Goal: Task Accomplishment & Management: Complete application form

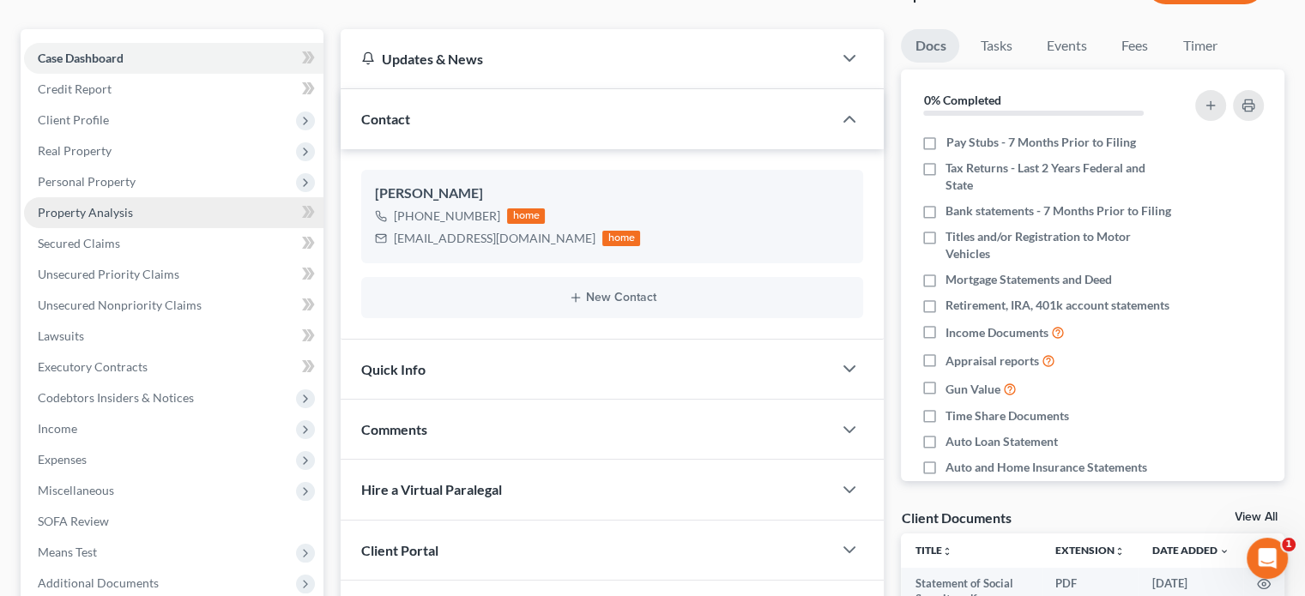
scroll to position [172, 0]
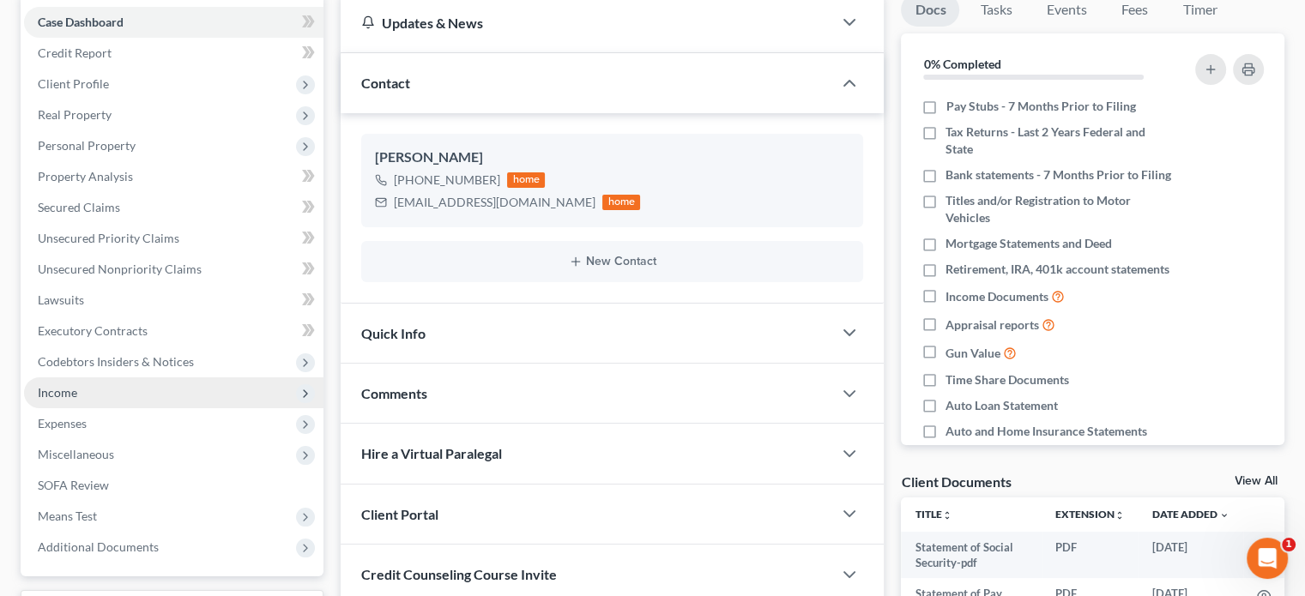
click at [69, 394] on span "Income" at bounding box center [57, 392] width 39 height 15
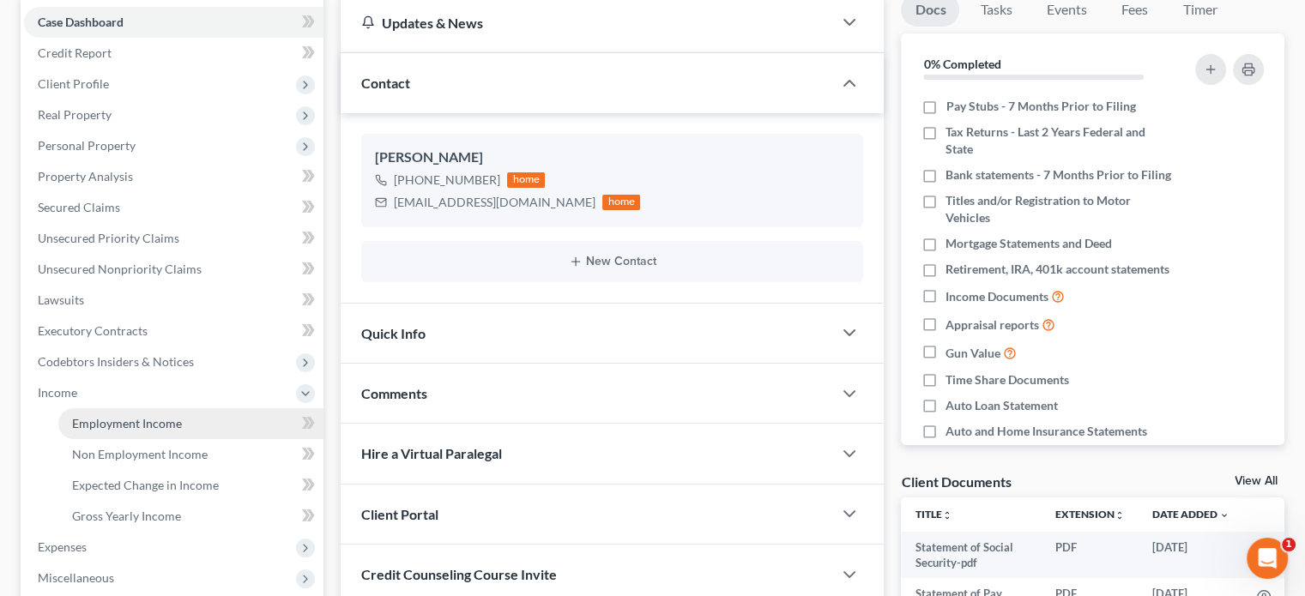
click at [130, 419] on span "Employment Income" at bounding box center [127, 423] width 110 height 15
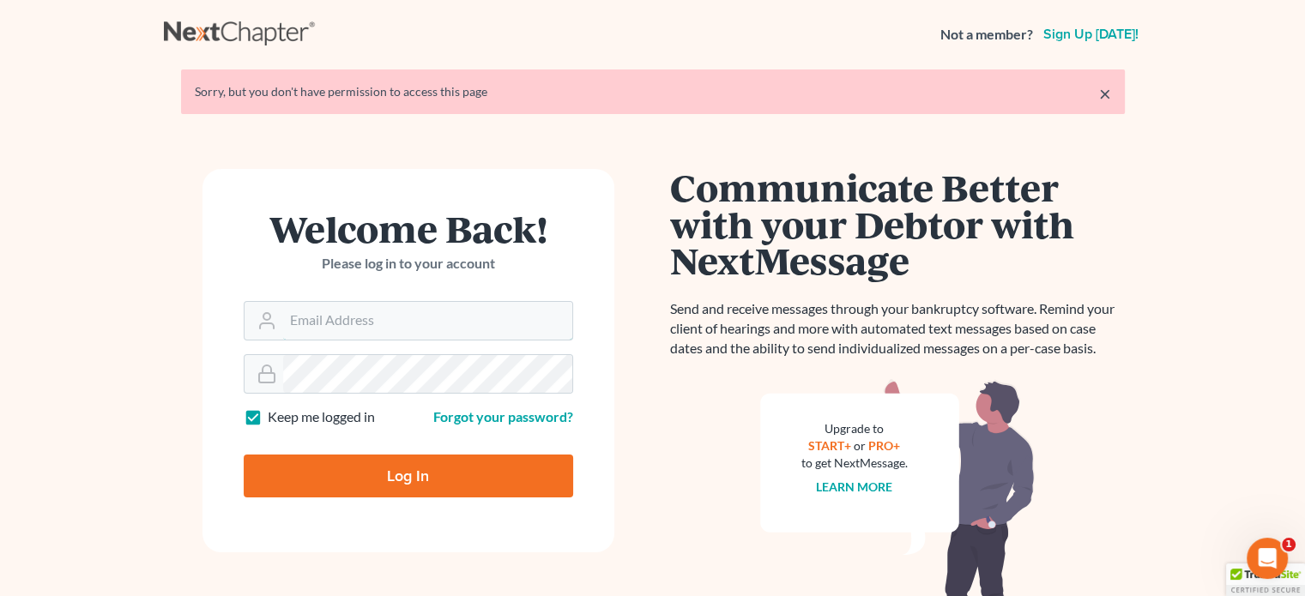
type input "[PERSON_NAME][EMAIL_ADDRESS][DOMAIN_NAME]"
click at [437, 487] on input "Log In" at bounding box center [409, 476] width 330 height 43
type input "Thinking..."
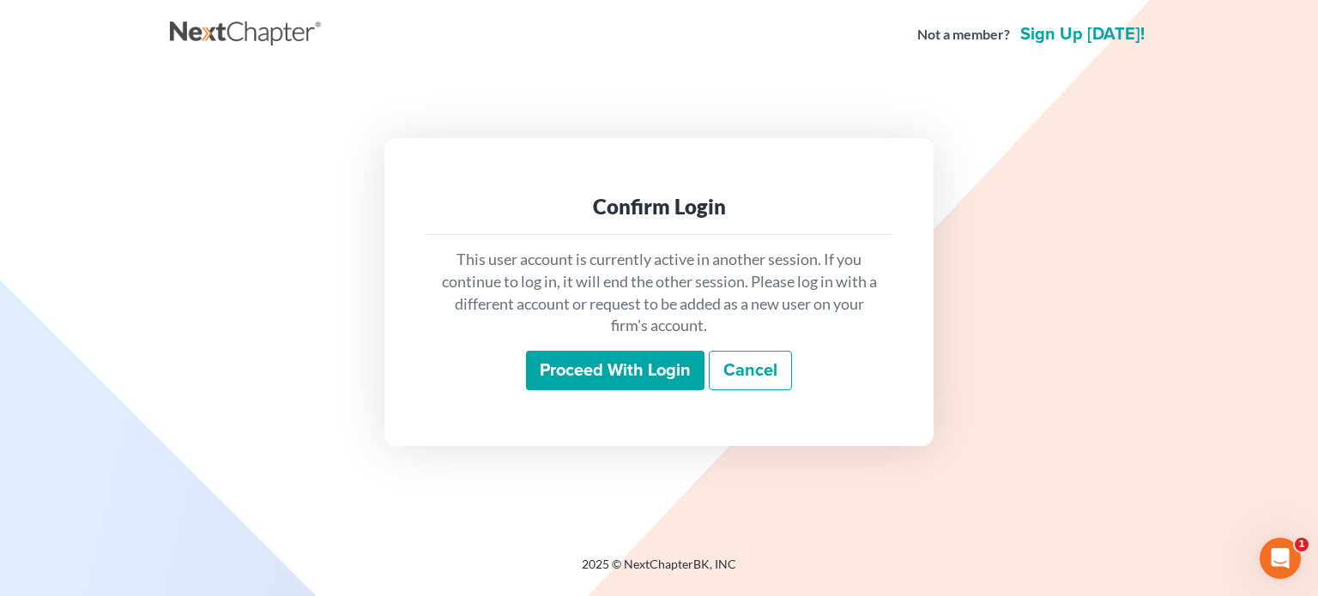
click at [602, 366] on input "Proceed with login" at bounding box center [615, 370] width 178 height 39
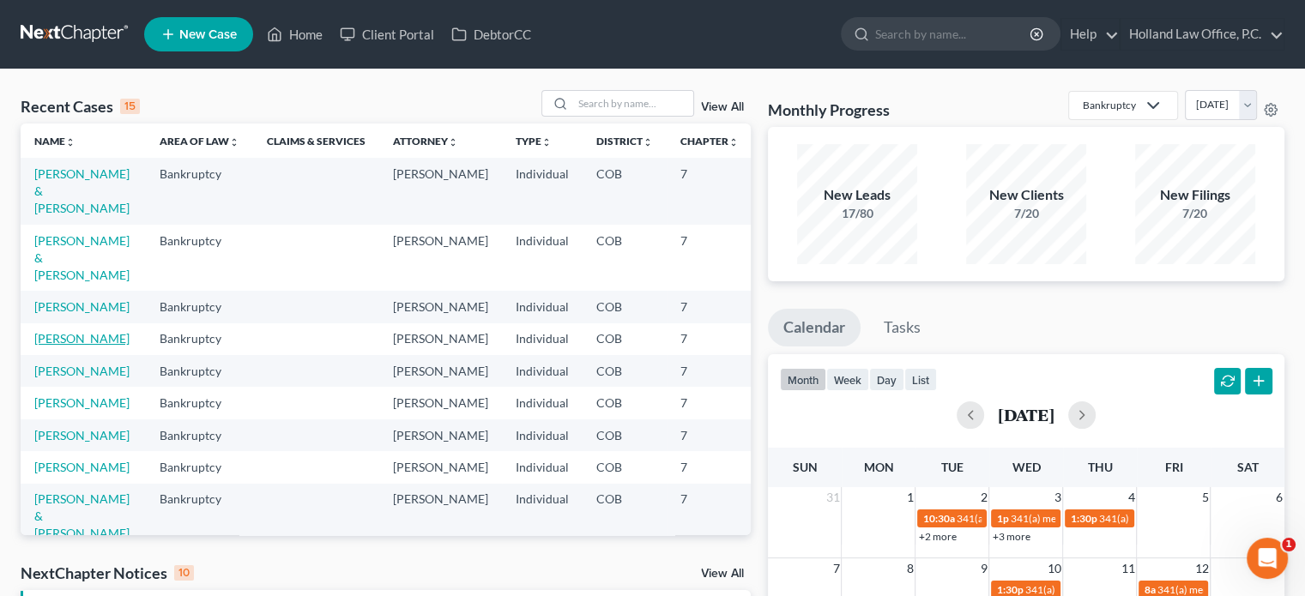
click at [51, 346] on link "Gladis, Jacob" at bounding box center [81, 338] width 95 height 15
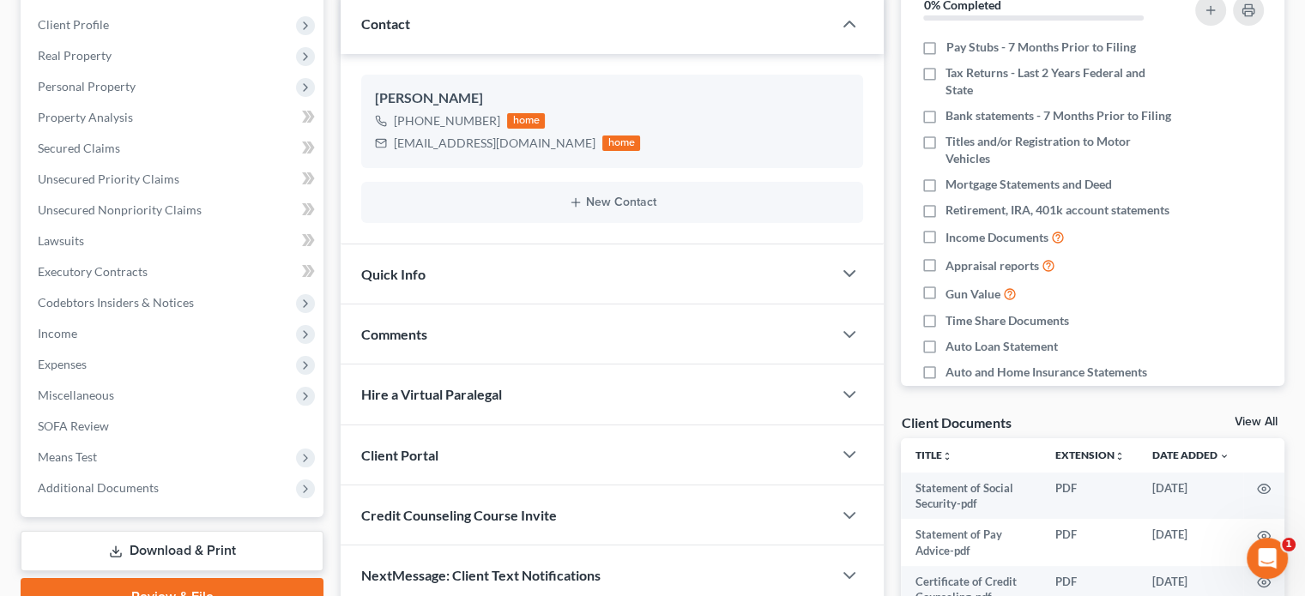
scroll to position [182, 0]
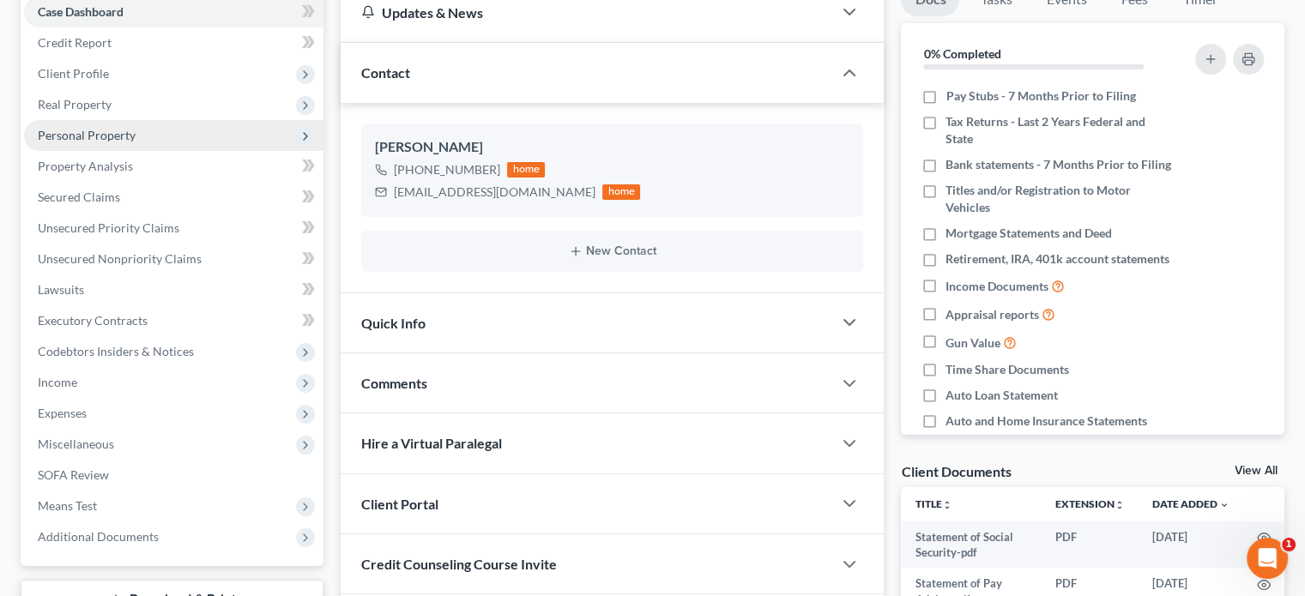
click at [113, 133] on span "Personal Property" at bounding box center [87, 135] width 98 height 15
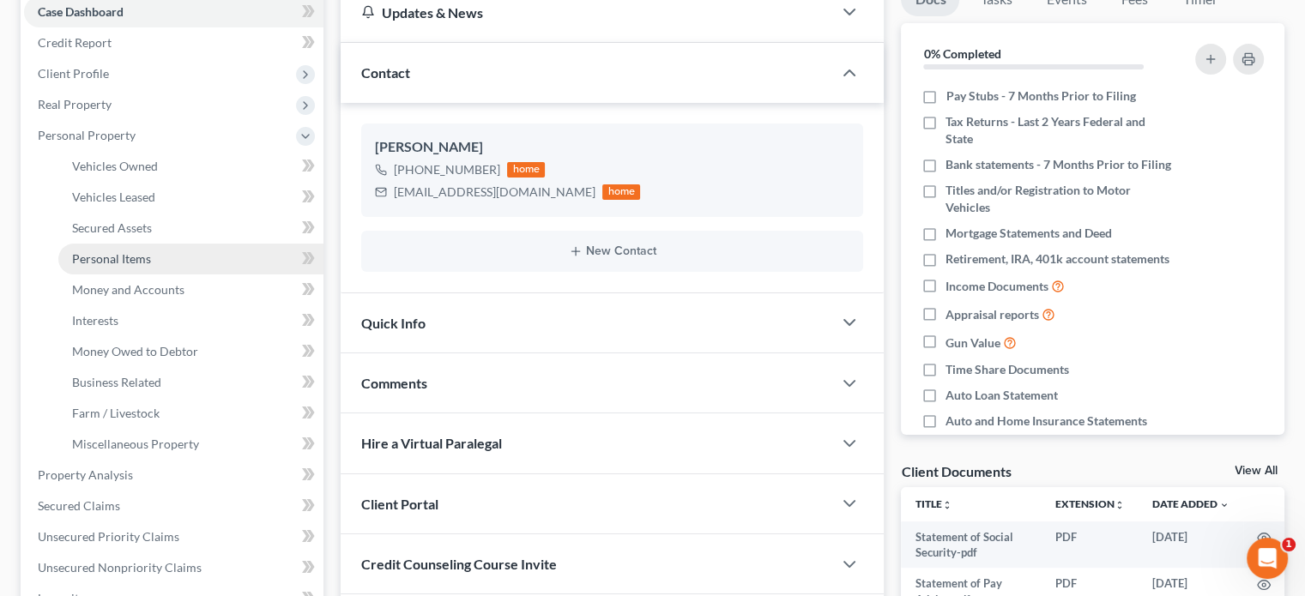
click at [128, 259] on span "Personal Items" at bounding box center [111, 258] width 79 height 15
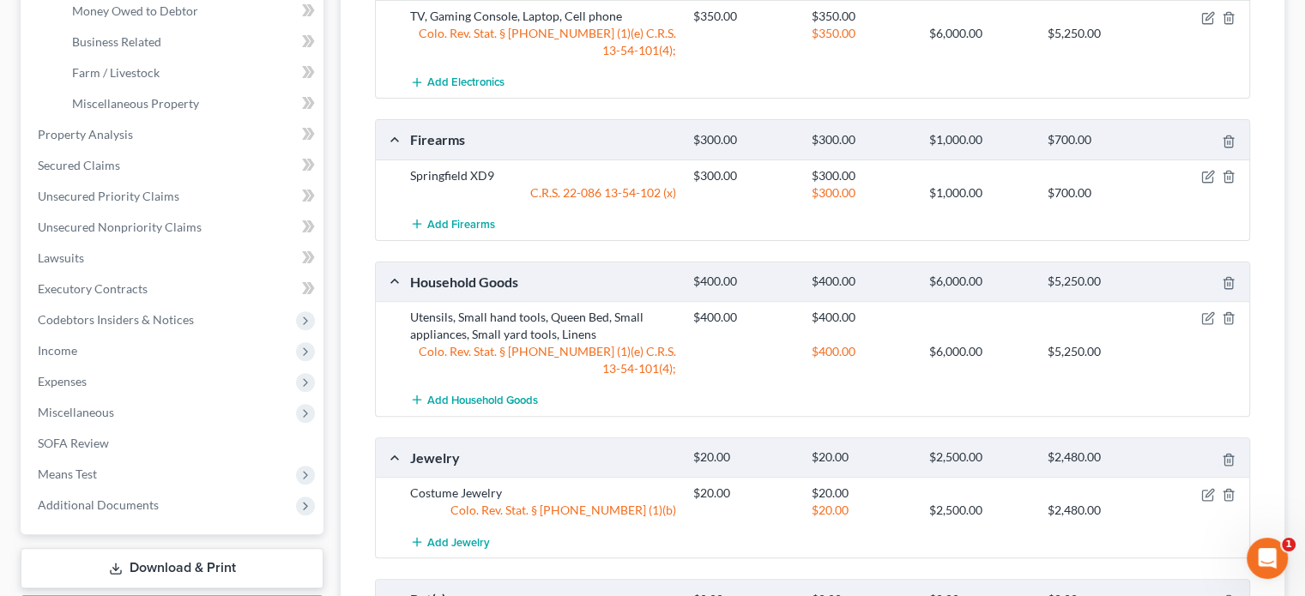
scroll to position [601, 0]
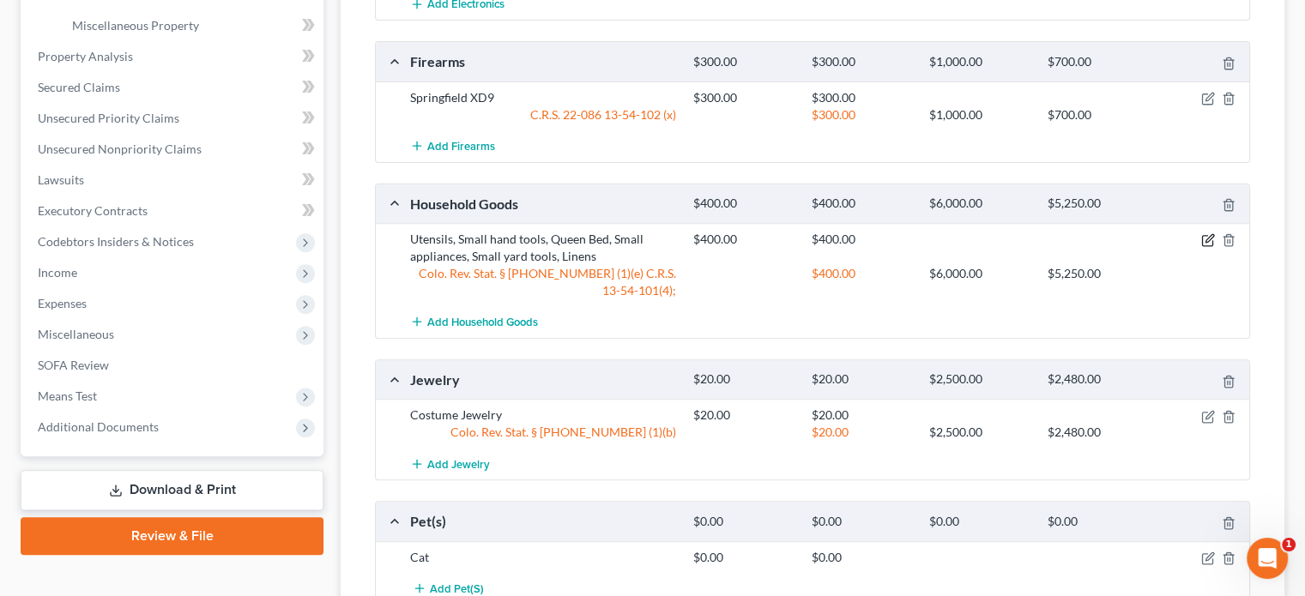
click at [1205, 236] on icon "button" at bounding box center [1207, 241] width 10 height 10
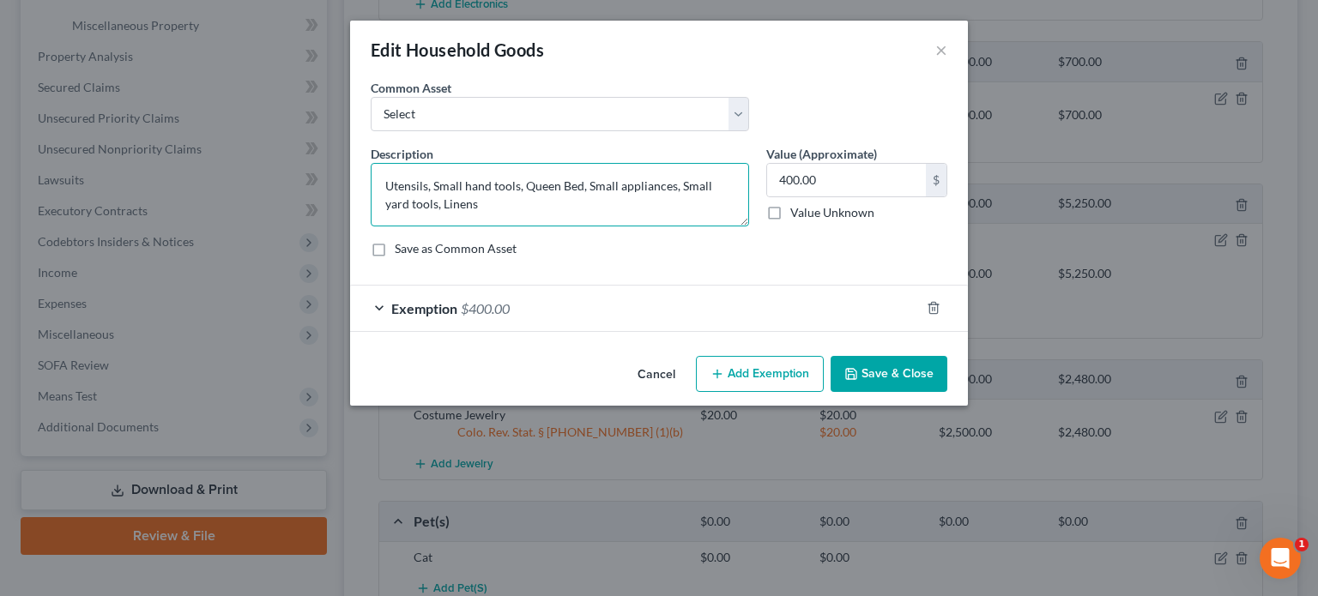
click at [511, 203] on textarea "Utensils, Small hand tools, Queen Bed, Small appliances, Small yard tools, Line…" at bounding box center [560, 195] width 378 height 64
type textarea "Utensils, Small hand tools, Queen Bed, Small appliances, Small yard tools, Line…"
click at [796, 178] on input "400.00" at bounding box center [846, 180] width 159 height 33
click at [791, 174] on input "400.00" at bounding box center [846, 180] width 159 height 33
type input "440.00"
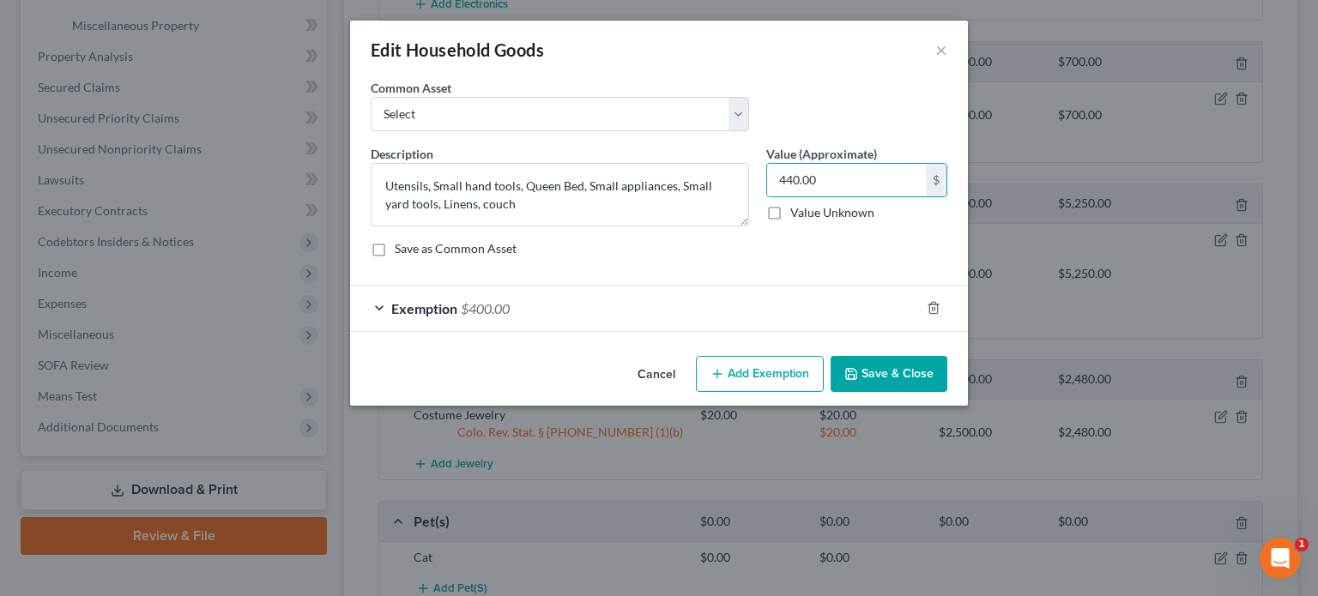
click at [879, 380] on button "Save & Close" at bounding box center [889, 374] width 117 height 36
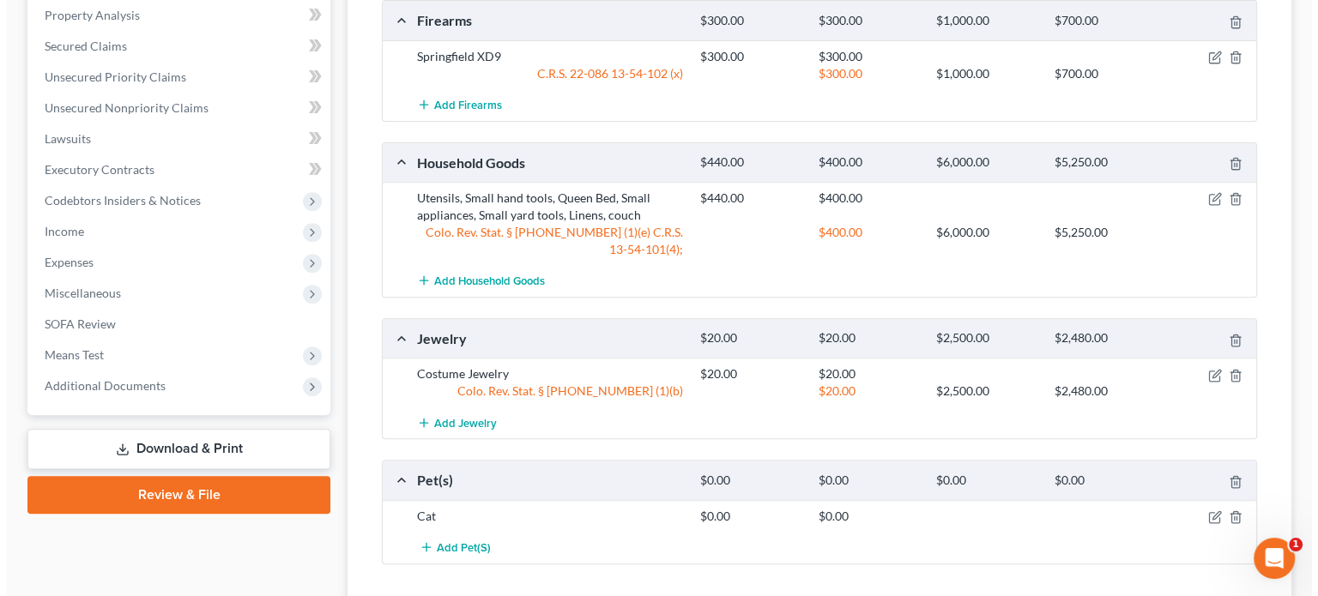
scroll to position [509, 0]
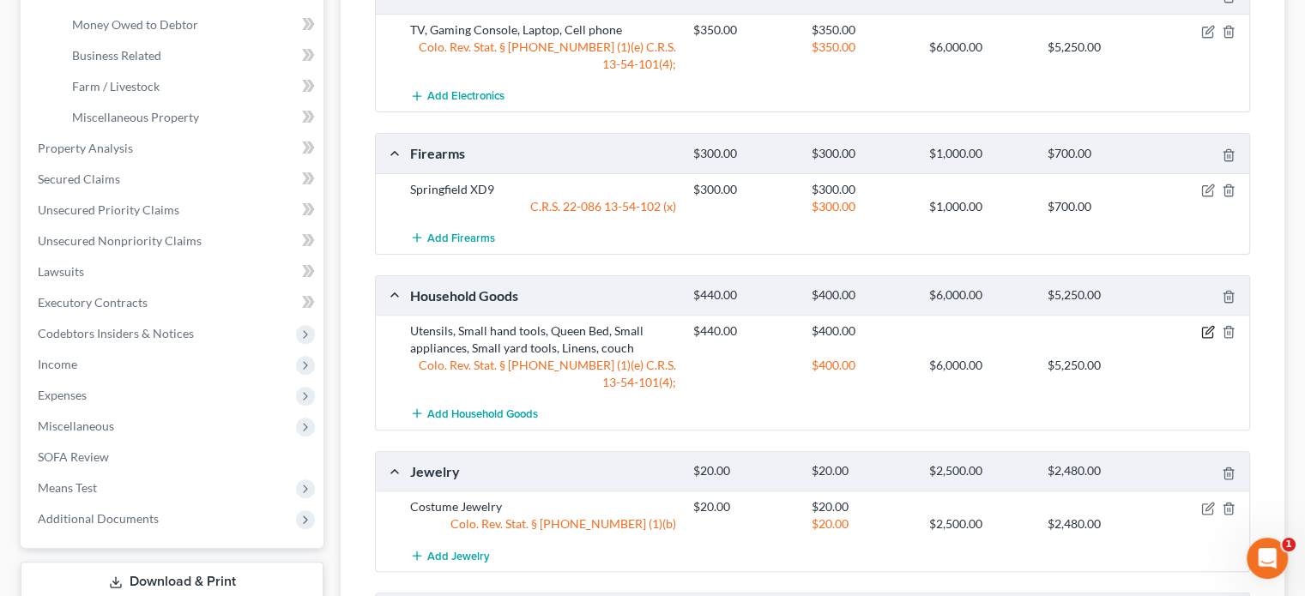
click at [1209, 329] on icon "button" at bounding box center [1210, 331] width 8 height 8
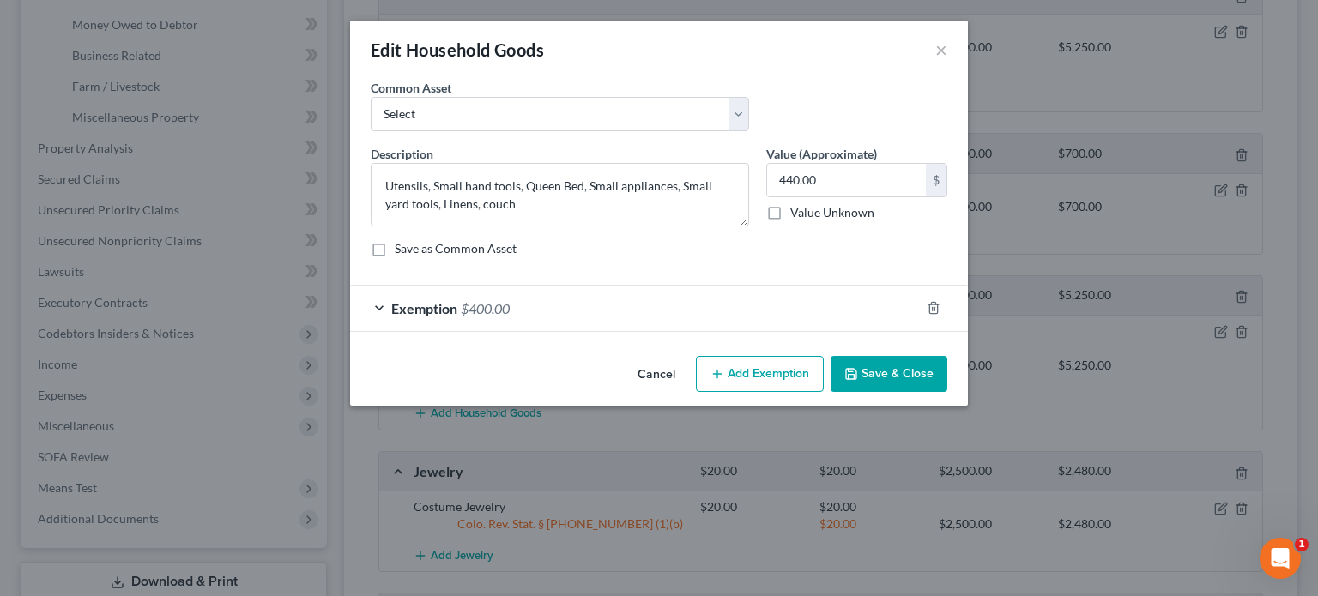
click at [461, 306] on span "$400.00" at bounding box center [485, 308] width 49 height 16
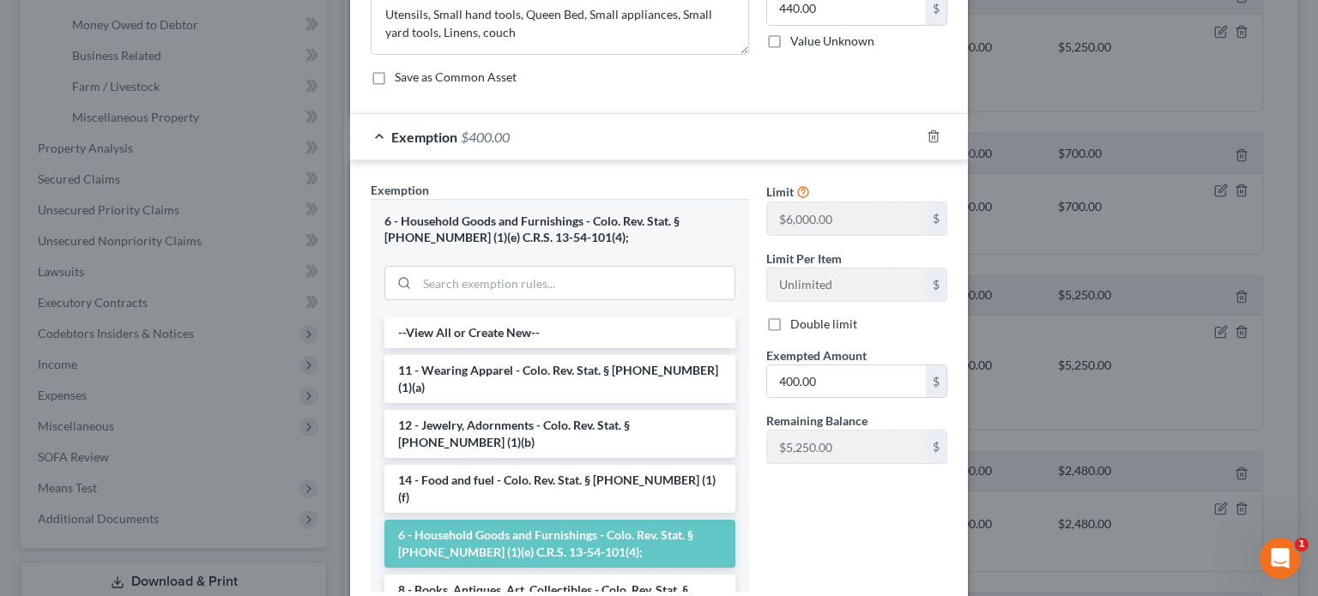
scroll to position [257, 0]
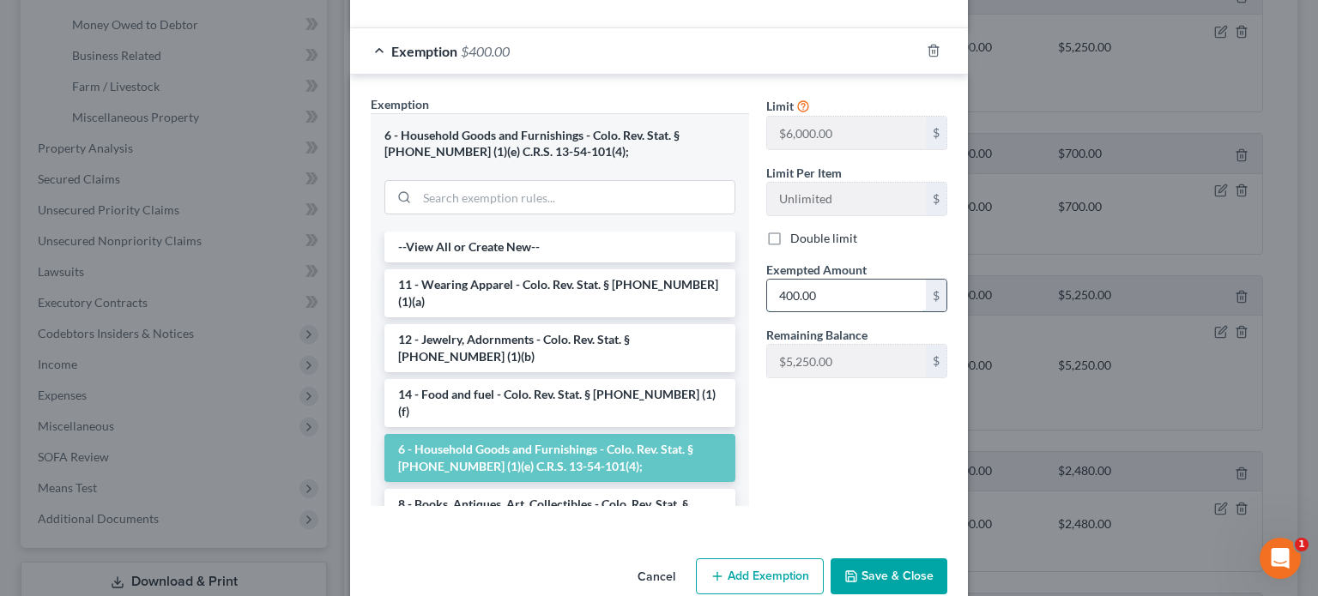
click at [779, 291] on input "400.00" at bounding box center [846, 296] width 159 height 33
click at [781, 294] on input "400.00" at bounding box center [846, 296] width 159 height 33
click at [781, 295] on input "400.00" at bounding box center [846, 296] width 159 height 33
click at [794, 295] on input "4,400.00" at bounding box center [846, 296] width 159 height 33
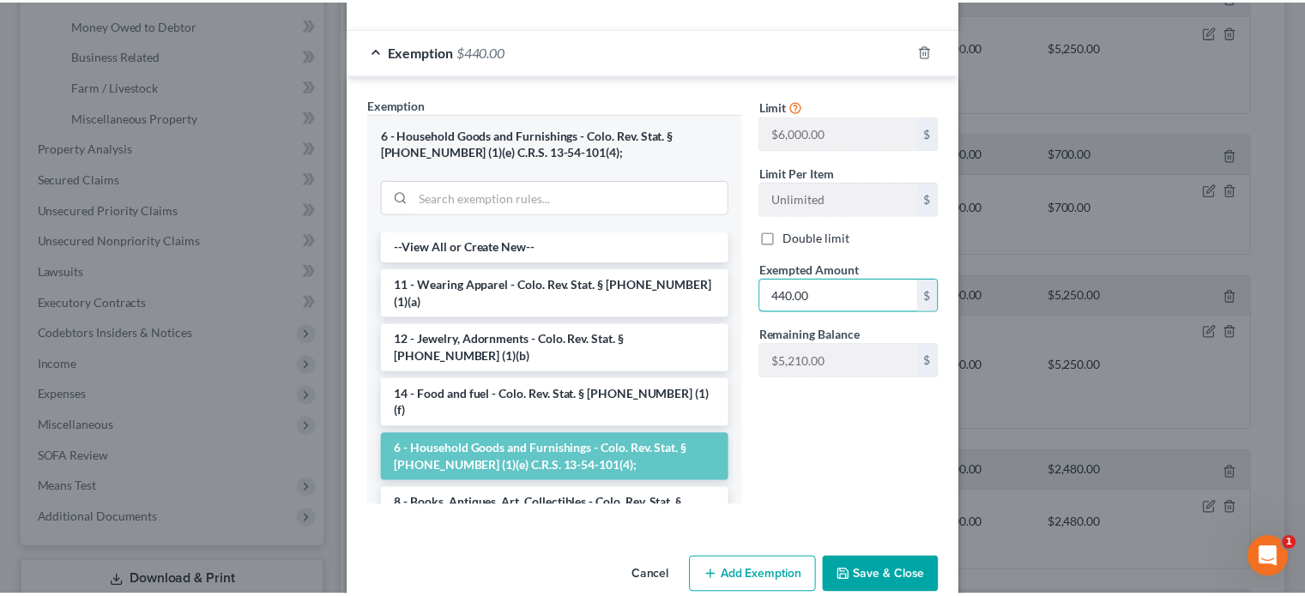
scroll to position [288, 0]
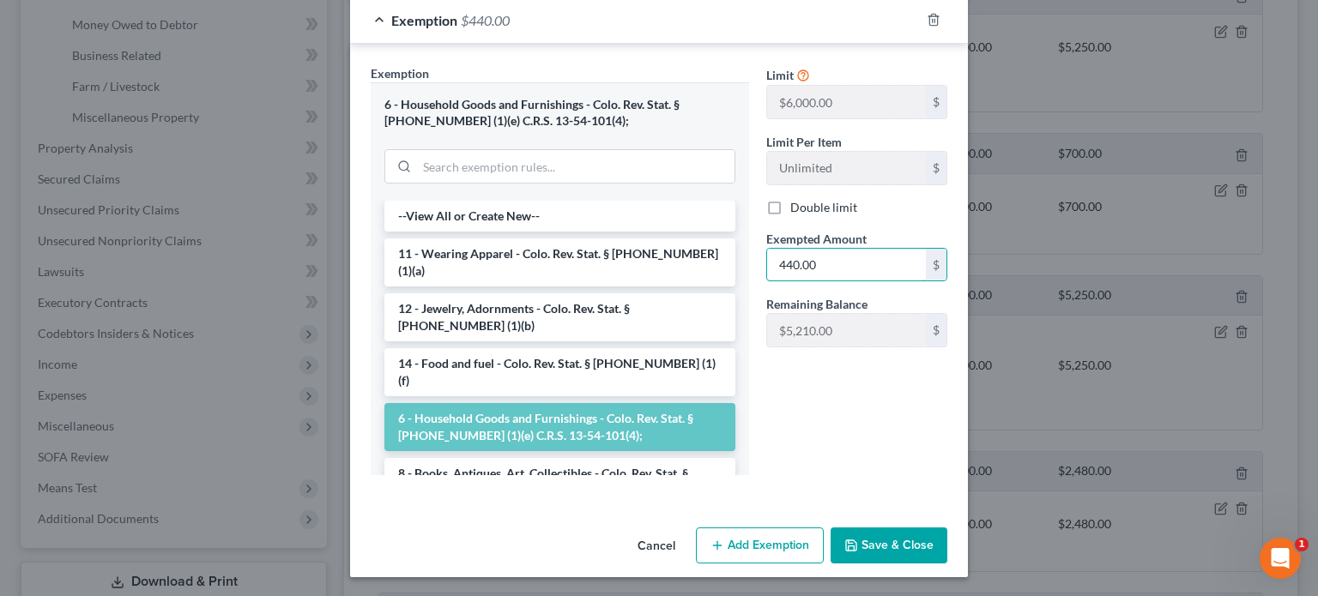
type input "440.00"
click at [886, 549] on button "Save & Close" at bounding box center [889, 546] width 117 height 36
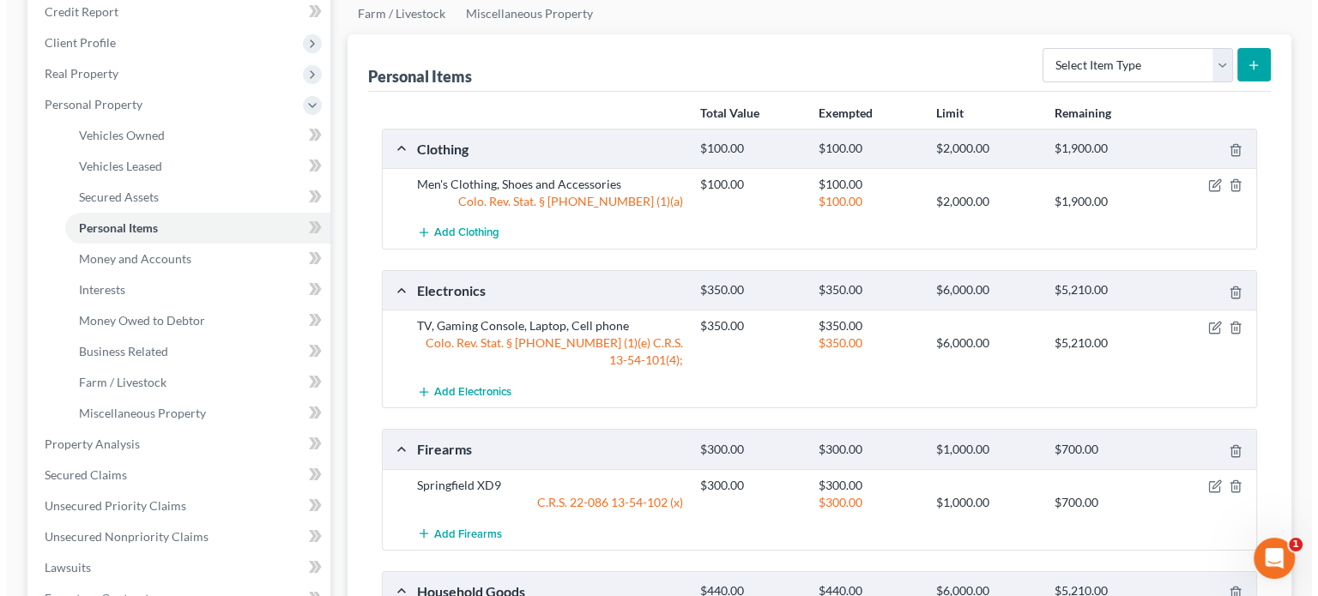
scroll to position [172, 0]
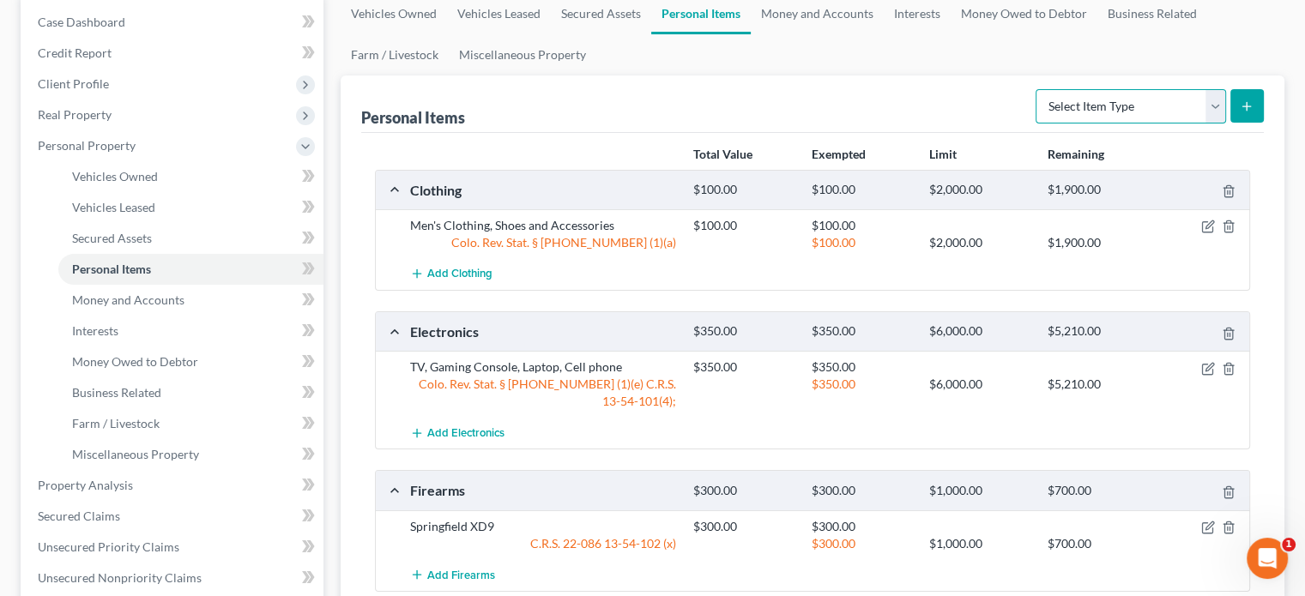
click at [1220, 102] on select "Select Item Type Clothing Collectibles Of Value Electronics Firearms Household …" at bounding box center [1131, 106] width 191 height 34
select select "sports_and_hobby_equipment"
click at [1038, 89] on select "Select Item Type Clothing Collectibles Of Value Electronics Firearms Household …" at bounding box center [1131, 106] width 191 height 34
click at [1246, 102] on icon "submit" at bounding box center [1247, 107] width 14 height 14
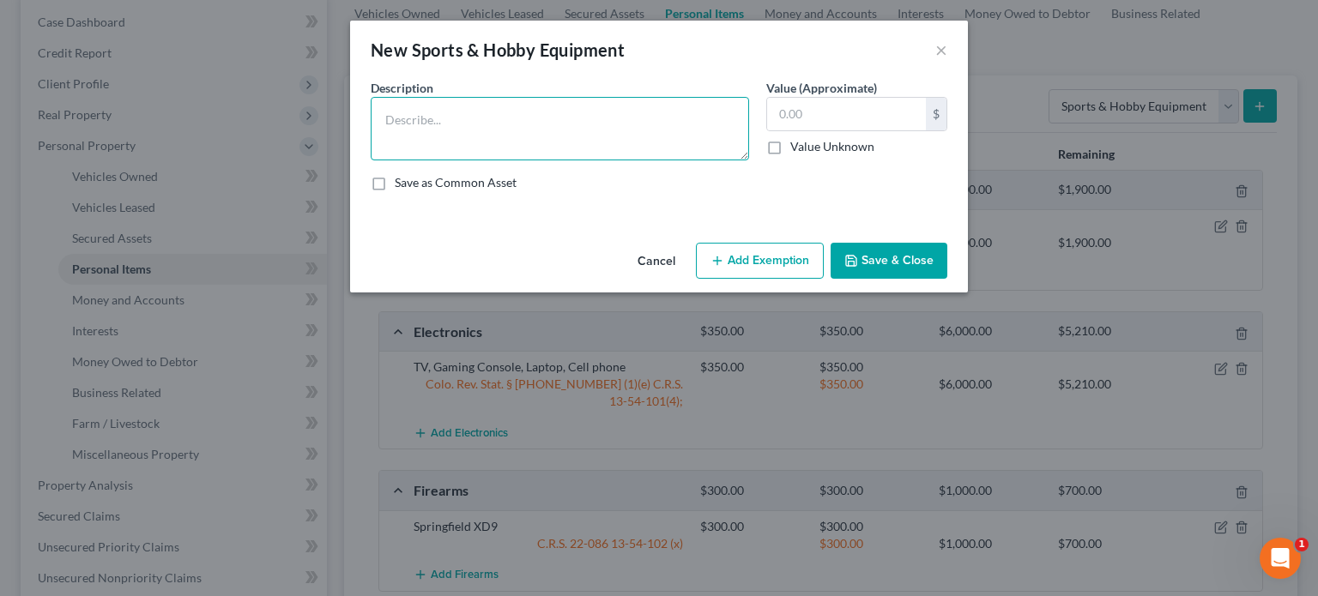
click at [415, 117] on textarea at bounding box center [560, 129] width 378 height 64
type textarea "tent"
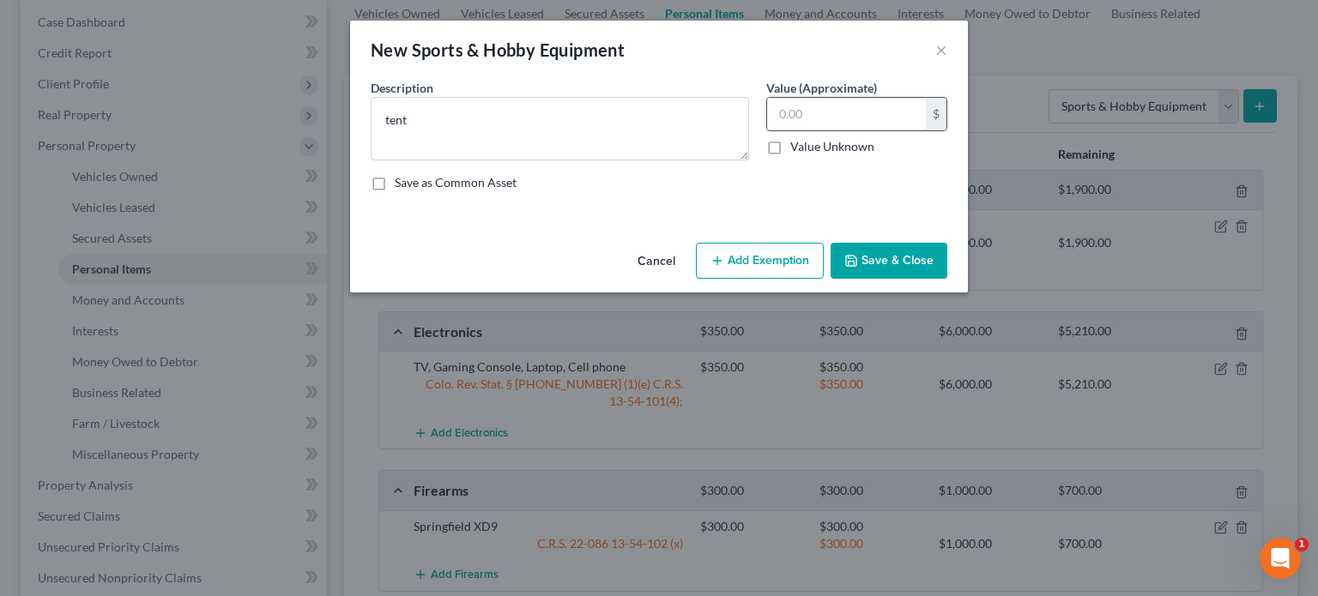
click at [769, 109] on input "text" at bounding box center [846, 114] width 159 height 33
type input "20"
click at [787, 260] on button "Add Exemption" at bounding box center [760, 261] width 128 height 36
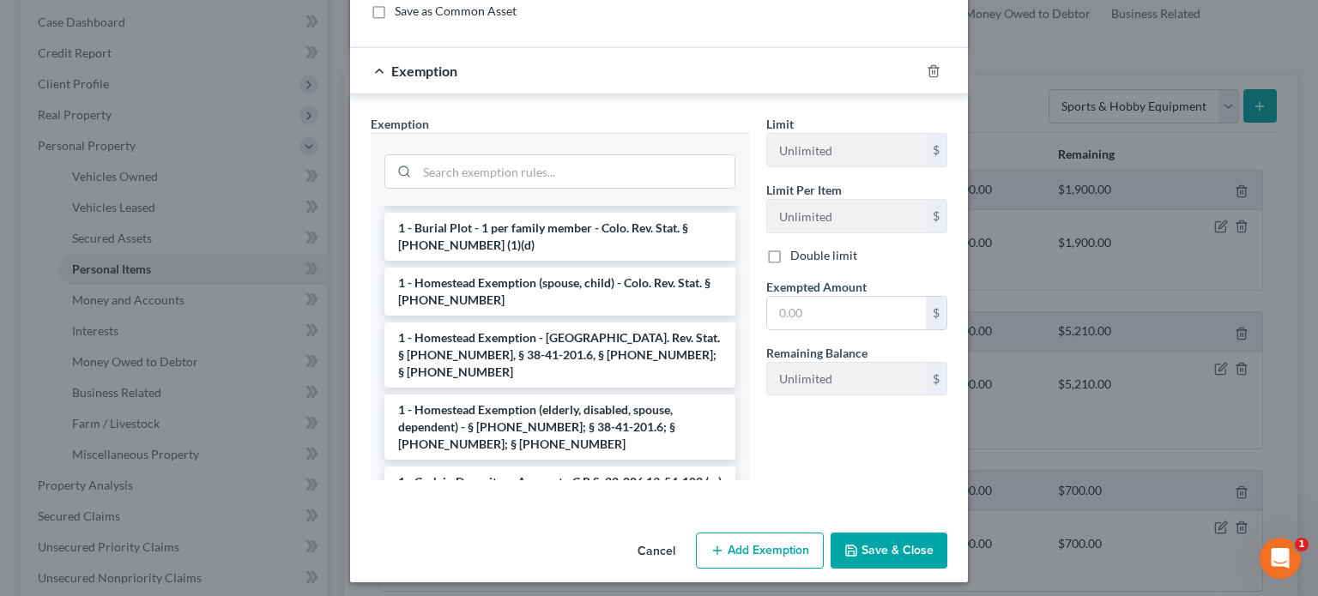
scroll to position [0, 0]
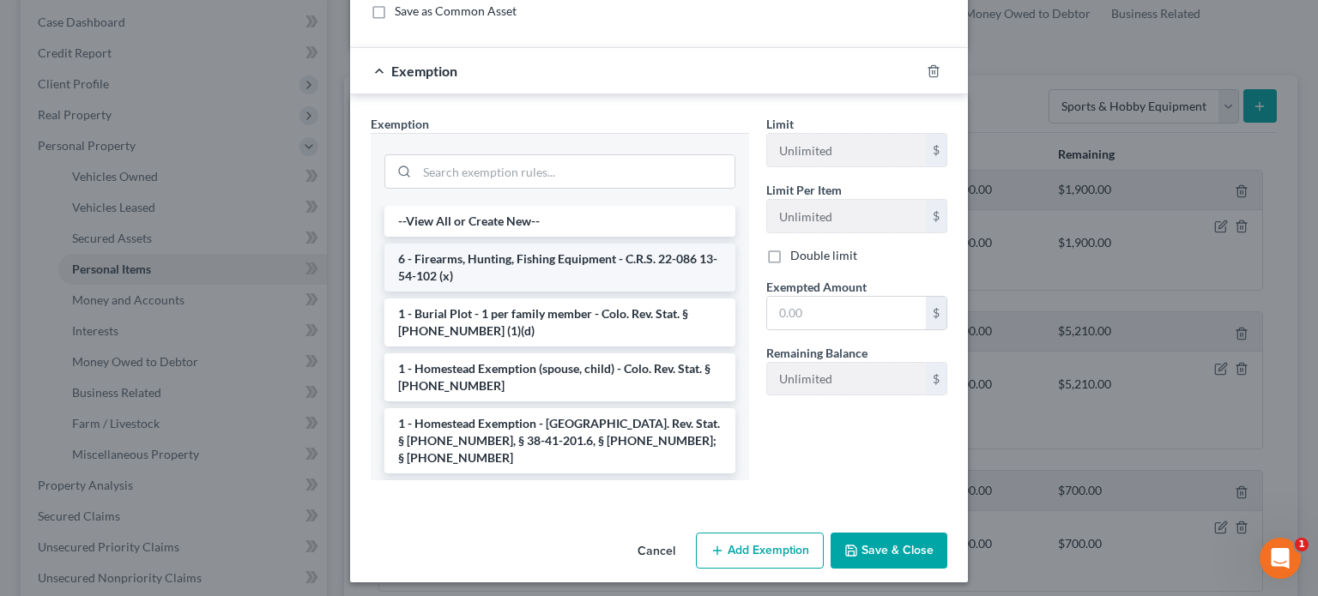
click at [526, 256] on li "6 - Firearms, Hunting, Fishing Equipment - C.R.S. 22-086 13-54-102 (x)" at bounding box center [559, 268] width 351 height 48
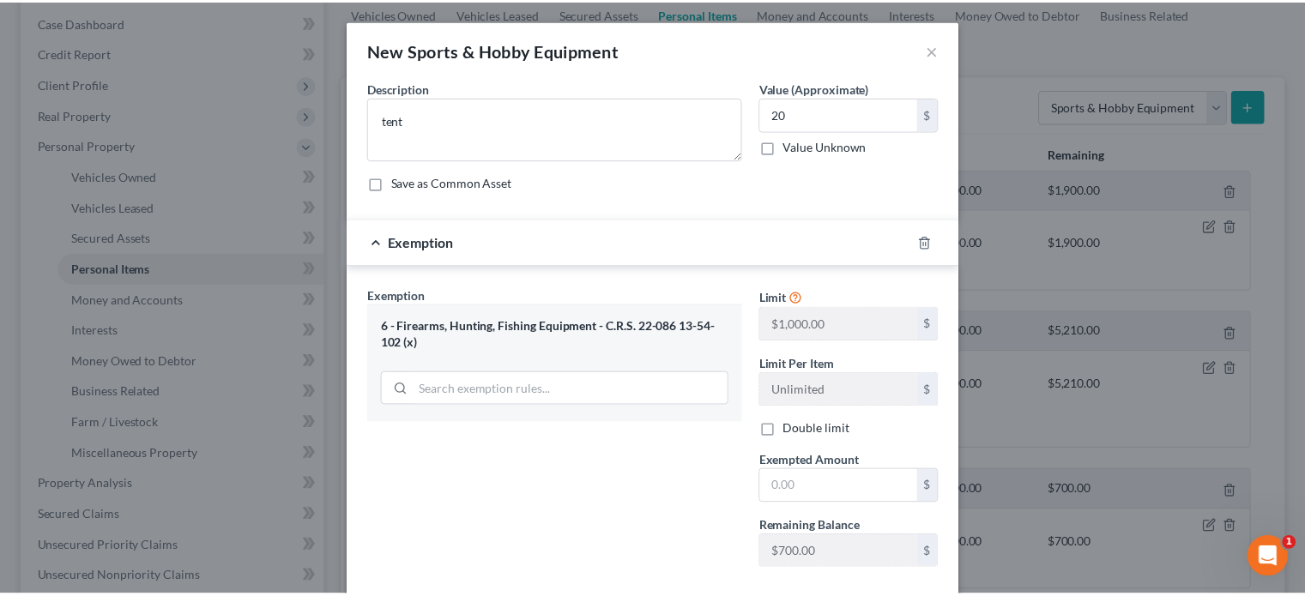
scroll to position [86, 0]
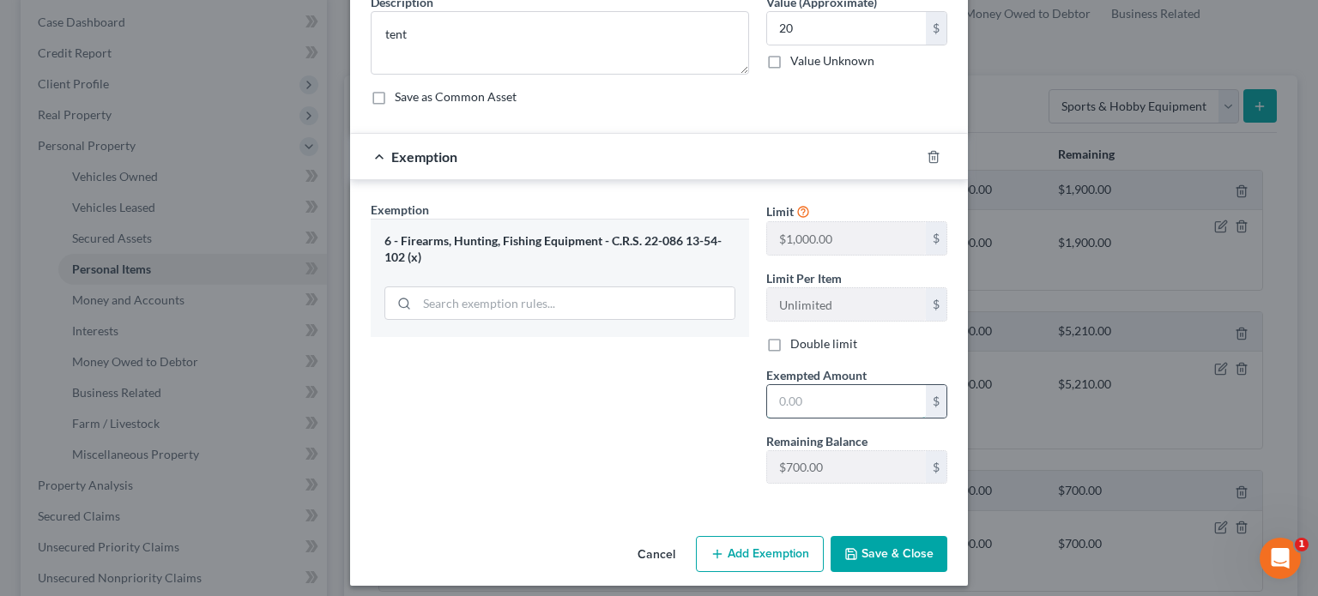
click at [773, 397] on input "text" at bounding box center [846, 401] width 159 height 33
type input "20"
click at [662, 399] on div "Exemption Set must be selected for CA. Exemption * 6 - Firearms, Hunting, Fishi…" at bounding box center [560, 349] width 396 height 297
click at [886, 552] on button "Save & Close" at bounding box center [889, 554] width 117 height 36
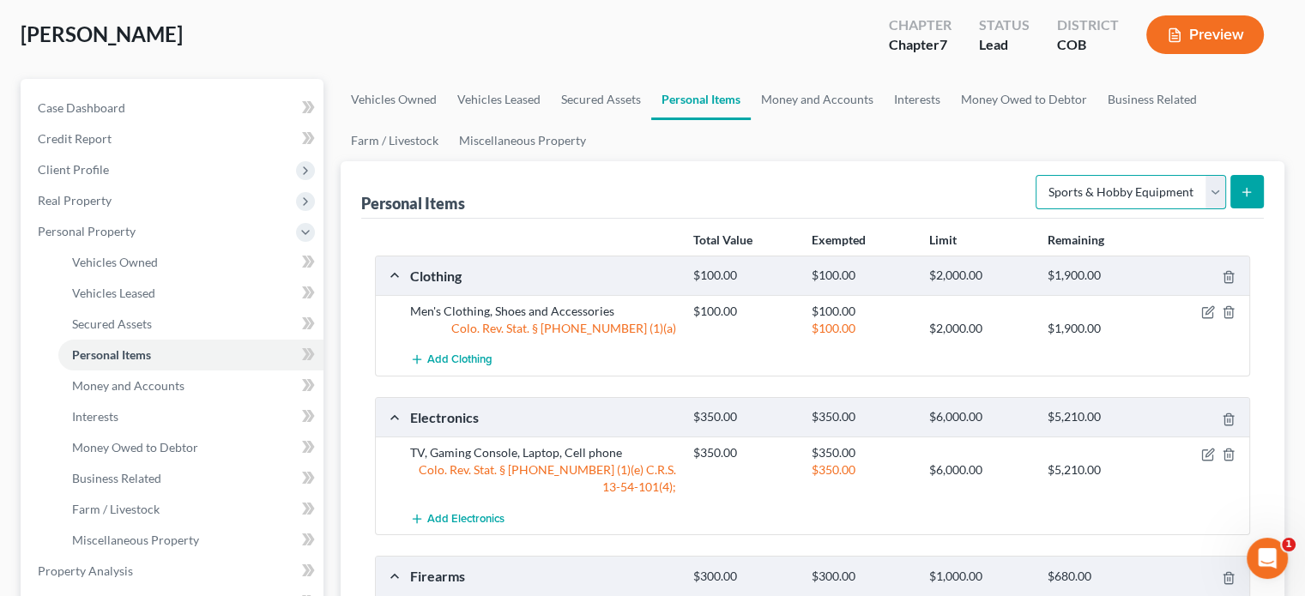
click at [1214, 191] on select "Select Item Type Clothing Collectibles Of Value Electronics Firearms Household …" at bounding box center [1131, 192] width 191 height 34
click at [1038, 175] on select "Select Item Type Clothing Collectibles Of Value Electronics Firearms Household …" at bounding box center [1131, 192] width 191 height 34
click at [1246, 192] on line "submit" at bounding box center [1247, 192] width 8 height 0
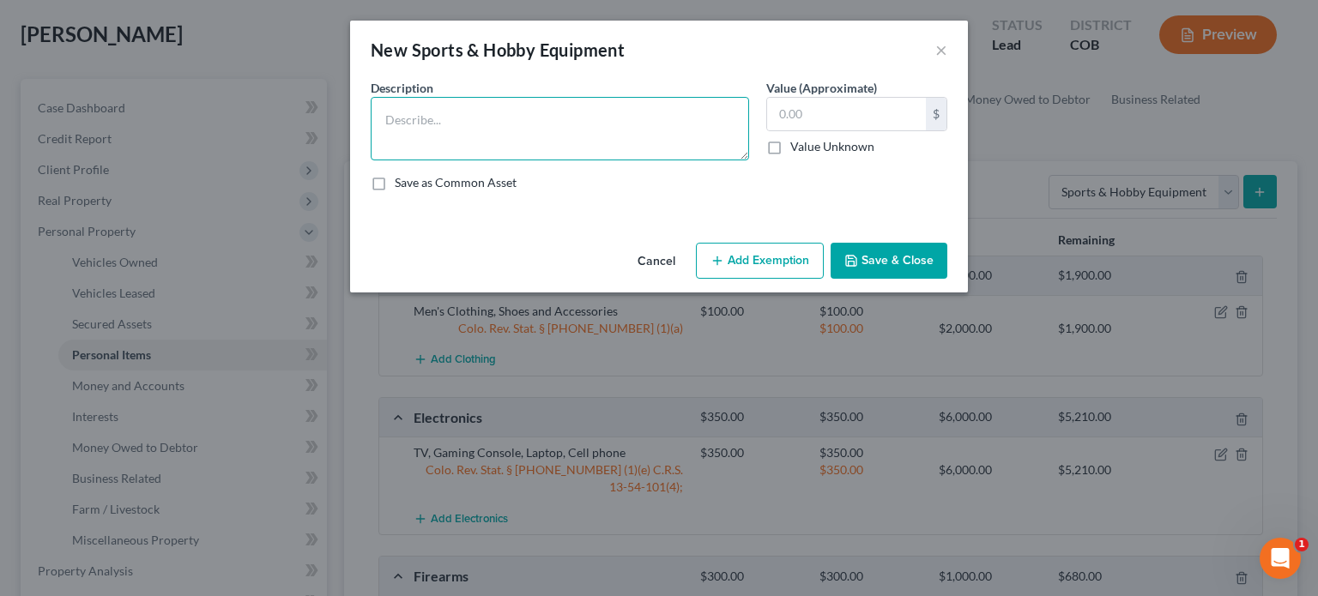
click at [399, 119] on textarea at bounding box center [560, 129] width 378 height 64
type textarea "inflatable paddle board with a hole in it"
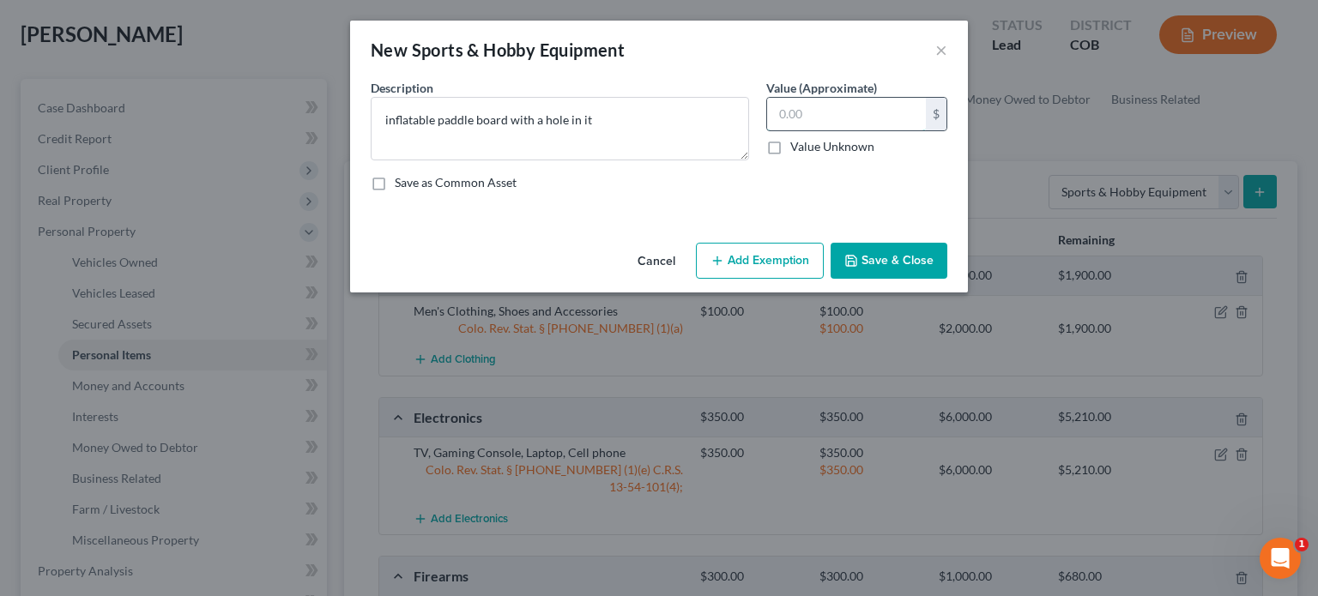
click at [772, 109] on input "text" at bounding box center [846, 114] width 159 height 33
type input "20"
click at [875, 269] on button "Save & Close" at bounding box center [889, 261] width 117 height 36
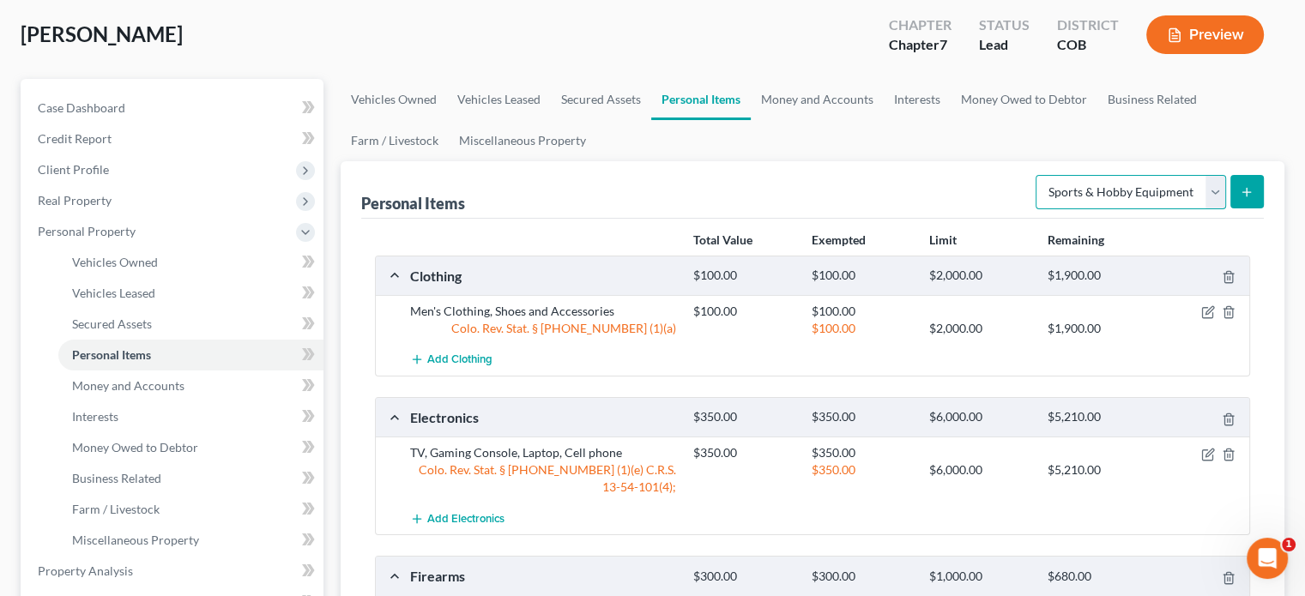
click at [1216, 191] on select "Select Item Type Clothing Collectibles Of Value Electronics Firearms Household …" at bounding box center [1131, 192] width 191 height 34
select select "other"
click at [1038, 175] on select "Select Item Type Clothing Collectibles Of Value Electronics Firearms Household …" at bounding box center [1131, 192] width 191 height 34
click at [1240, 192] on icon "submit" at bounding box center [1247, 192] width 14 height 14
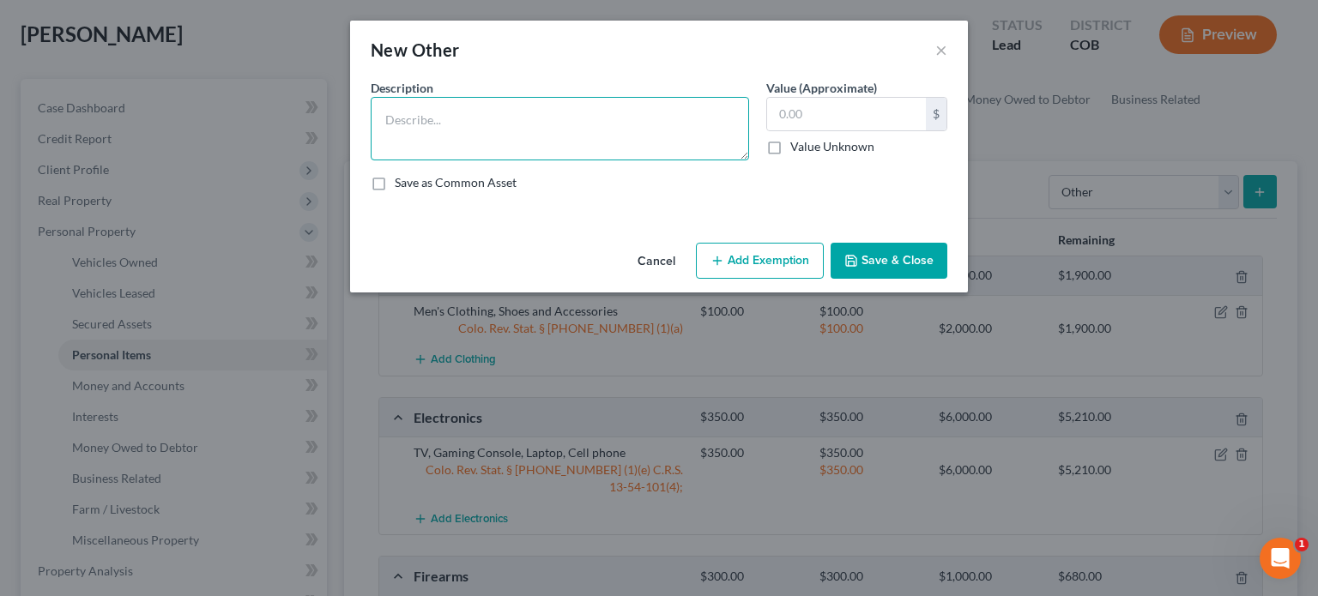
click at [443, 129] on textarea at bounding box center [560, 129] width 378 height 64
type textarea "used tires for a 2021 Kia Optima"
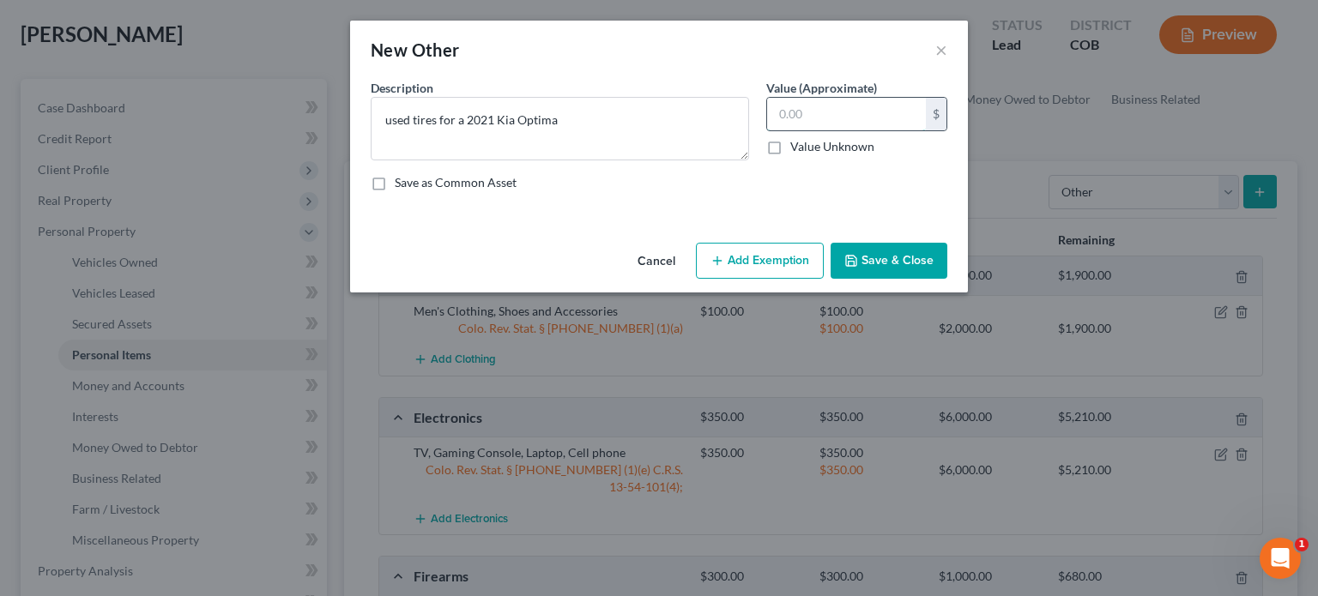
click at [773, 110] on input "text" at bounding box center [846, 114] width 159 height 33
type input "200"
click at [875, 254] on button "Save & Close" at bounding box center [889, 261] width 117 height 36
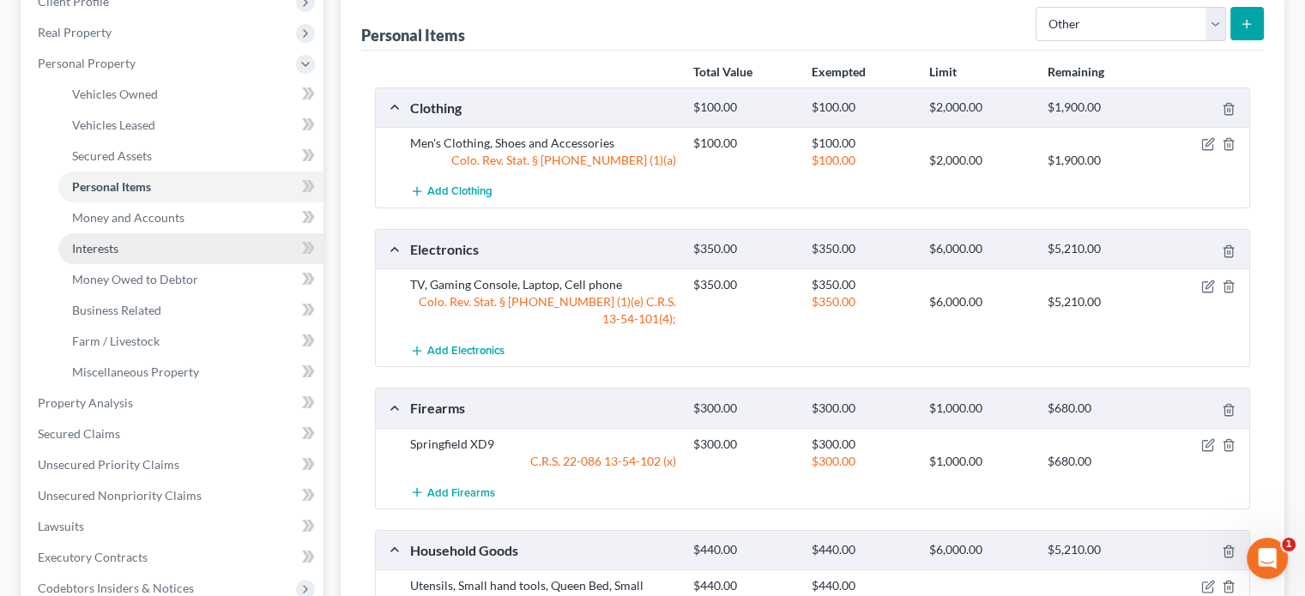
scroll to position [257, 0]
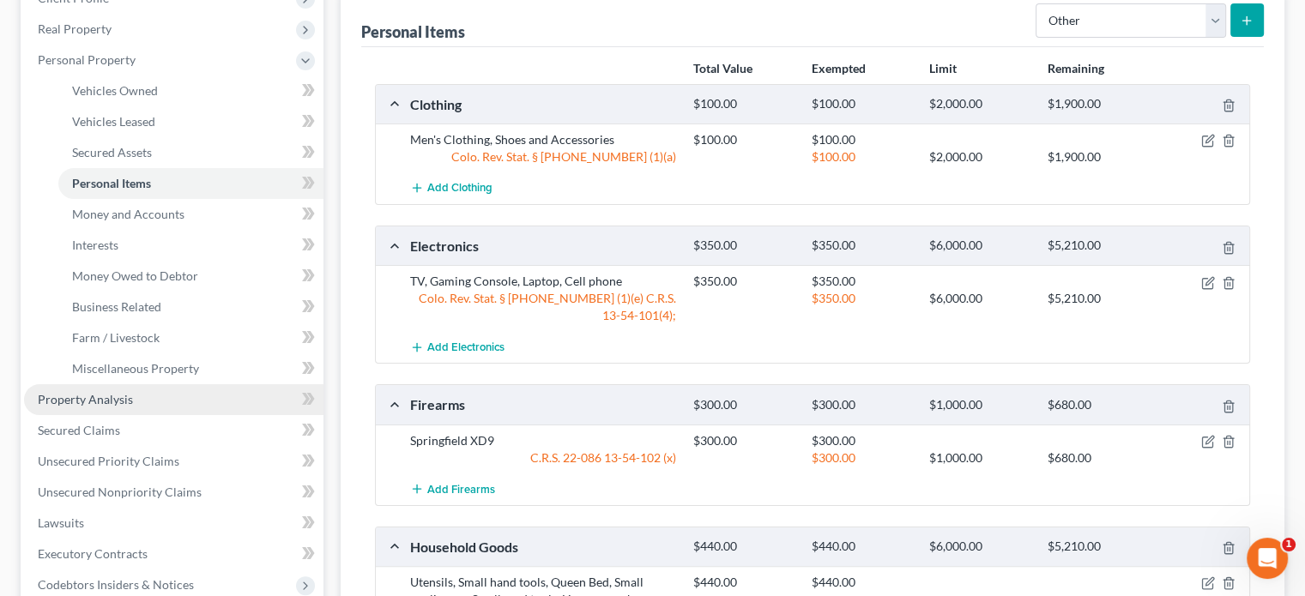
click at [86, 394] on span "Property Analysis" at bounding box center [85, 399] width 95 height 15
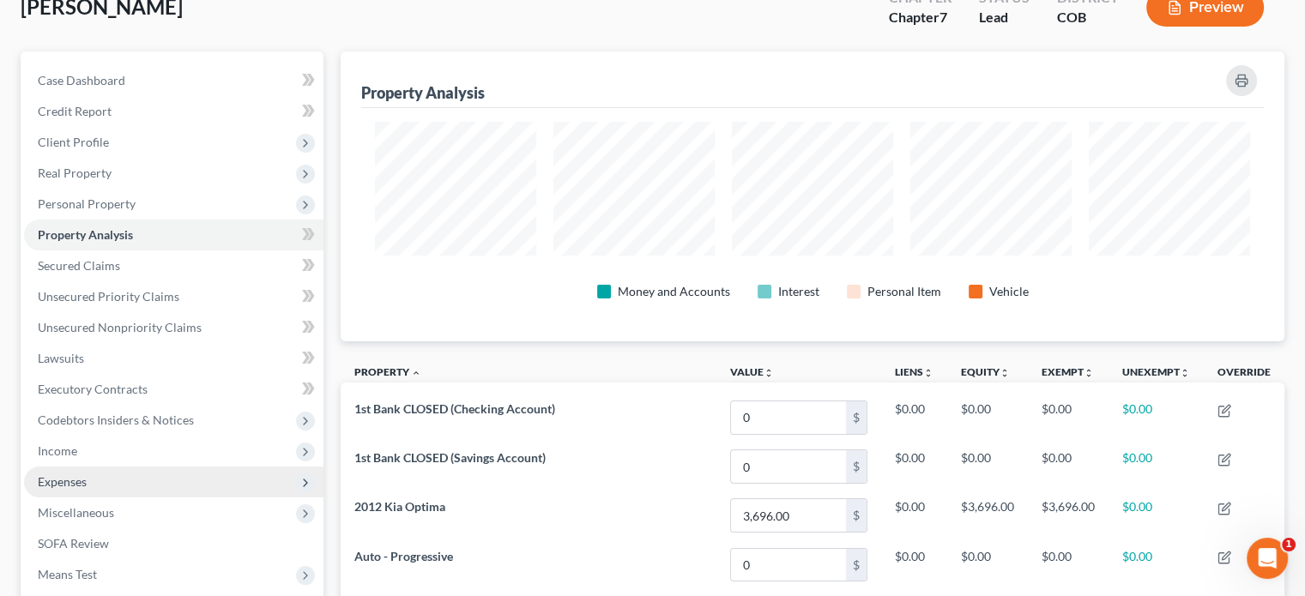
scroll to position [98, 0]
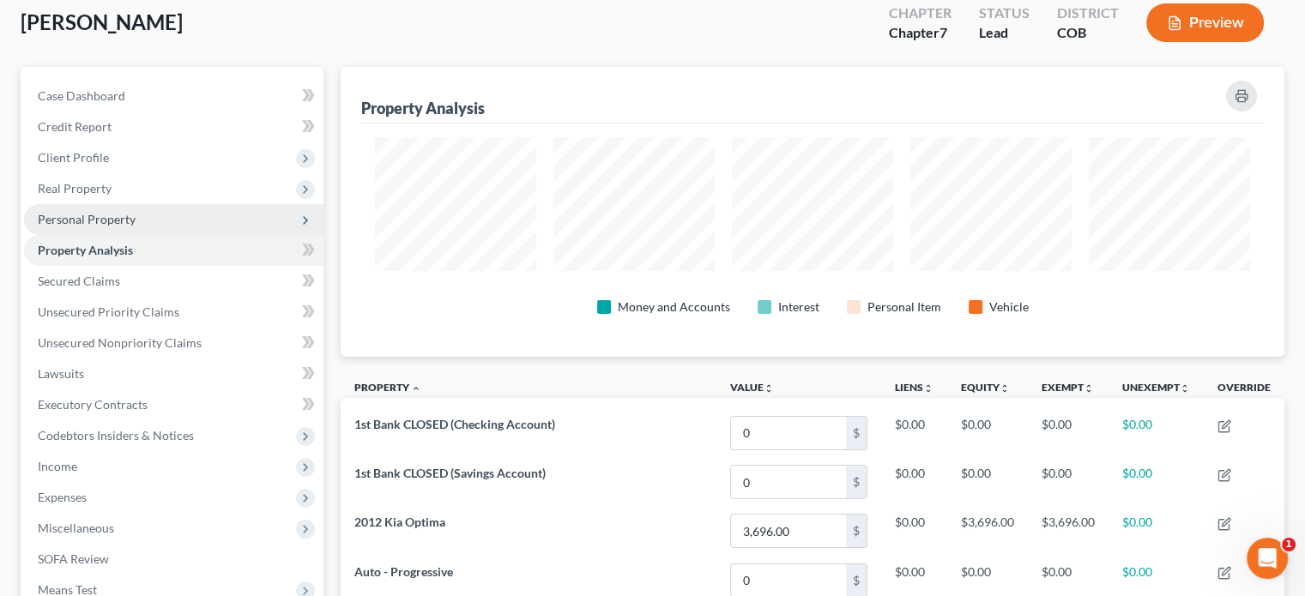
click at [93, 226] on span "Personal Property" at bounding box center [87, 219] width 98 height 15
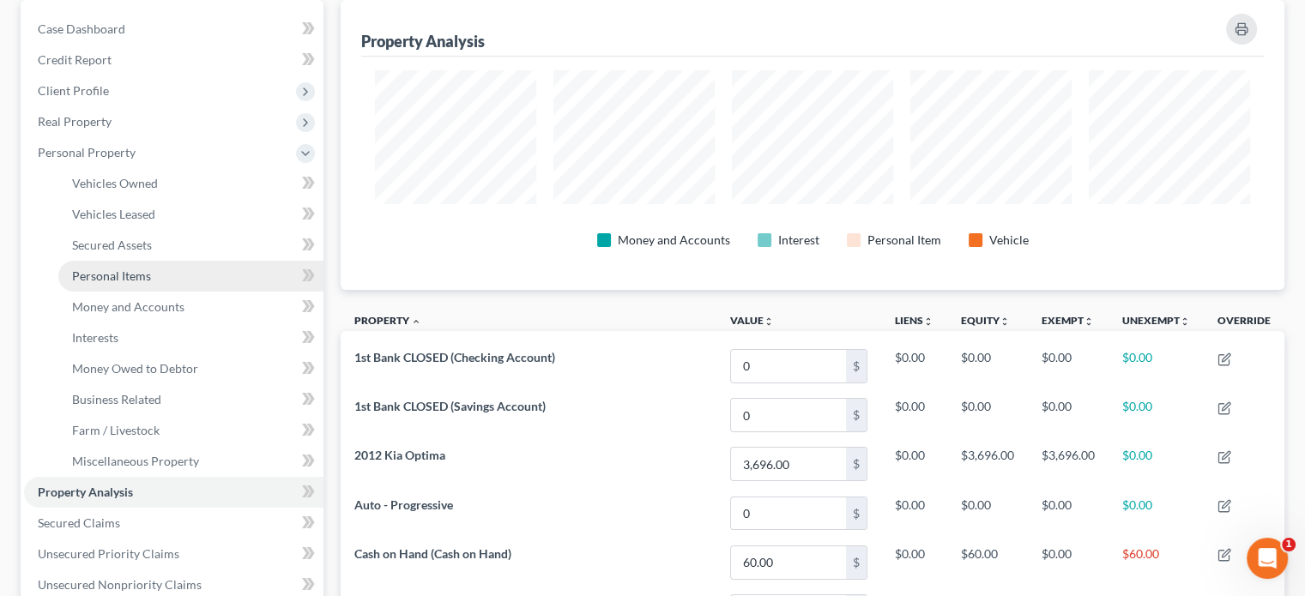
scroll to position [269, 0]
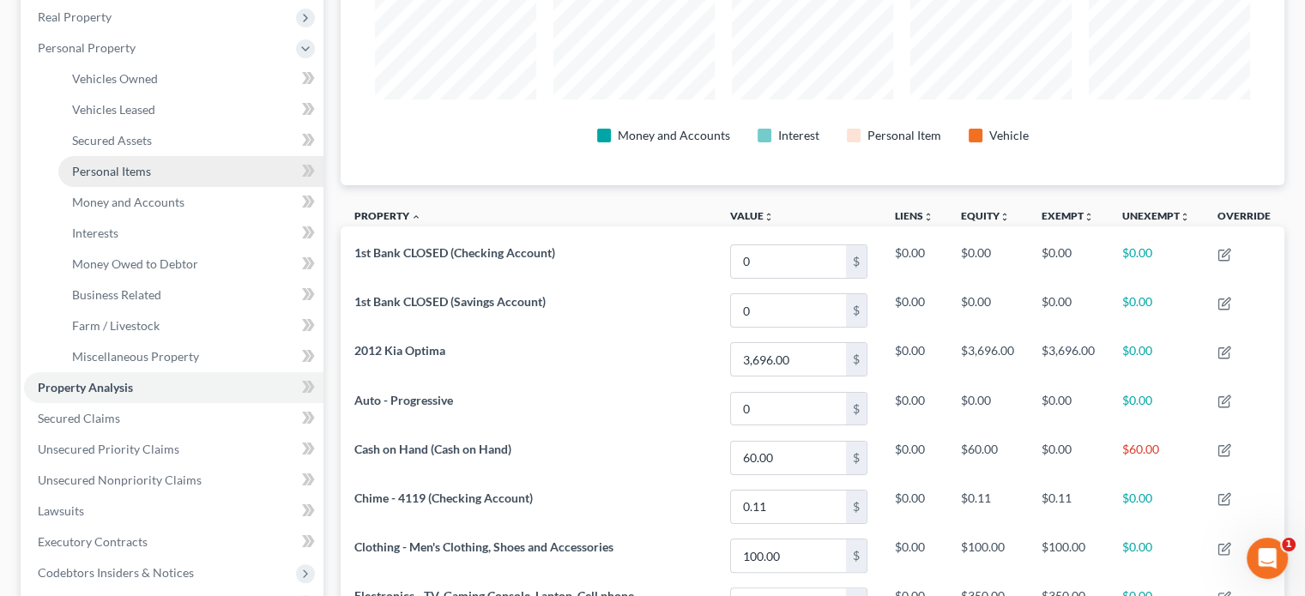
click at [125, 168] on span "Personal Items" at bounding box center [111, 171] width 79 height 15
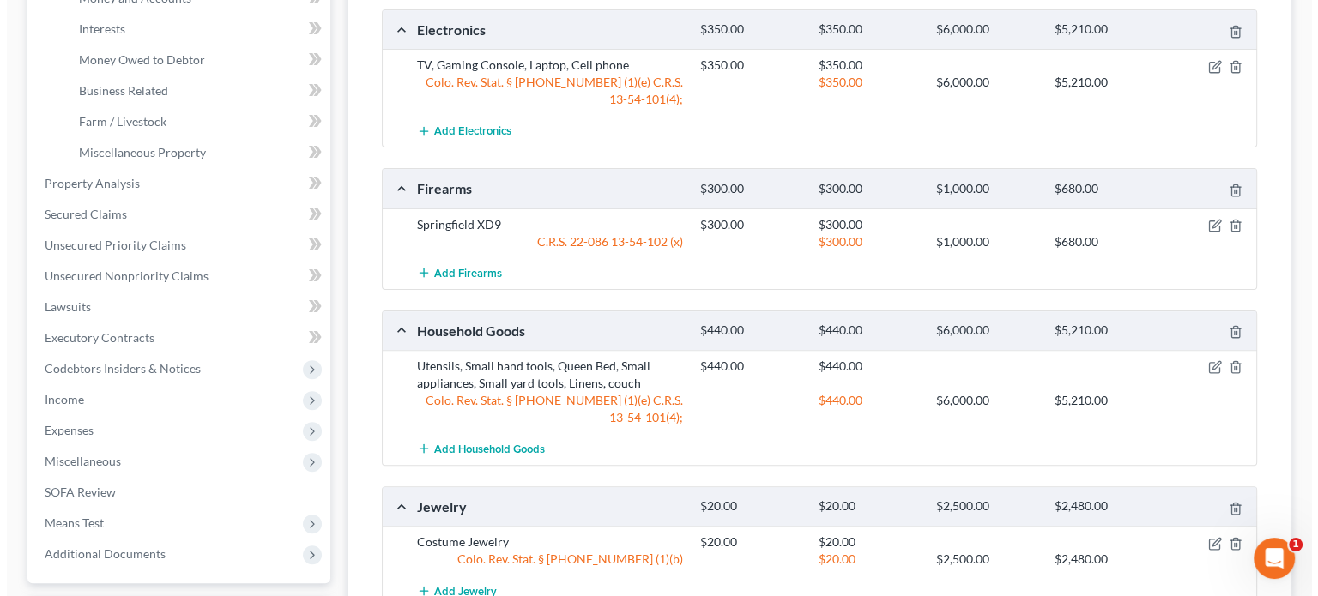
scroll to position [515, 0]
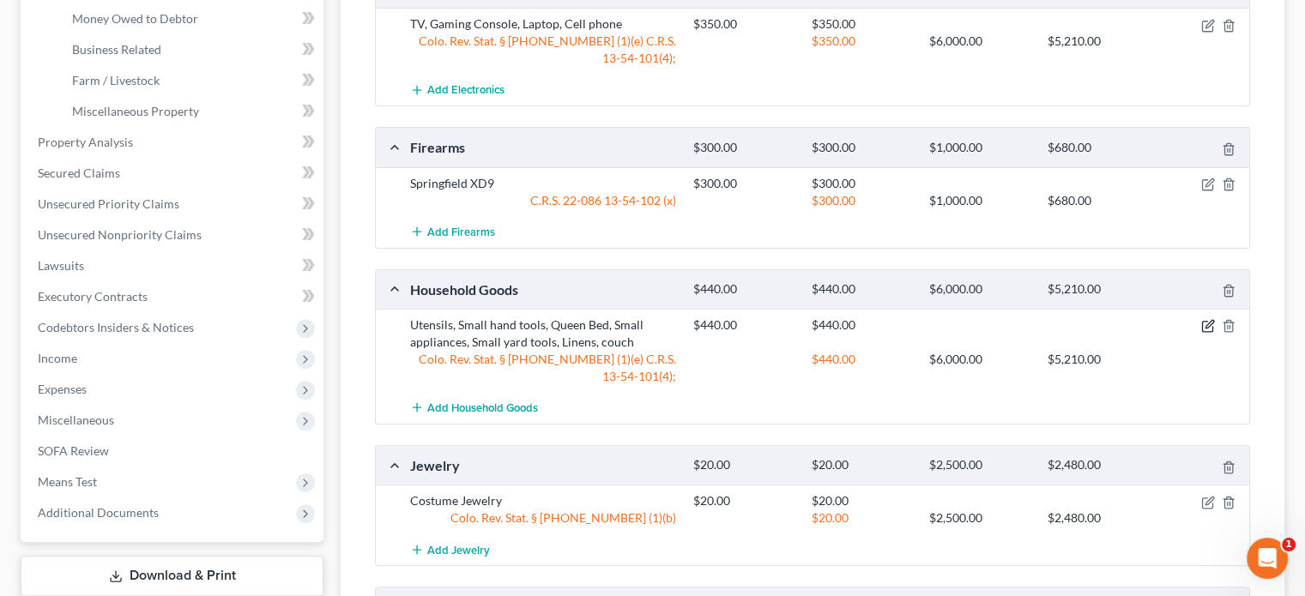
click at [1209, 325] on icon "button" at bounding box center [1208, 326] width 14 height 14
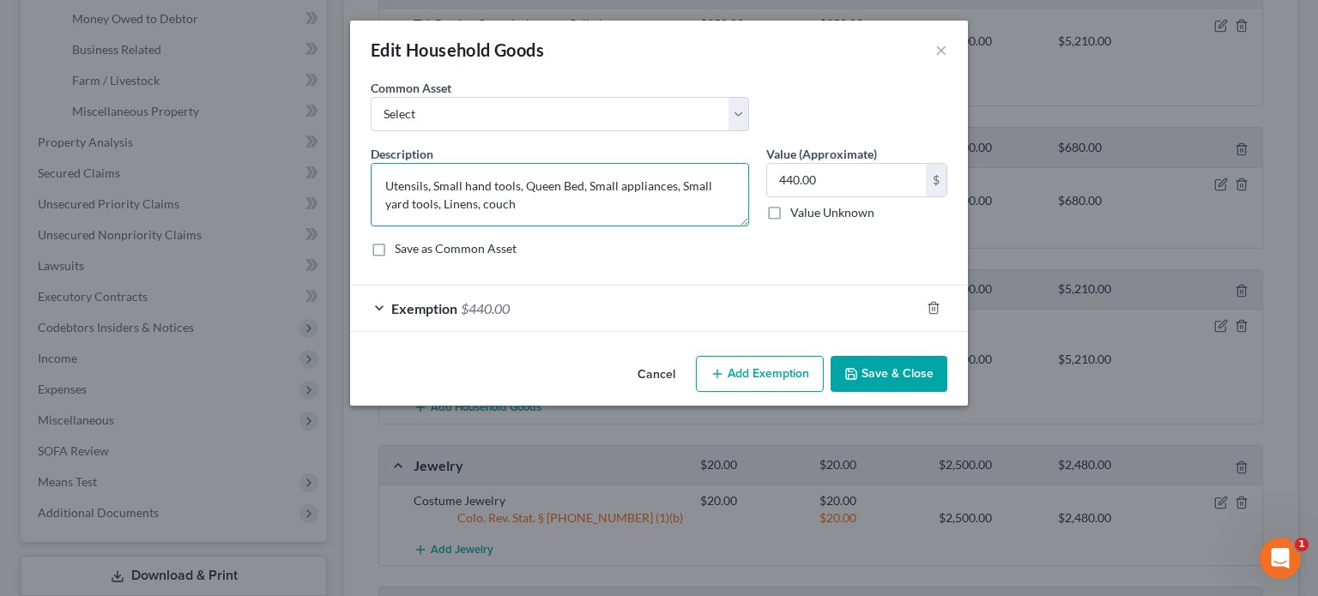
click at [516, 209] on textarea "Utensils, Small hand tools, Queen Bed, Small appliances, Small yard tools, Line…" at bounding box center [560, 195] width 378 height 64
type textarea "Utensils, Small hand tools, Queen Bed, Small appliances, Small yard tools, Line…"
click at [791, 177] on input "440.00" at bounding box center [846, 180] width 159 height 33
click at [792, 172] on input "440.00" at bounding box center [846, 180] width 159 height 33
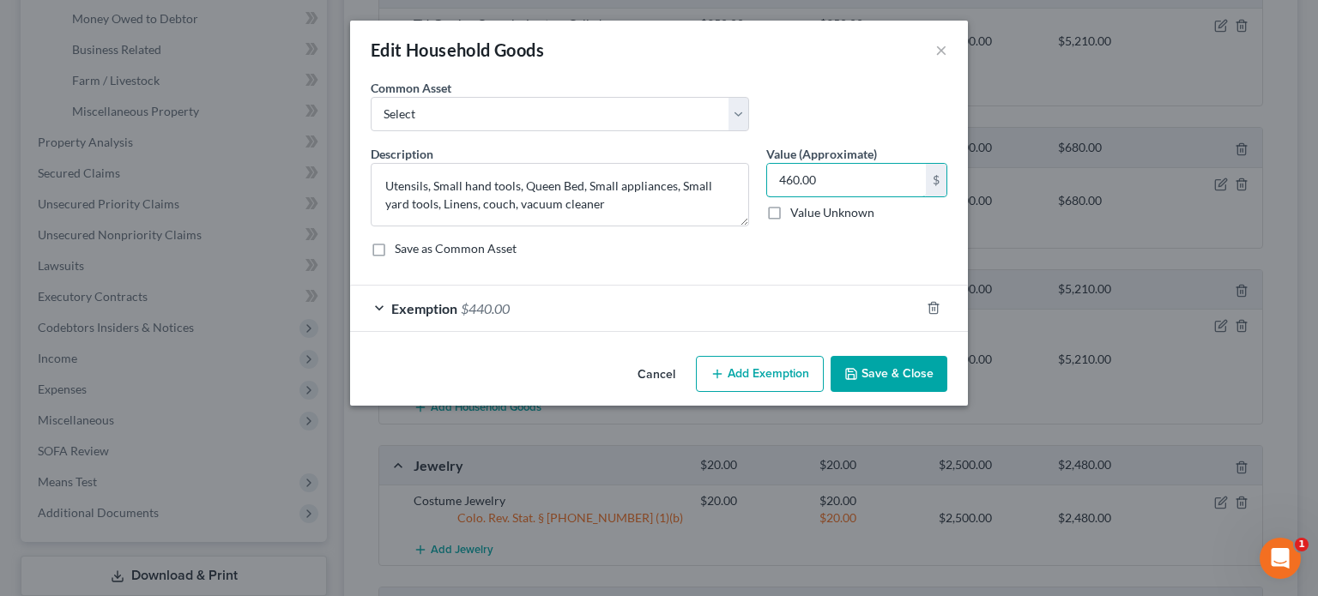
type input "460.00"
click at [504, 311] on span "$440.00" at bounding box center [485, 308] width 49 height 16
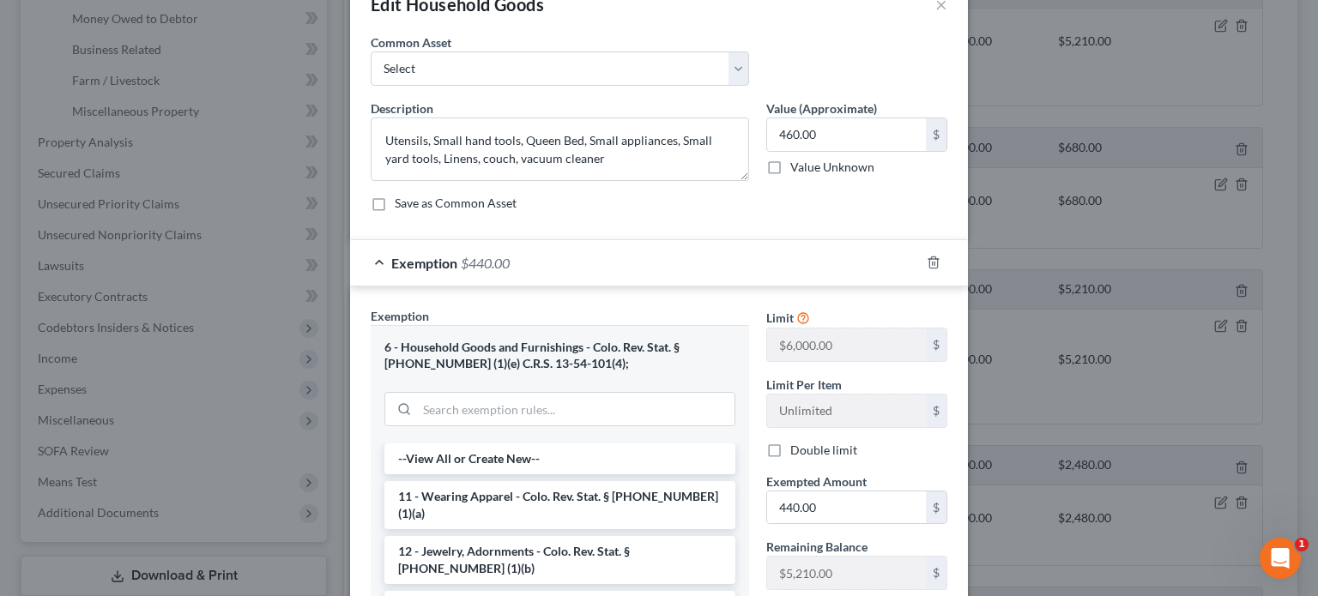
scroll to position [257, 0]
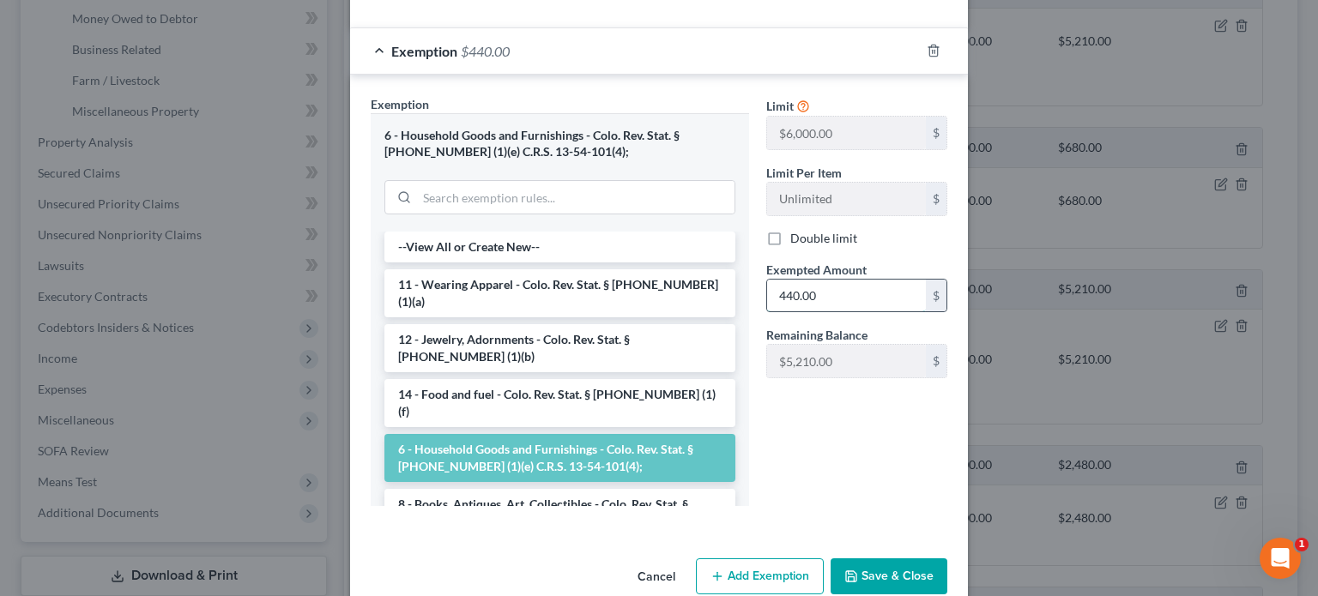
click at [784, 288] on input "440.00" at bounding box center [846, 296] width 159 height 33
click at [784, 298] on input "440.00" at bounding box center [846, 296] width 159 height 33
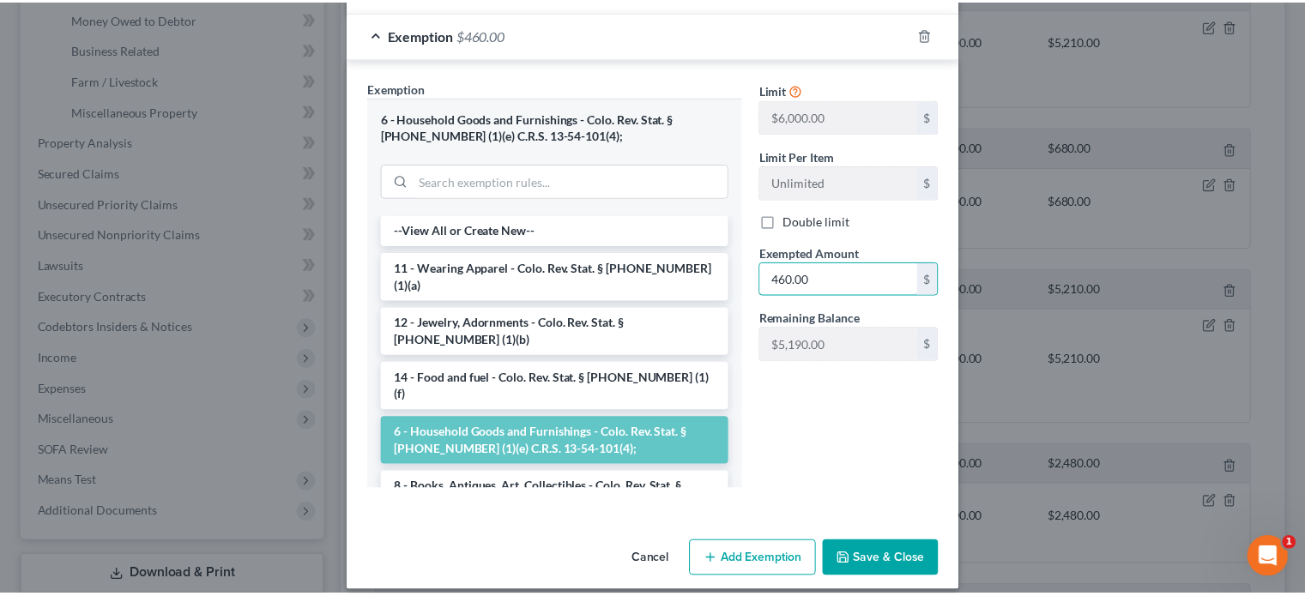
scroll to position [288, 0]
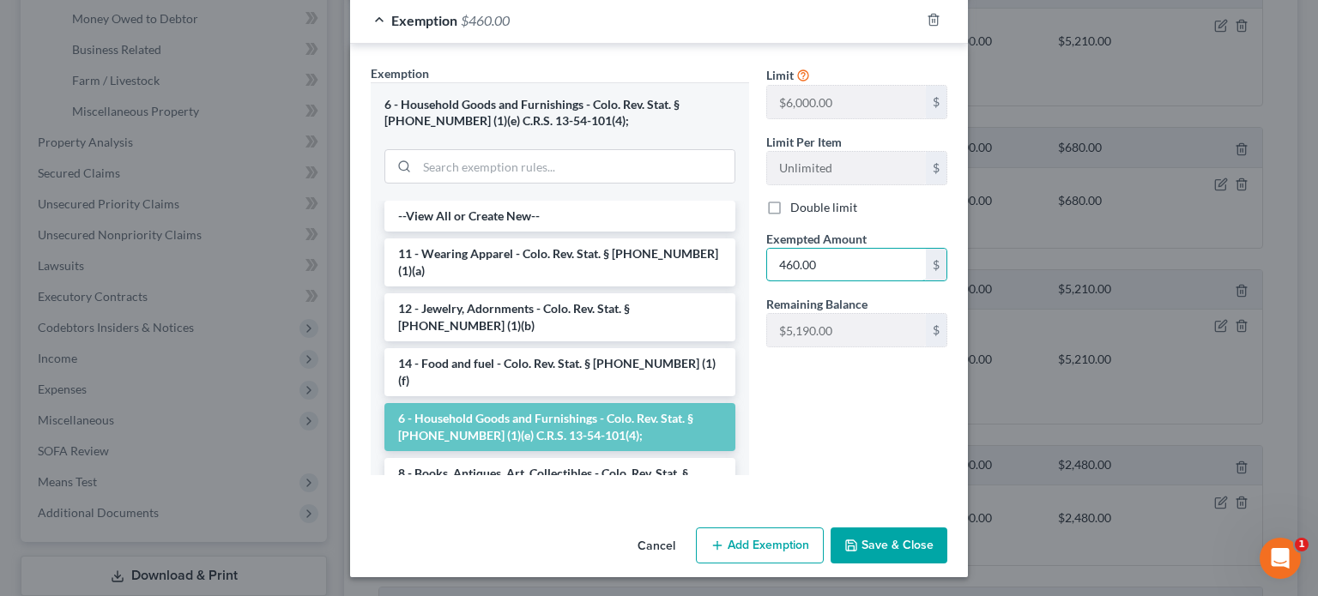
type input "460.00"
click at [880, 546] on button "Save & Close" at bounding box center [889, 546] width 117 height 36
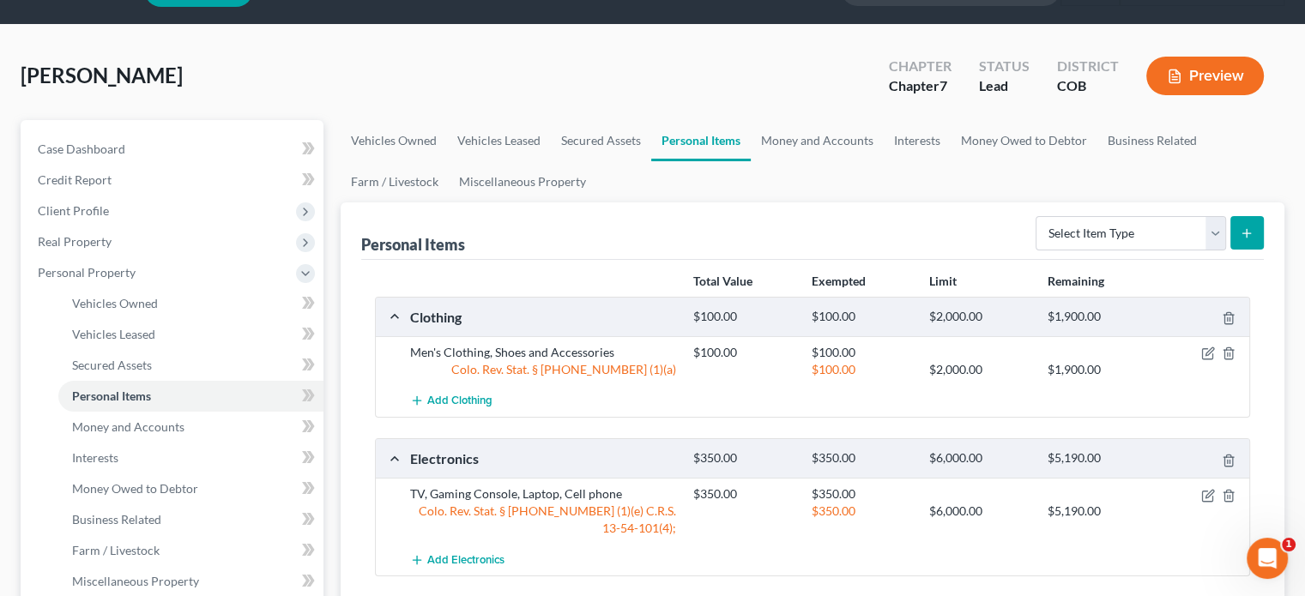
scroll to position [86, 0]
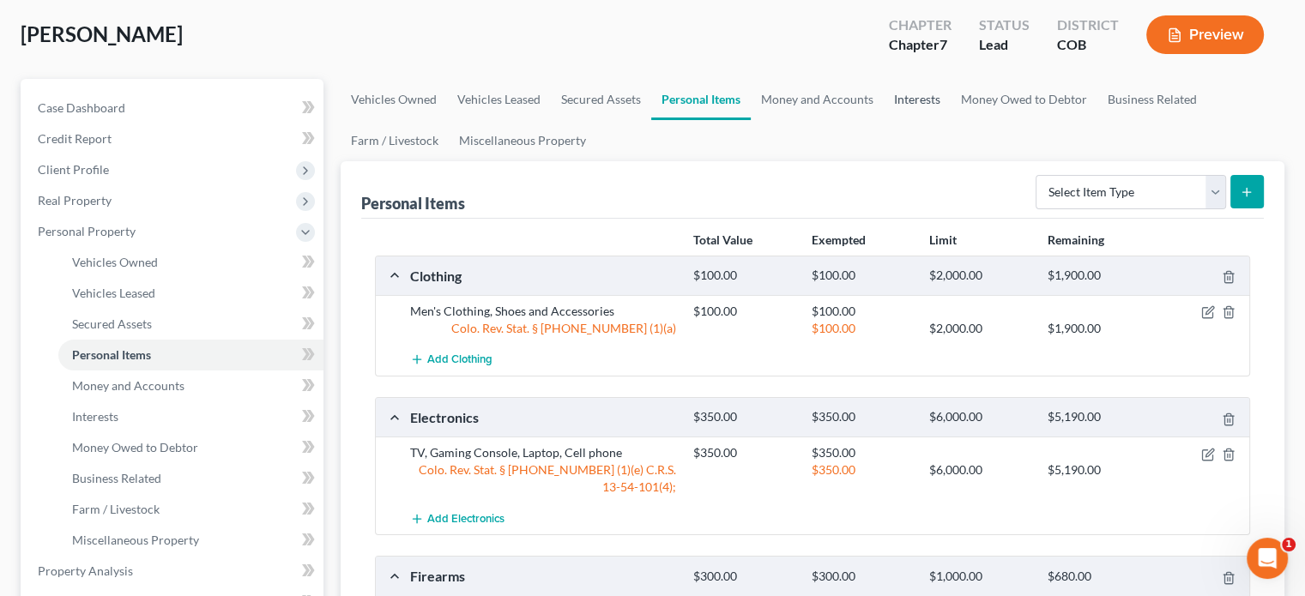
click at [916, 100] on link "Interests" at bounding box center [917, 99] width 67 height 41
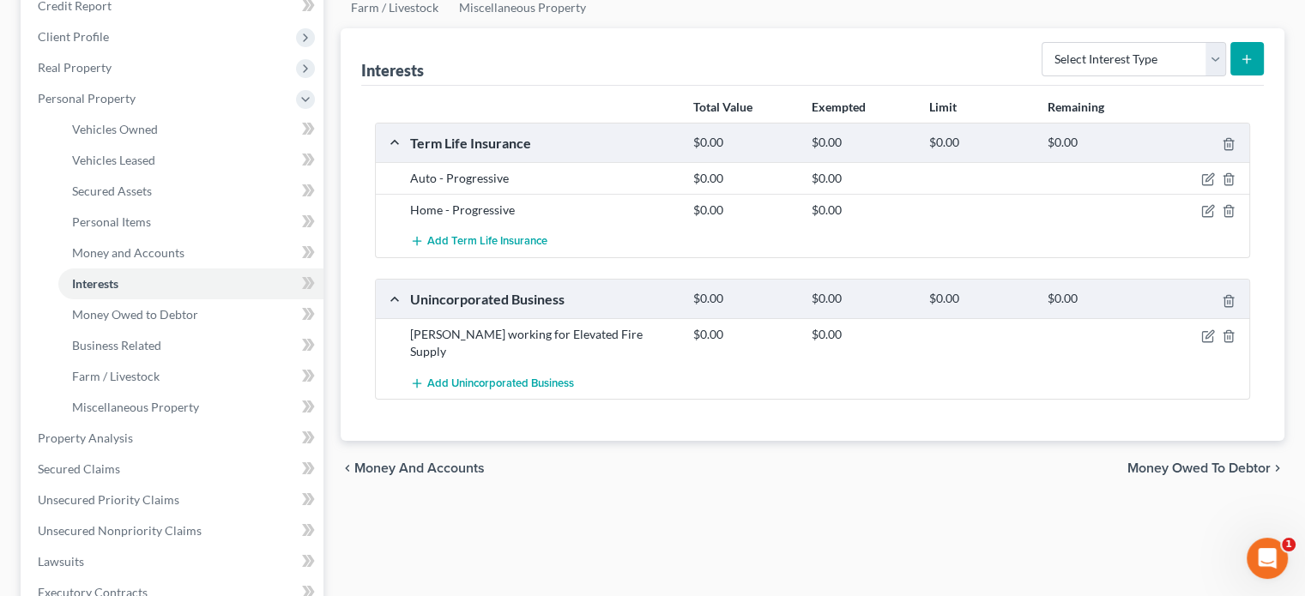
scroll to position [257, 0]
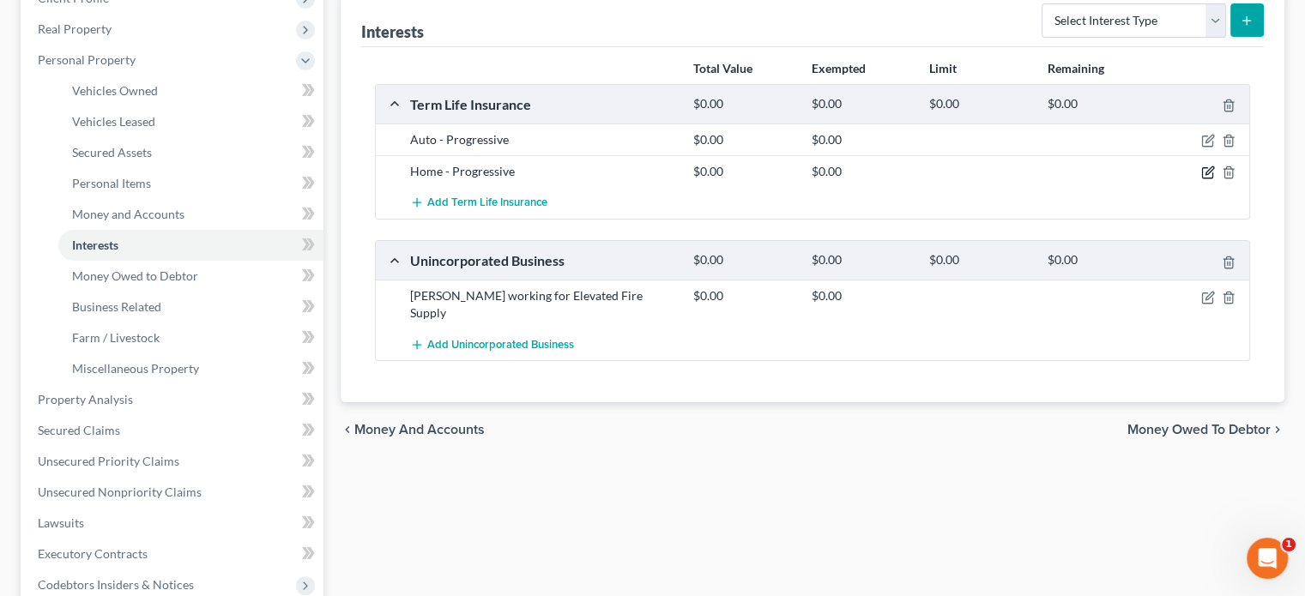
click at [1211, 170] on icon "button" at bounding box center [1210, 171] width 8 height 8
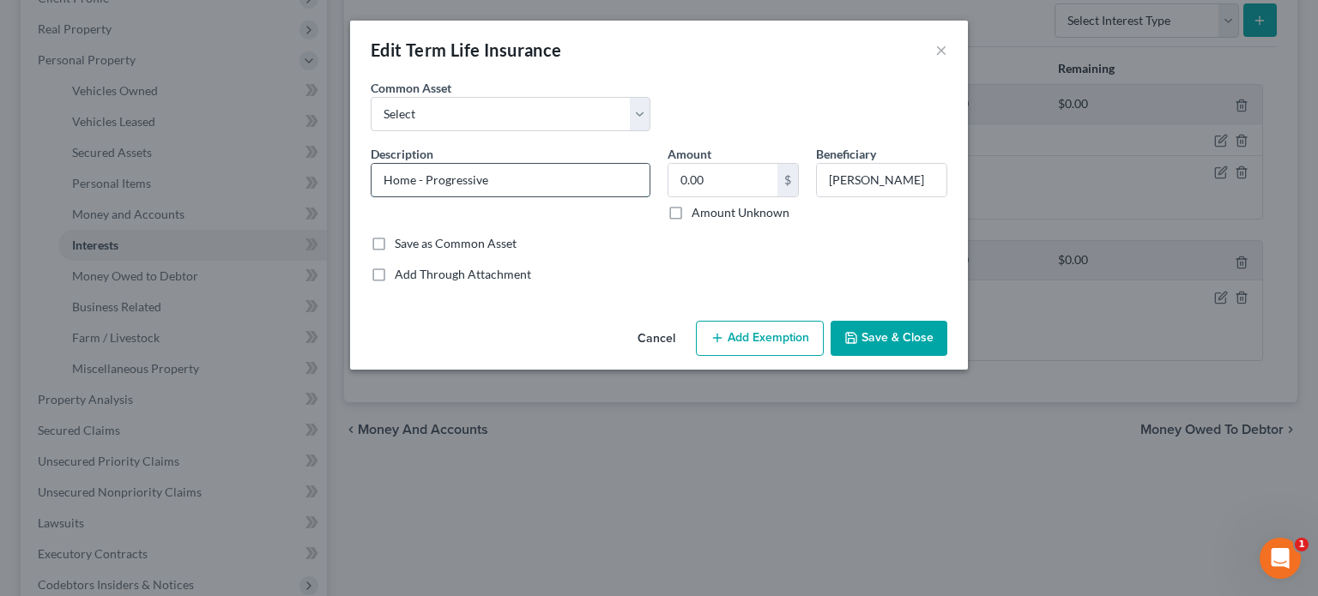
click at [415, 180] on input "Home - Progressive" at bounding box center [511, 180] width 278 height 33
type input "Renter's insurance - Progressive"
click at [886, 342] on button "Save & Close" at bounding box center [889, 339] width 117 height 36
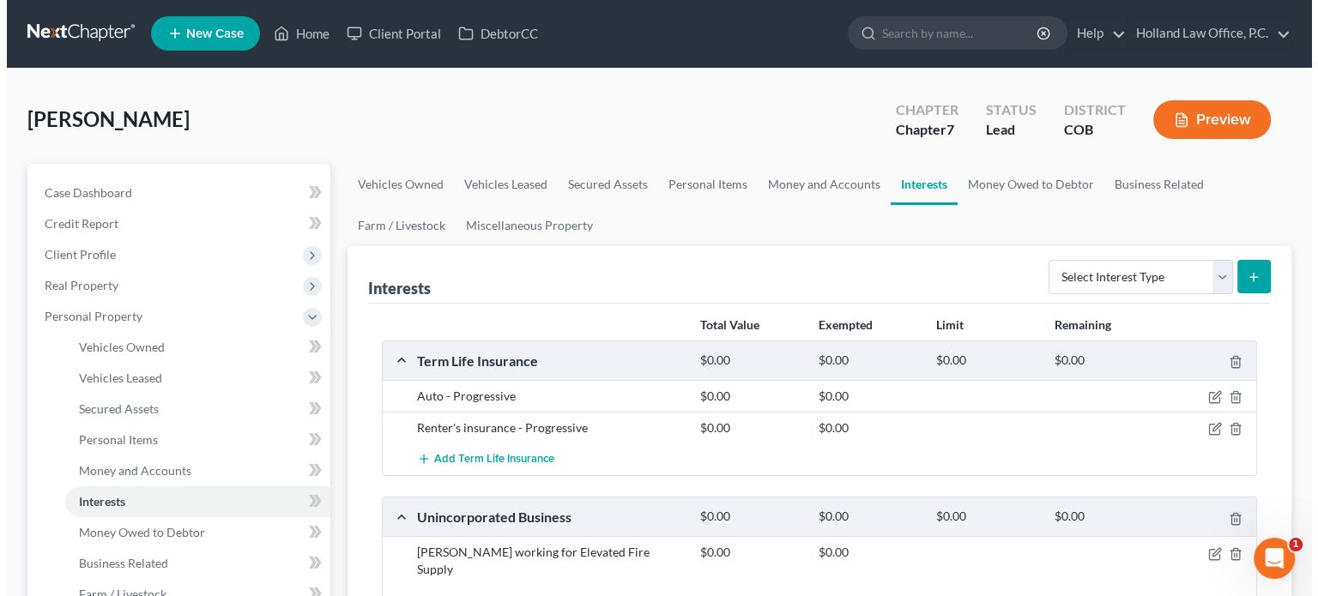
scroll to position [0, 0]
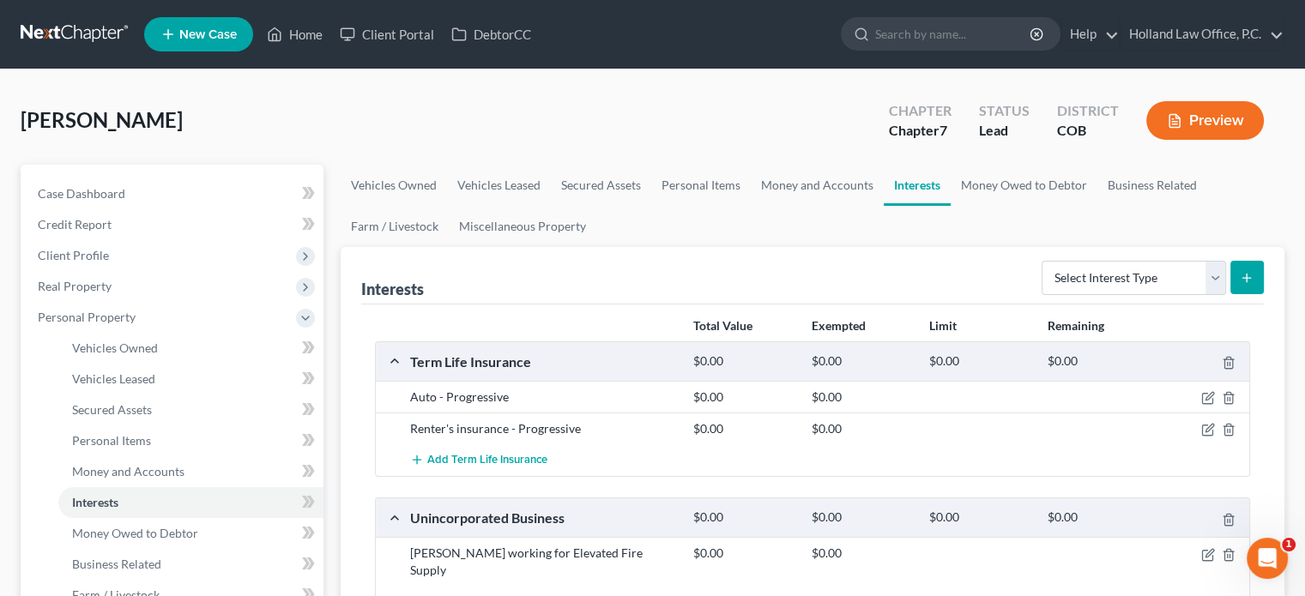
click at [1182, 119] on button "Preview" at bounding box center [1205, 120] width 118 height 39
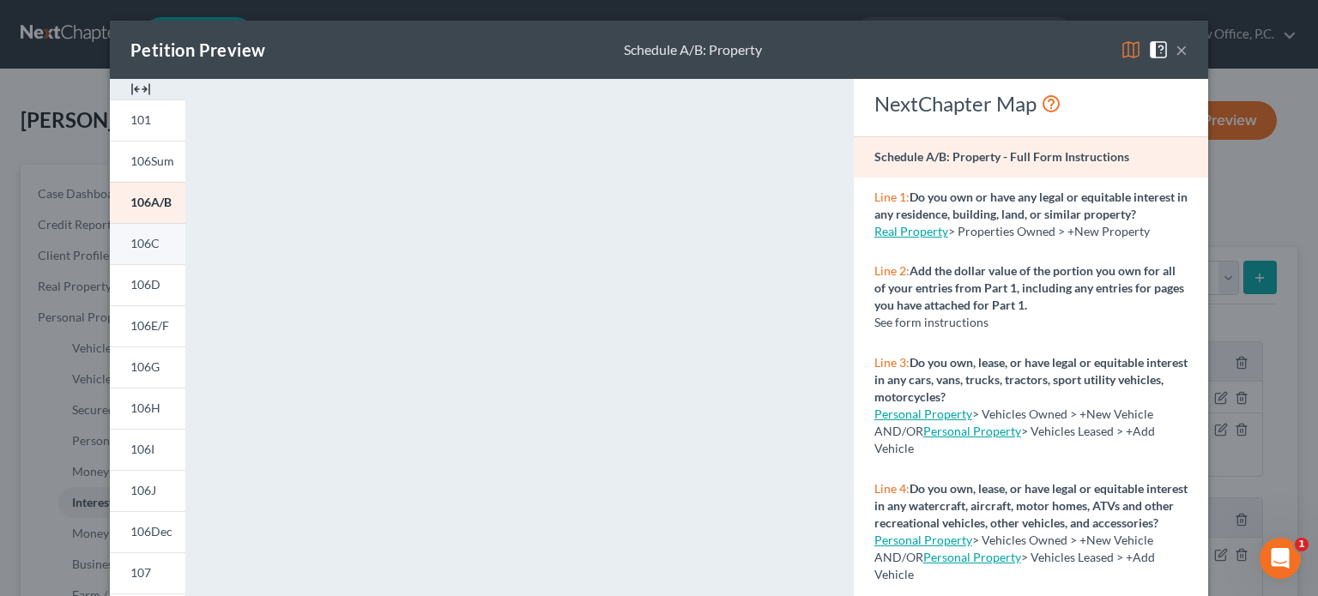
click at [130, 248] on span "106C" at bounding box center [144, 243] width 29 height 15
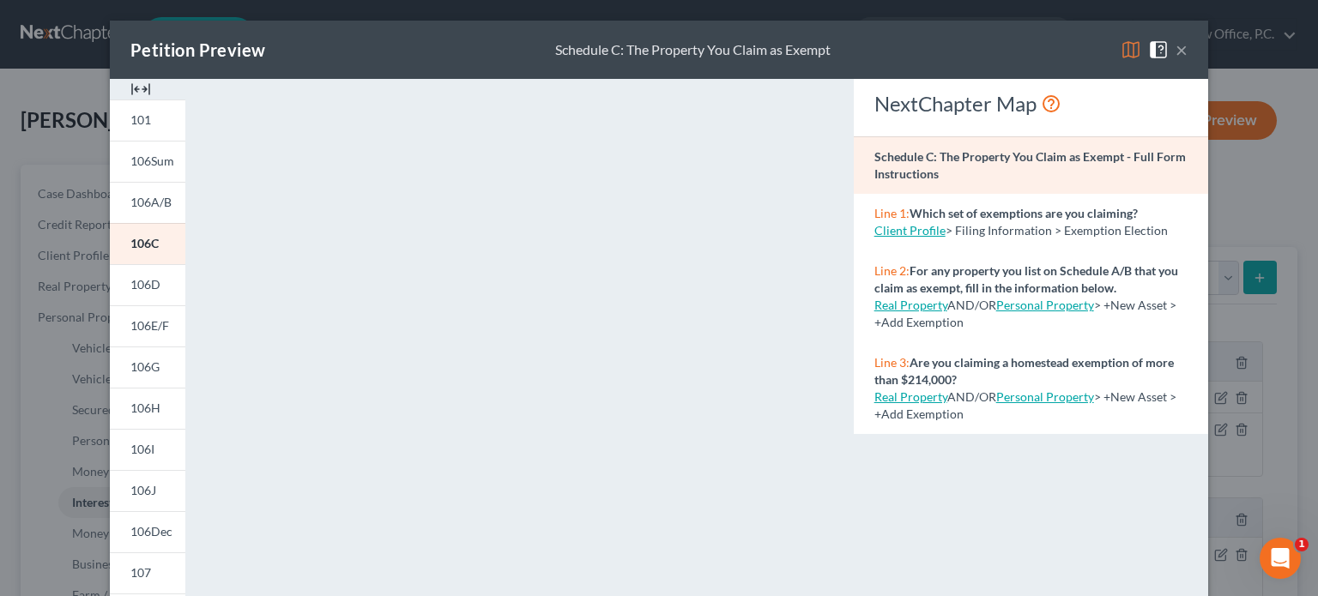
click at [1179, 51] on button "×" at bounding box center [1182, 49] width 12 height 21
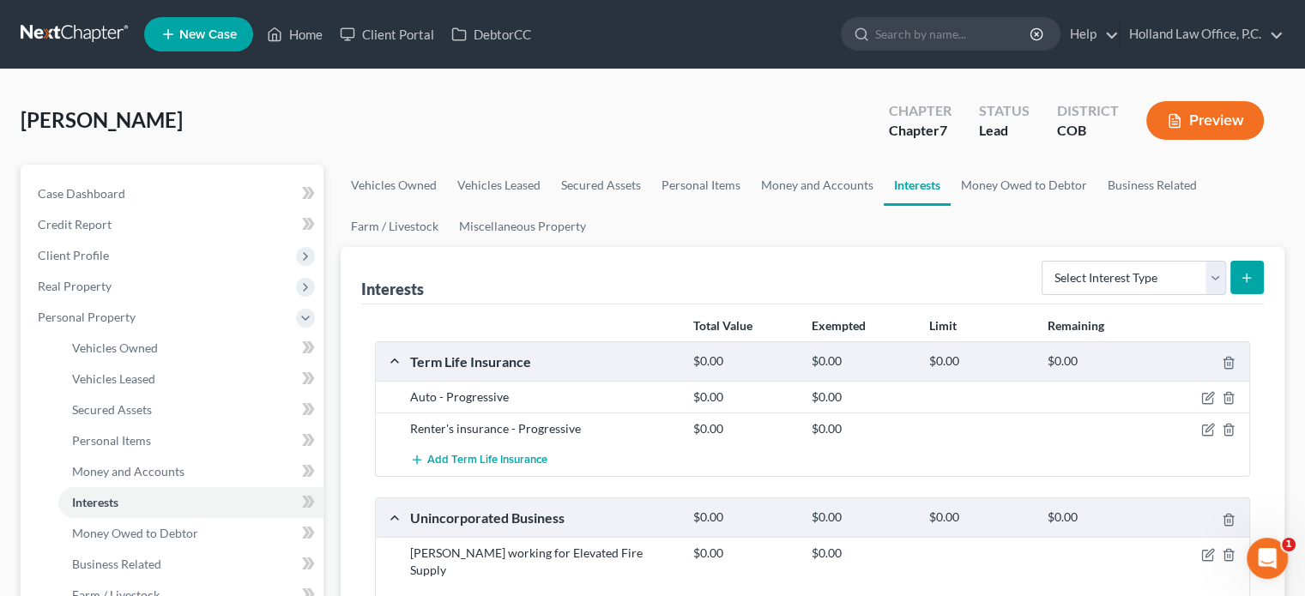
click at [1212, 113] on button "Preview" at bounding box center [1205, 120] width 118 height 39
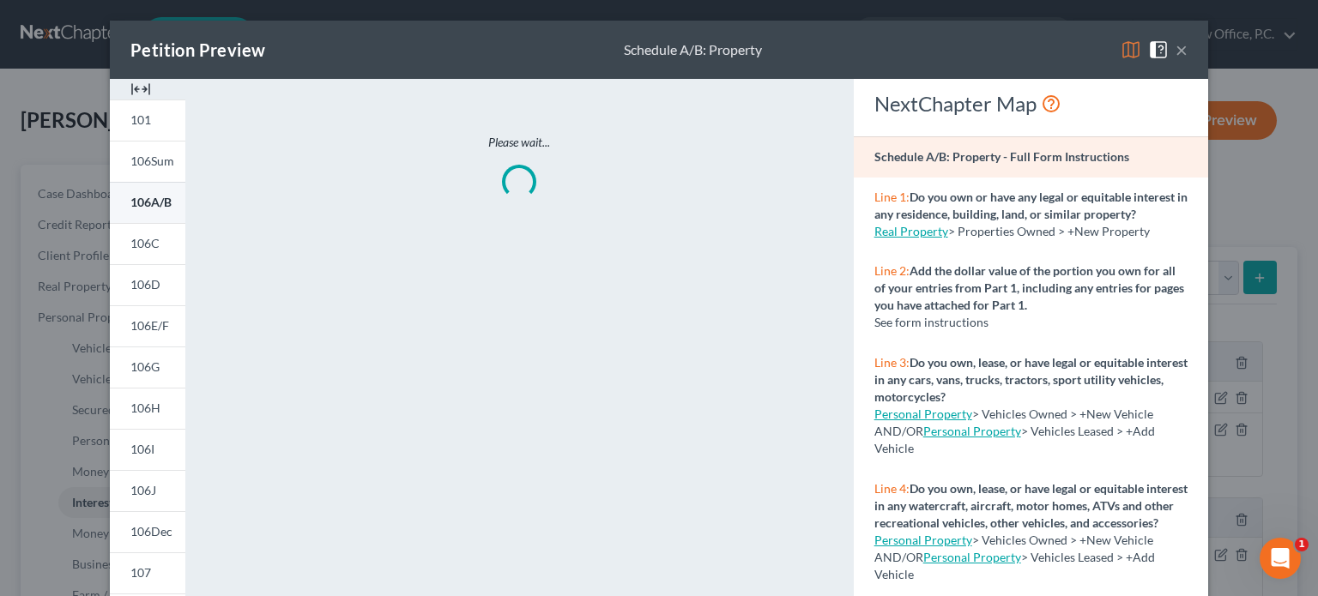
click at [152, 219] on link "106A/B" at bounding box center [148, 202] width 76 height 41
click at [1176, 54] on button "×" at bounding box center [1182, 49] width 12 height 21
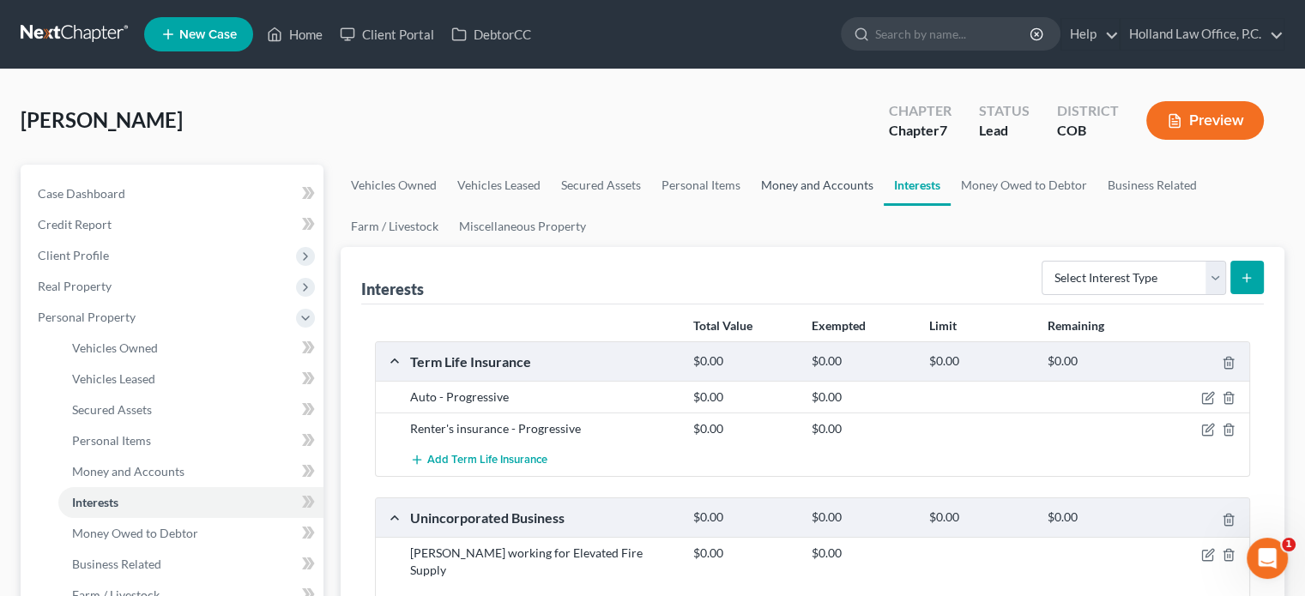
click at [811, 188] on link "Money and Accounts" at bounding box center [817, 185] width 133 height 41
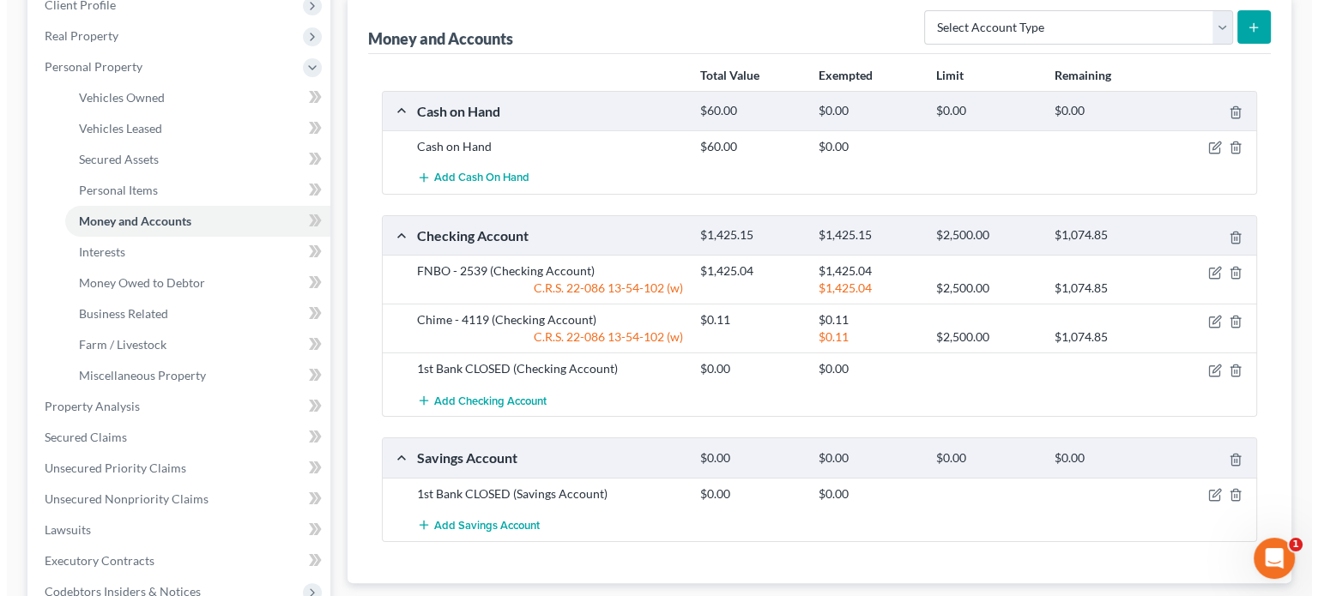
scroll to position [343, 0]
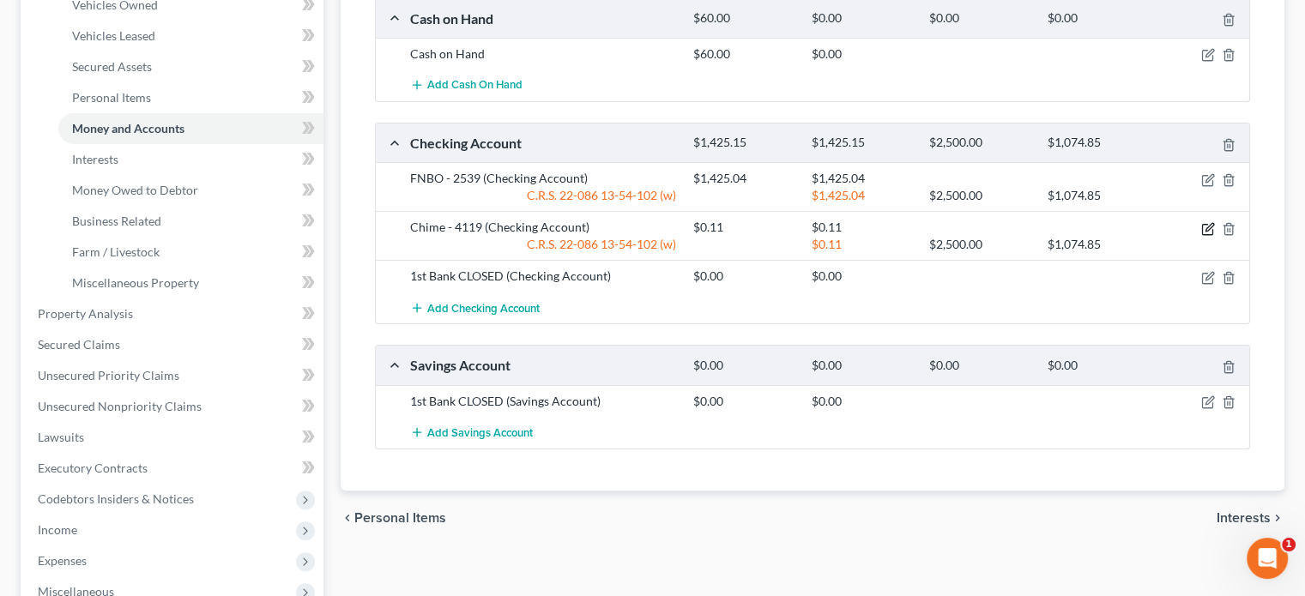
click at [1209, 225] on icon "button" at bounding box center [1208, 229] width 14 height 14
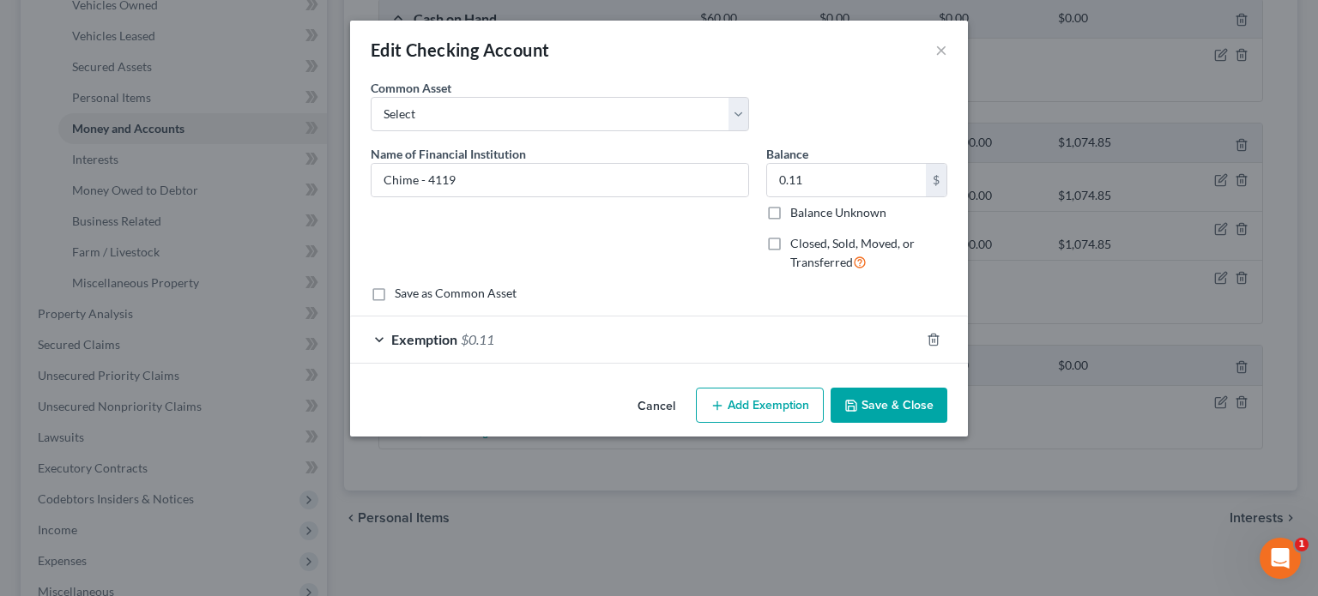
click at [402, 342] on span "Exemption" at bounding box center [424, 339] width 66 height 16
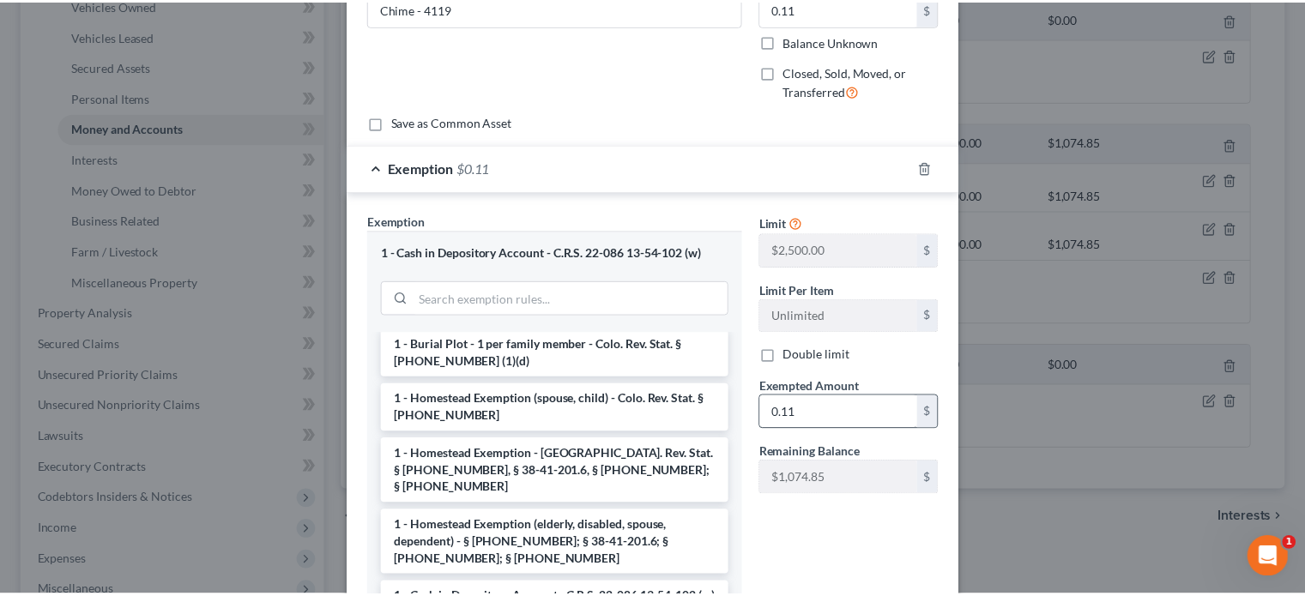
scroll to position [303, 0]
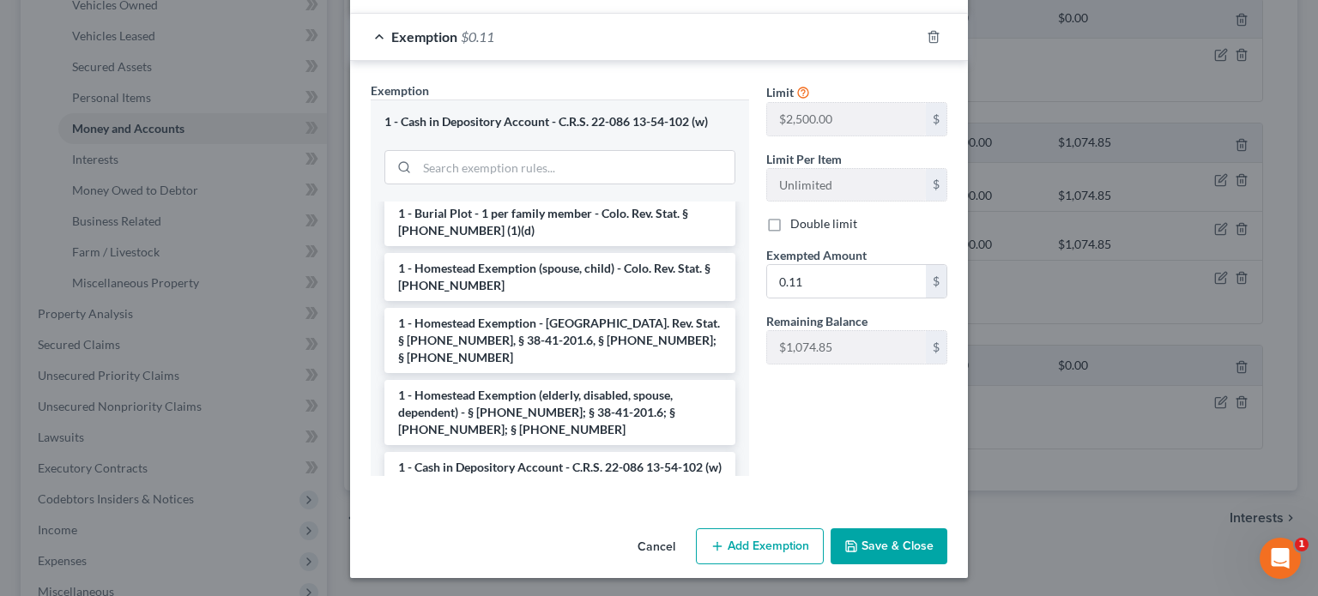
click at [894, 545] on button "Save & Close" at bounding box center [889, 547] width 117 height 36
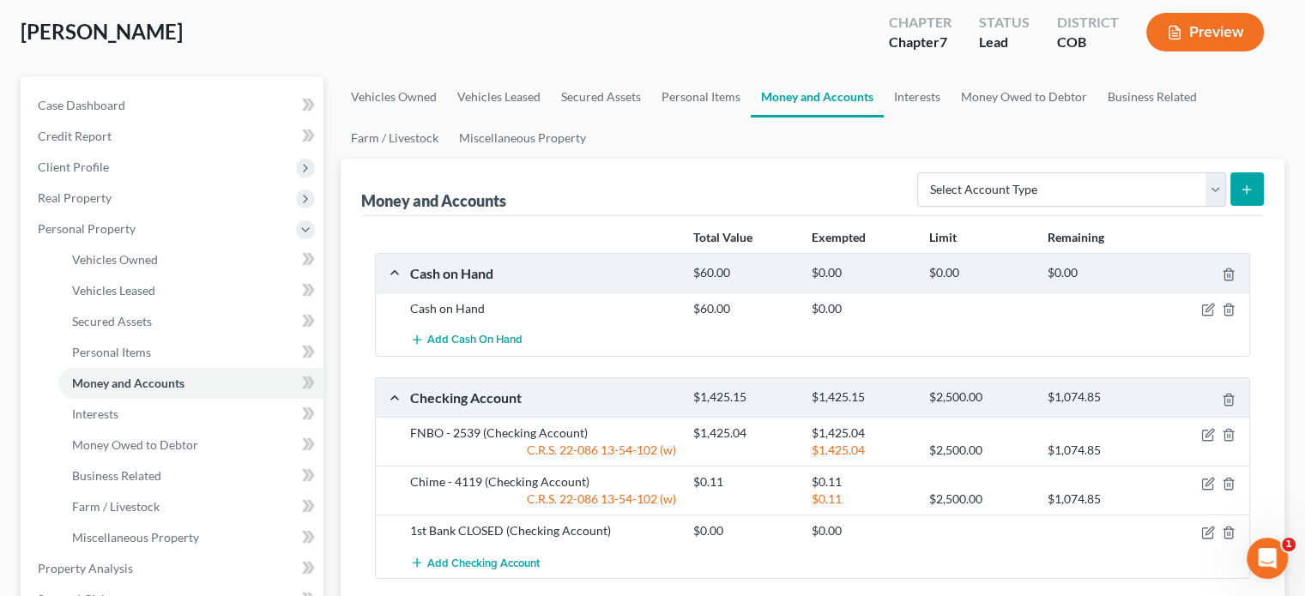
scroll to position [86, 0]
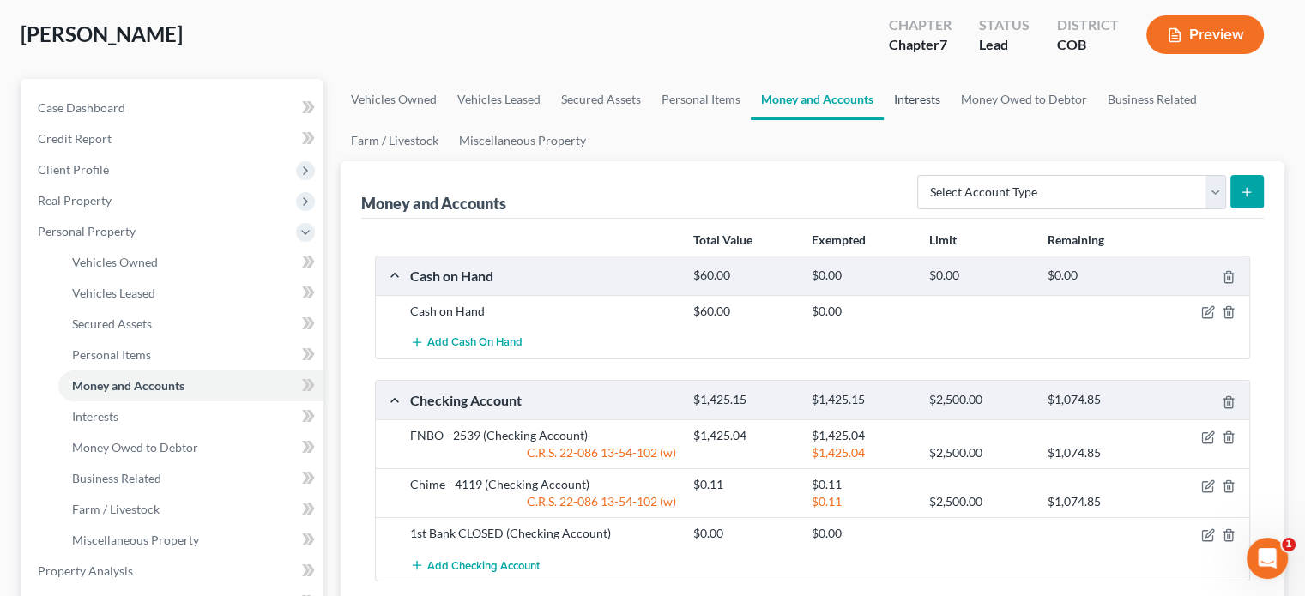
click at [930, 106] on link "Interests" at bounding box center [917, 99] width 67 height 41
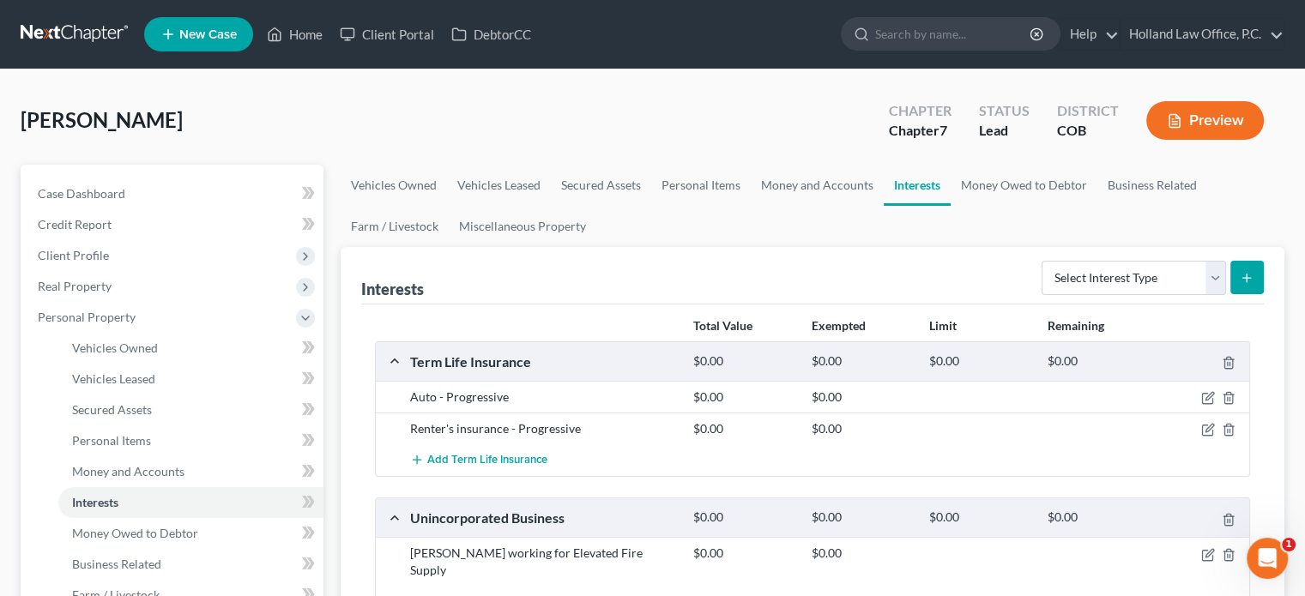
scroll to position [86, 0]
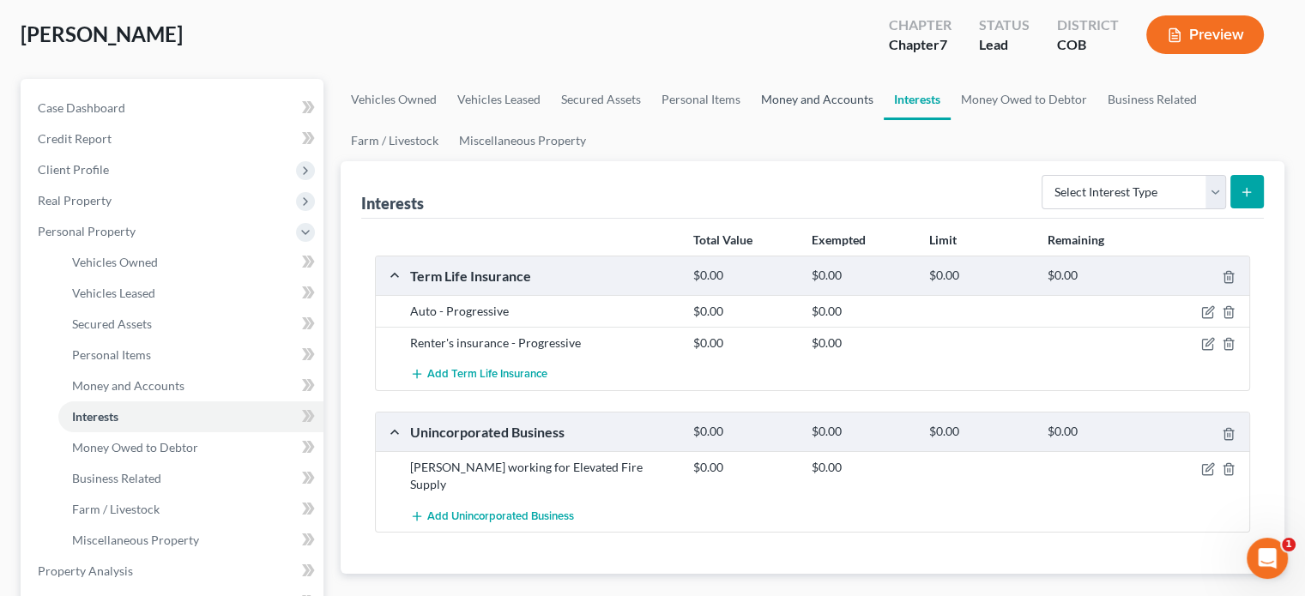
click at [812, 97] on link "Money and Accounts" at bounding box center [817, 99] width 133 height 41
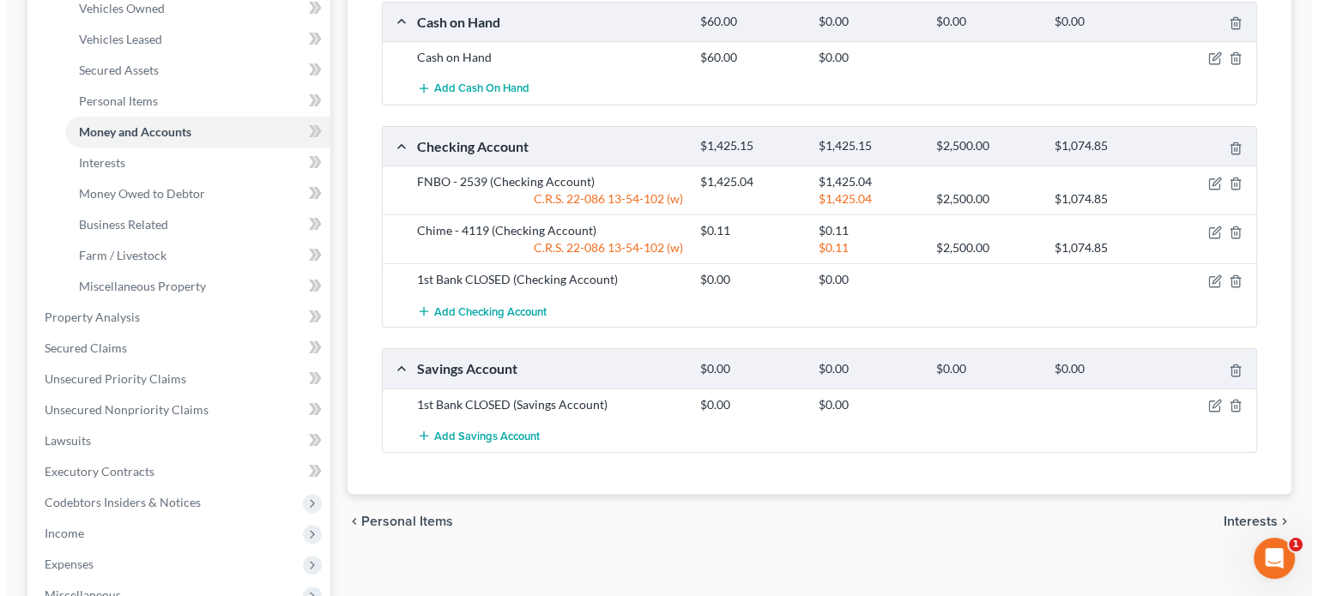
scroll to position [343, 0]
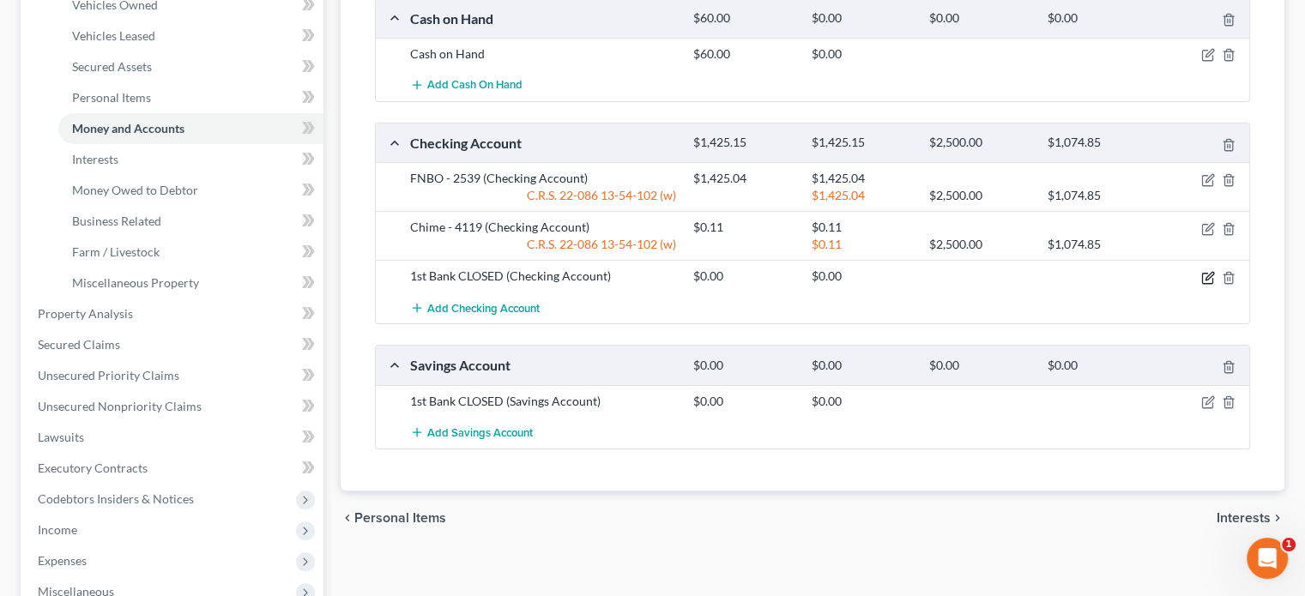
click at [1205, 274] on icon "button" at bounding box center [1208, 278] width 14 height 14
select select "5"
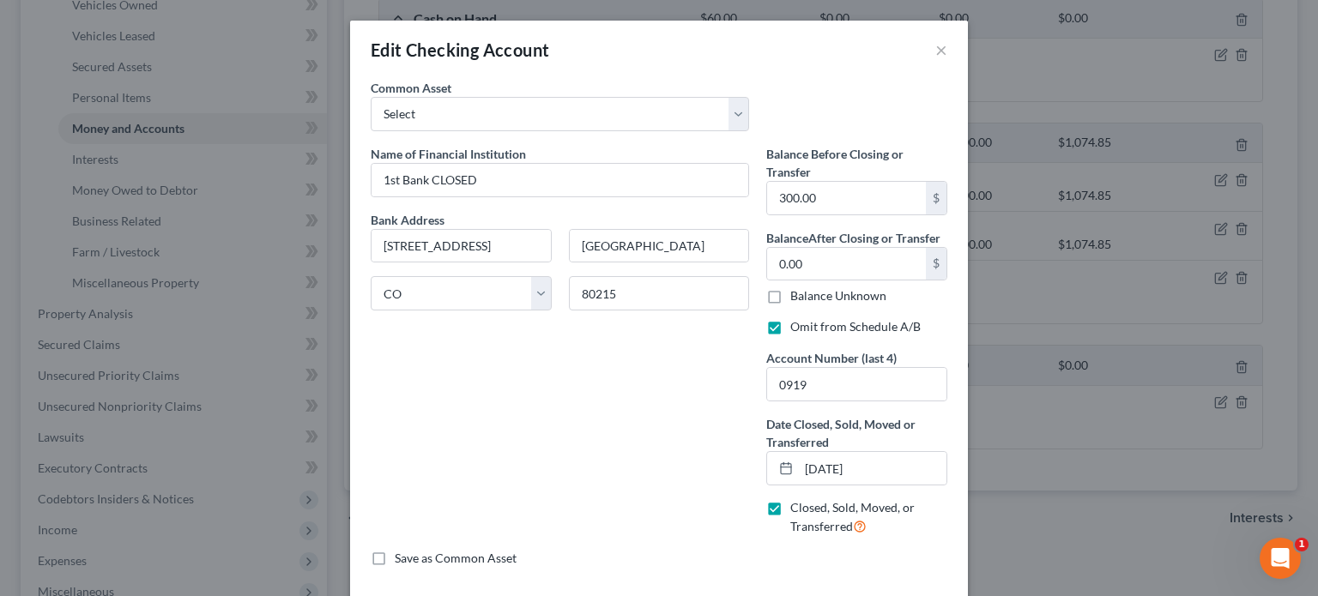
scroll to position [76, 0]
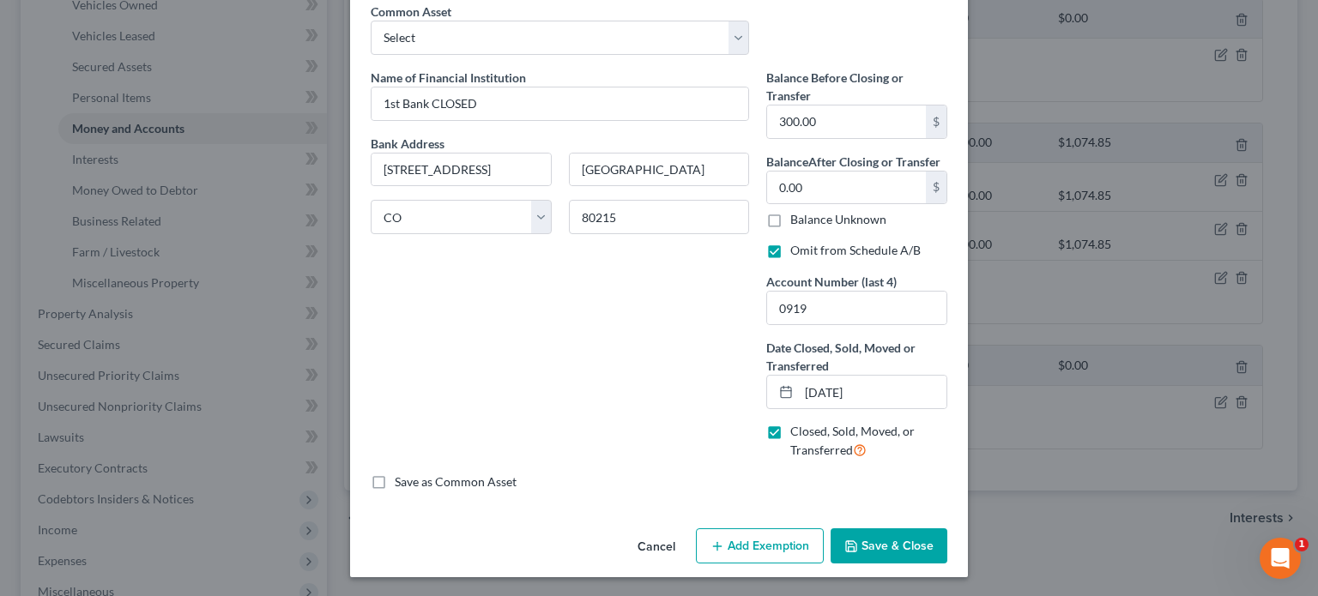
click at [862, 555] on button "Save & Close" at bounding box center [889, 547] width 117 height 36
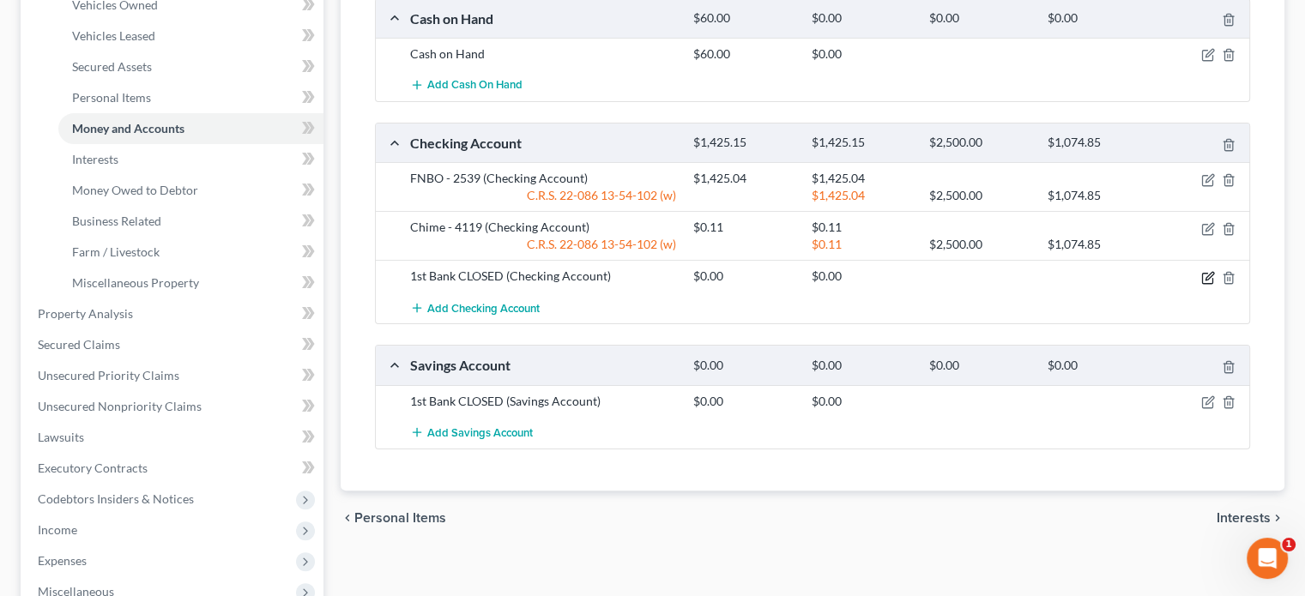
click at [1208, 274] on icon "button" at bounding box center [1210, 276] width 8 height 8
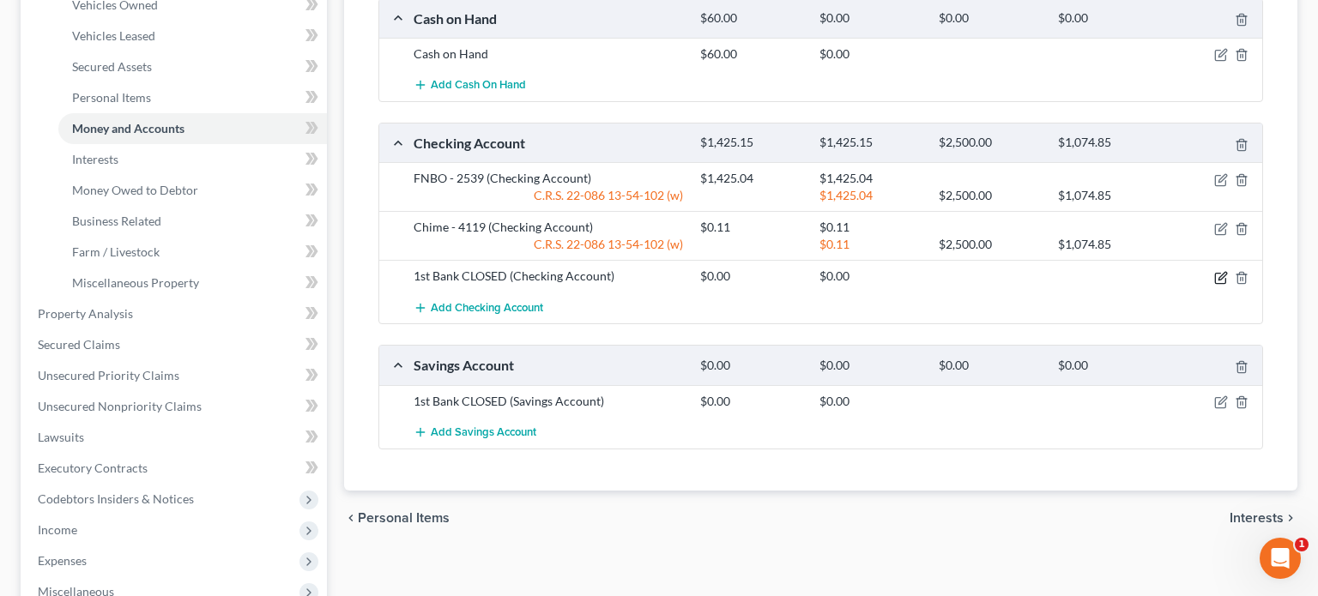
select select "5"
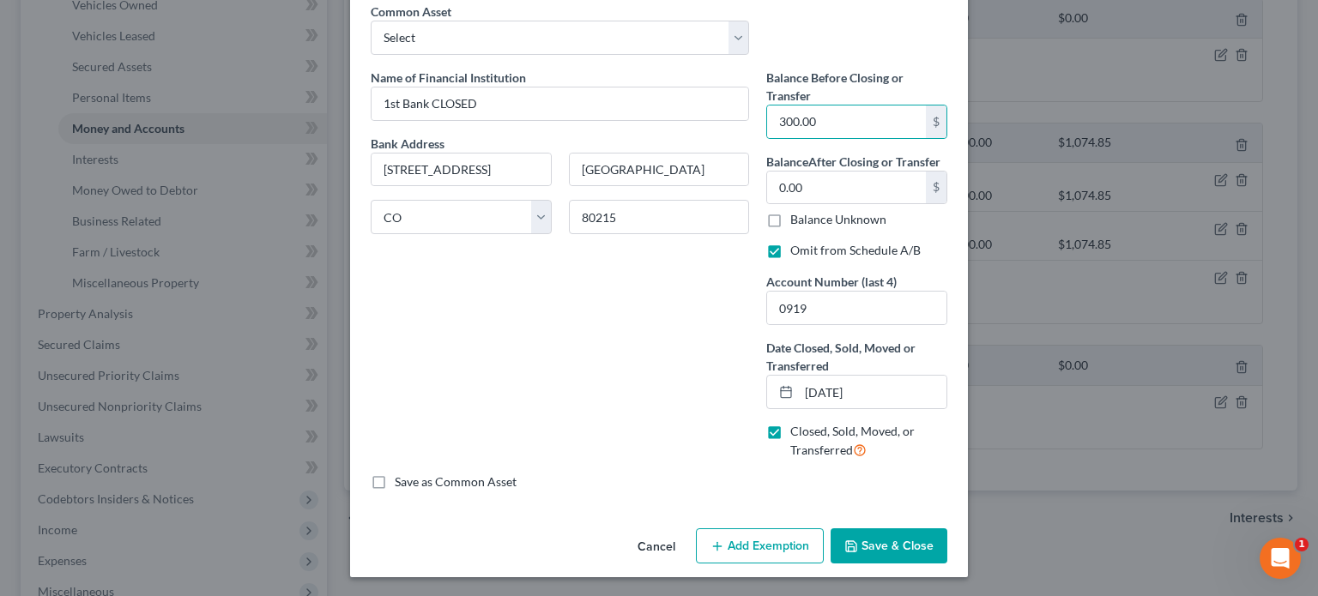
click at [867, 543] on button "Save & Close" at bounding box center [889, 547] width 117 height 36
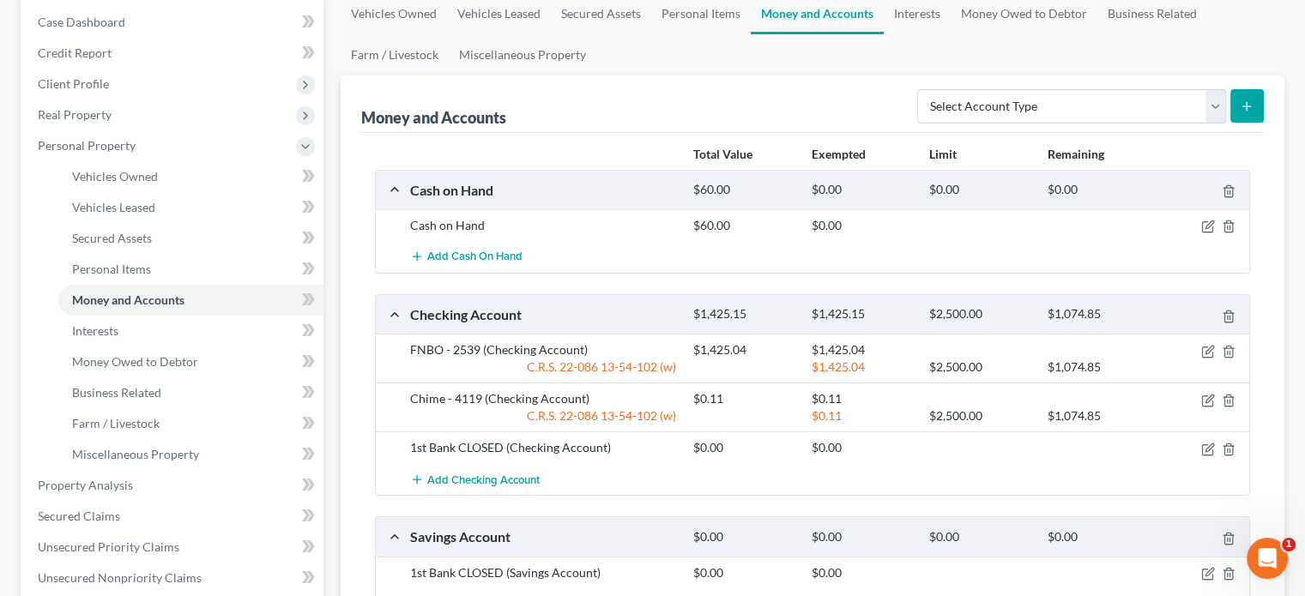
scroll to position [86, 0]
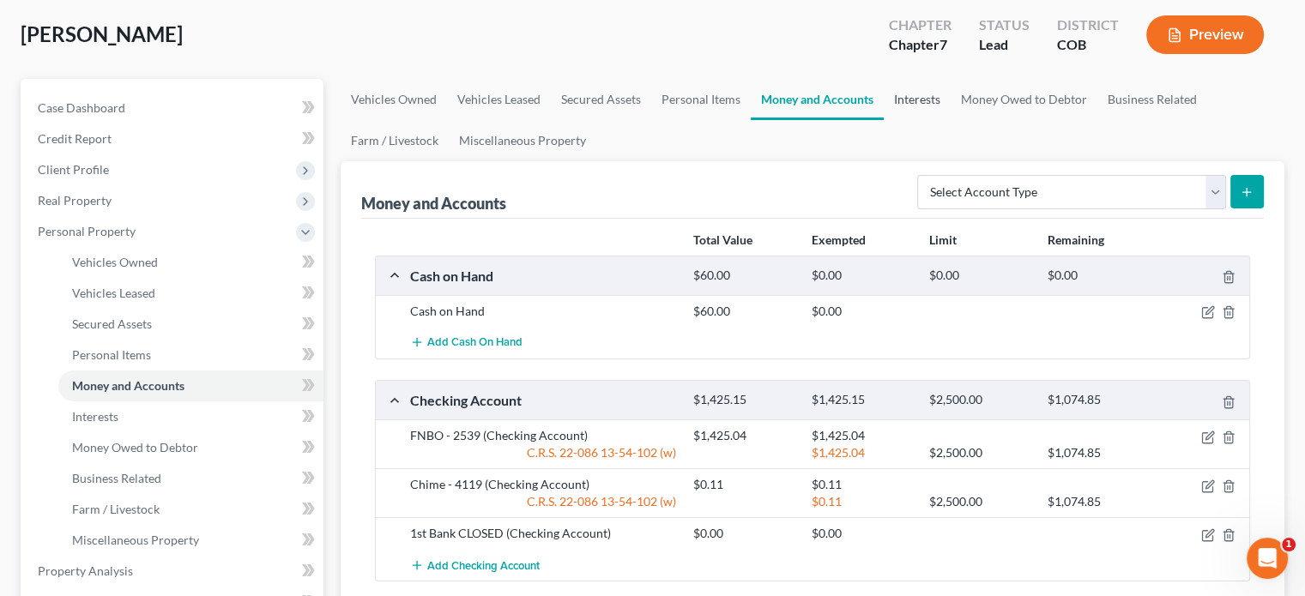
click at [907, 109] on link "Interests" at bounding box center [917, 99] width 67 height 41
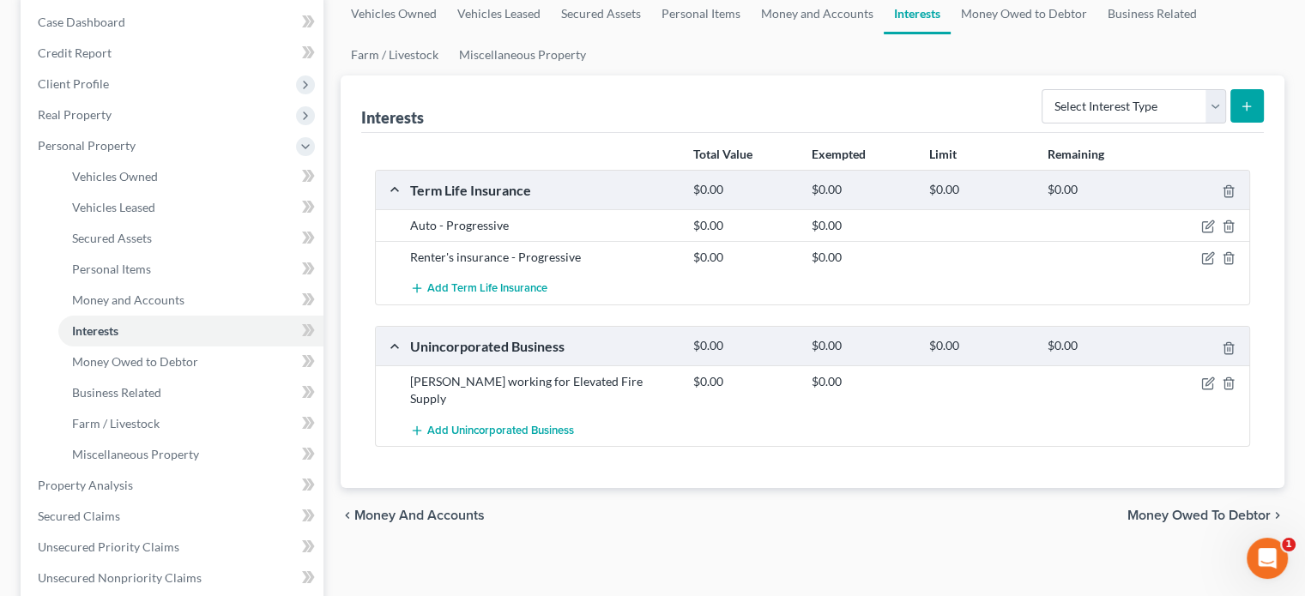
scroll to position [86, 0]
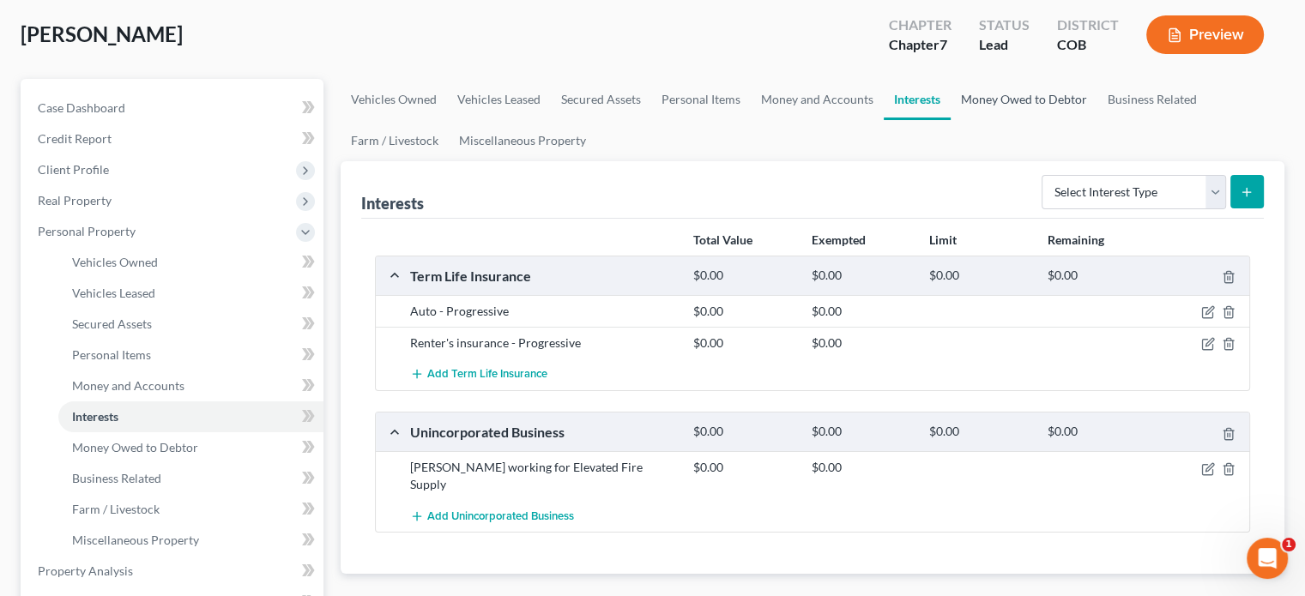
click at [1032, 103] on link "Money Owed to Debtor" at bounding box center [1024, 99] width 147 height 41
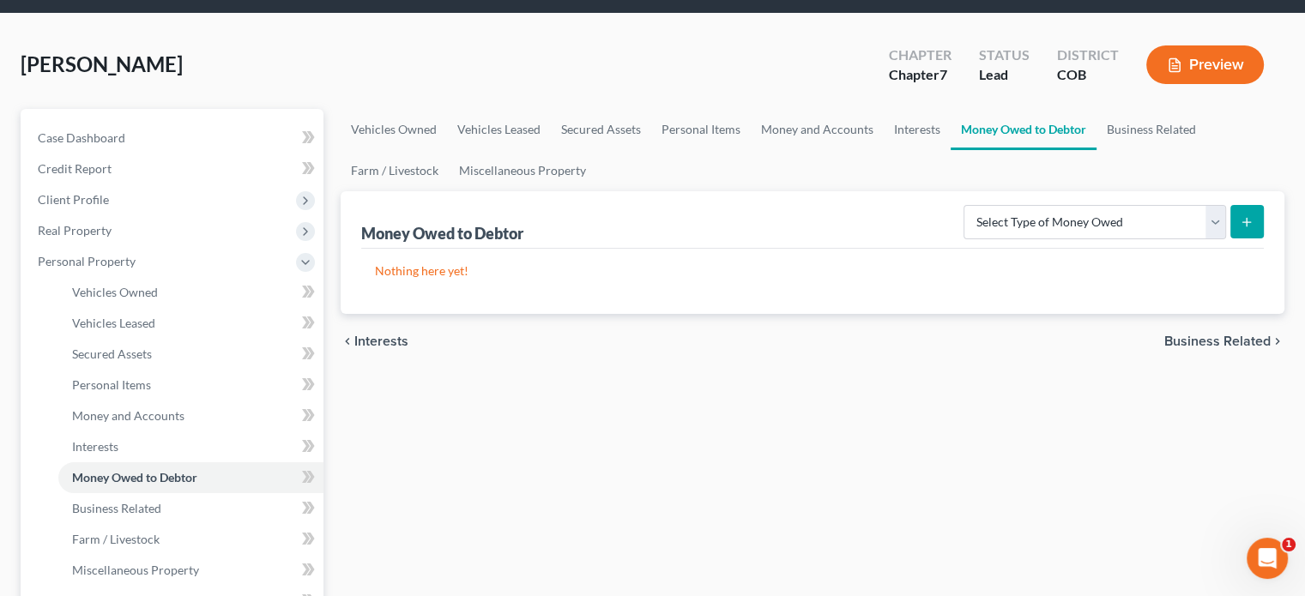
scroll to position [86, 0]
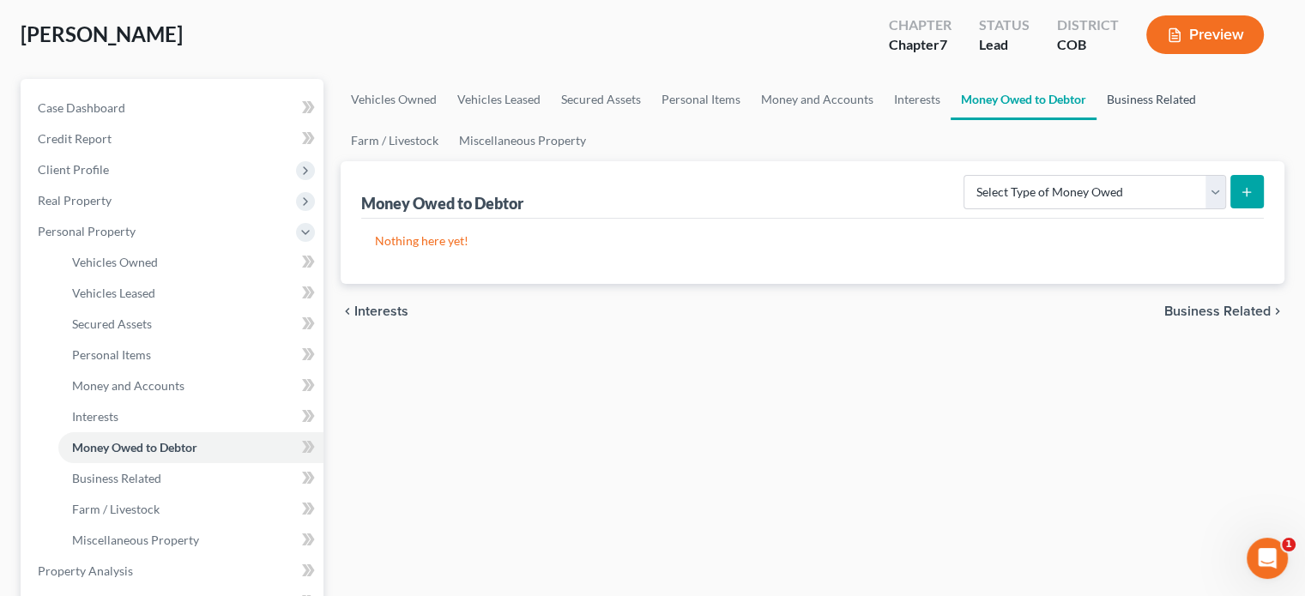
click at [1136, 95] on link "Business Related" at bounding box center [1152, 99] width 110 height 41
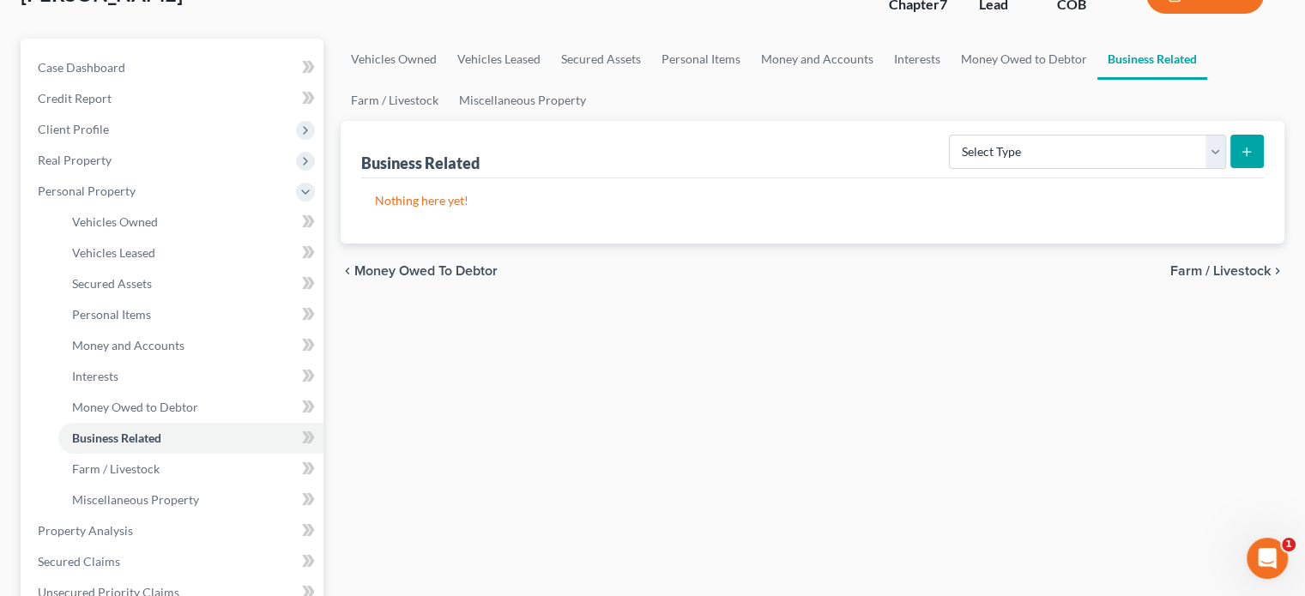
scroll to position [86, 0]
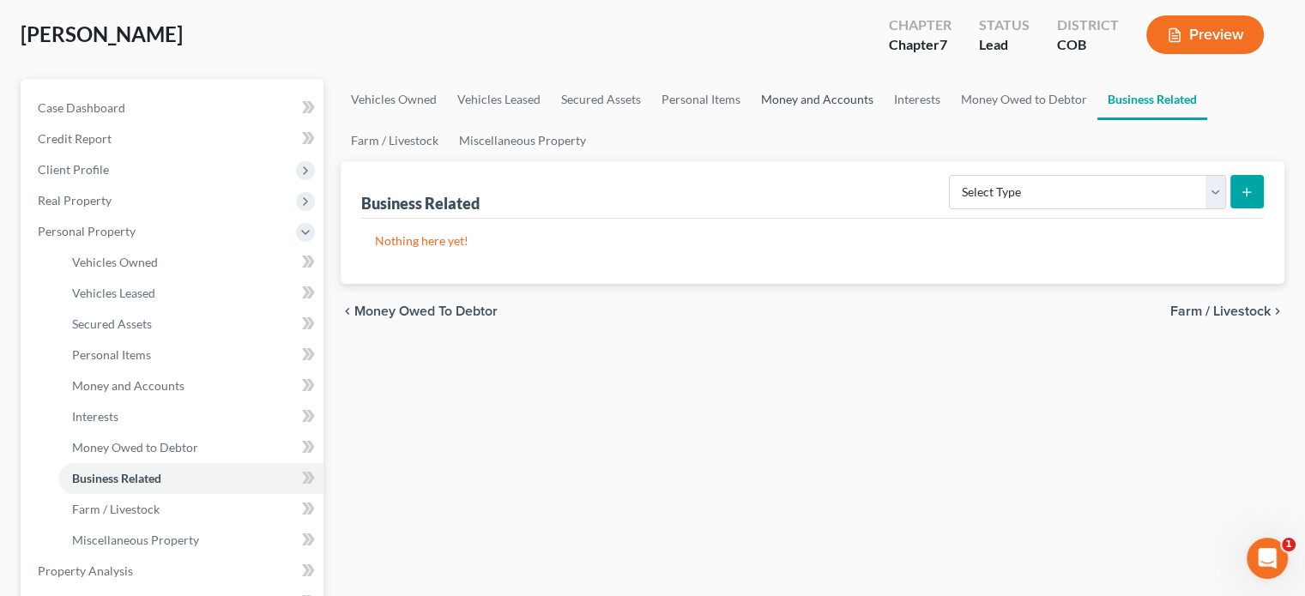
click at [814, 99] on link "Money and Accounts" at bounding box center [817, 99] width 133 height 41
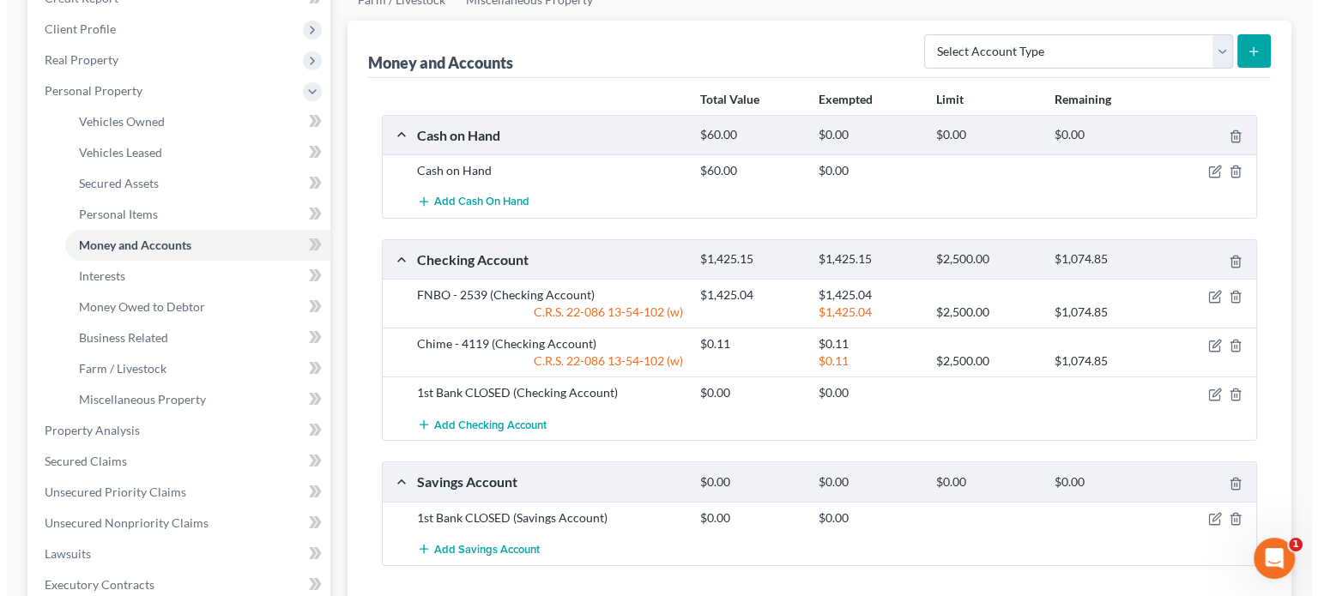
scroll to position [257, 0]
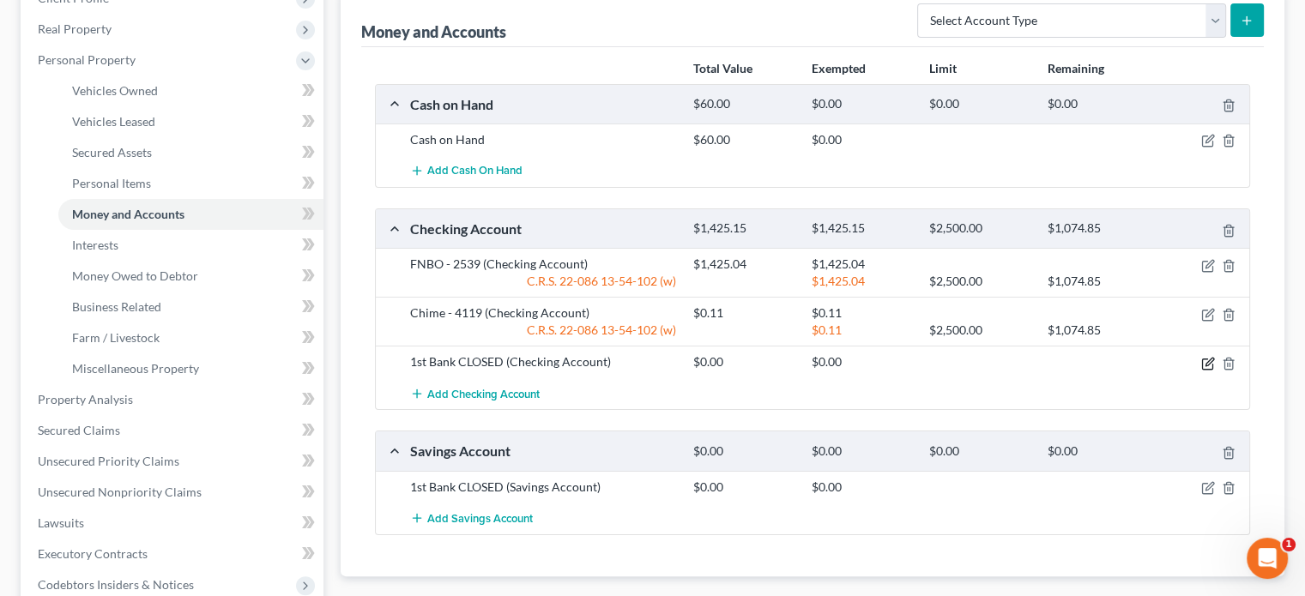
click at [1207, 360] on icon "button" at bounding box center [1210, 362] width 8 height 8
select select "5"
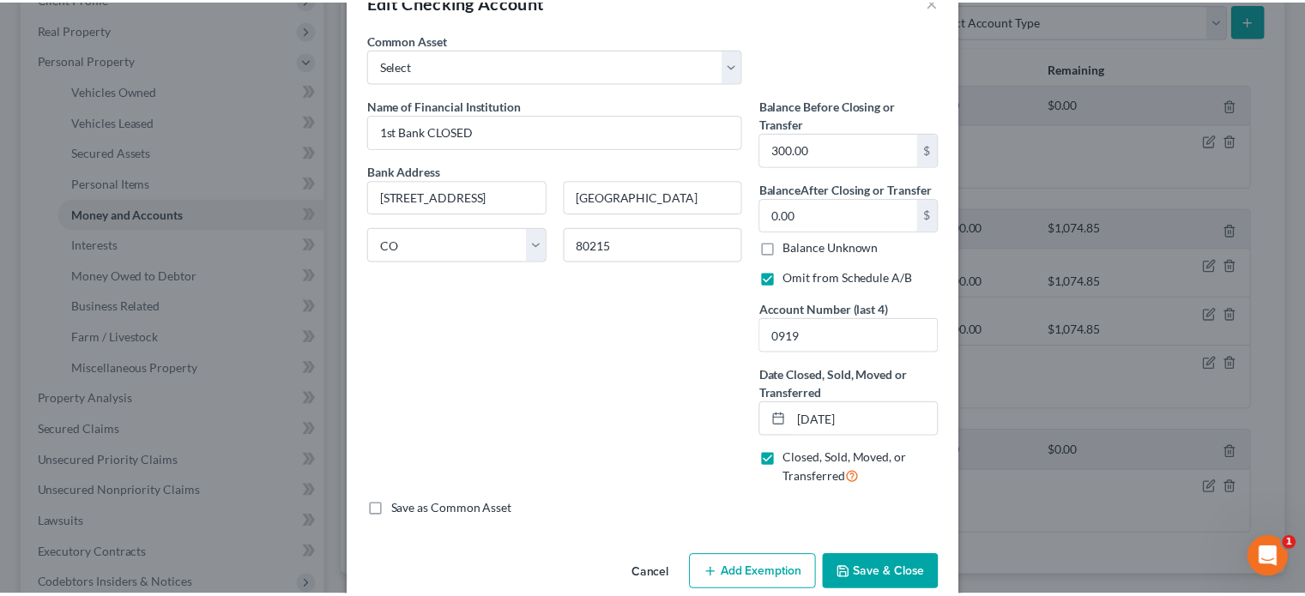
scroll to position [76, 0]
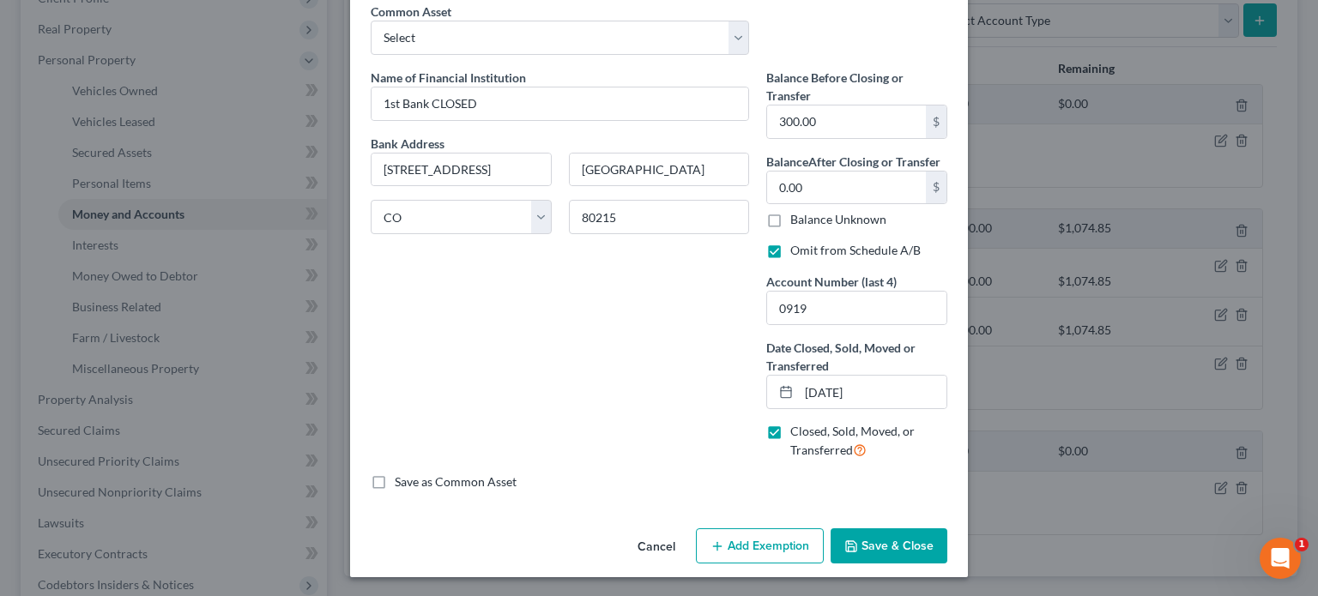
click at [880, 547] on button "Save & Close" at bounding box center [889, 547] width 117 height 36
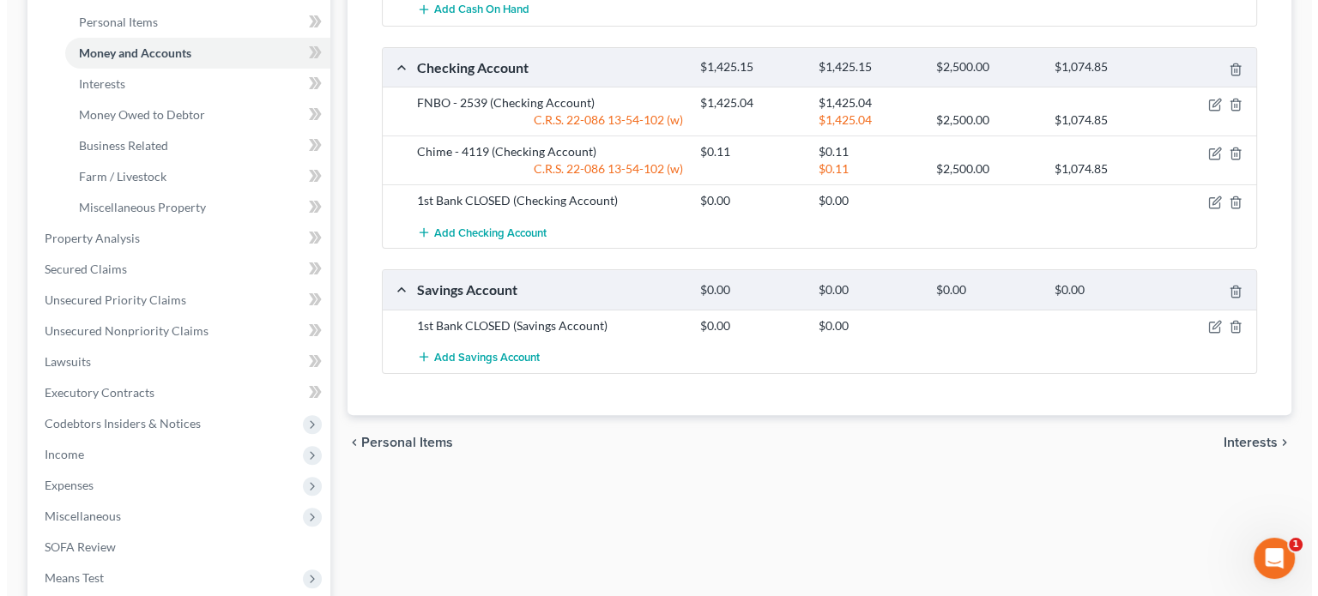
scroll to position [429, 0]
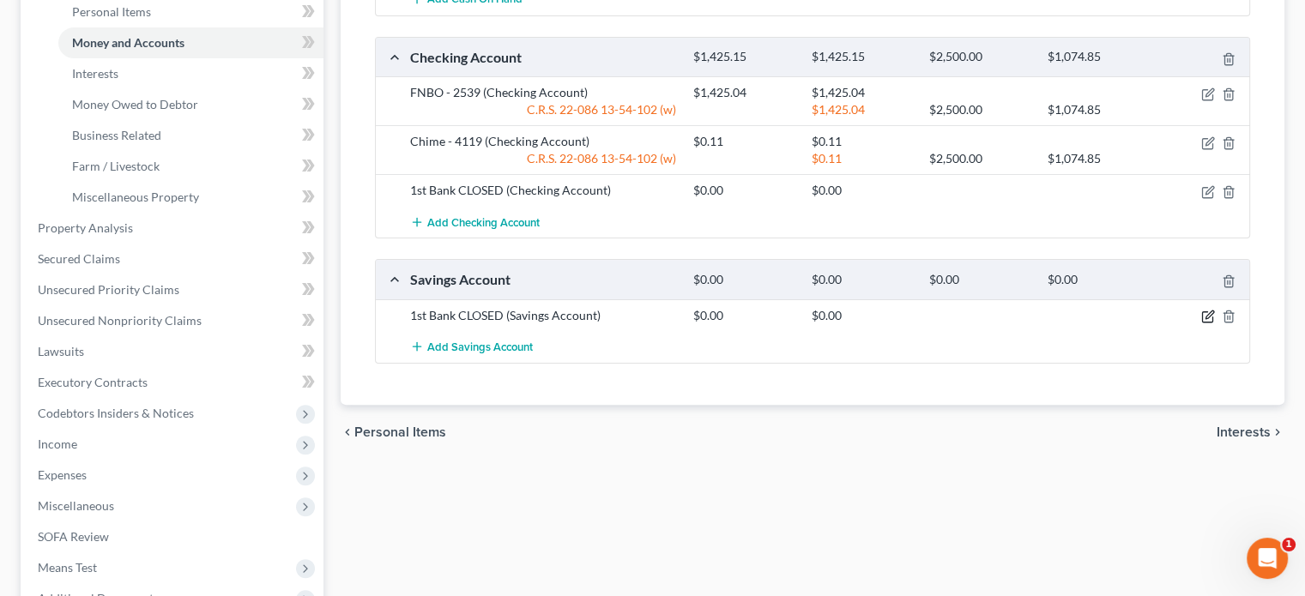
click at [1209, 315] on icon "button" at bounding box center [1208, 317] width 14 height 14
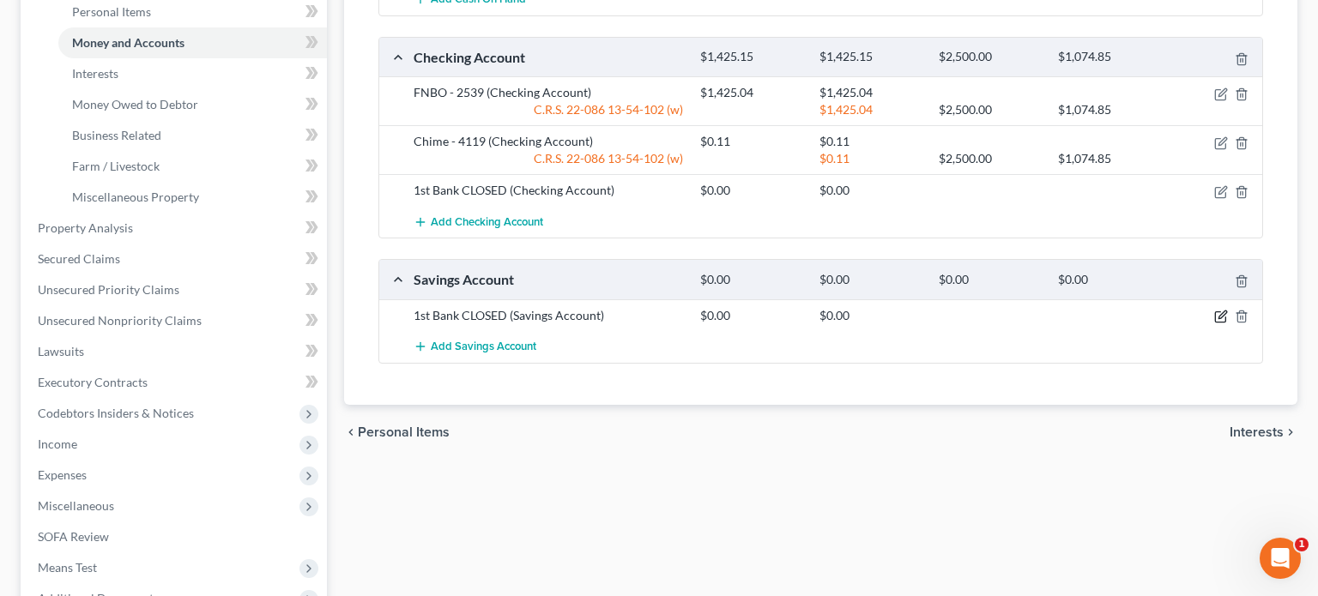
select select "5"
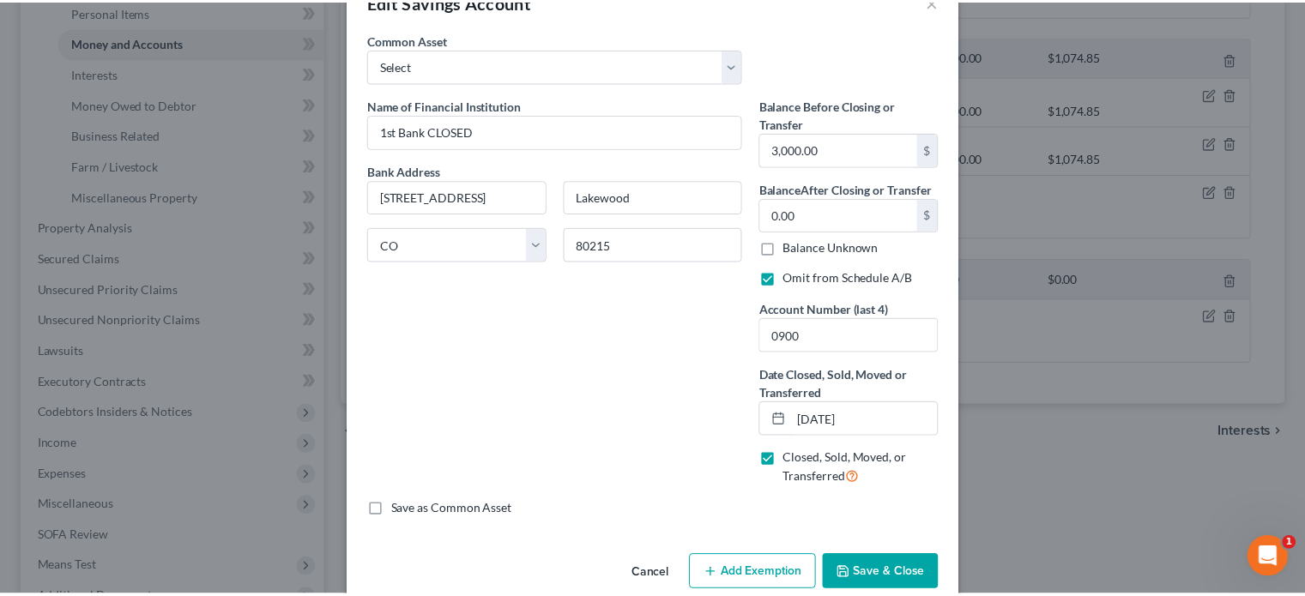
scroll to position [76, 0]
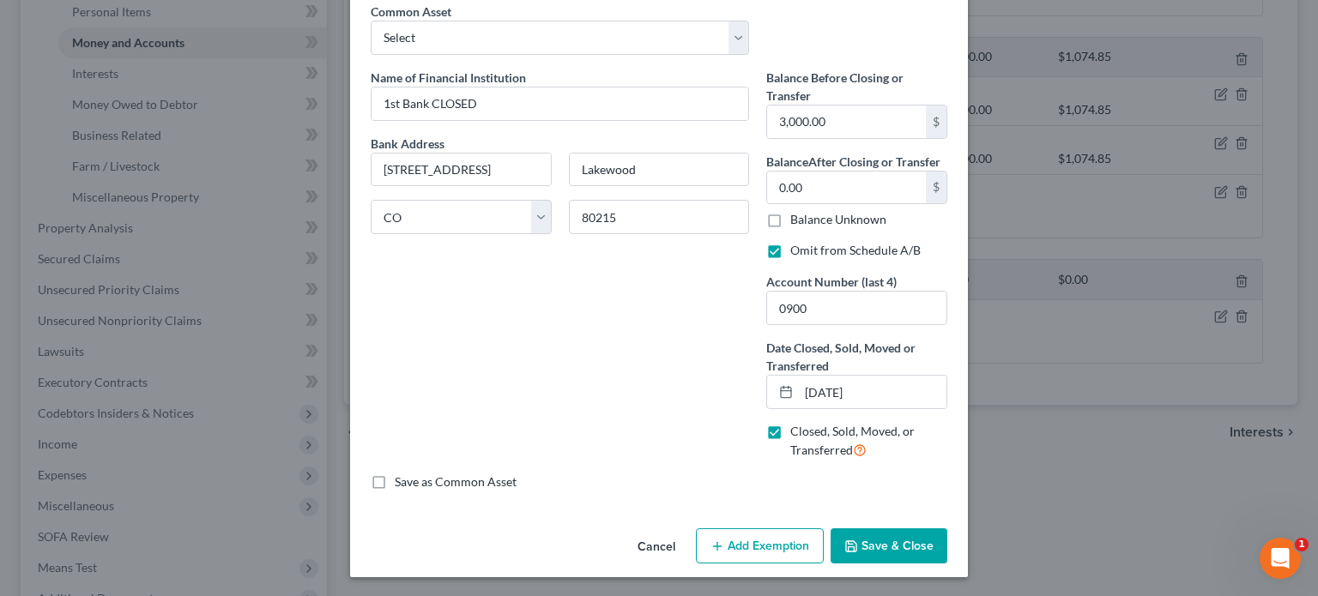
click at [910, 538] on button "Save & Close" at bounding box center [889, 547] width 117 height 36
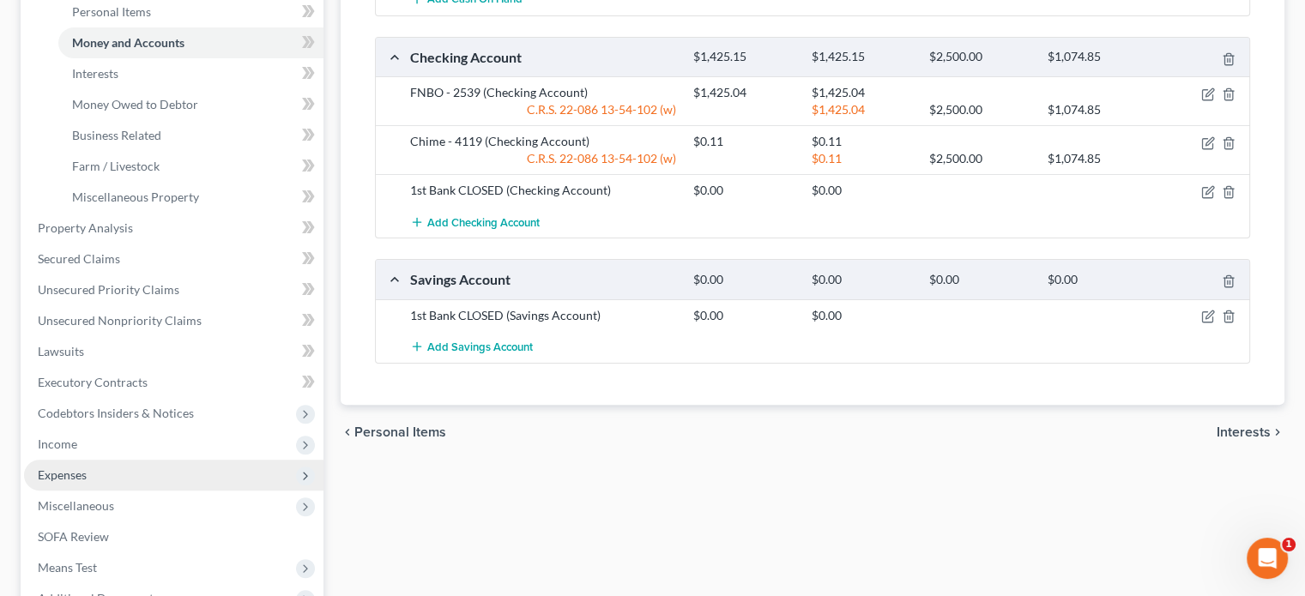
click at [76, 475] on span "Expenses" at bounding box center [62, 475] width 49 height 15
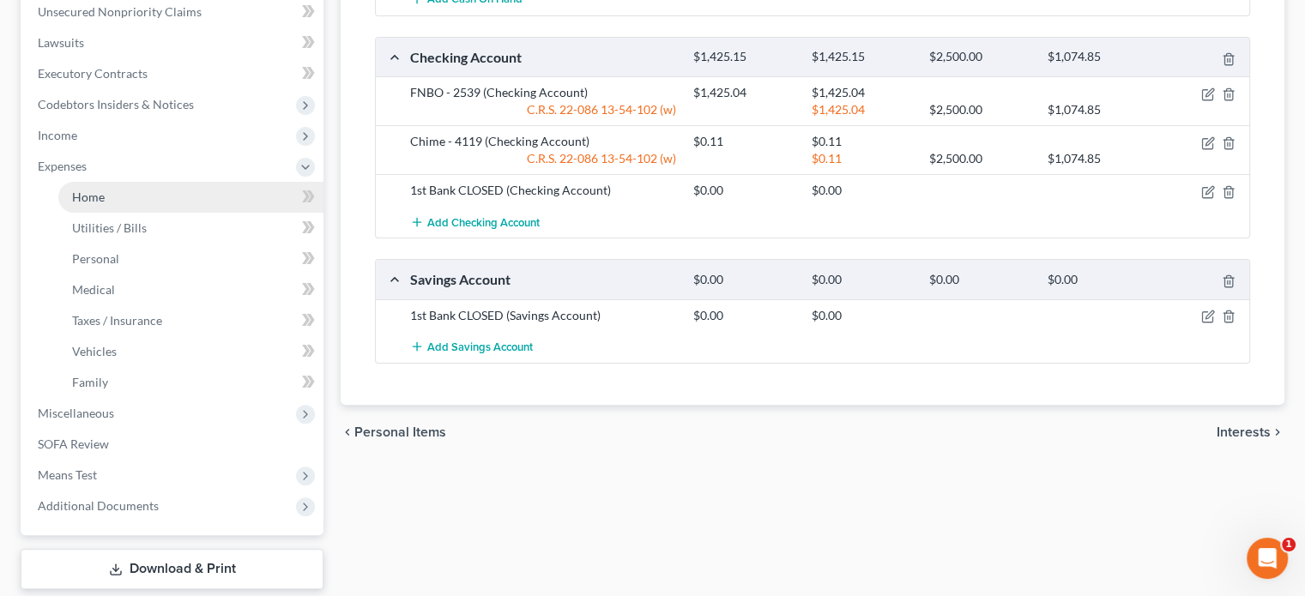
click at [77, 198] on span "Home" at bounding box center [88, 197] width 33 height 15
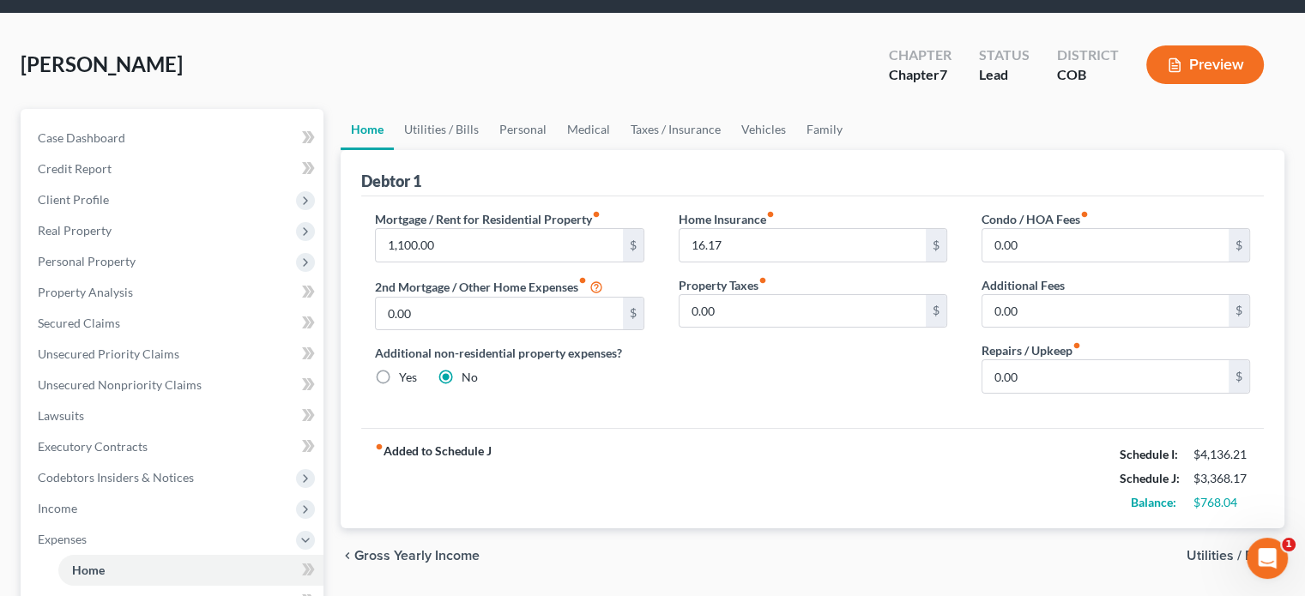
scroll to position [86, 0]
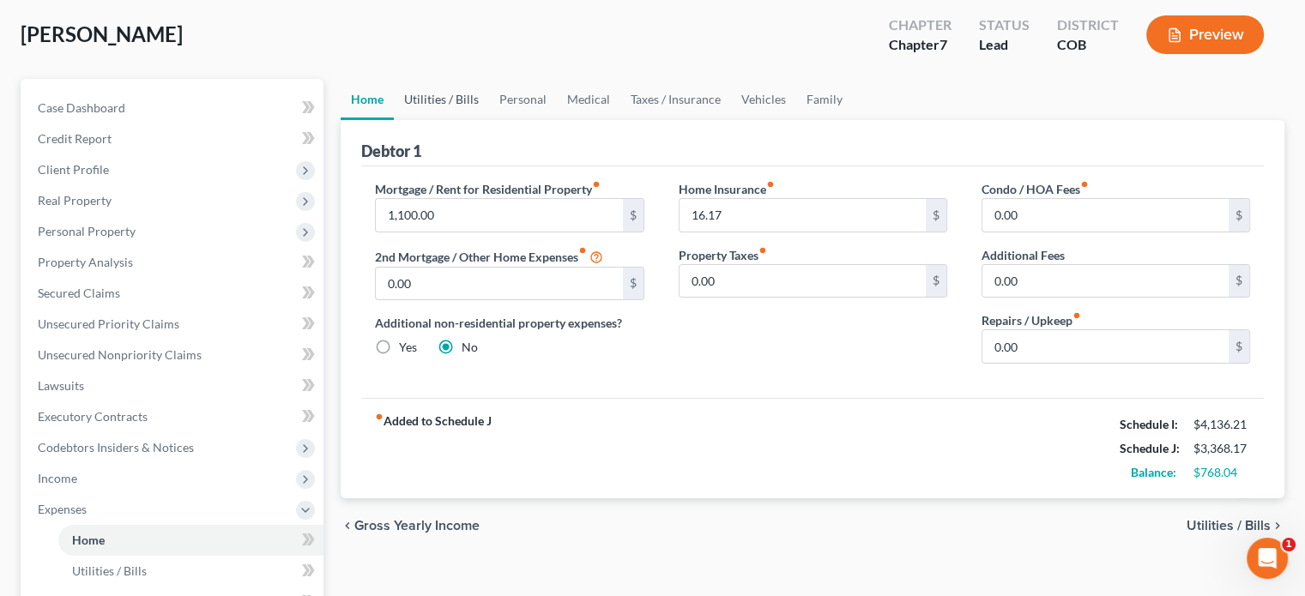
click at [431, 94] on link "Utilities / Bills" at bounding box center [441, 99] width 95 height 41
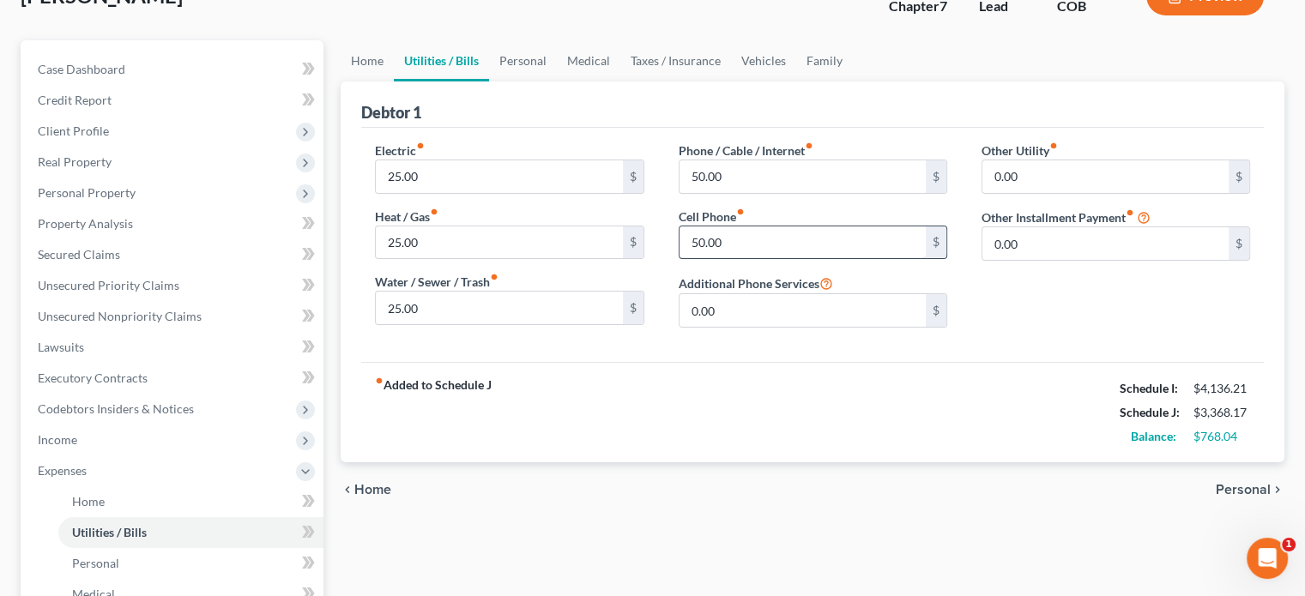
scroll to position [86, 0]
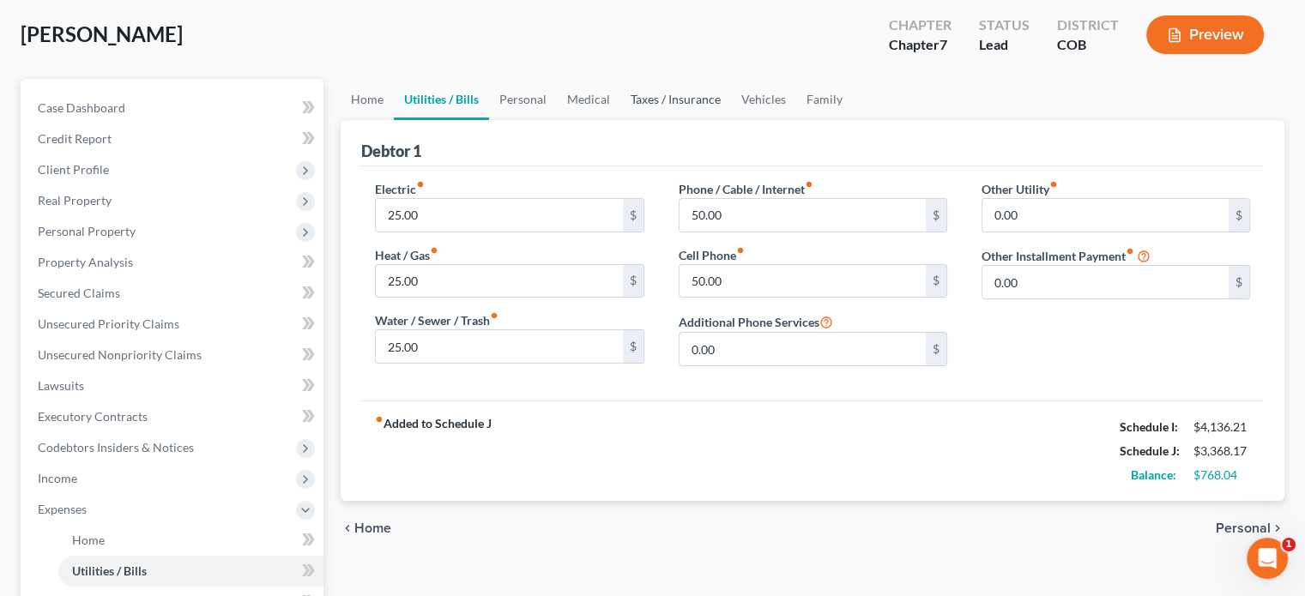
click at [687, 101] on link "Taxes / Insurance" at bounding box center [675, 99] width 111 height 41
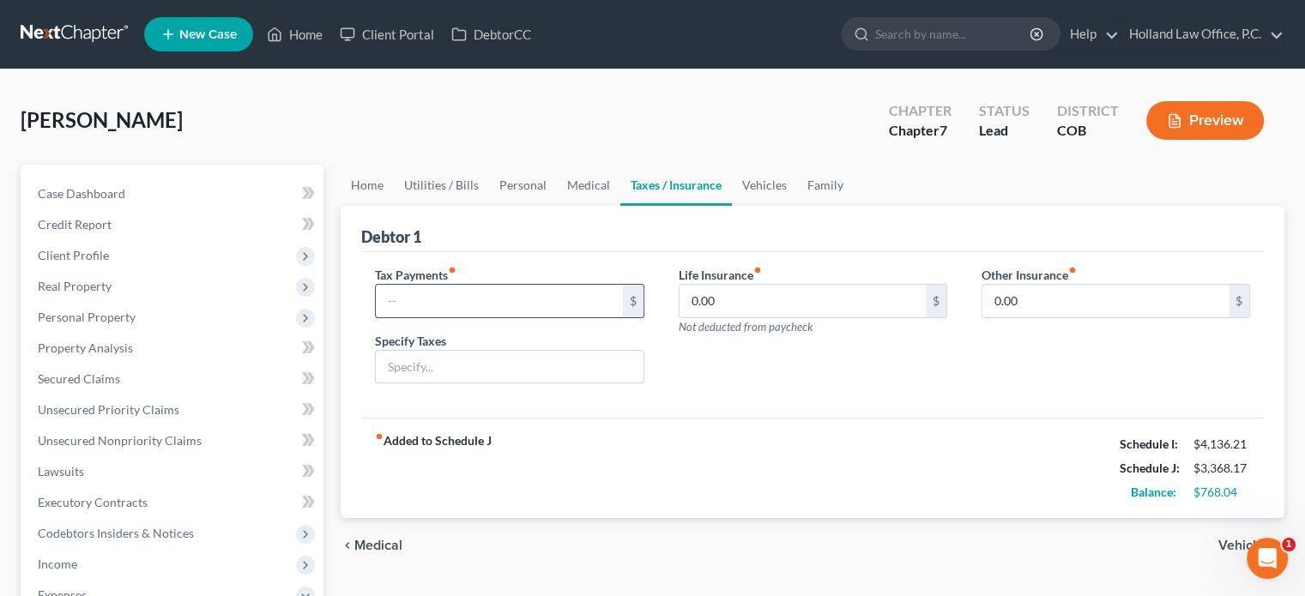
click at [439, 291] on input "text" at bounding box center [499, 301] width 246 height 33
type input "771.59"
click at [445, 370] on input "text" at bounding box center [509, 367] width 267 height 33
type input "estimated tax payments"
click at [444, 188] on link "Utilities / Bills" at bounding box center [441, 185] width 95 height 41
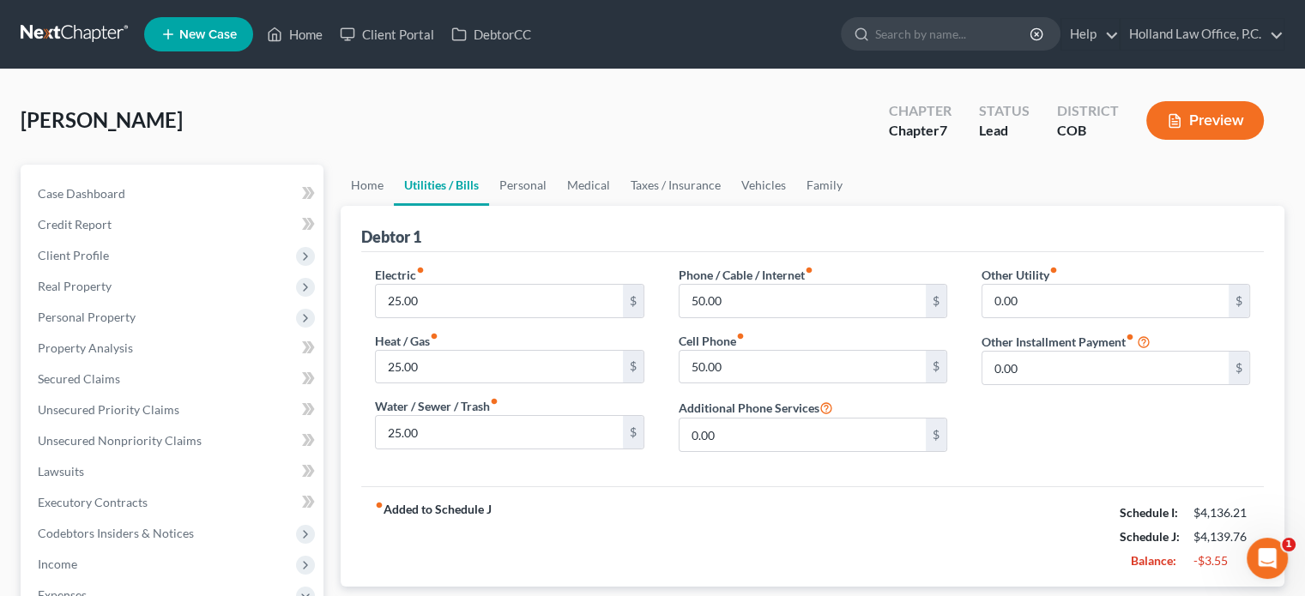
scroll to position [86, 0]
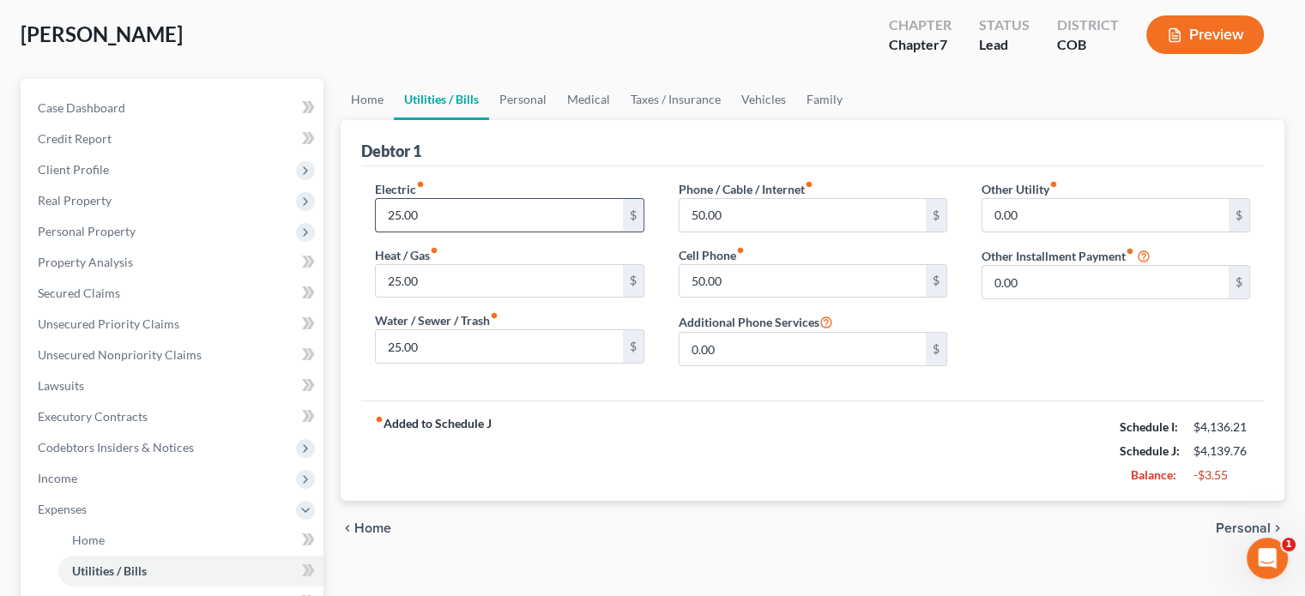
click at [442, 209] on input "25.00" at bounding box center [499, 215] width 246 height 33
type input "50"
click at [457, 266] on input "25.00" at bounding box center [499, 281] width 246 height 33
click at [508, 97] on link "Personal" at bounding box center [523, 99] width 68 height 41
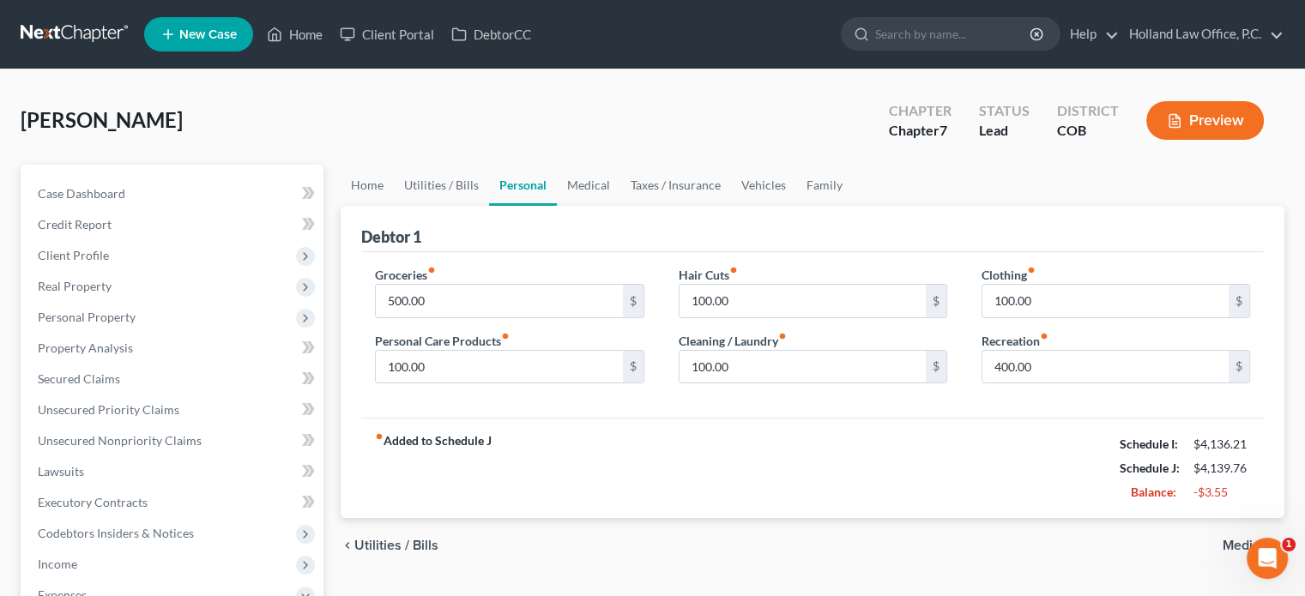
scroll to position [86, 0]
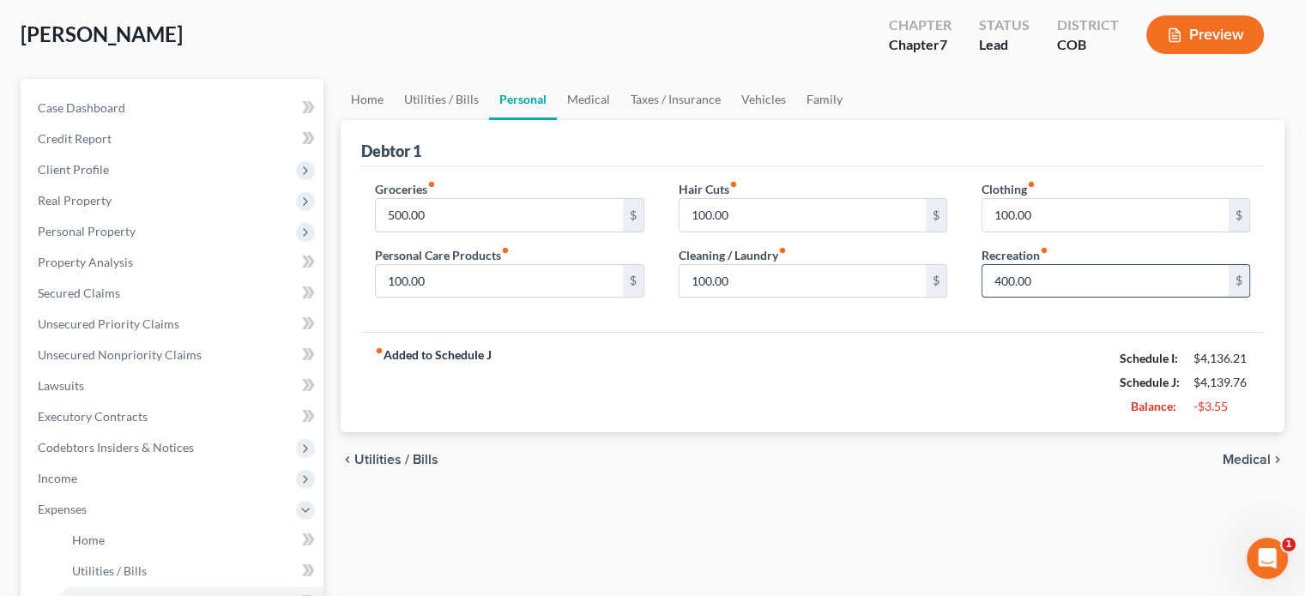
click at [999, 277] on input "400.00" at bounding box center [1106, 281] width 246 height 33
click at [570, 96] on link "Medical" at bounding box center [589, 99] width 64 height 41
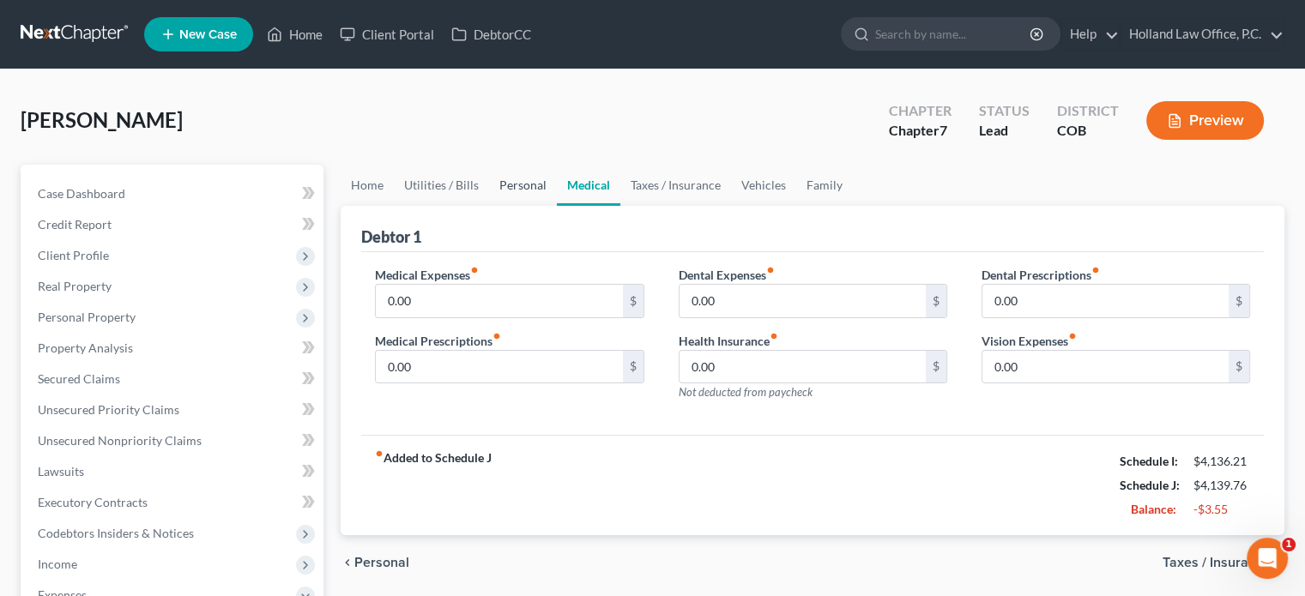
click at [510, 188] on link "Personal" at bounding box center [523, 185] width 68 height 41
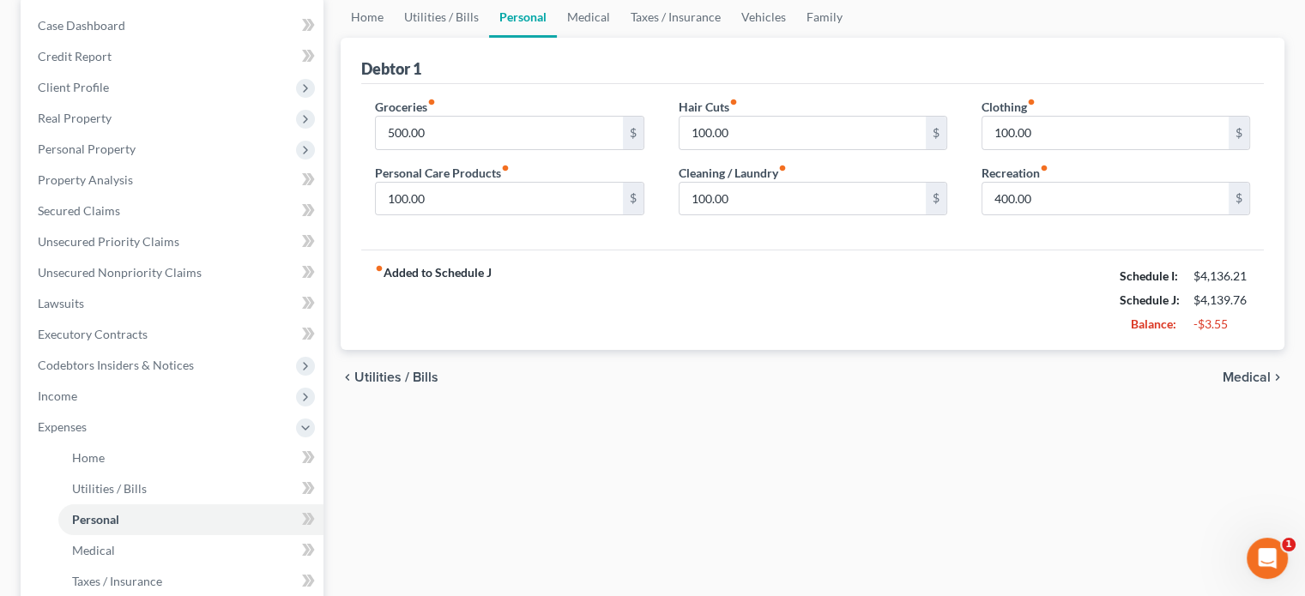
scroll to position [172, 0]
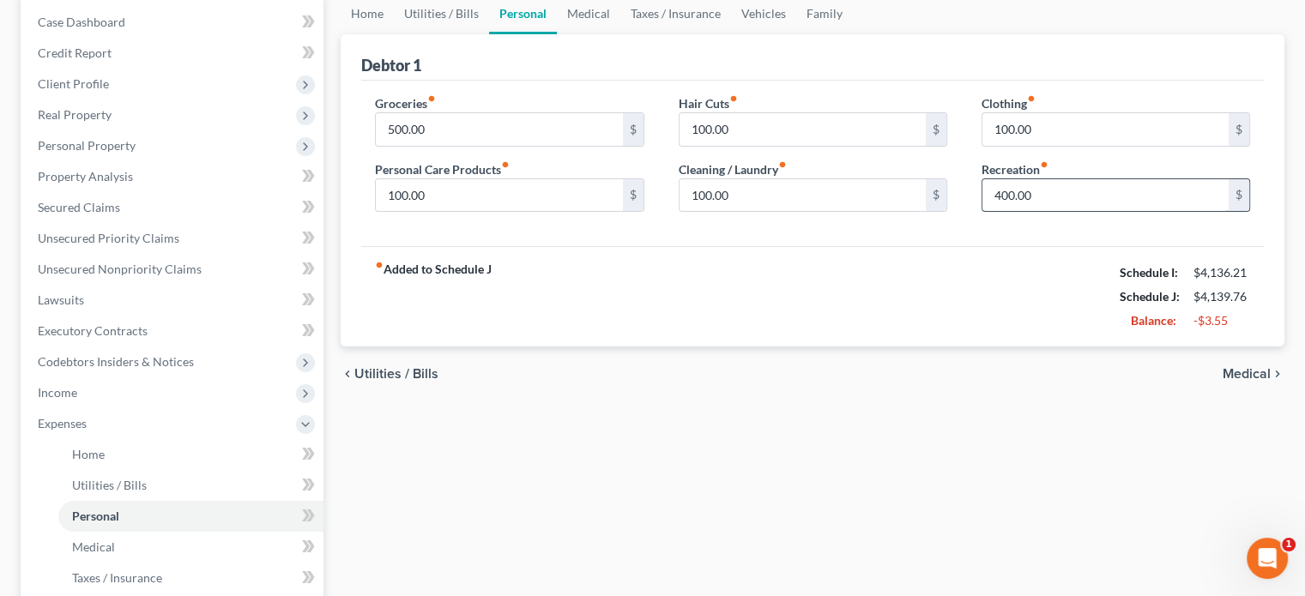
click at [1000, 192] on input "400.00" at bounding box center [1106, 195] width 246 height 33
click at [1000, 191] on input "400.00" at bounding box center [1106, 195] width 246 height 33
type input "150"
click at [395, 130] on input "500.00" at bounding box center [499, 129] width 246 height 33
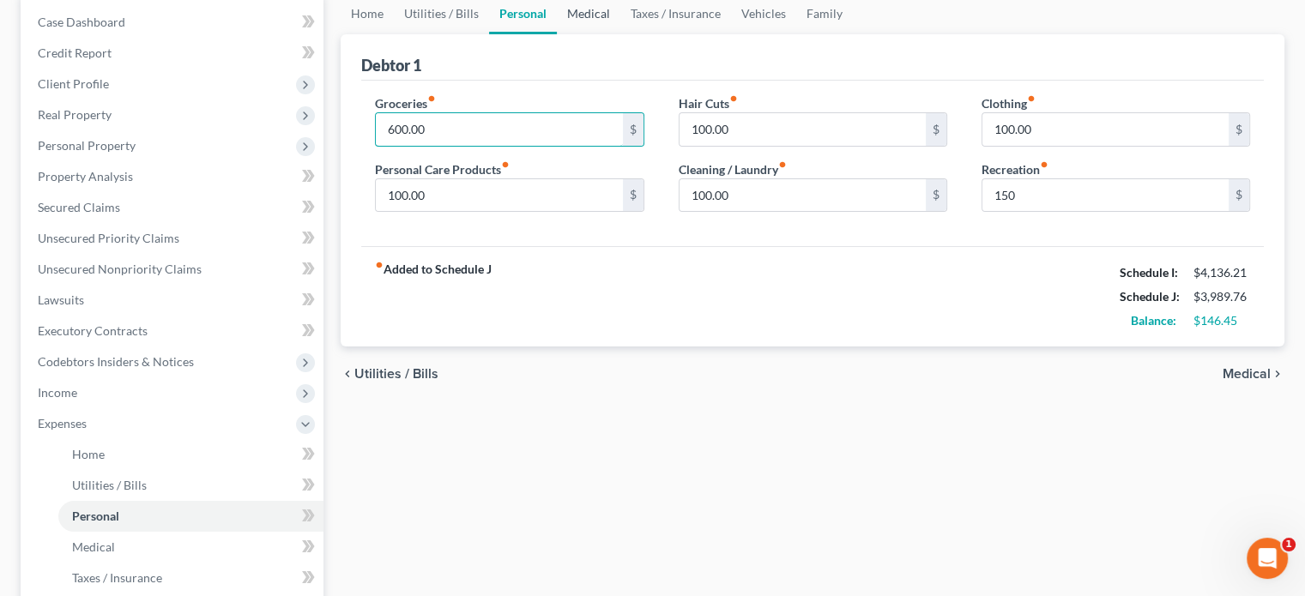
type input "600.00"
click at [575, 17] on link "Medical" at bounding box center [589, 13] width 64 height 41
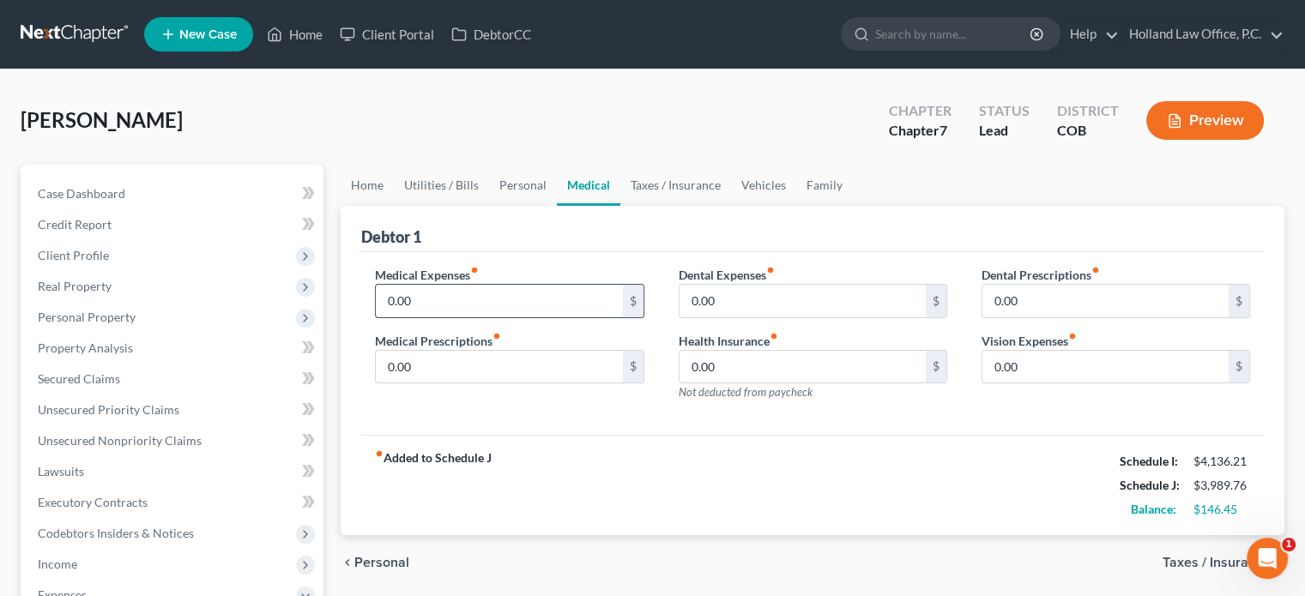
click at [381, 302] on input "0.00" at bounding box center [499, 301] width 246 height 33
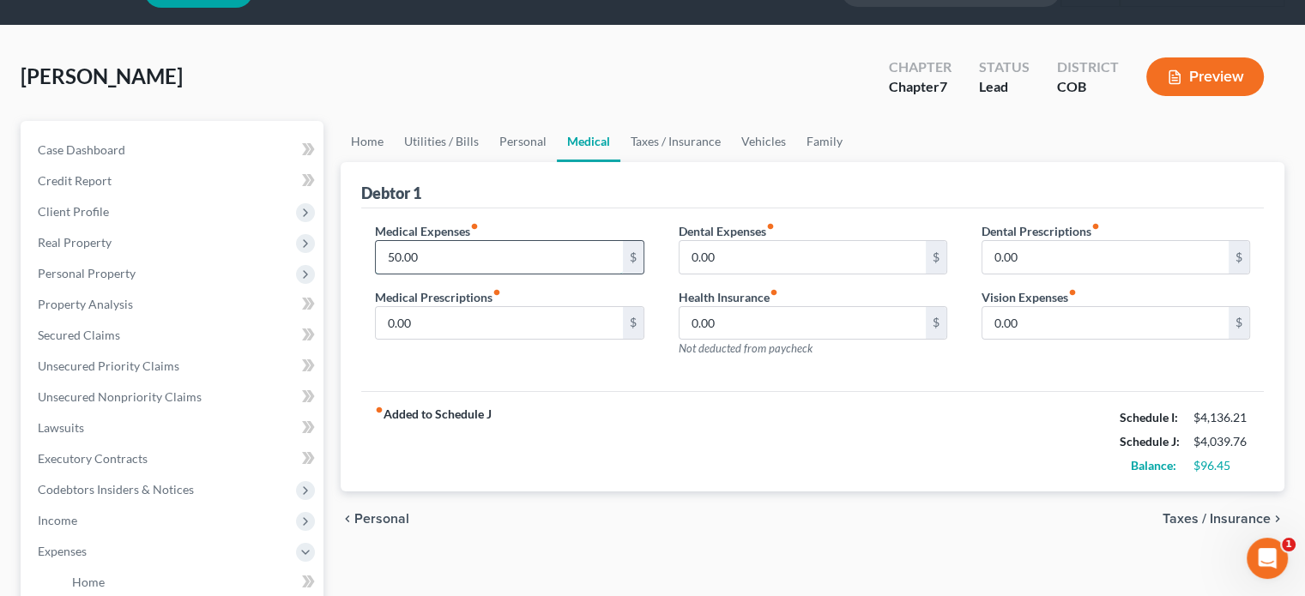
scroll to position [86, 0]
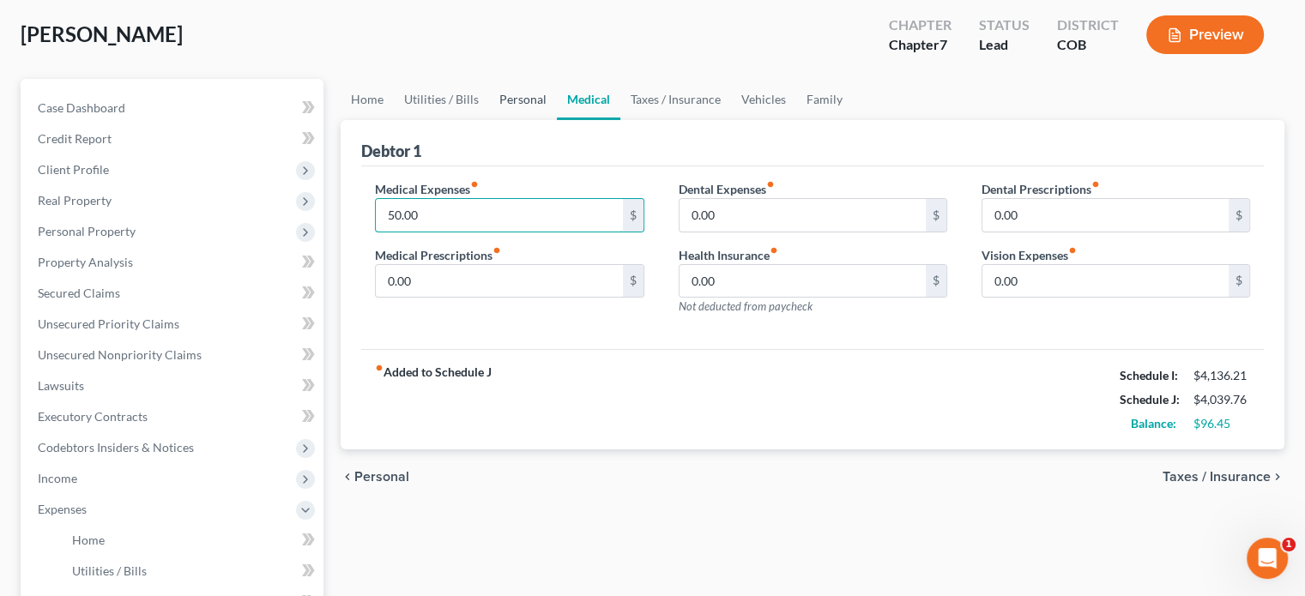
type input "50.00"
click at [519, 97] on link "Personal" at bounding box center [523, 99] width 68 height 41
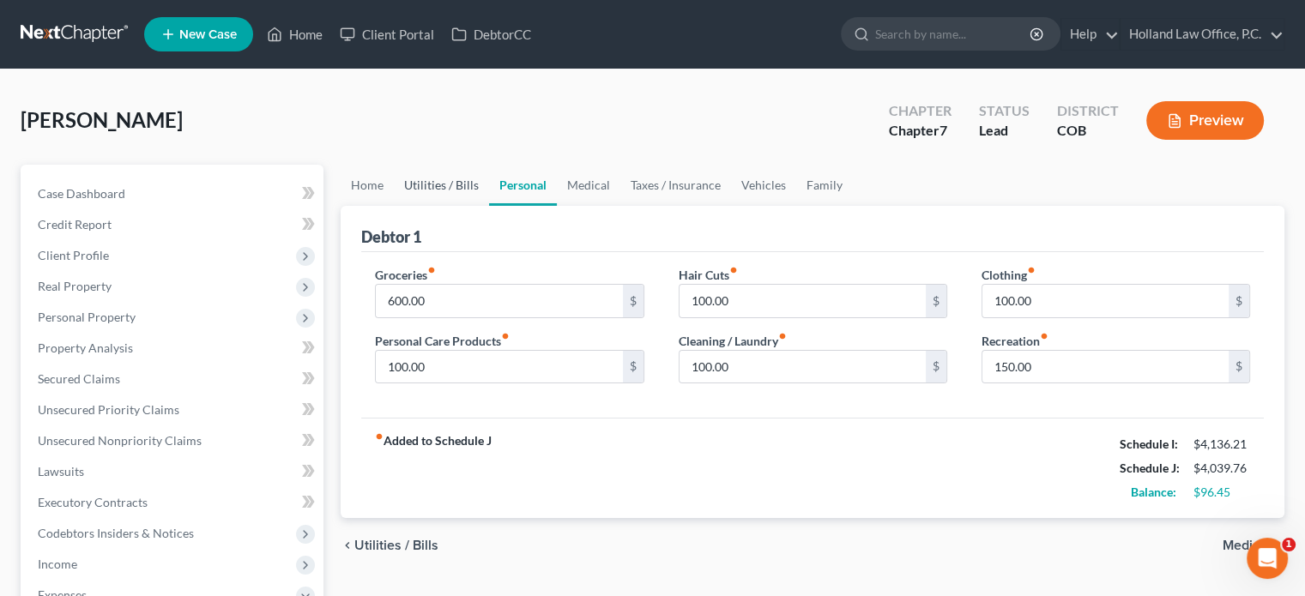
click at [438, 189] on link "Utilities / Bills" at bounding box center [441, 185] width 95 height 41
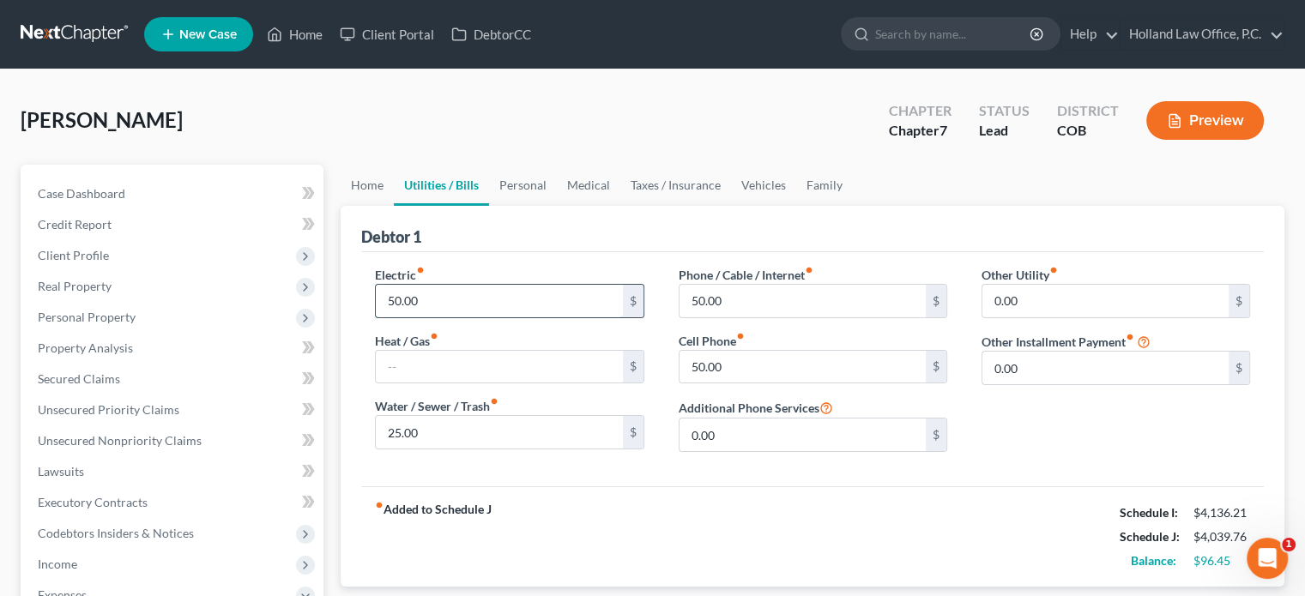
click at [385, 298] on input "50.00" at bounding box center [499, 301] width 246 height 33
click at [384, 298] on input "50.00" at bounding box center [499, 301] width 246 height 33
type input "150.00"
click at [374, 180] on link "Home" at bounding box center [367, 185] width 53 height 41
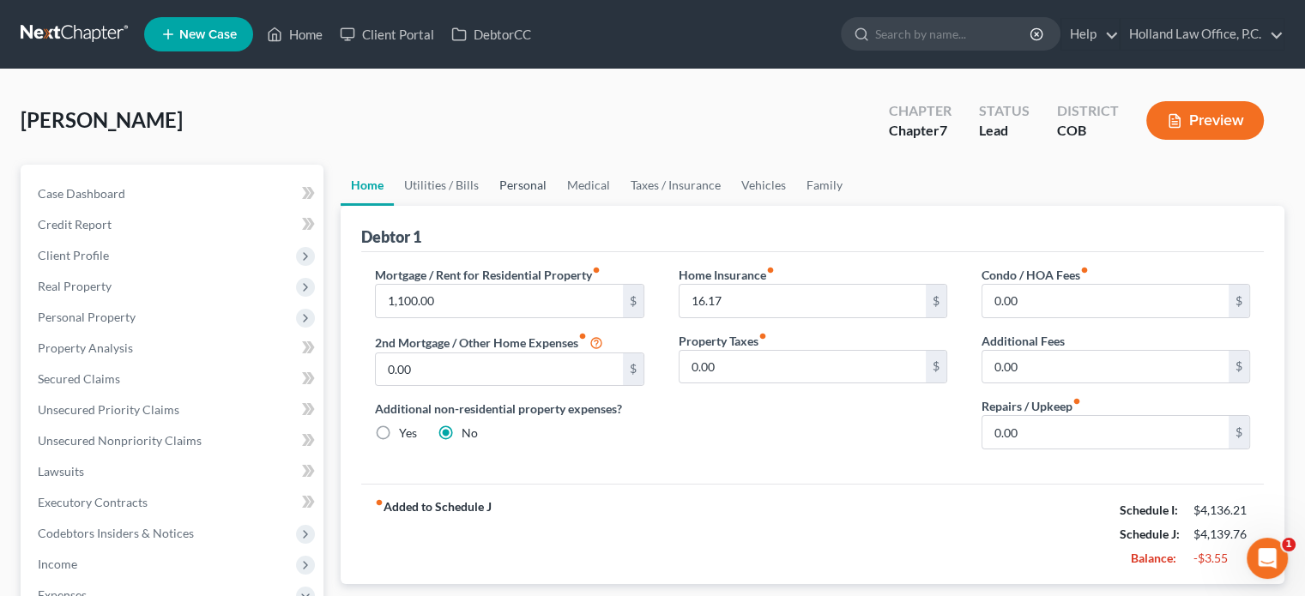
click at [535, 189] on link "Personal" at bounding box center [523, 185] width 68 height 41
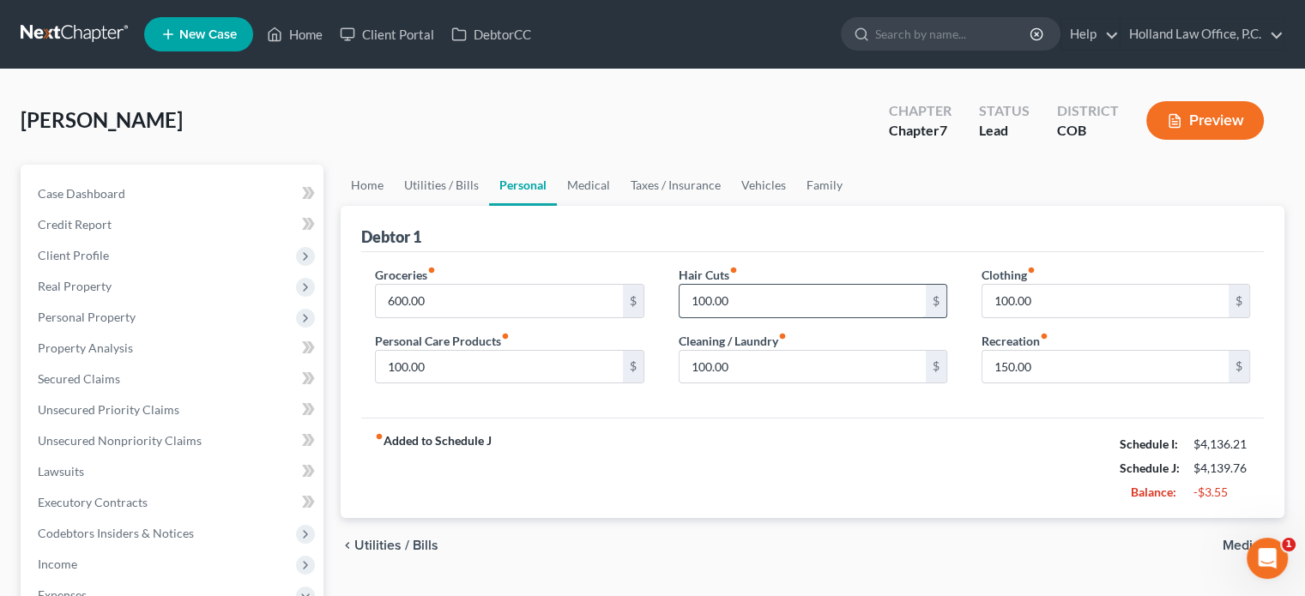
click at [733, 302] on input "100.00" at bounding box center [803, 301] width 246 height 33
click at [427, 181] on link "Utilities / Bills" at bounding box center [441, 185] width 95 height 41
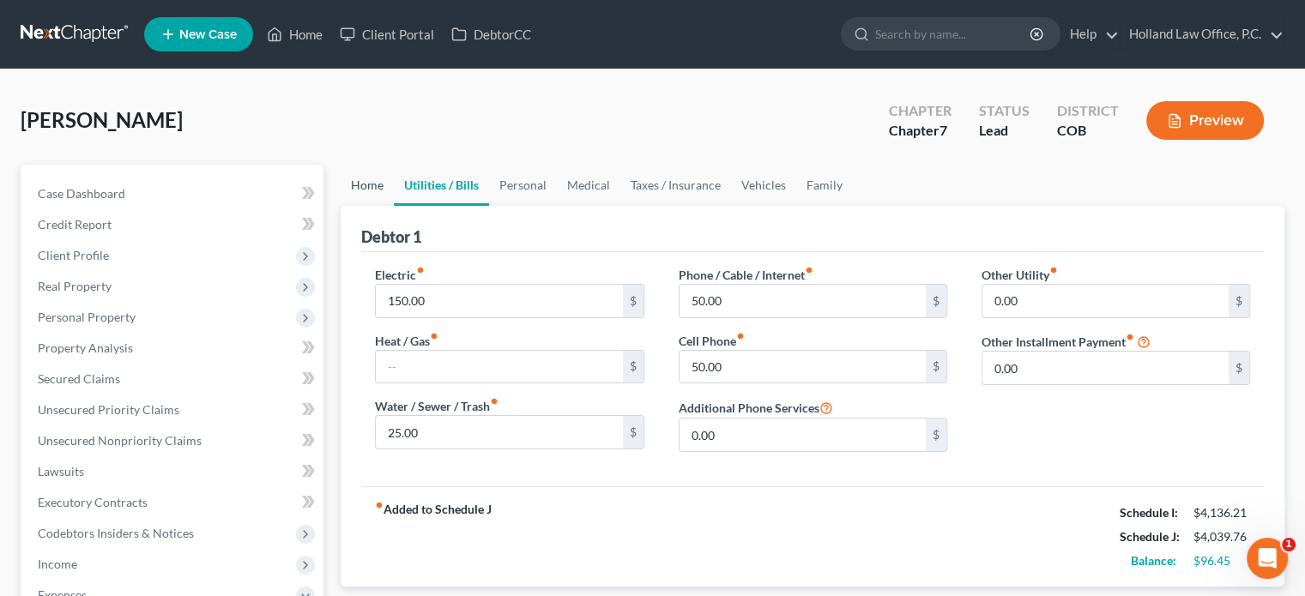
click at [374, 186] on link "Home" at bounding box center [367, 185] width 53 height 41
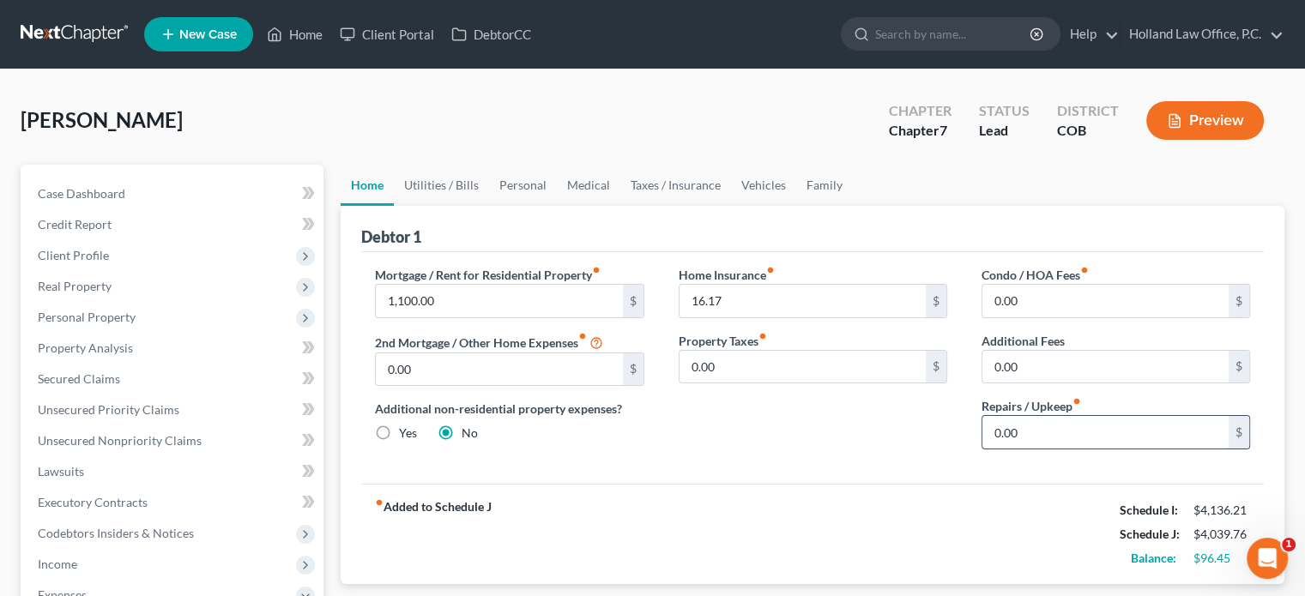
click at [989, 428] on input "0.00" at bounding box center [1106, 432] width 246 height 33
click at [989, 427] on input "0.00" at bounding box center [1106, 432] width 246 height 33
type input "50.00"
click at [411, 184] on link "Utilities / Bills" at bounding box center [441, 185] width 95 height 41
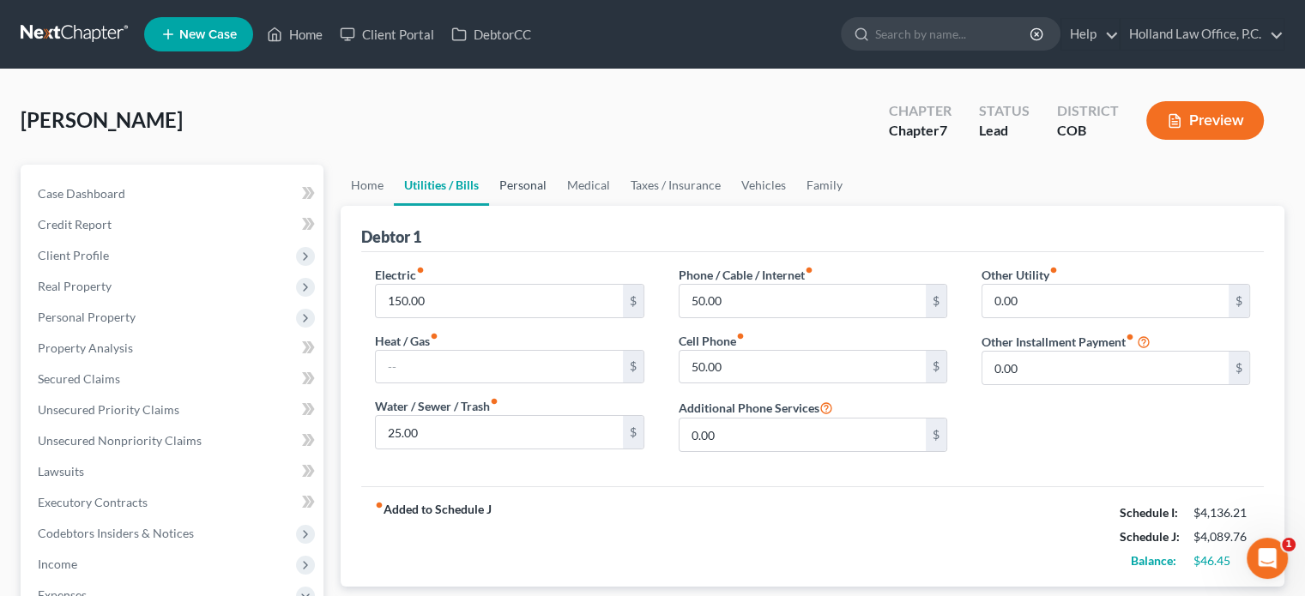
click at [518, 187] on link "Personal" at bounding box center [523, 185] width 68 height 41
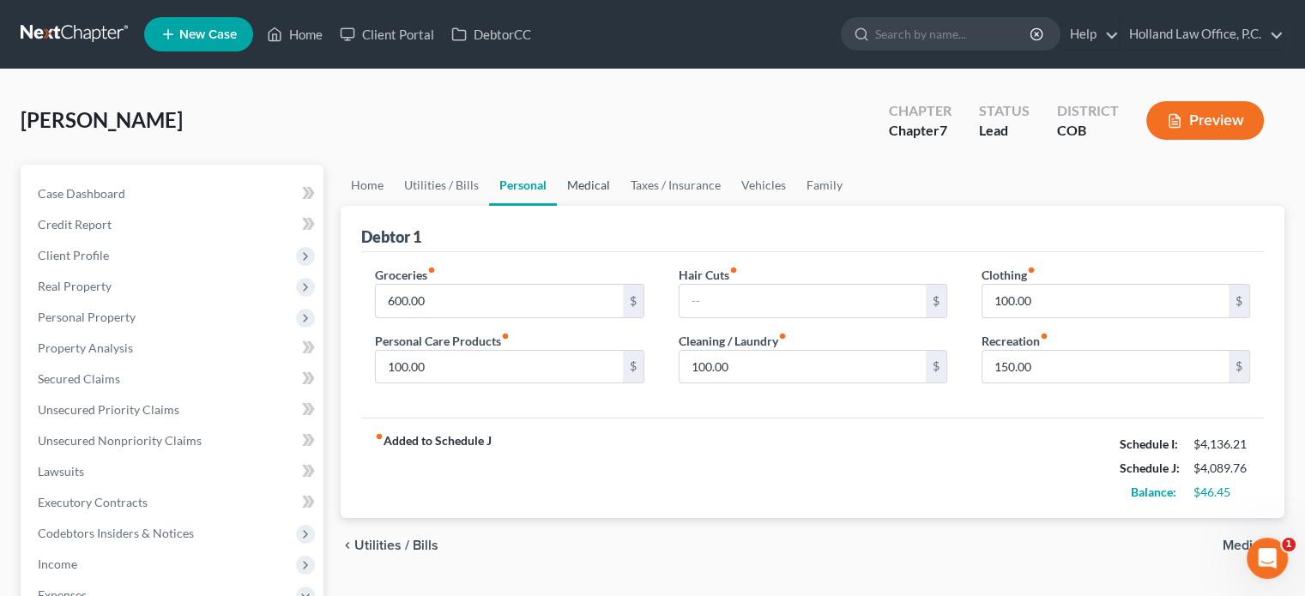
click at [596, 185] on link "Medical" at bounding box center [589, 185] width 64 height 41
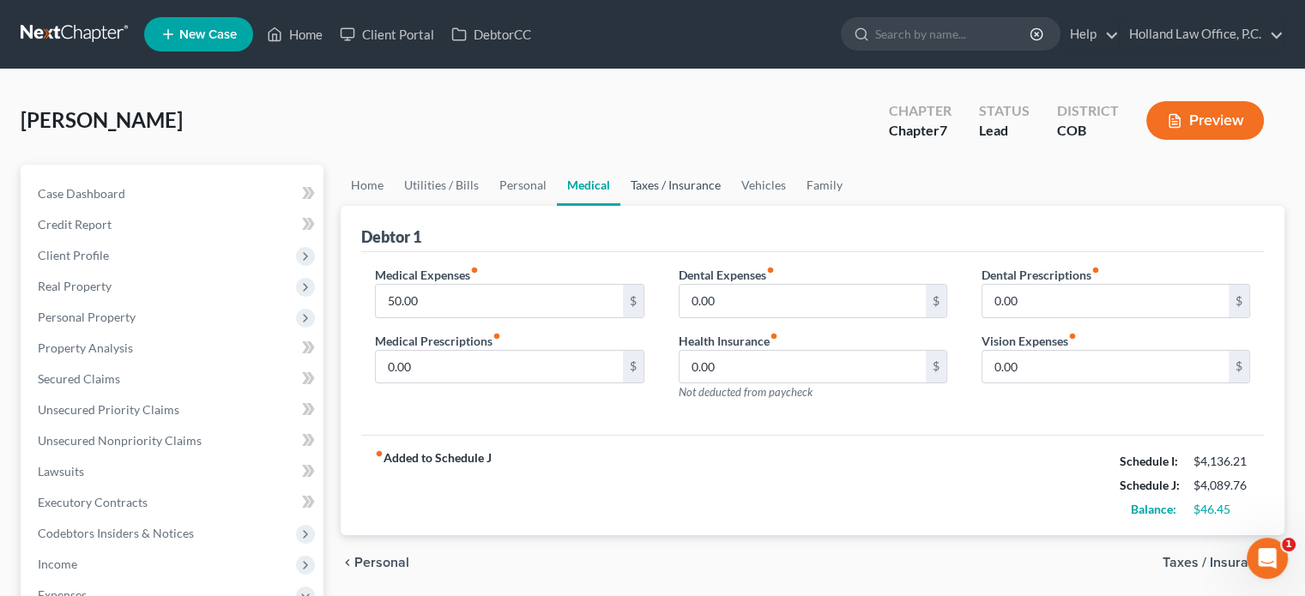
click at [662, 185] on link "Taxes / Insurance" at bounding box center [675, 185] width 111 height 41
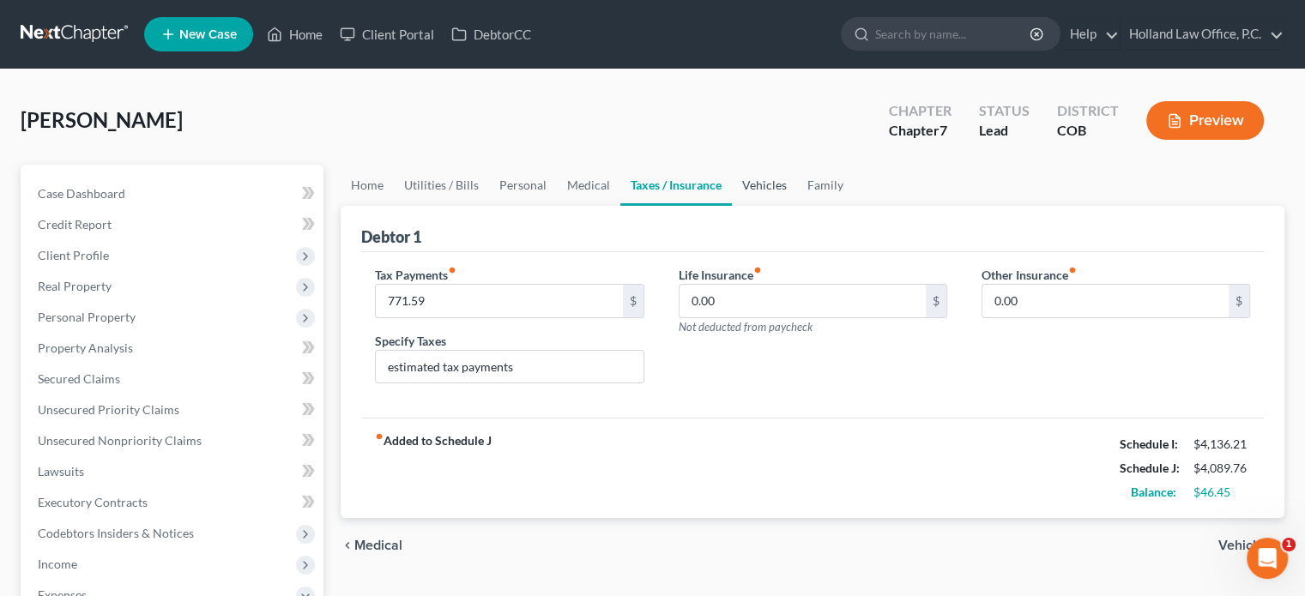
click at [753, 190] on link "Vehicles" at bounding box center [764, 185] width 65 height 41
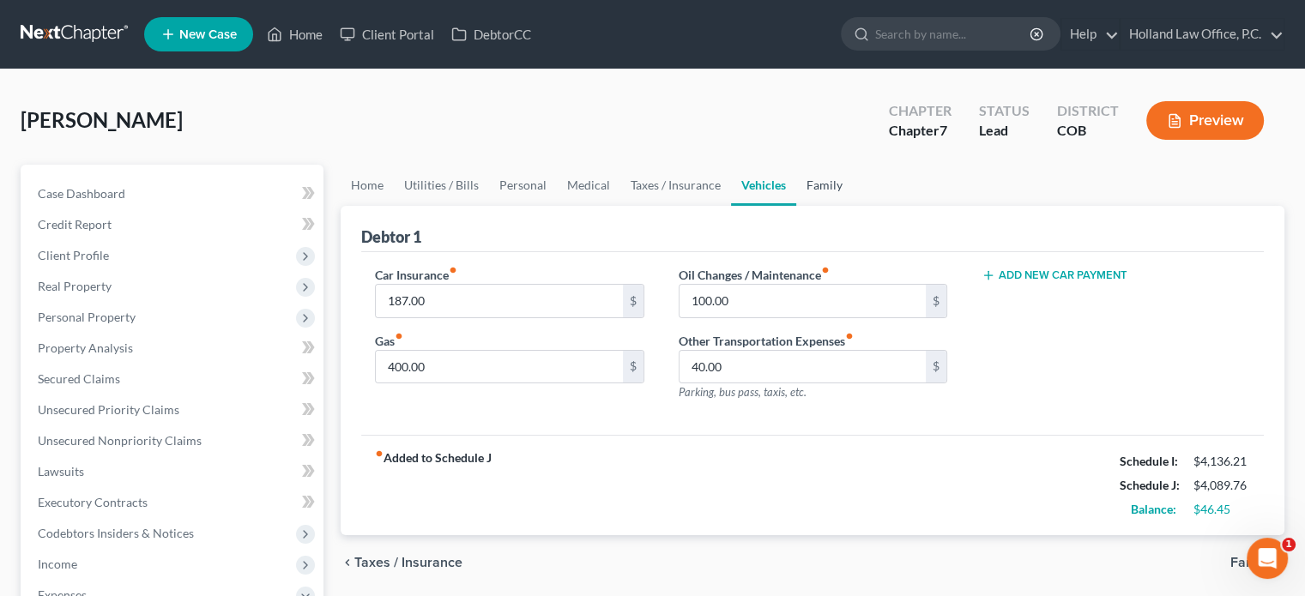
click at [823, 190] on link "Family" at bounding box center [824, 185] width 57 height 41
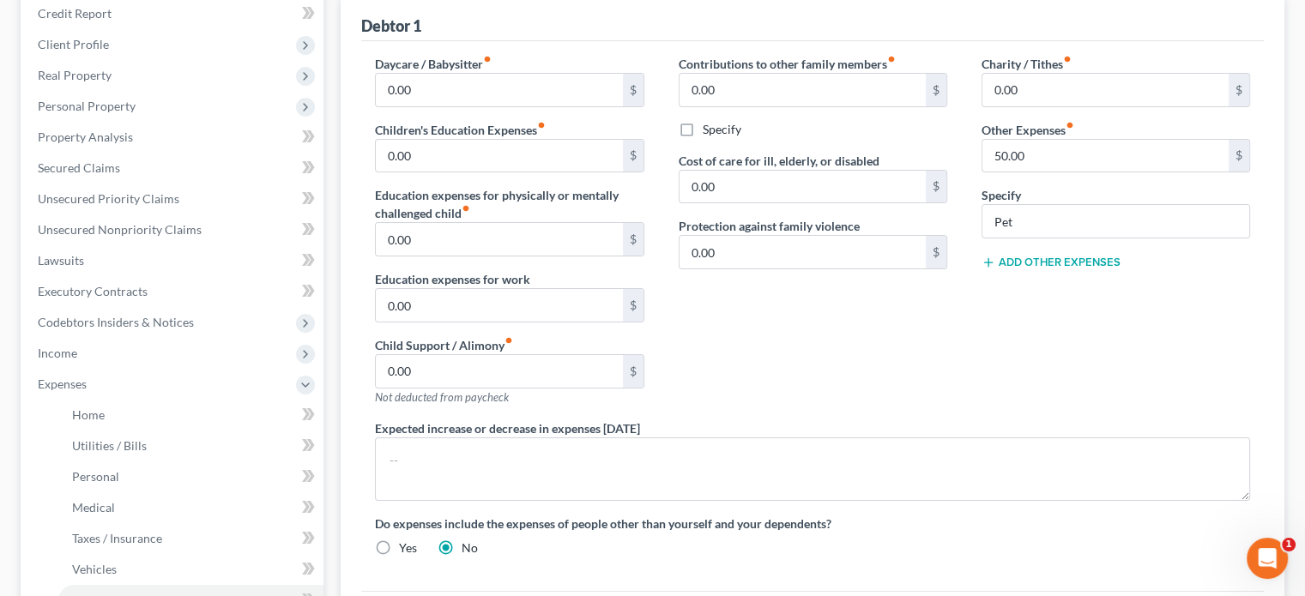
scroll to position [172, 0]
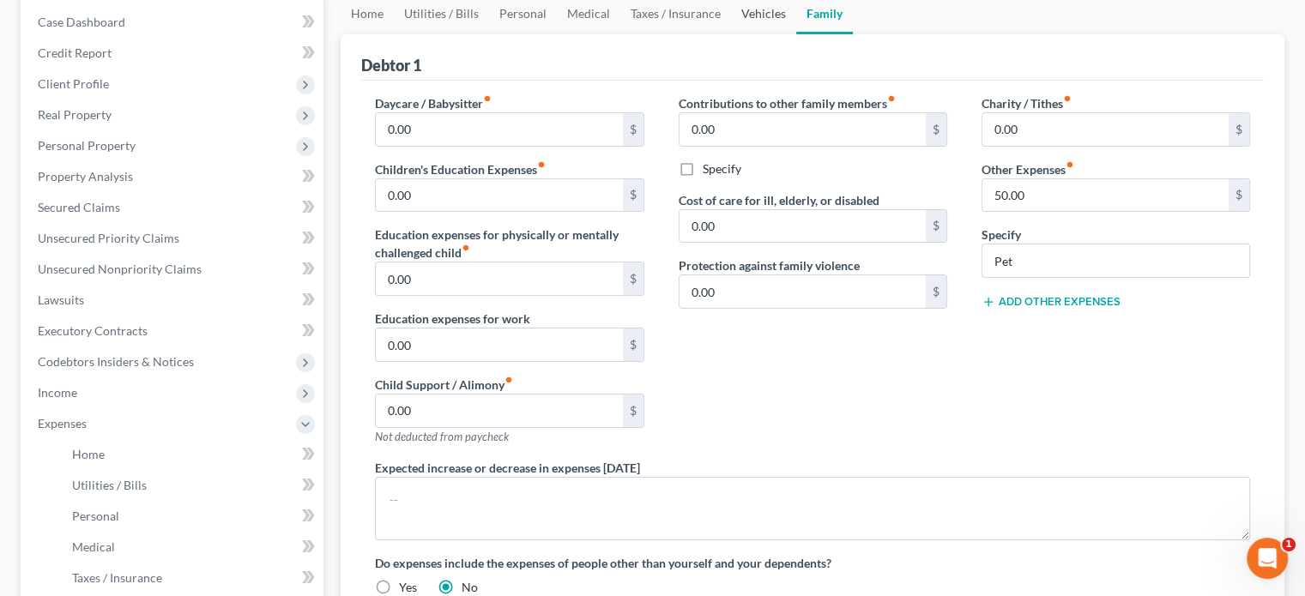
click at [745, 12] on link "Vehicles" at bounding box center [763, 13] width 65 height 41
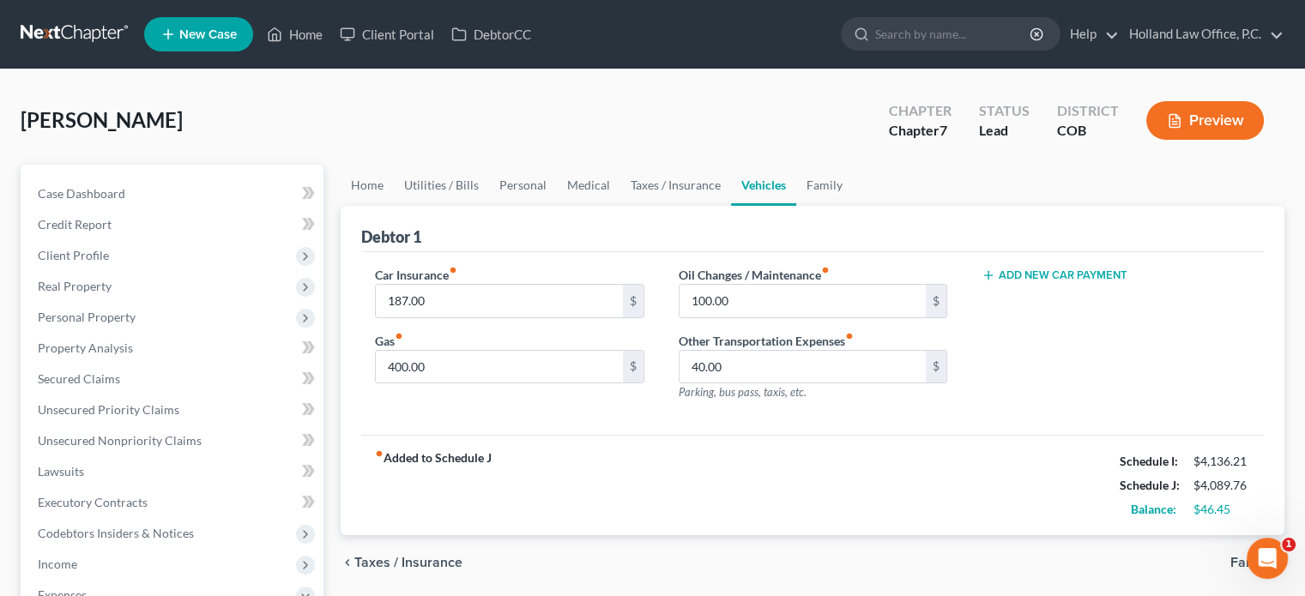
scroll to position [86, 0]
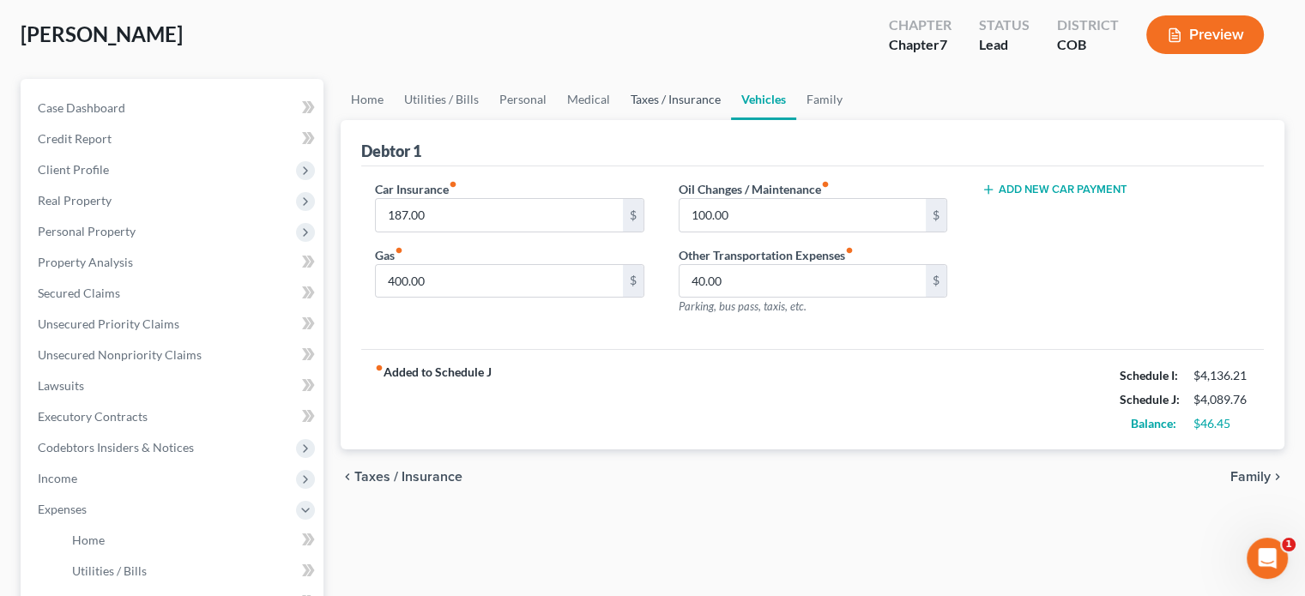
click at [689, 97] on link "Taxes / Insurance" at bounding box center [675, 99] width 111 height 41
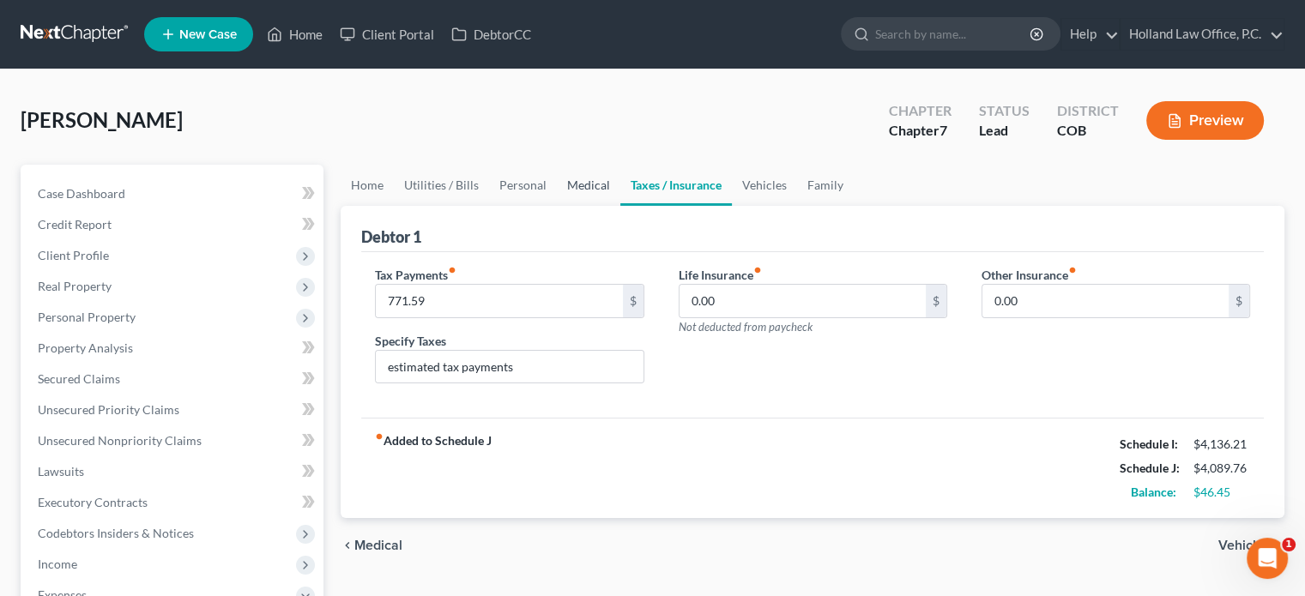
click at [577, 181] on link "Medical" at bounding box center [589, 185] width 64 height 41
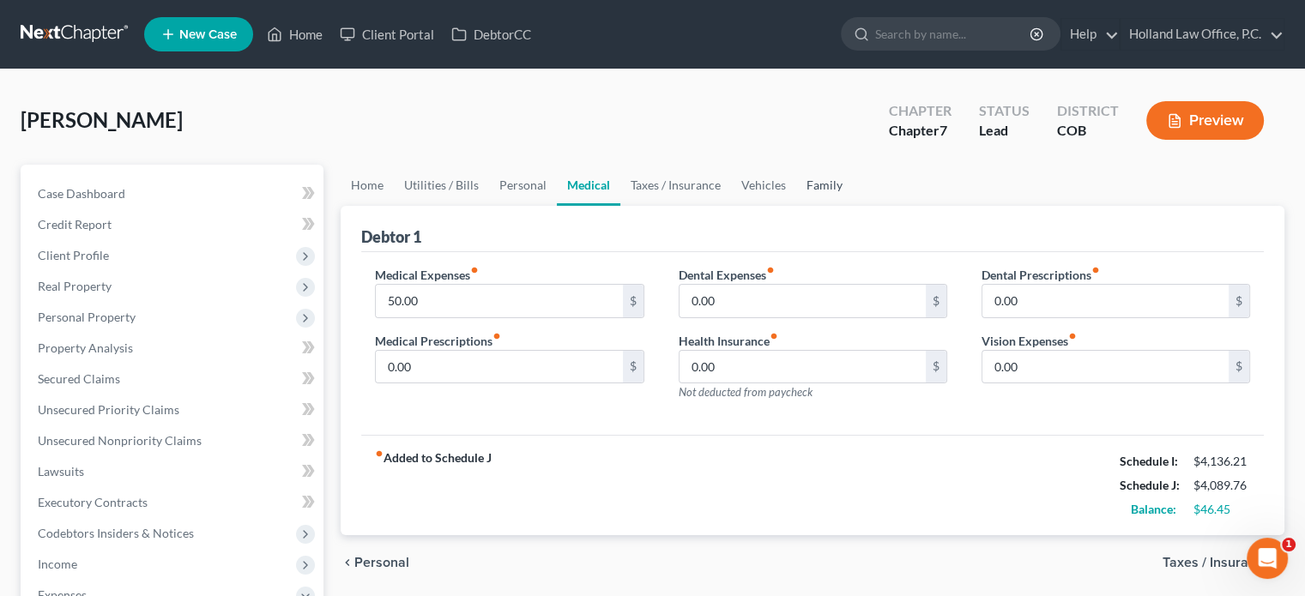
click at [814, 181] on link "Family" at bounding box center [824, 185] width 57 height 41
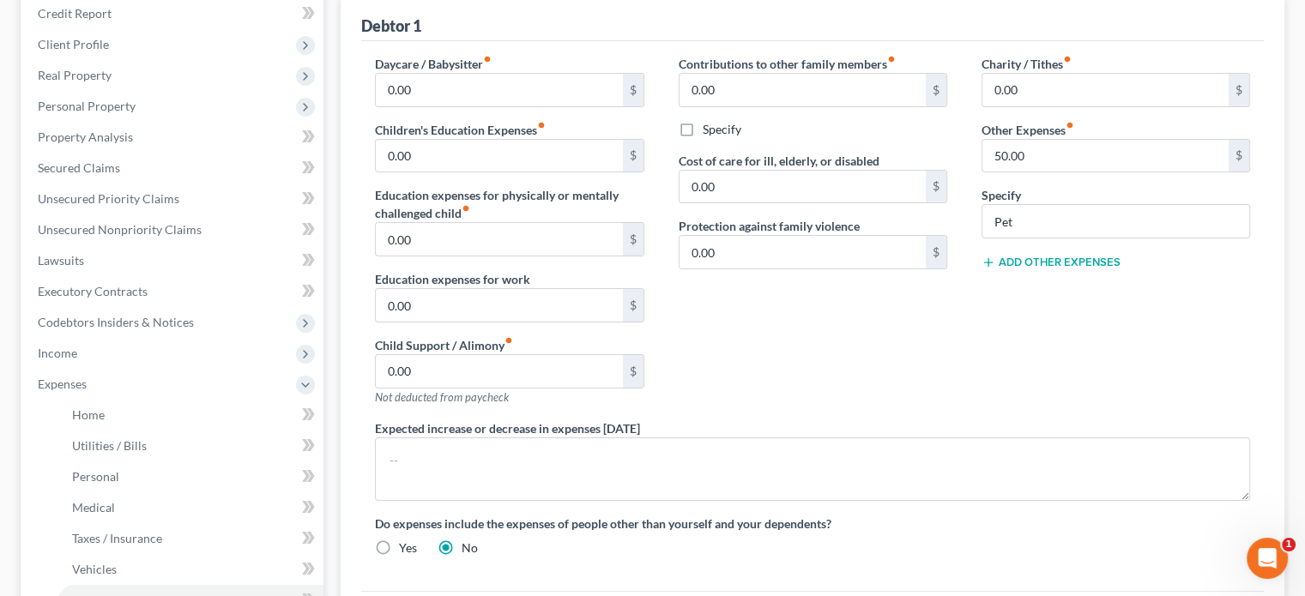
scroll to position [172, 0]
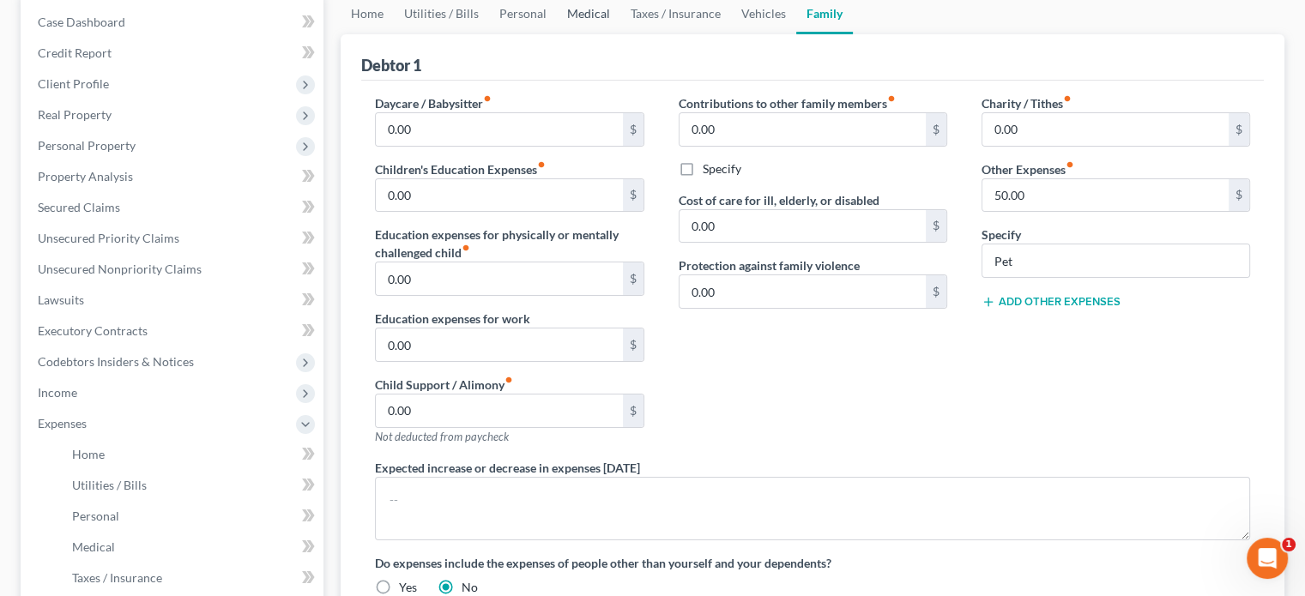
click at [579, 13] on link "Medical" at bounding box center [589, 13] width 64 height 41
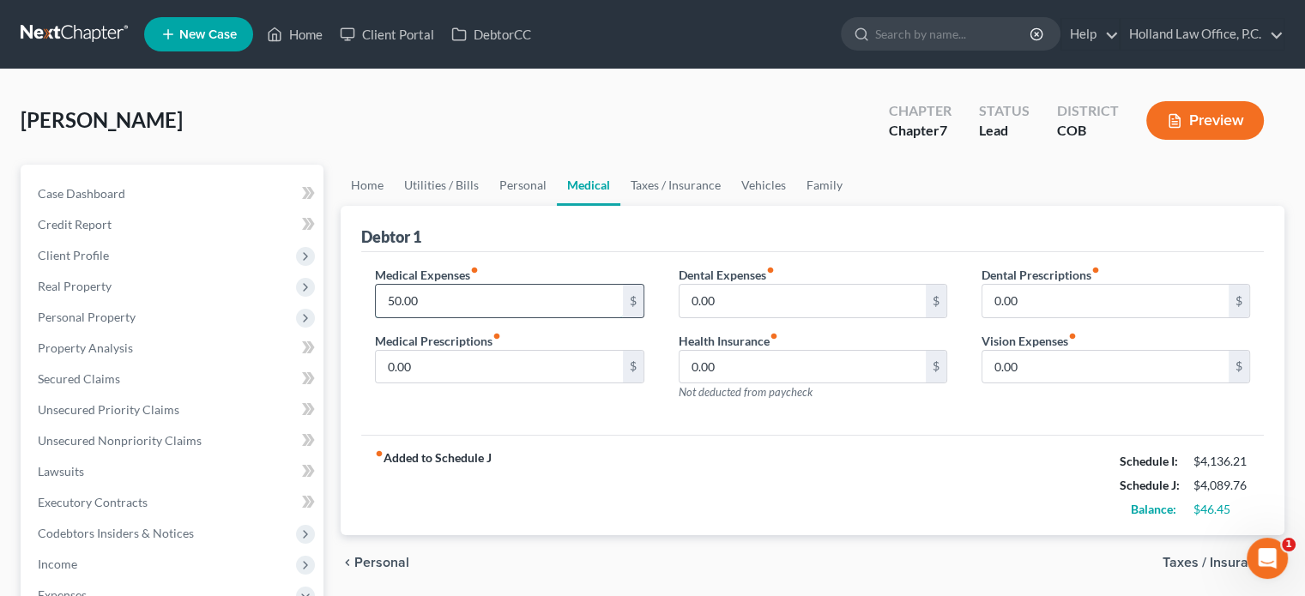
click at [390, 301] on input "50.00" at bounding box center [499, 301] width 246 height 33
click at [391, 300] on input "50.00" at bounding box center [499, 301] width 246 height 33
type input "60.00"
click at [379, 182] on link "Home" at bounding box center [367, 185] width 53 height 41
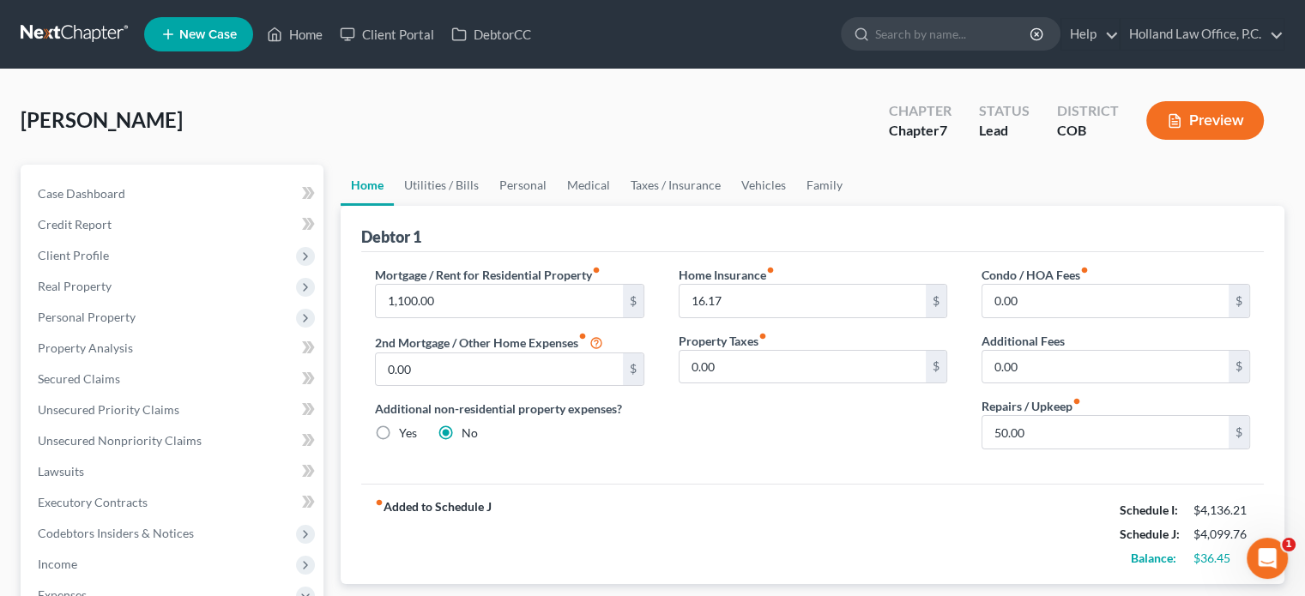
scroll to position [86, 0]
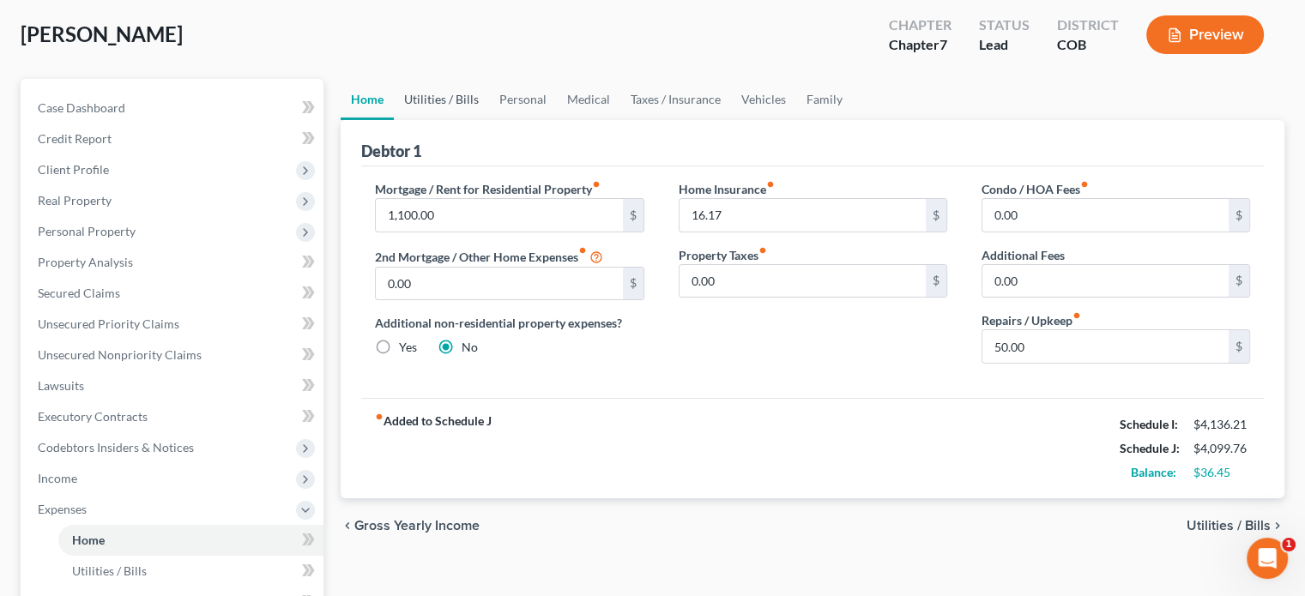
click at [456, 100] on link "Utilities / Bills" at bounding box center [441, 99] width 95 height 41
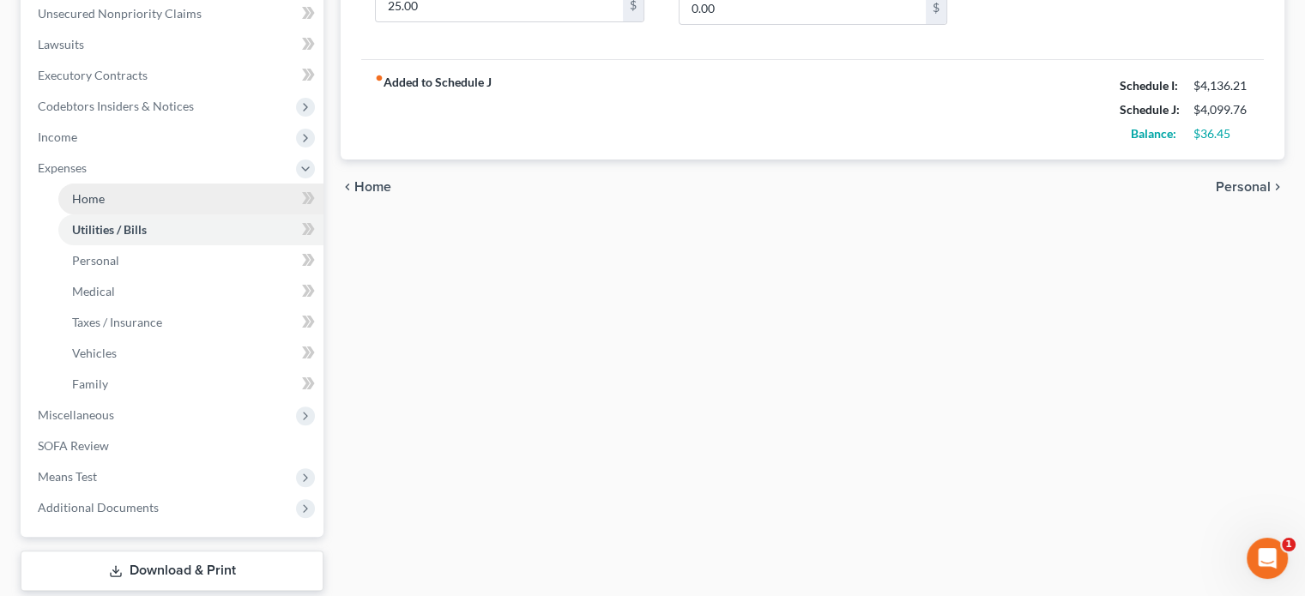
scroll to position [429, 0]
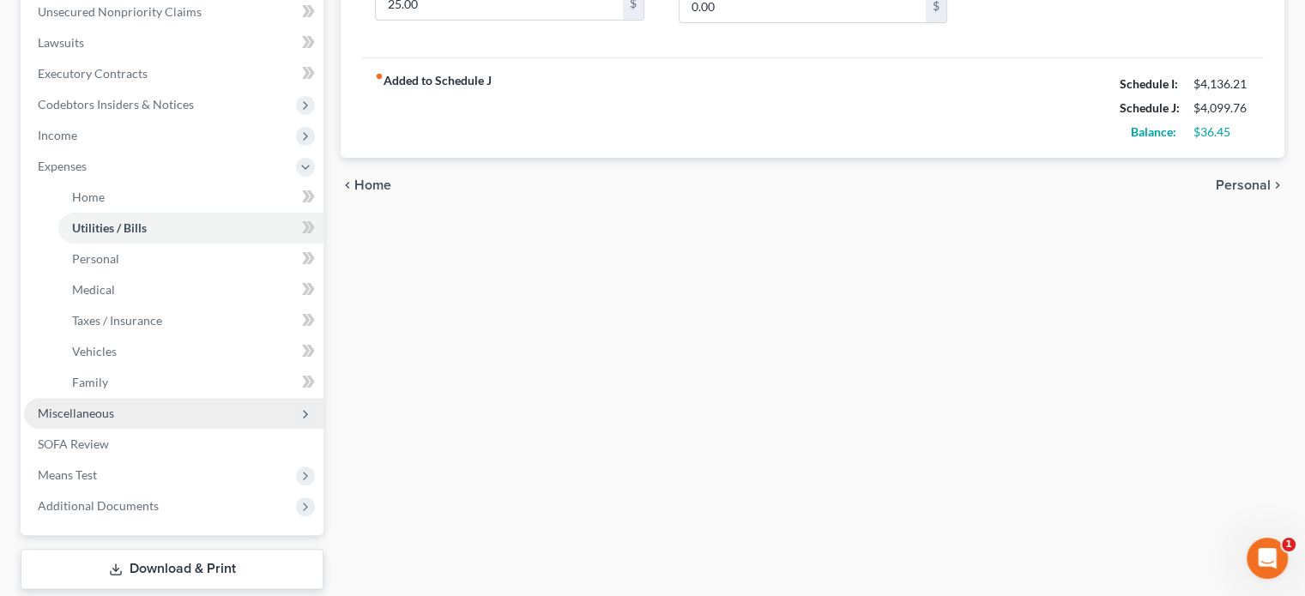
click at [76, 414] on span "Miscellaneous" at bounding box center [76, 413] width 76 height 15
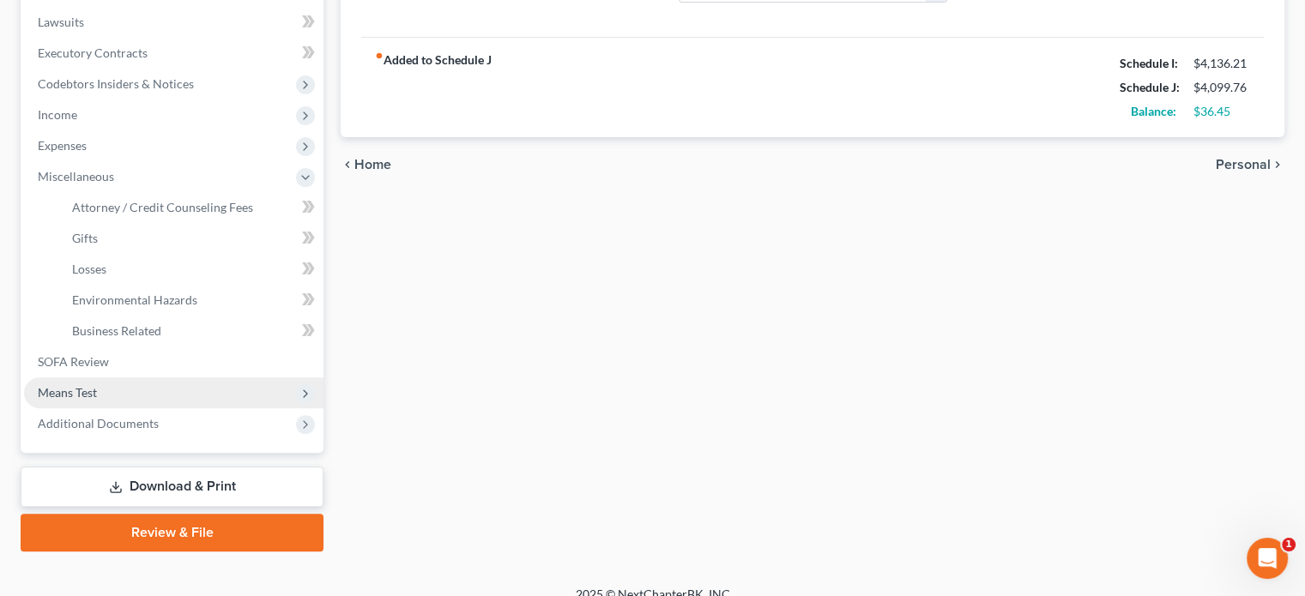
scroll to position [469, 0]
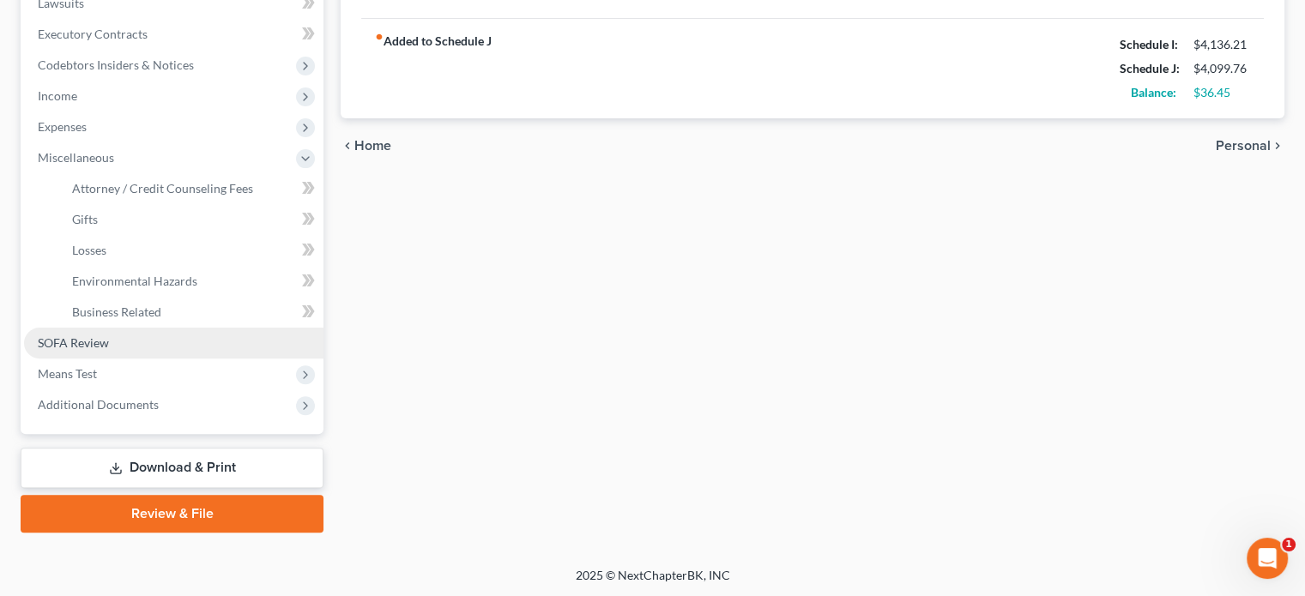
click at [65, 351] on link "SOFA Review" at bounding box center [173, 343] width 299 height 31
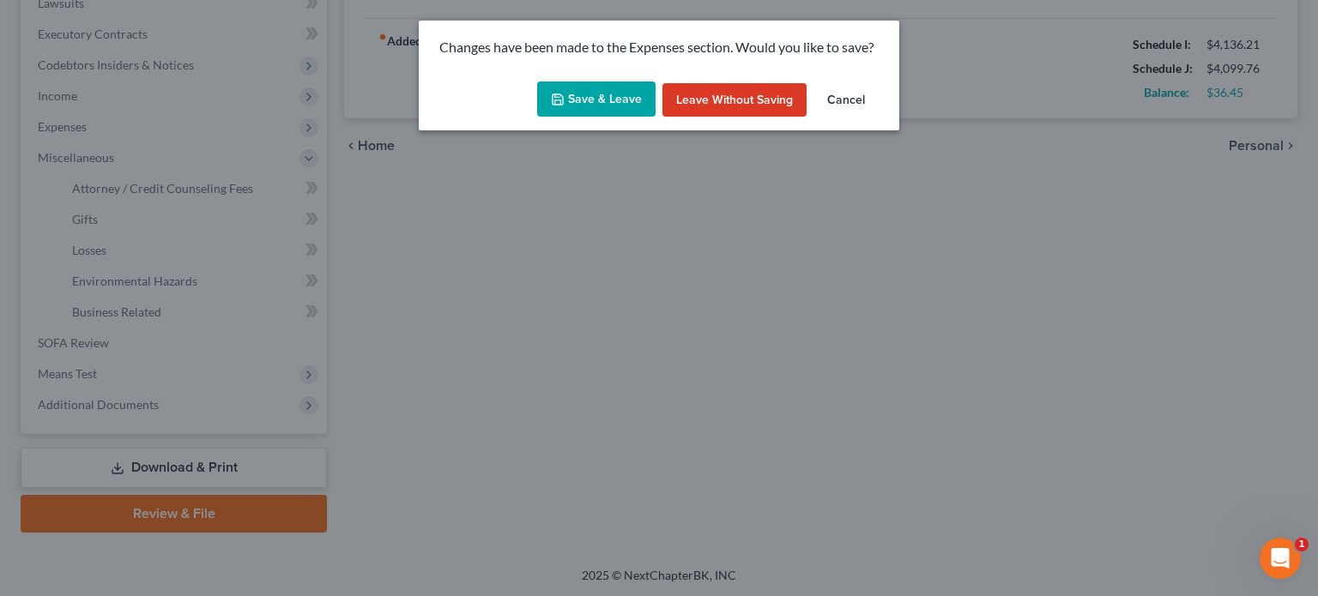
click at [625, 88] on button "Save & Leave" at bounding box center [596, 100] width 118 height 36
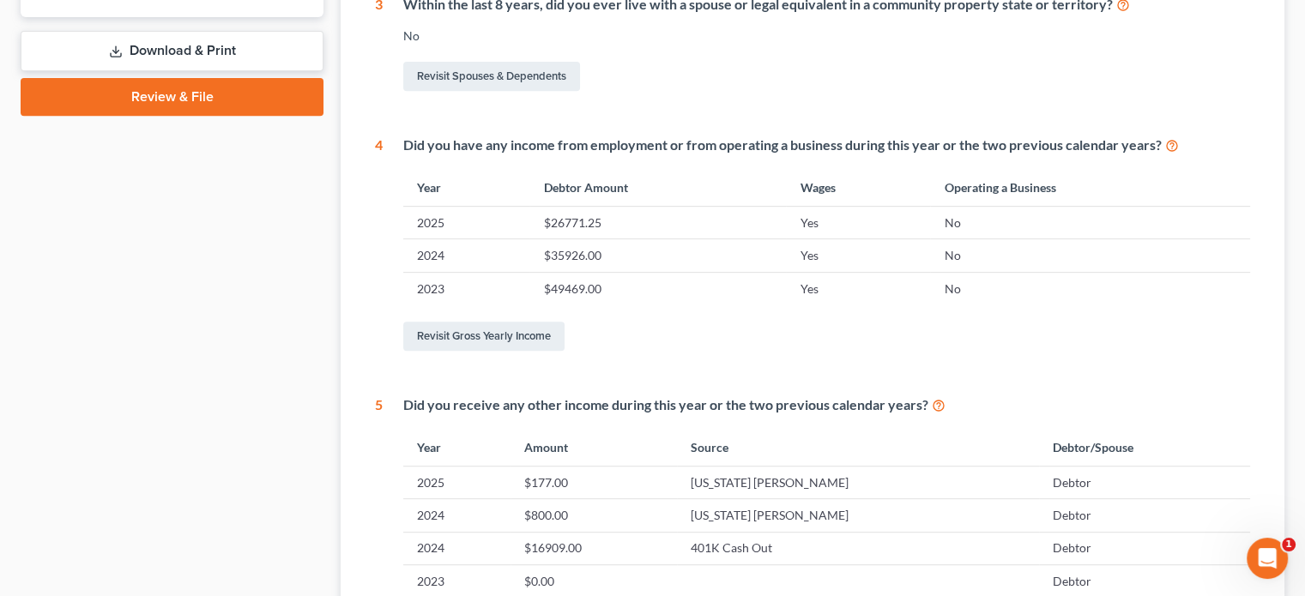
scroll to position [772, 0]
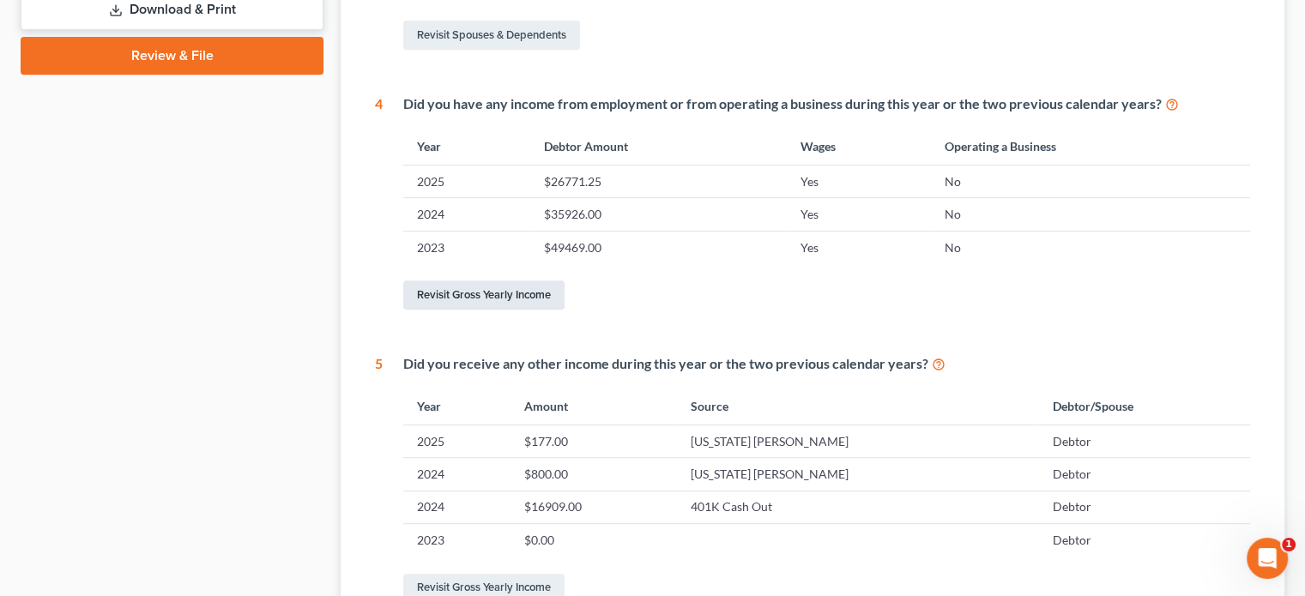
click at [525, 307] on link "Revisit Gross Yearly Income" at bounding box center [483, 295] width 161 height 29
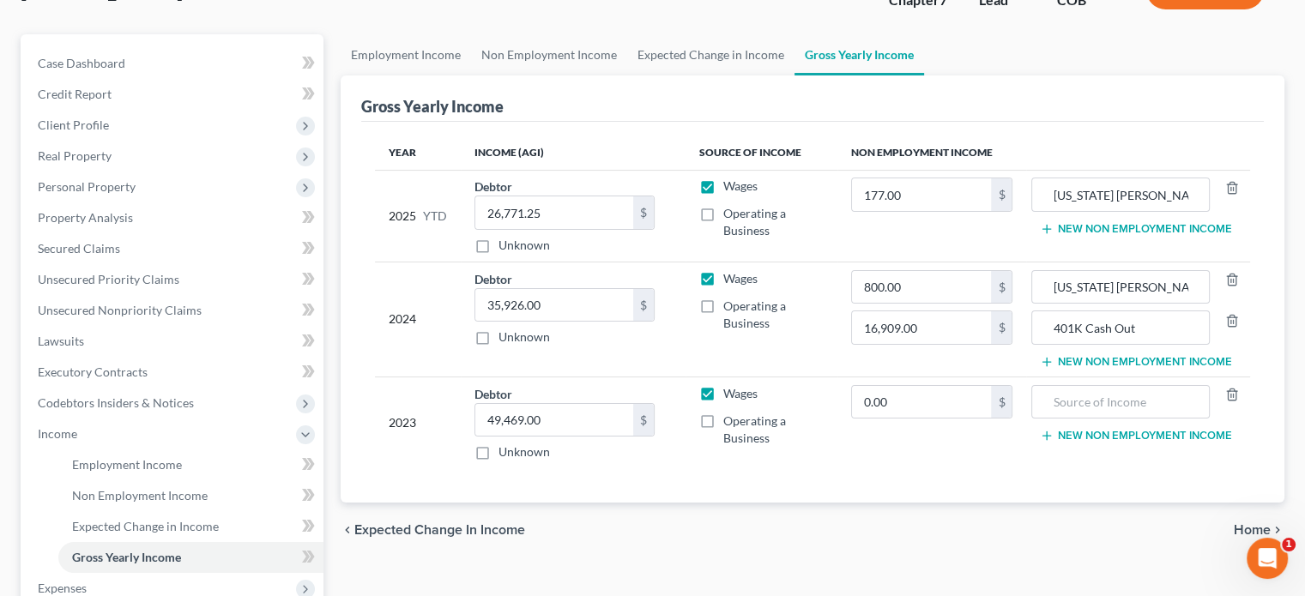
scroll to position [172, 0]
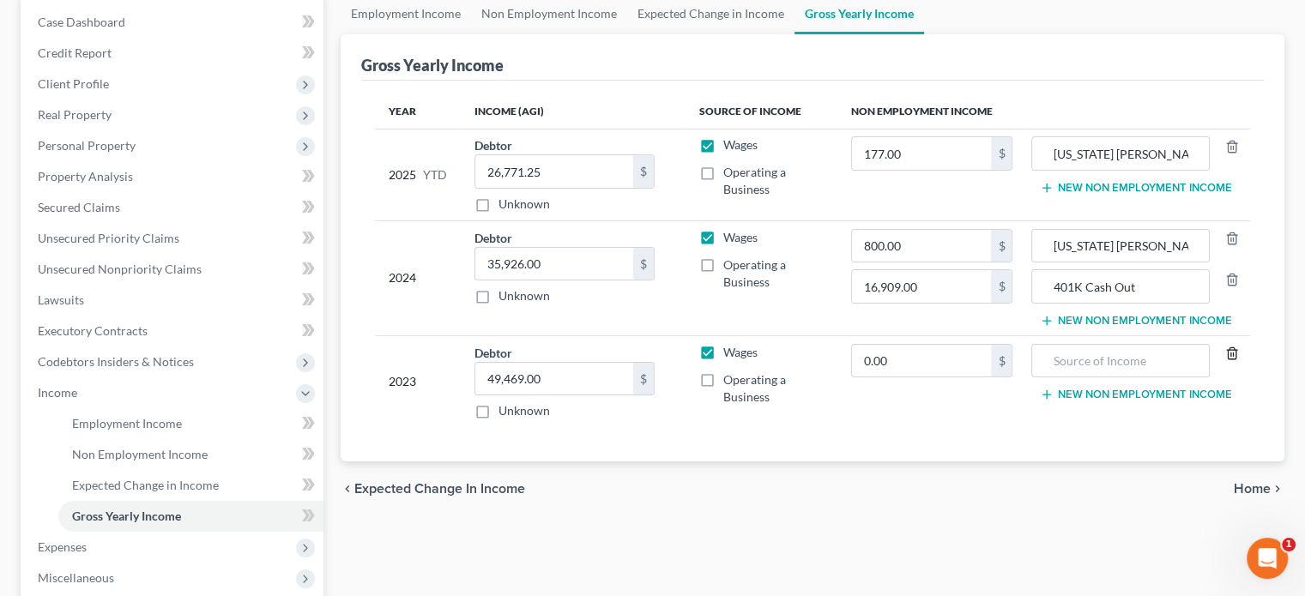
click at [1234, 349] on icon "button" at bounding box center [1232, 354] width 14 height 14
click at [723, 175] on label "Operating a Business" at bounding box center [773, 181] width 100 height 34
click at [730, 175] on input "Operating a Business" at bounding box center [735, 169] width 11 height 11
checkbox input "true"
click at [723, 149] on label "Wages" at bounding box center [740, 144] width 34 height 17
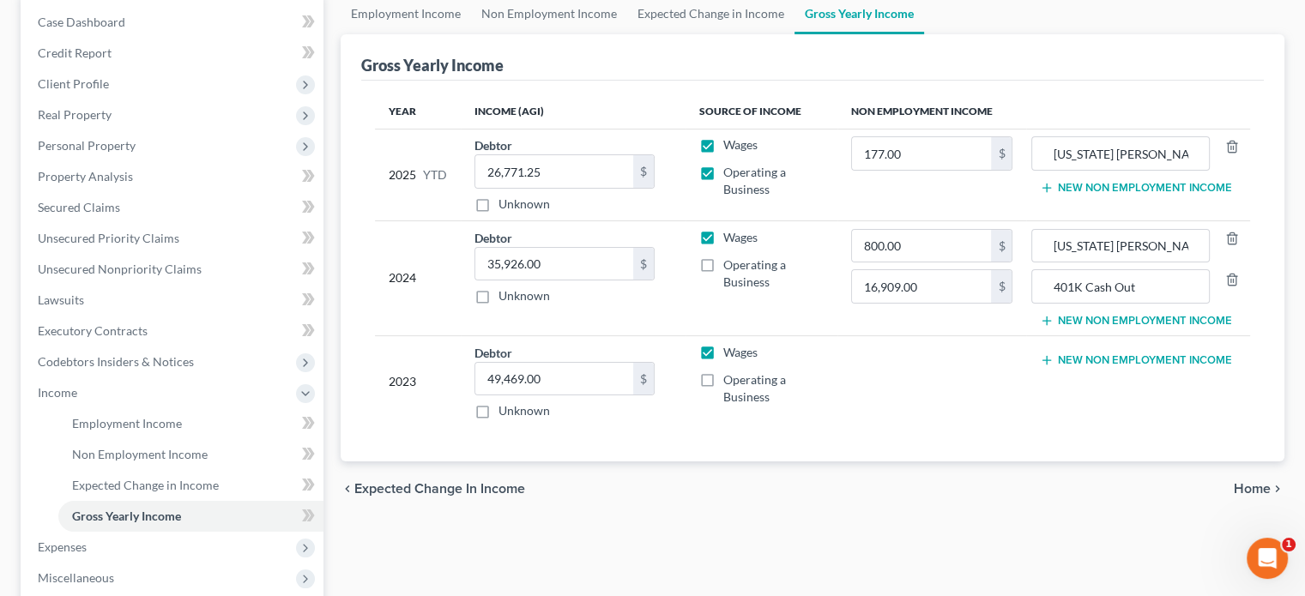
click at [730, 148] on input "Wages" at bounding box center [735, 141] width 11 height 11
checkbox input "false"
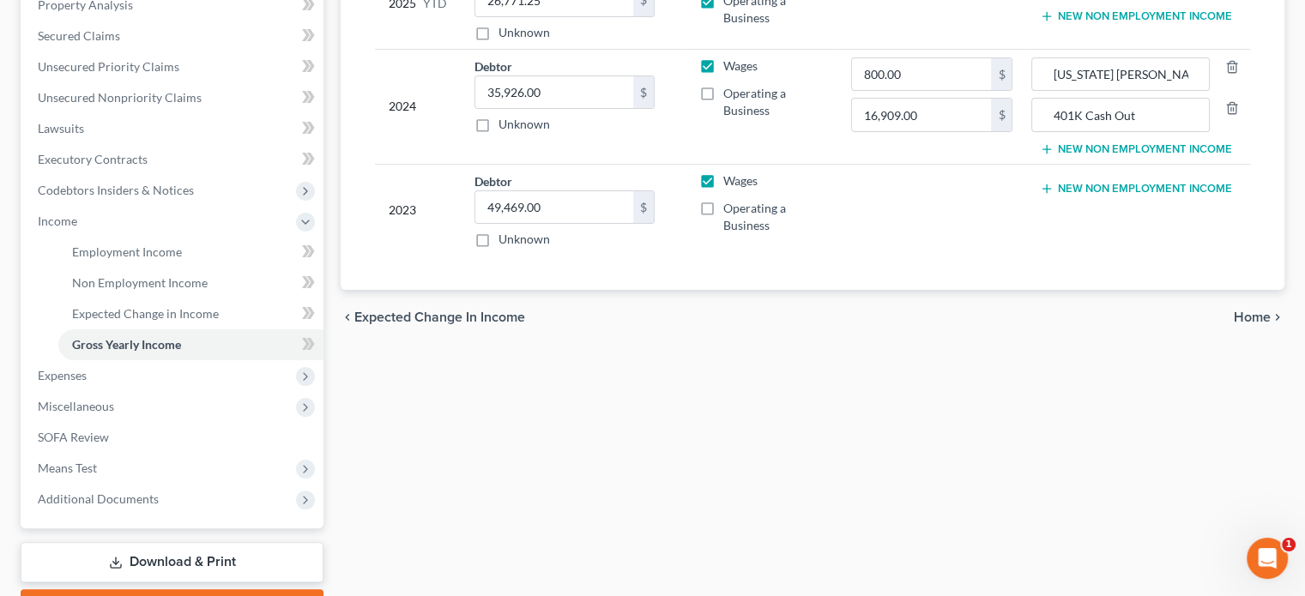
scroll to position [429, 0]
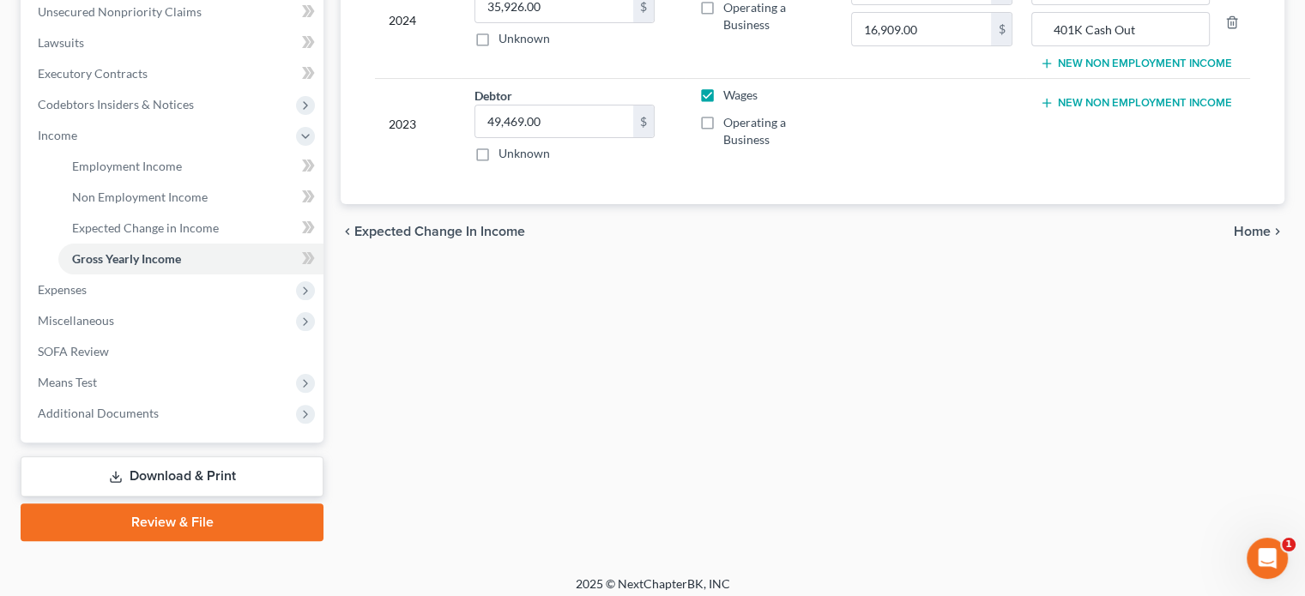
click at [1236, 226] on span "Home" at bounding box center [1252, 232] width 37 height 14
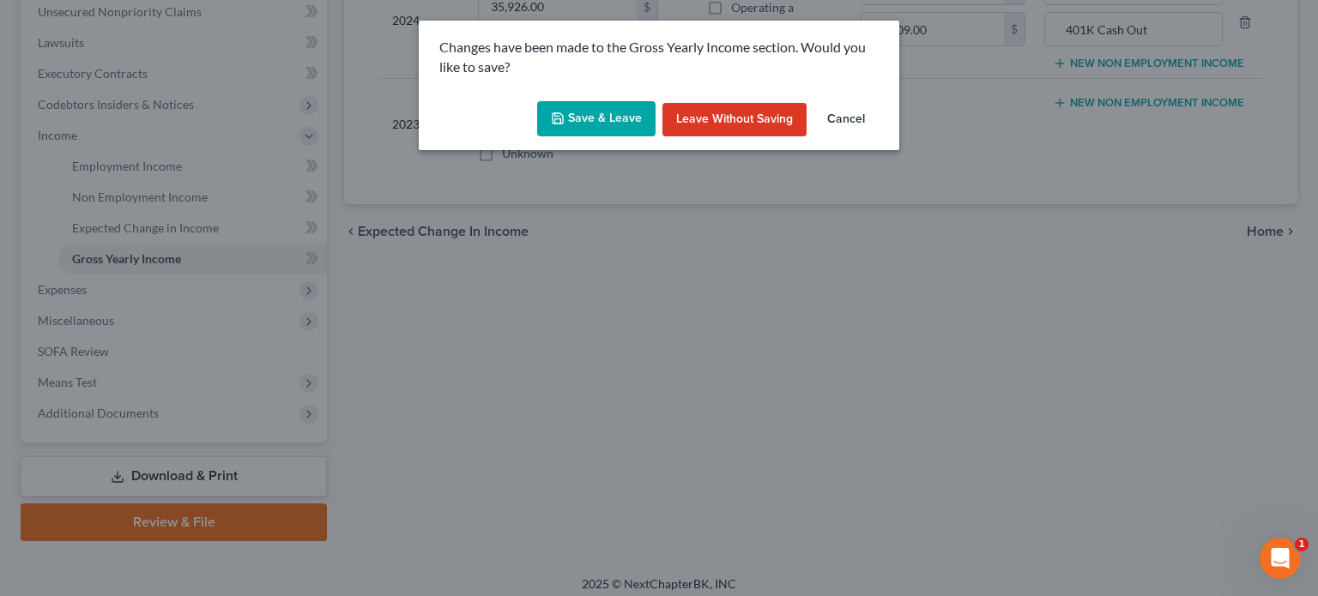
click at [596, 112] on button "Save & Leave" at bounding box center [596, 119] width 118 height 36
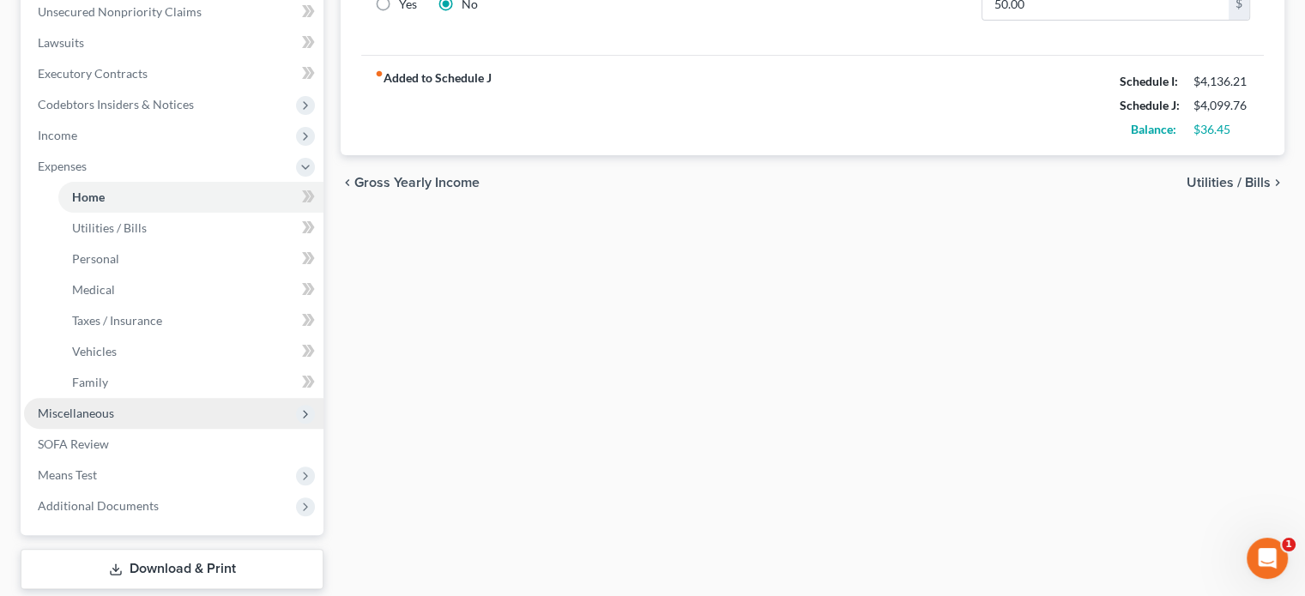
scroll to position [257, 0]
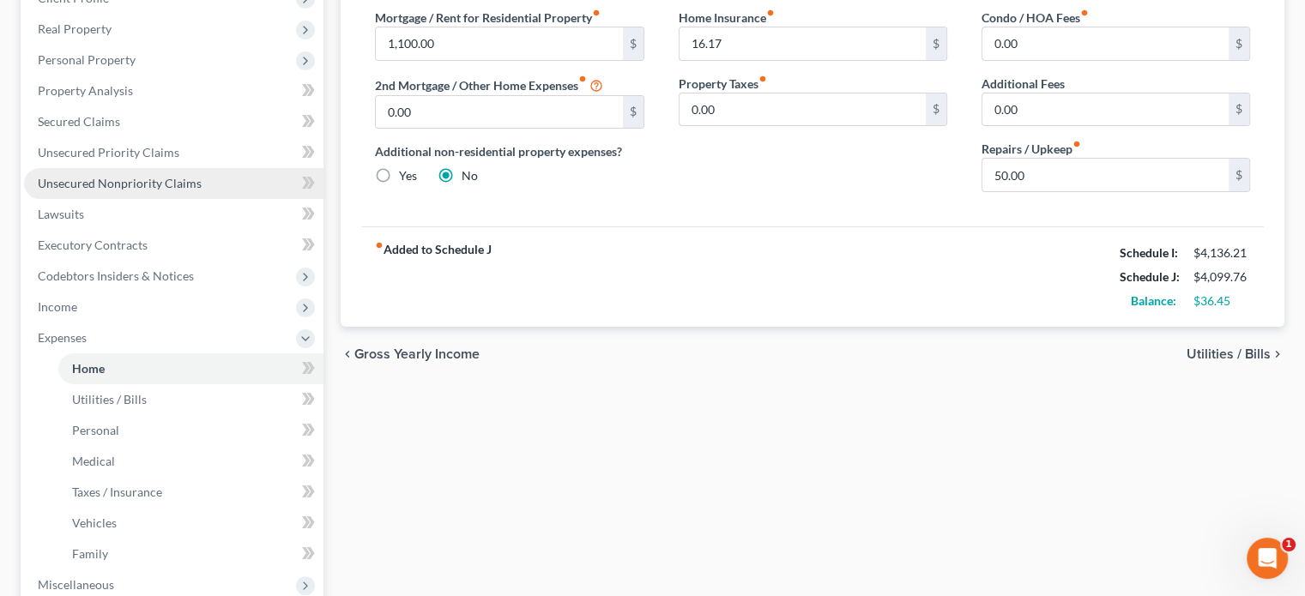
click at [96, 183] on span "Unsecured Nonpriority Claims" at bounding box center [120, 183] width 164 height 15
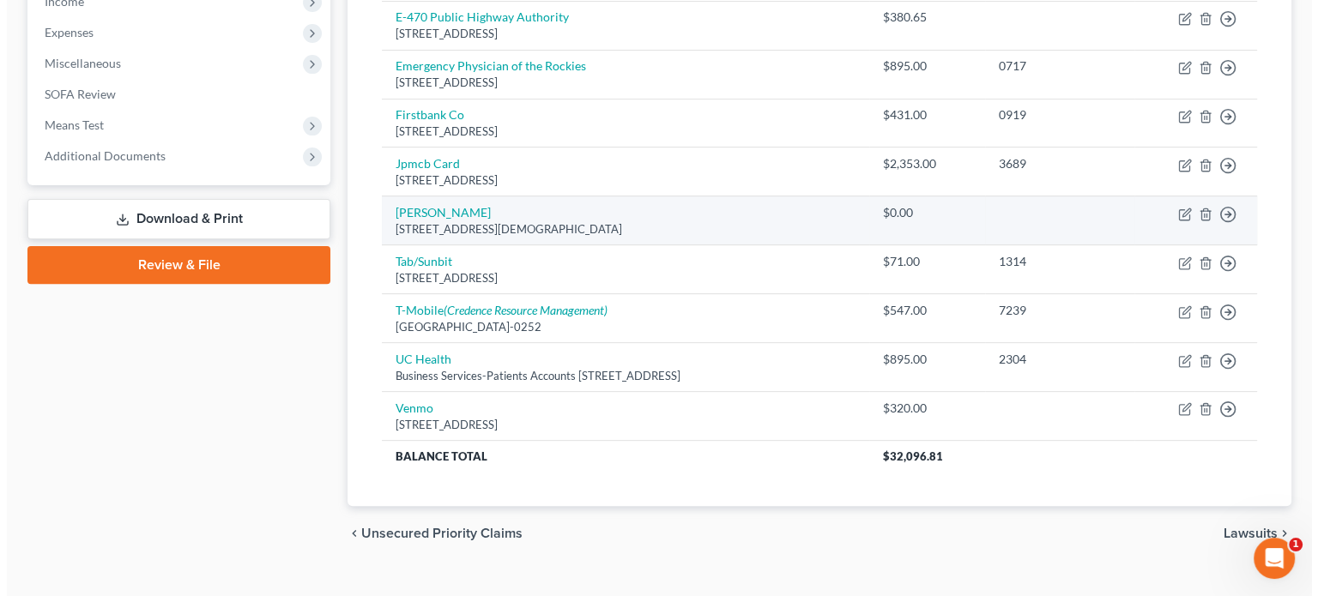
scroll to position [590, 0]
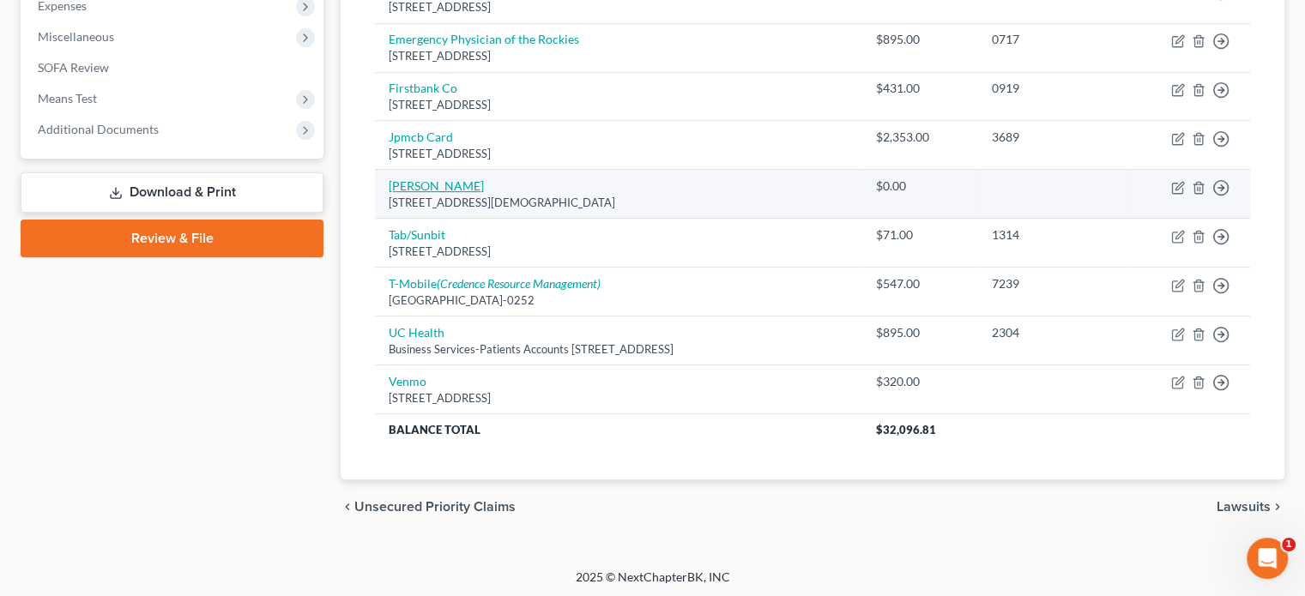
click at [460, 182] on link "Michelle Willson" at bounding box center [436, 185] width 95 height 15
select select "5"
select select "14"
select select "0"
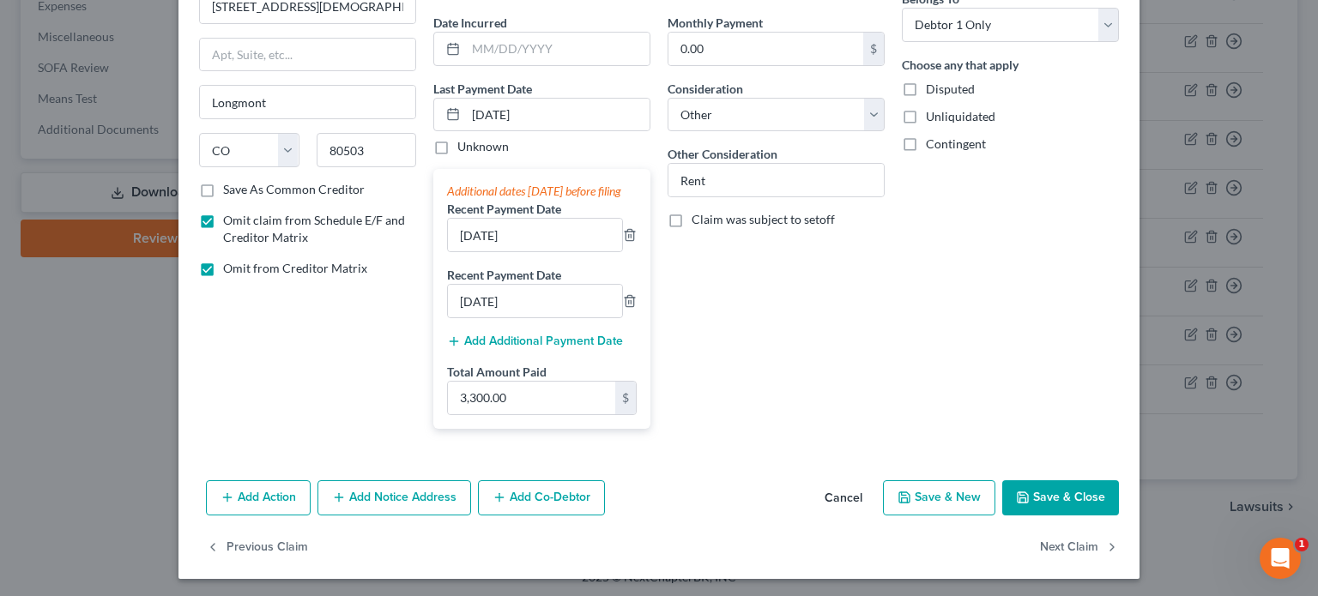
scroll to position [172, 0]
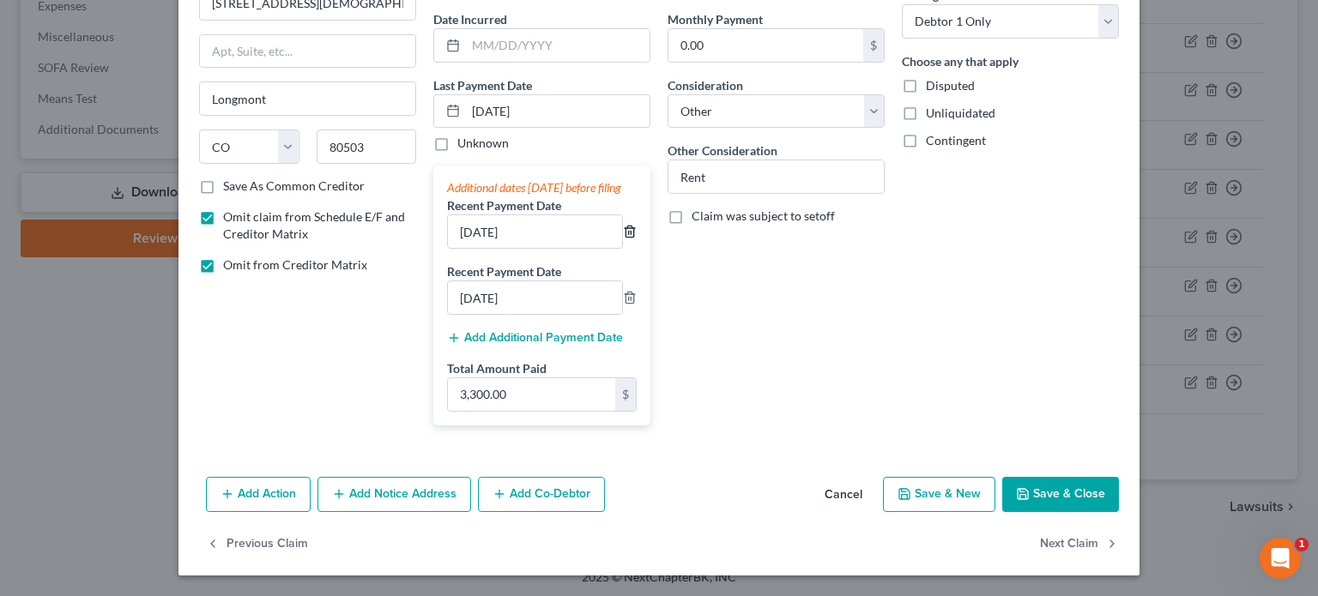
click at [631, 235] on line "button" at bounding box center [631, 233] width 0 height 3
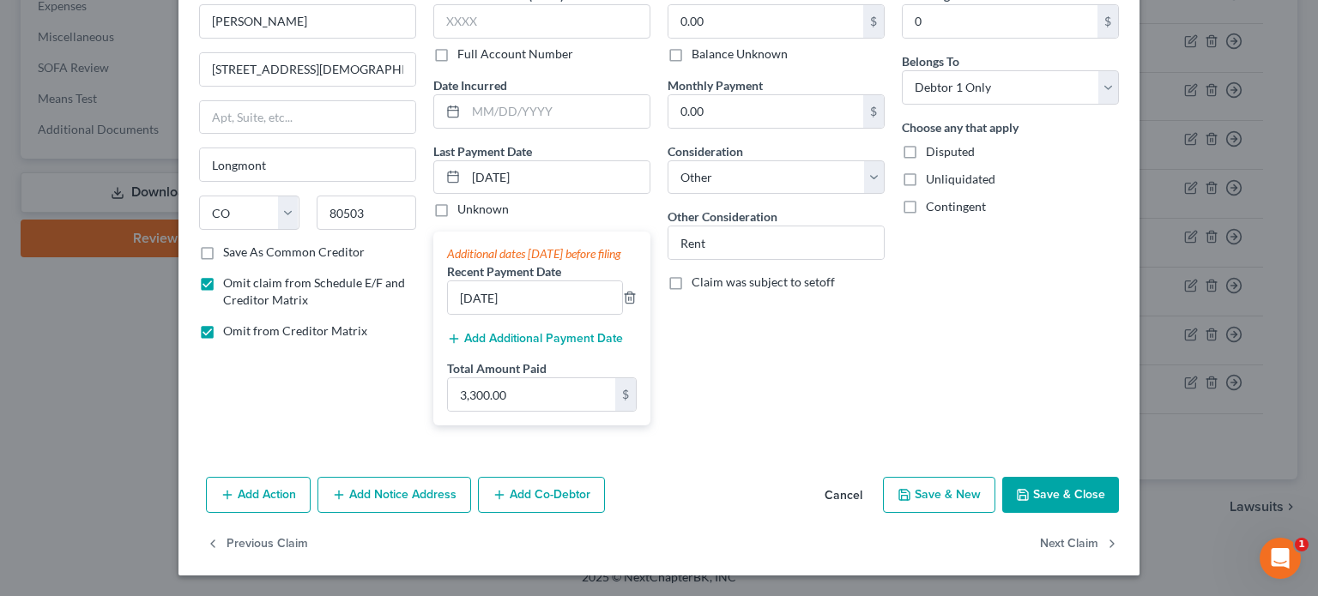
scroll to position [108, 0]
click at [572, 161] on input "09/20/2025" at bounding box center [558, 177] width 184 height 33
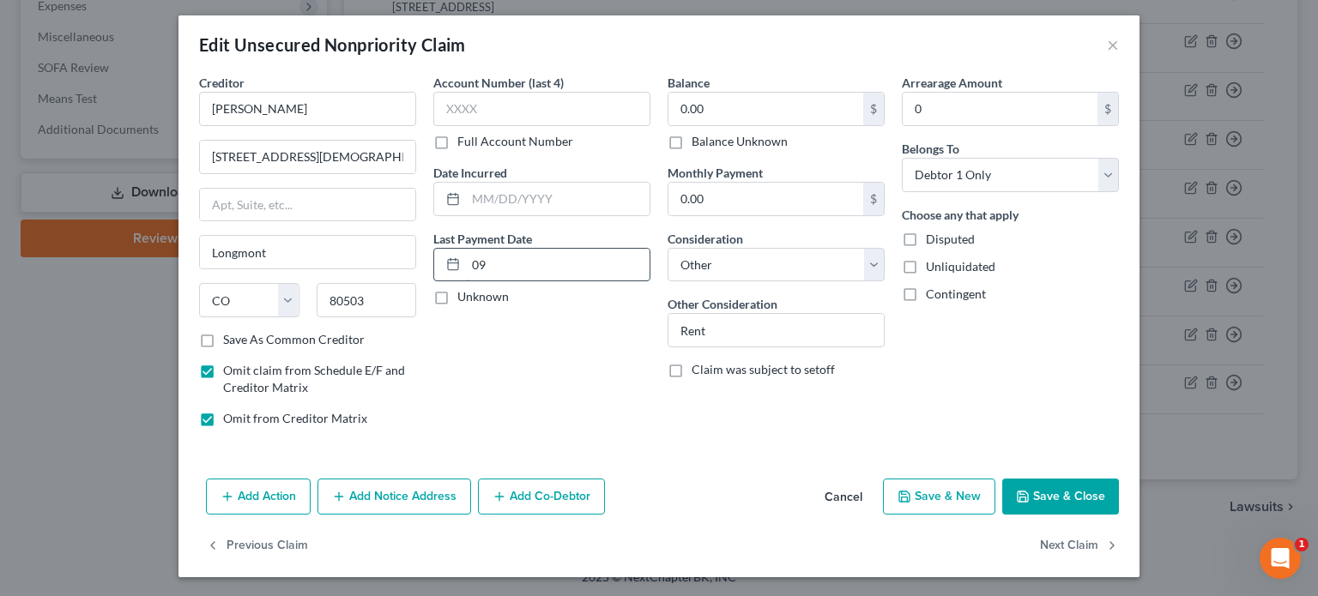
type input "0"
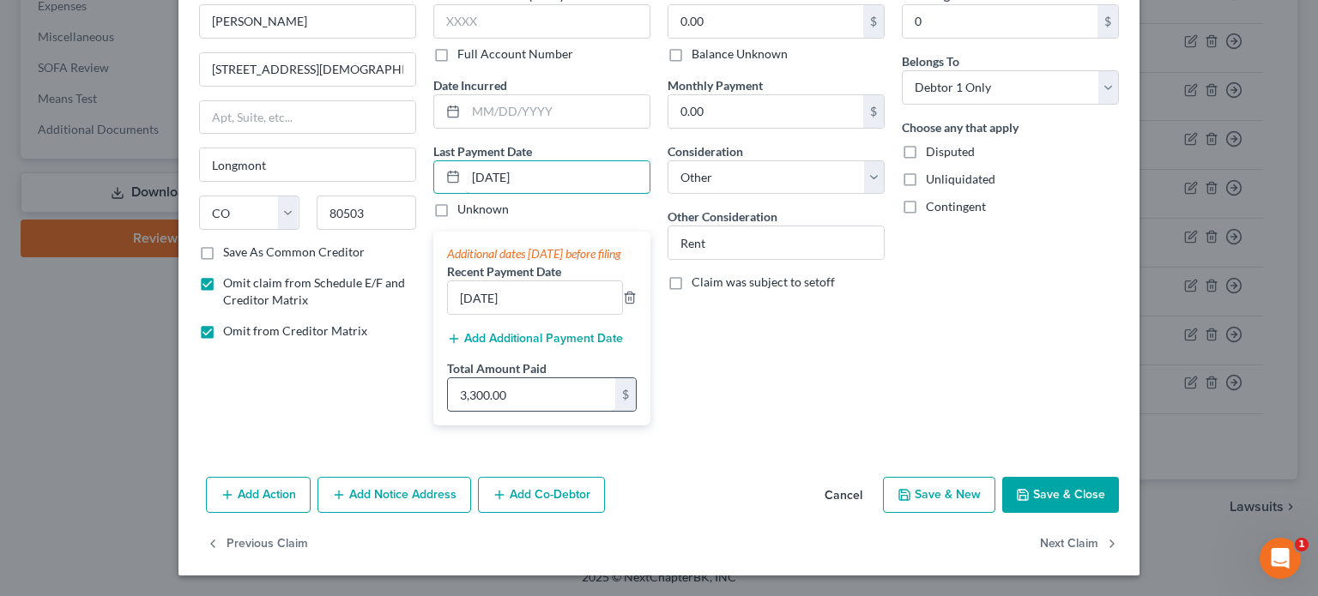
type input "07/20/2025"
click at [511, 399] on input "3,300.00" at bounding box center [531, 394] width 167 height 33
type input "2,200"
click at [625, 294] on polyline "button" at bounding box center [630, 294] width 10 height 0
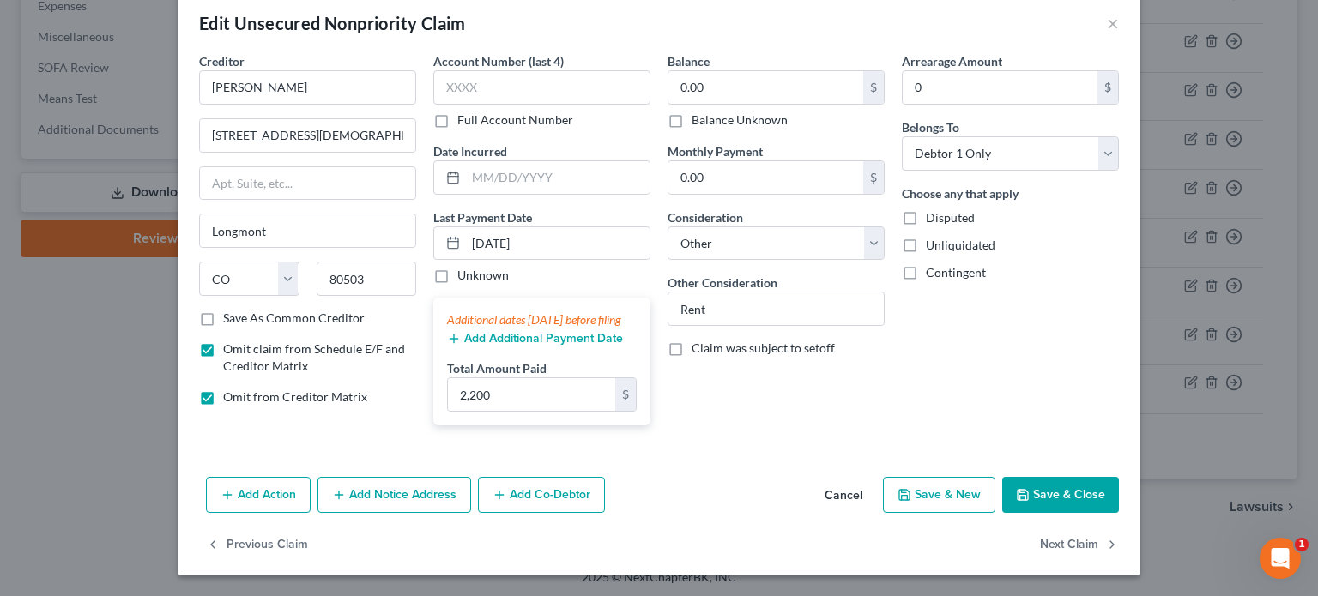
scroll to position [42, 0]
click at [720, 293] on input "Rent" at bounding box center [776, 309] width 215 height 33
type input "Rent - residential lease"
click at [1024, 495] on icon "button" at bounding box center [1023, 495] width 14 height 14
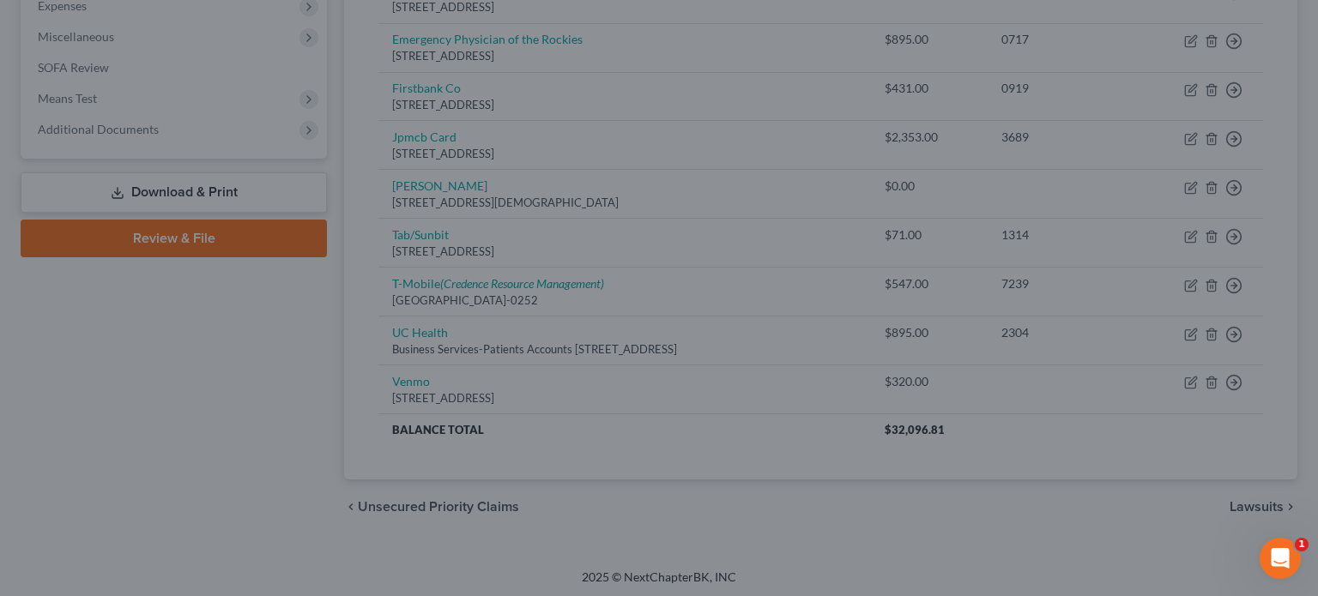
type input "2,200.00"
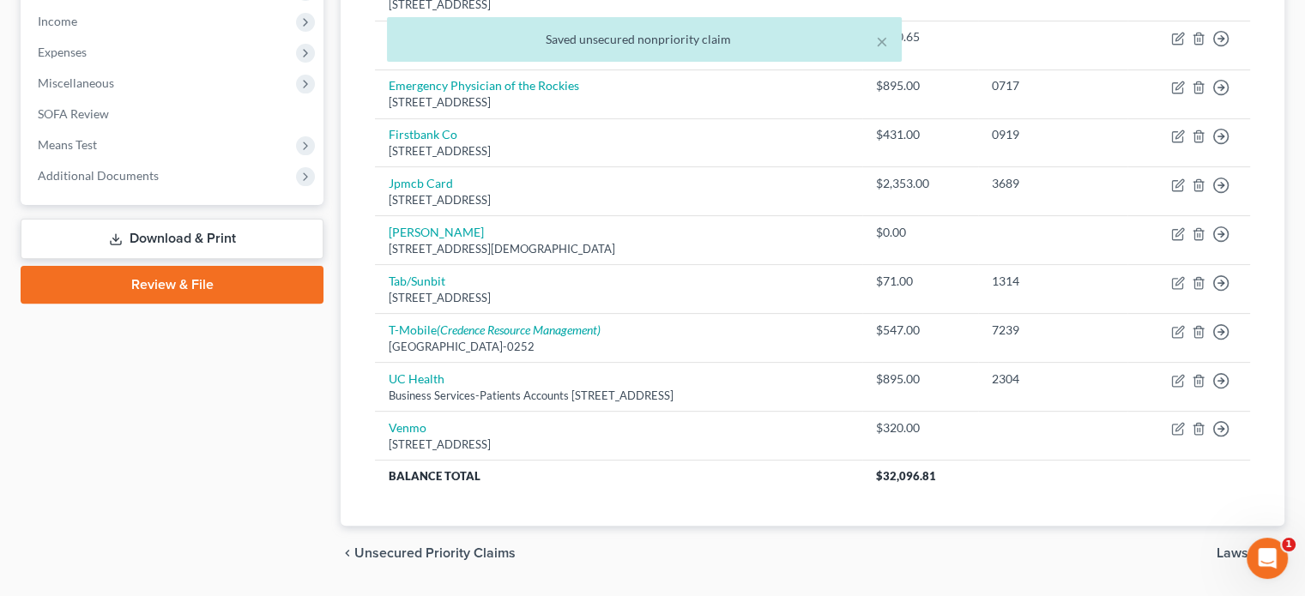
scroll to position [504, 0]
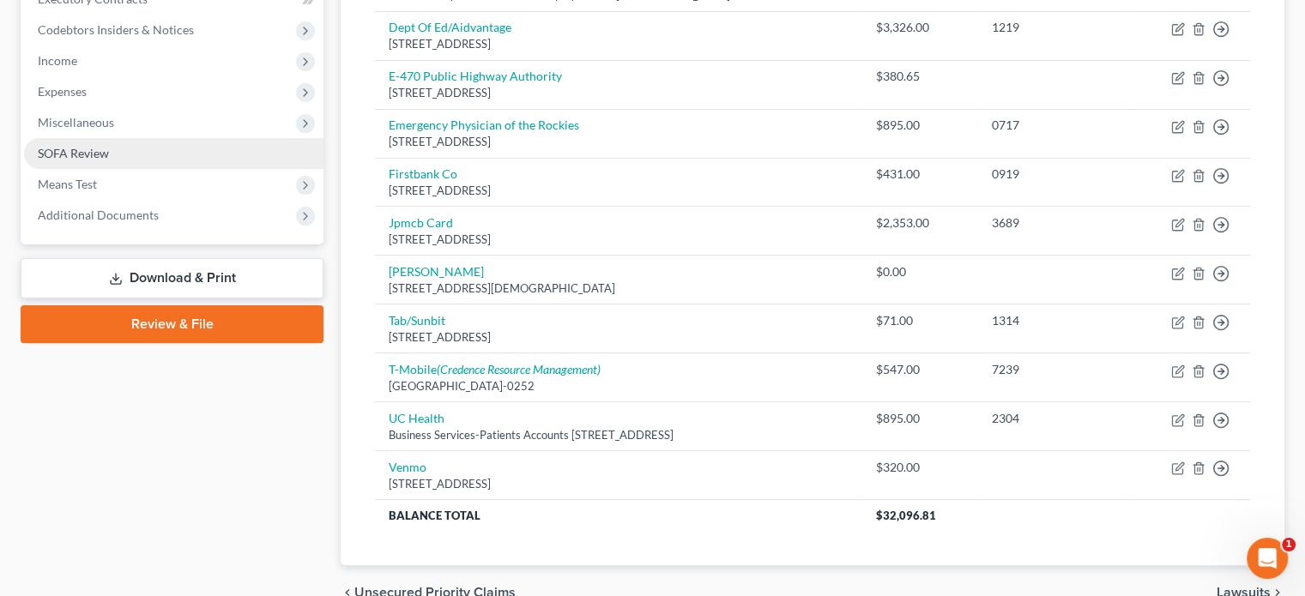
click at [64, 159] on span "SOFA Review" at bounding box center [73, 153] width 71 height 15
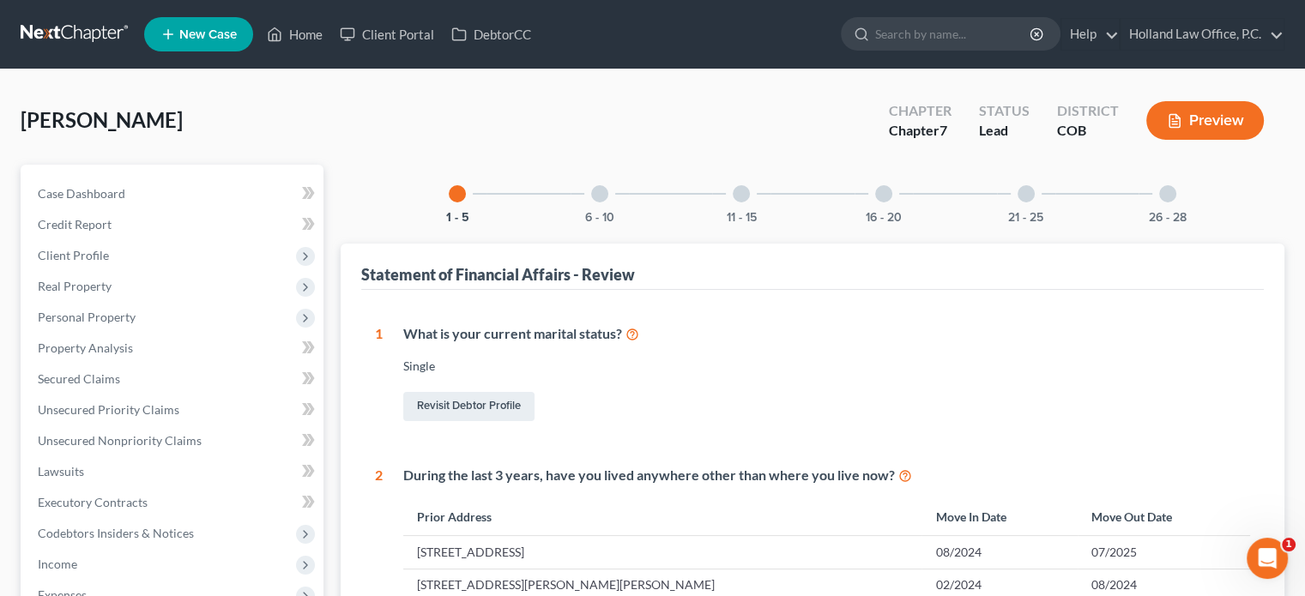
click at [597, 189] on div at bounding box center [599, 193] width 17 height 17
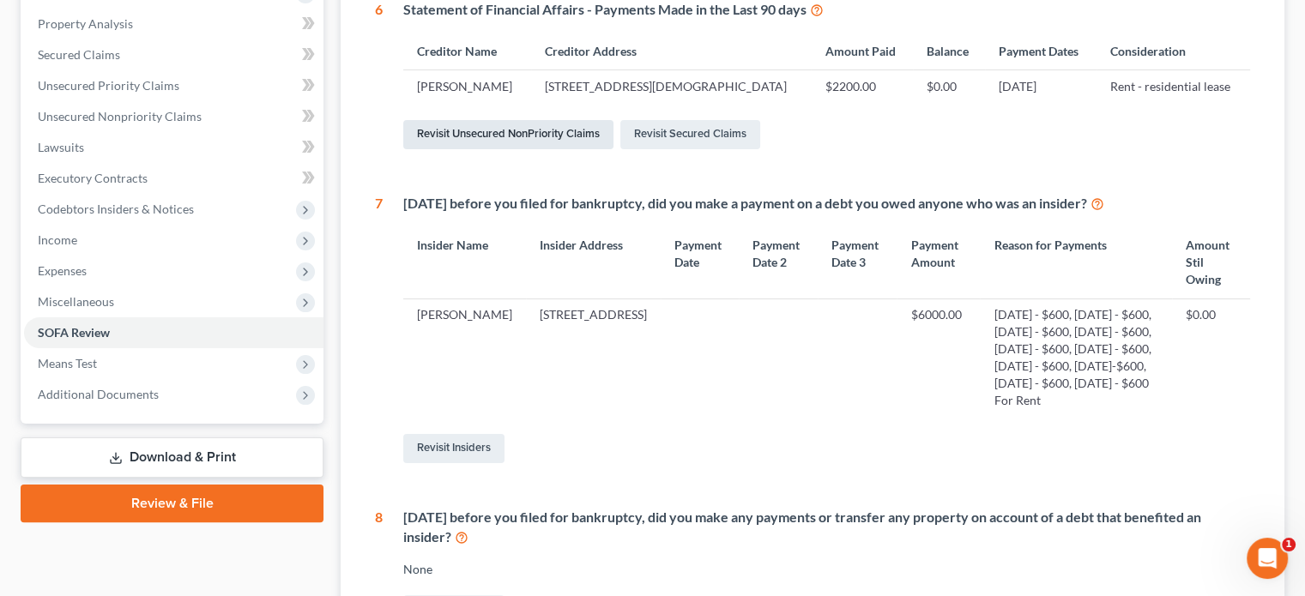
scroll to position [429, 0]
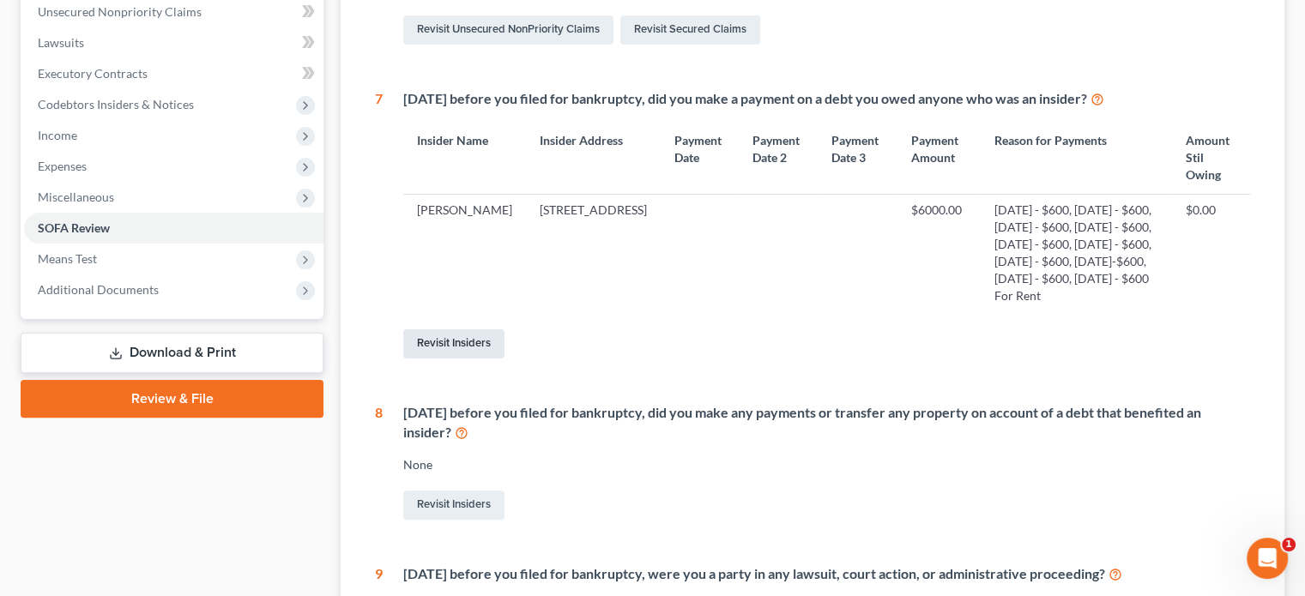
click at [479, 330] on link "Revisit Insiders" at bounding box center [453, 344] width 101 height 29
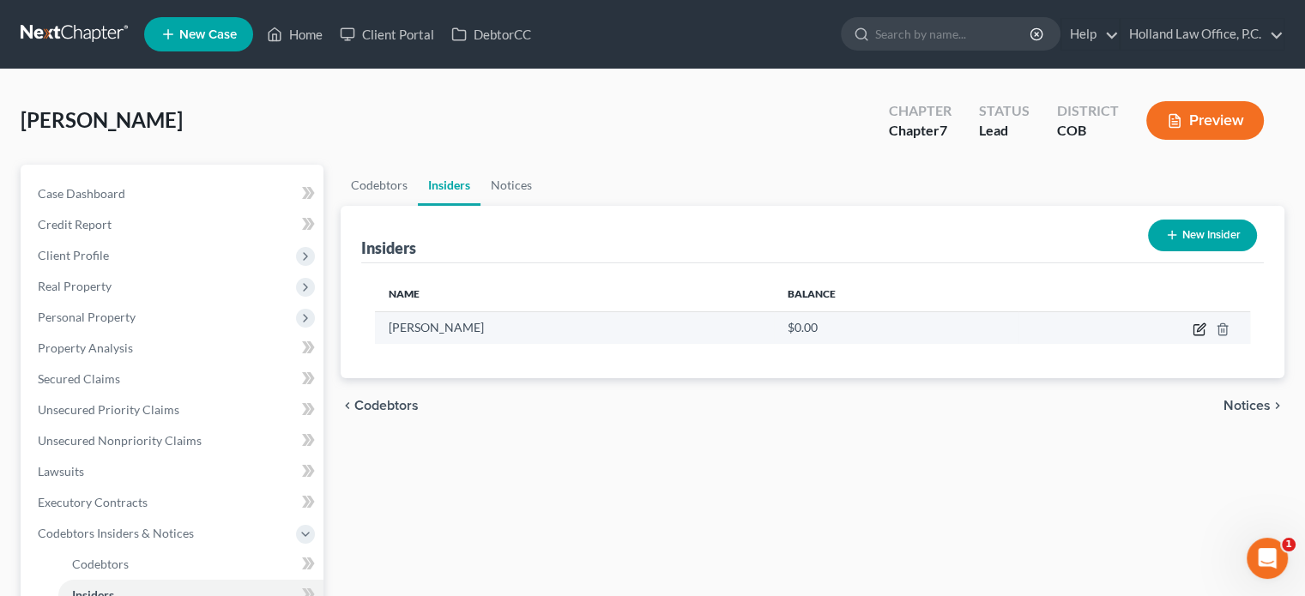
click at [1199, 330] on icon "button" at bounding box center [1201, 328] width 8 height 8
select select "5"
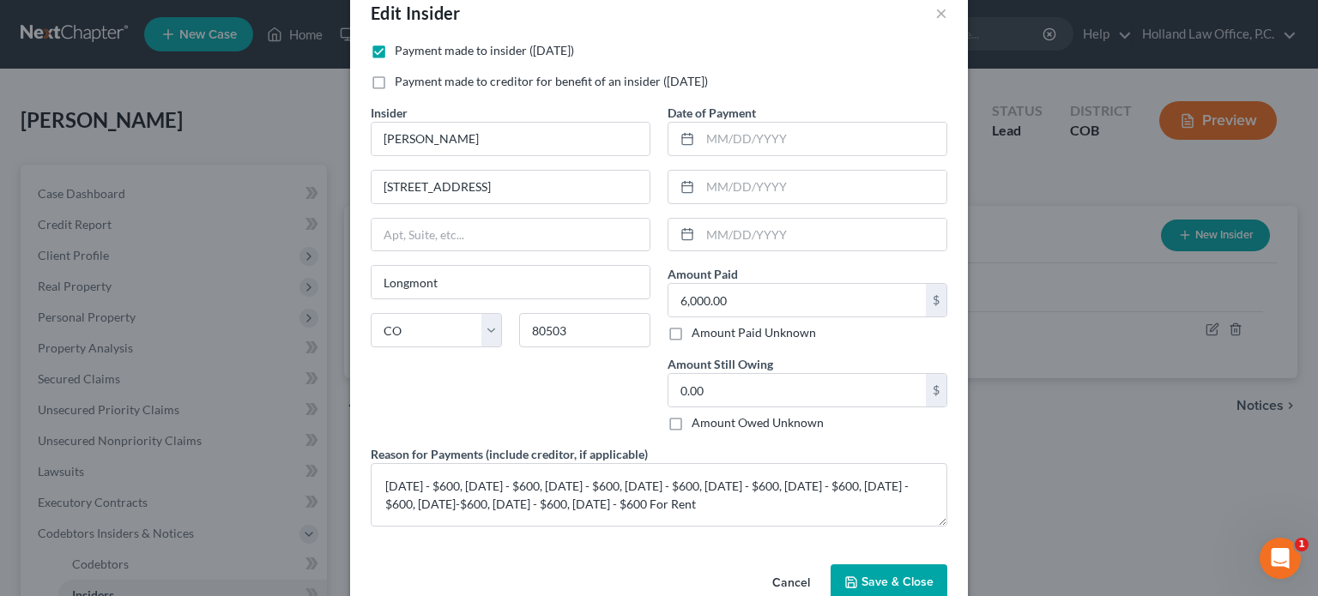
scroll to position [72, 0]
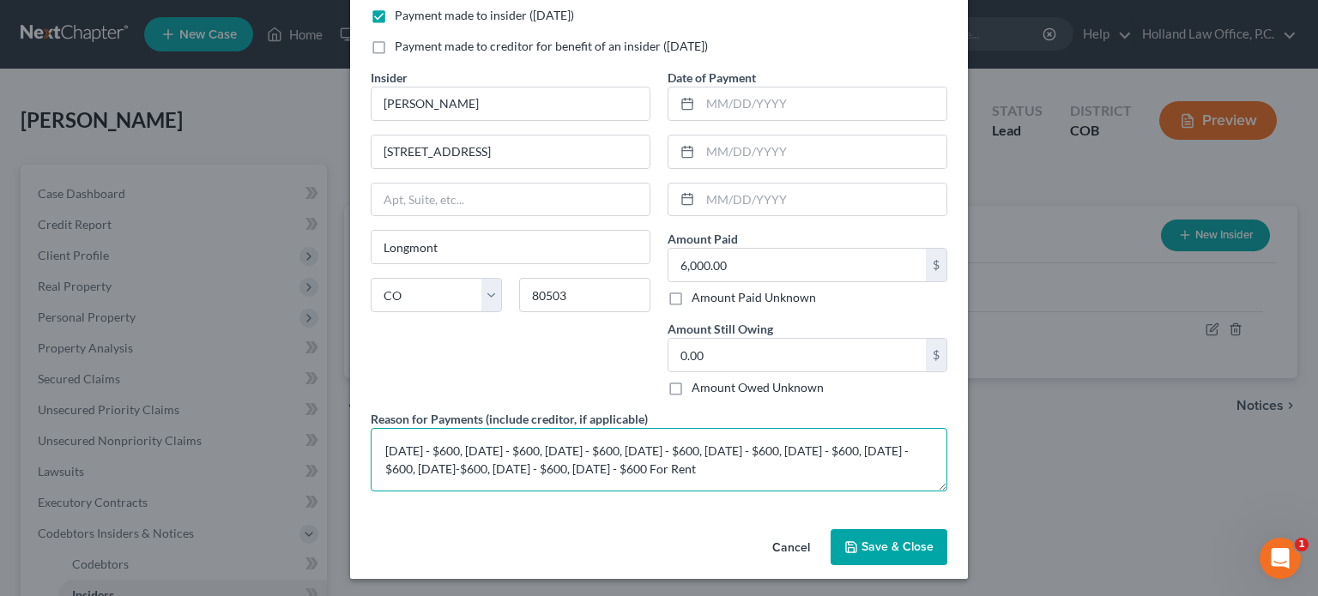
drag, startPoint x: 793, startPoint y: 467, endPoint x: 840, endPoint y: 460, distance: 47.7
click at [840, 460] on textarea "6/1/2025 - $600, 5/3/2025 - $600, 4/1/2025 - $600, 3/1/2025 - $600, 2/1/2025 - …" at bounding box center [659, 460] width 577 height 64
click at [378, 445] on textarea "6/1/2025 - $600, 5/3/2025 - $600, 4/1/2025 - $600, 3/1/2025 - $600, 2/1/2025 - …" at bounding box center [659, 460] width 577 height 64
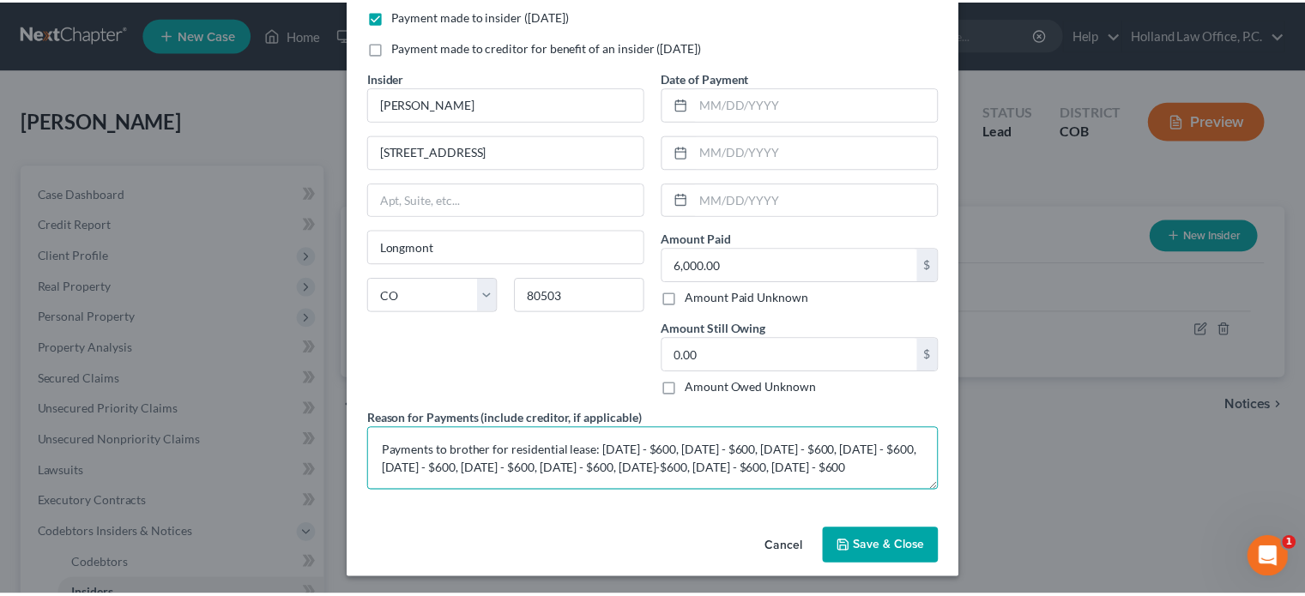
scroll to position [17, 0]
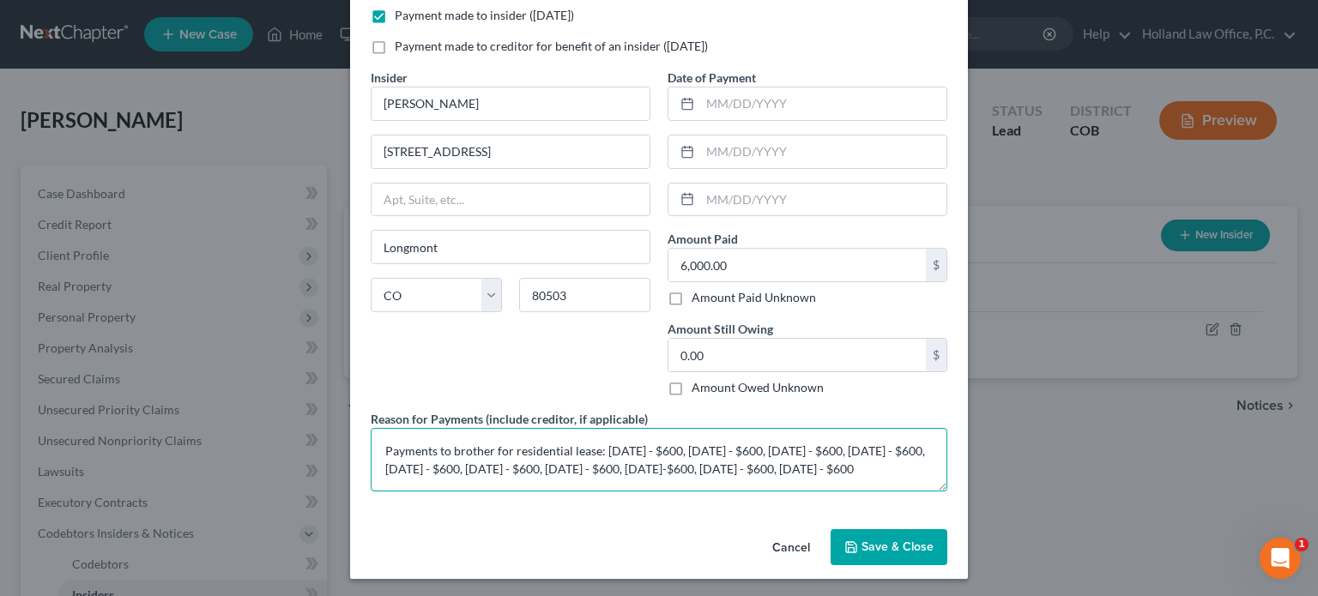
type textarea "Payments to brother for residential lease: 6/1/2025 - $600, 5/3/2025 - $600, 4/…"
click at [874, 550] on span "Save & Close" at bounding box center [898, 547] width 72 height 15
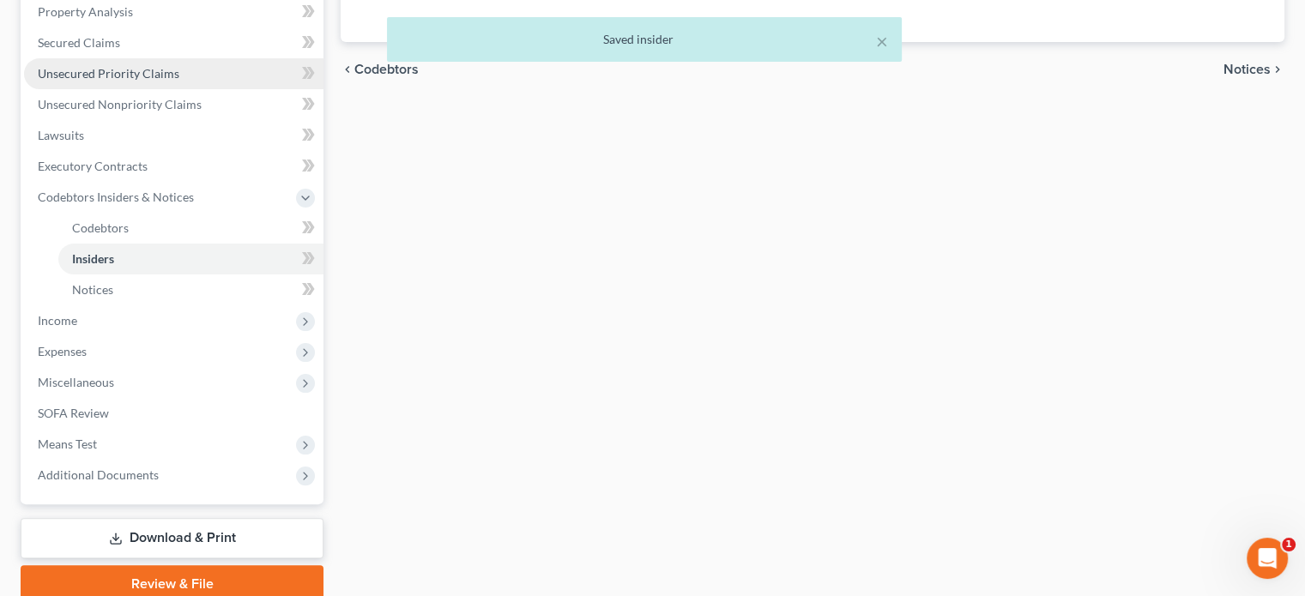
scroll to position [343, 0]
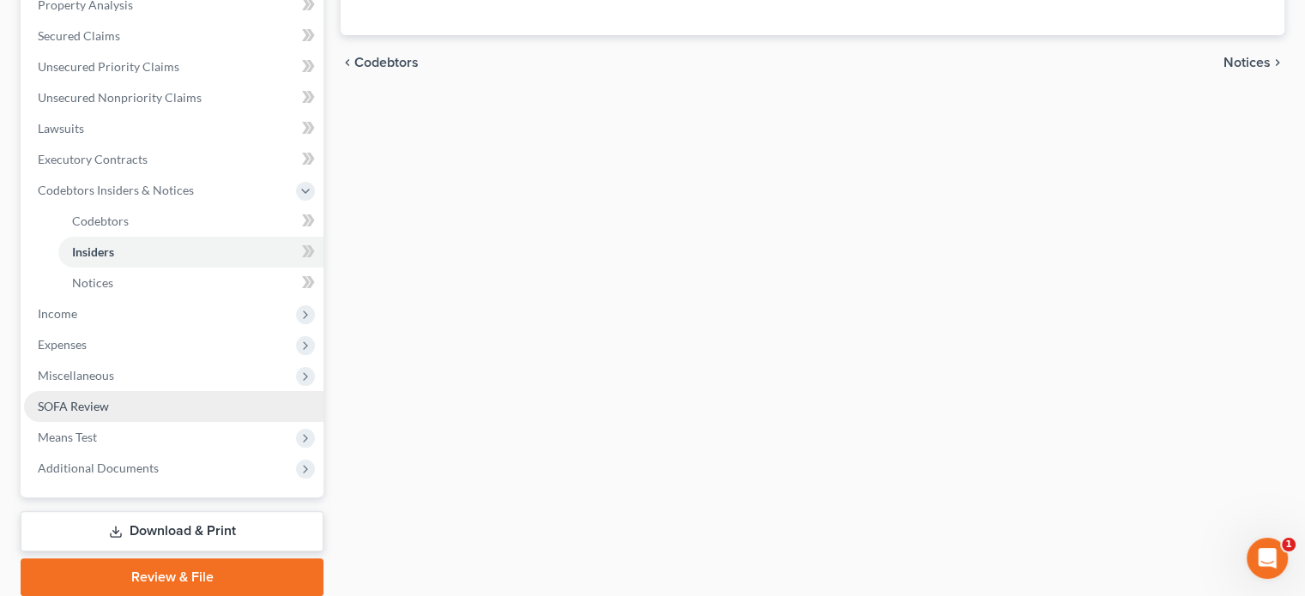
click at [130, 402] on link "SOFA Review" at bounding box center [173, 406] width 299 height 31
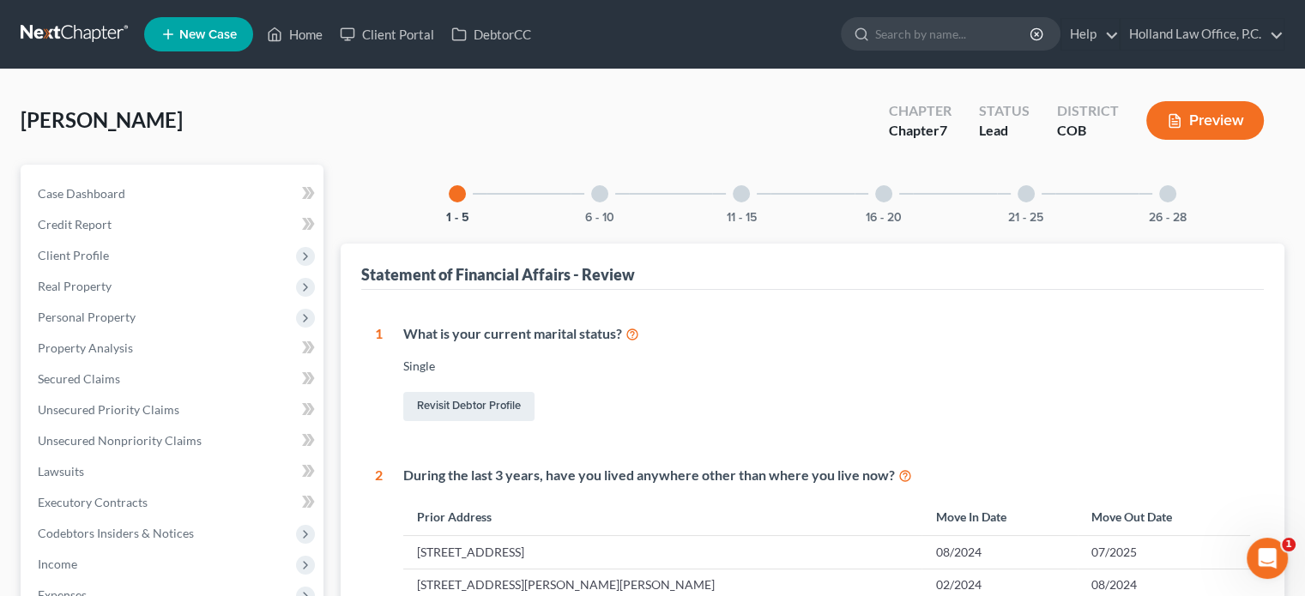
click at [882, 192] on div at bounding box center [883, 193] width 17 height 17
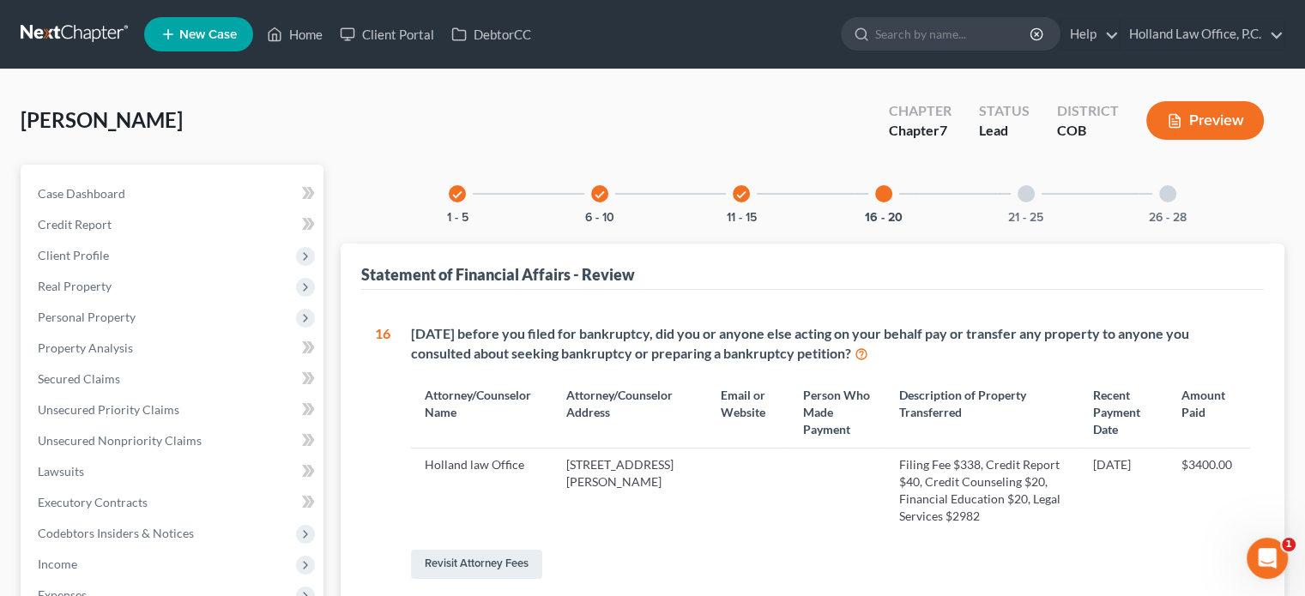
click at [1030, 197] on div at bounding box center [1026, 193] width 17 height 17
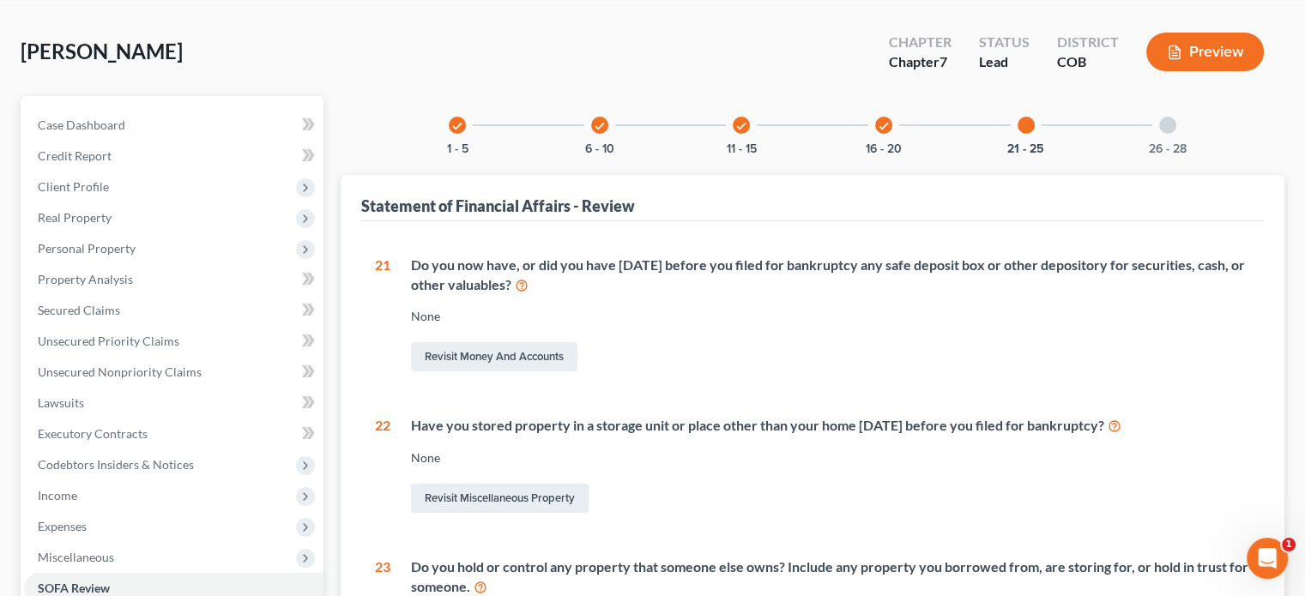
scroll to position [343, 0]
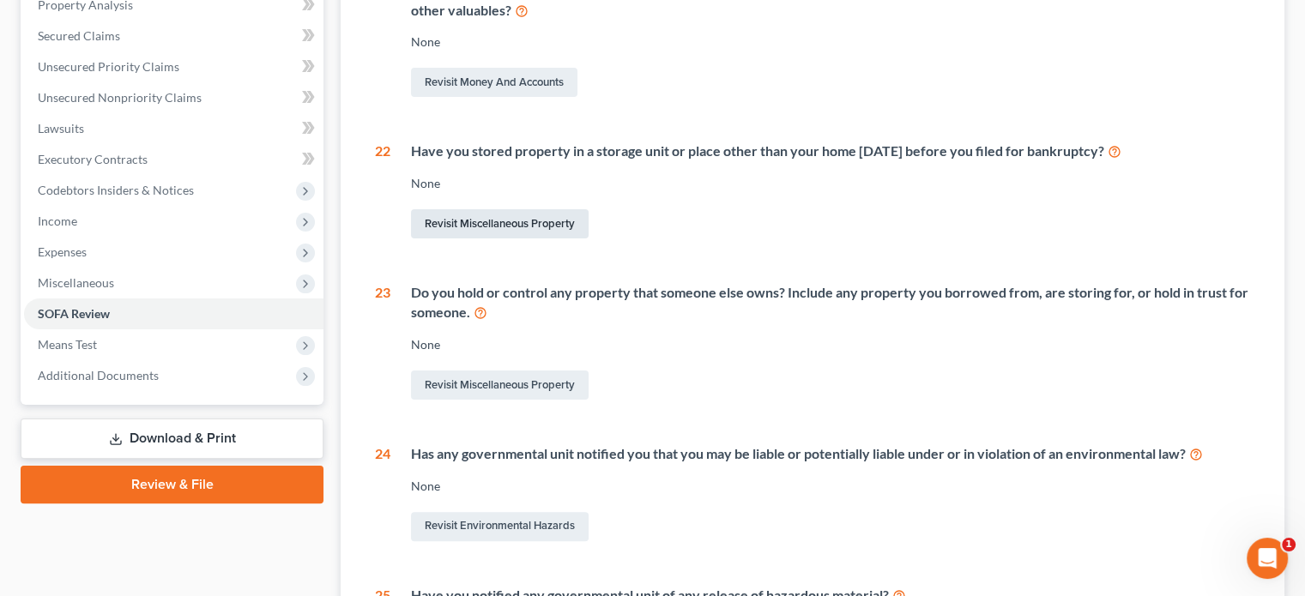
click at [457, 217] on link "Revisit Miscellaneous Property" at bounding box center [500, 223] width 178 height 29
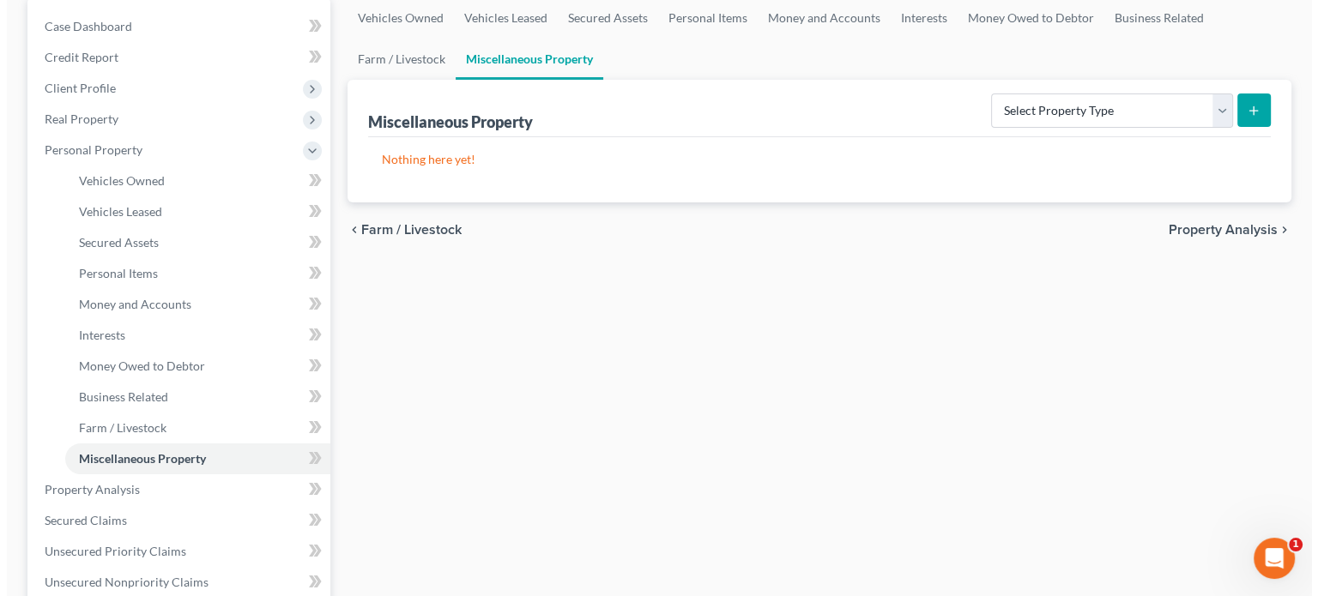
scroll to position [172, 0]
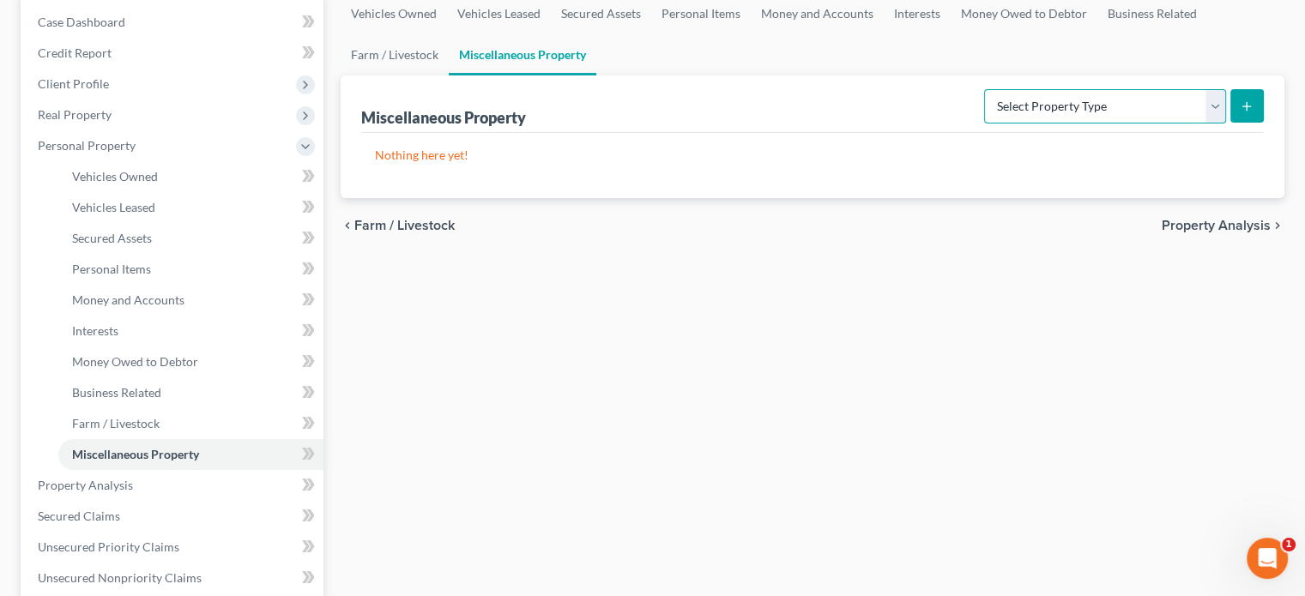
click at [1219, 104] on select "Select Property Type Assigned for Creditor Benefit Within 1 Year Holding for An…" at bounding box center [1105, 106] width 242 height 34
select select "stored_within_1_year"
click at [984, 89] on select "Select Property Type Assigned for Creditor Benefit Within 1 Year Holding for An…" at bounding box center [1105, 106] width 242 height 34
click at [1243, 112] on button "submit" at bounding box center [1247, 105] width 33 height 33
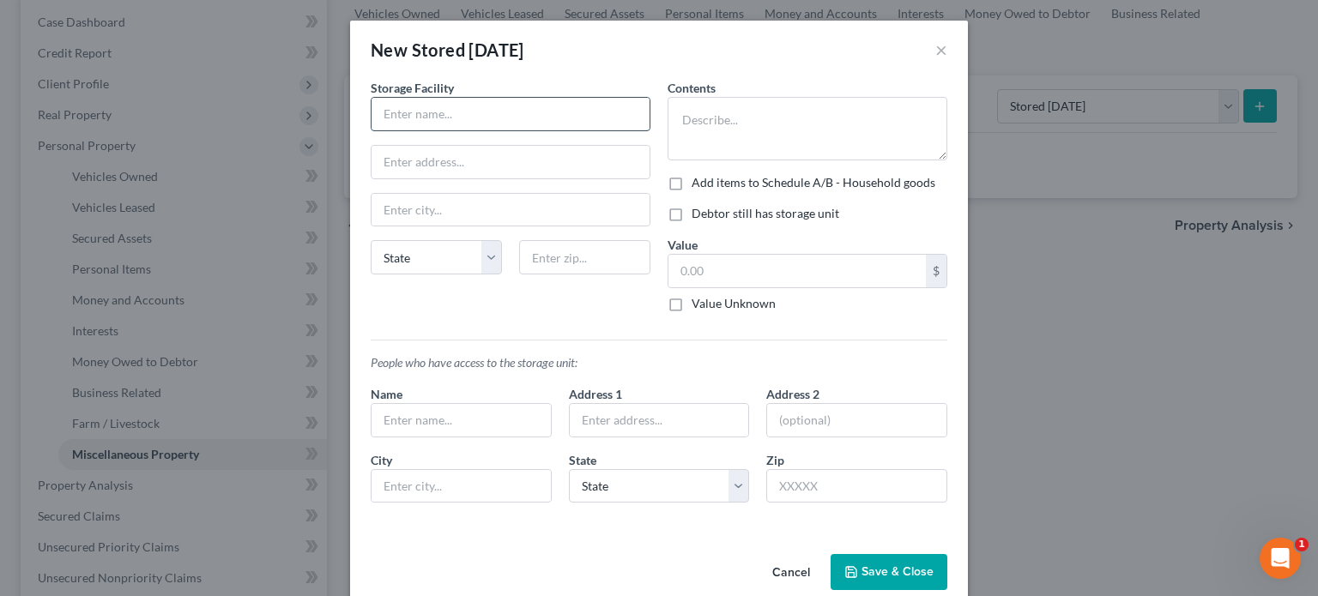
click at [519, 120] on input "text" at bounding box center [511, 114] width 278 height 33
type input "Ute Creek Apartments"
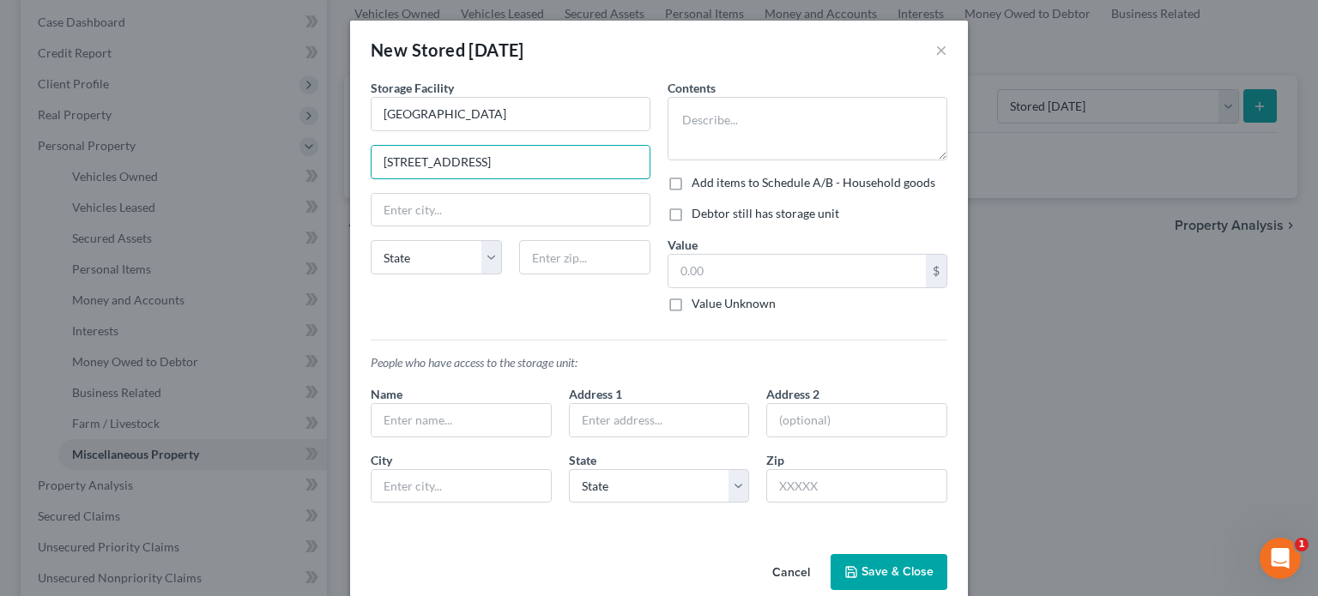
type input "1100 E. 17th Street"
type input "Longmont"
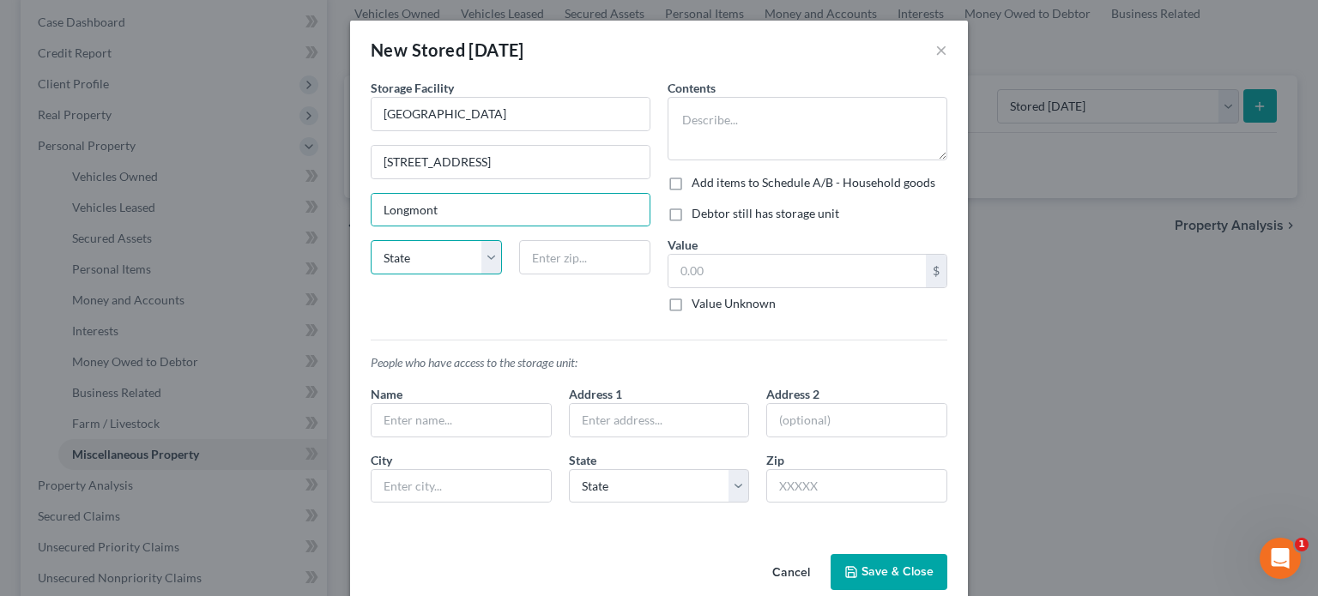
click at [483, 258] on select "State AL AK AR AZ CA CO CT DE DC FL GA GU HI ID IL IN IA KS KY LA ME MD MA MI M…" at bounding box center [436, 257] width 131 height 34
select select "5"
click at [371, 240] on select "State AL AK AR AZ CA CO CT DE DC FL GA GU HI ID IL IN IA KS KY LA ME MD MA MI M…" at bounding box center [436, 257] width 131 height 34
click at [558, 261] on input "text" at bounding box center [584, 257] width 131 height 34
type input "80504"
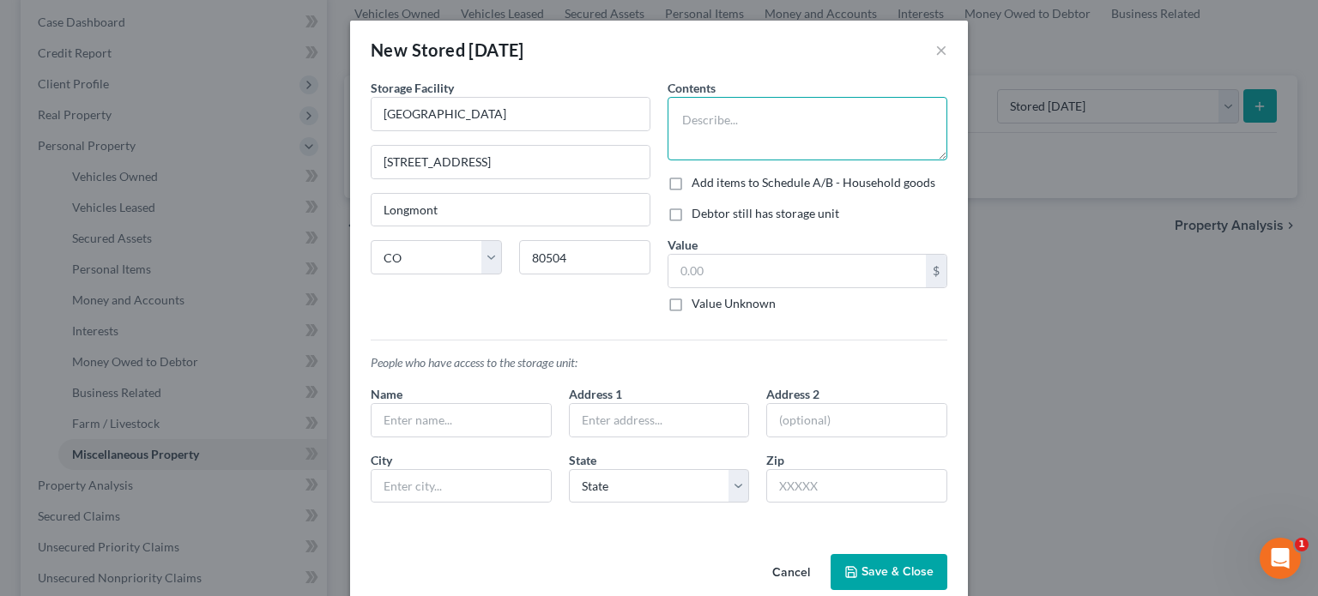
click at [697, 130] on textarea at bounding box center [808, 129] width 280 height 64
click at [674, 119] on textarea "tools, household goods, tent, inflatable paddleboard, clothes, tires ($220)/Mot…" at bounding box center [808, 129] width 280 height 64
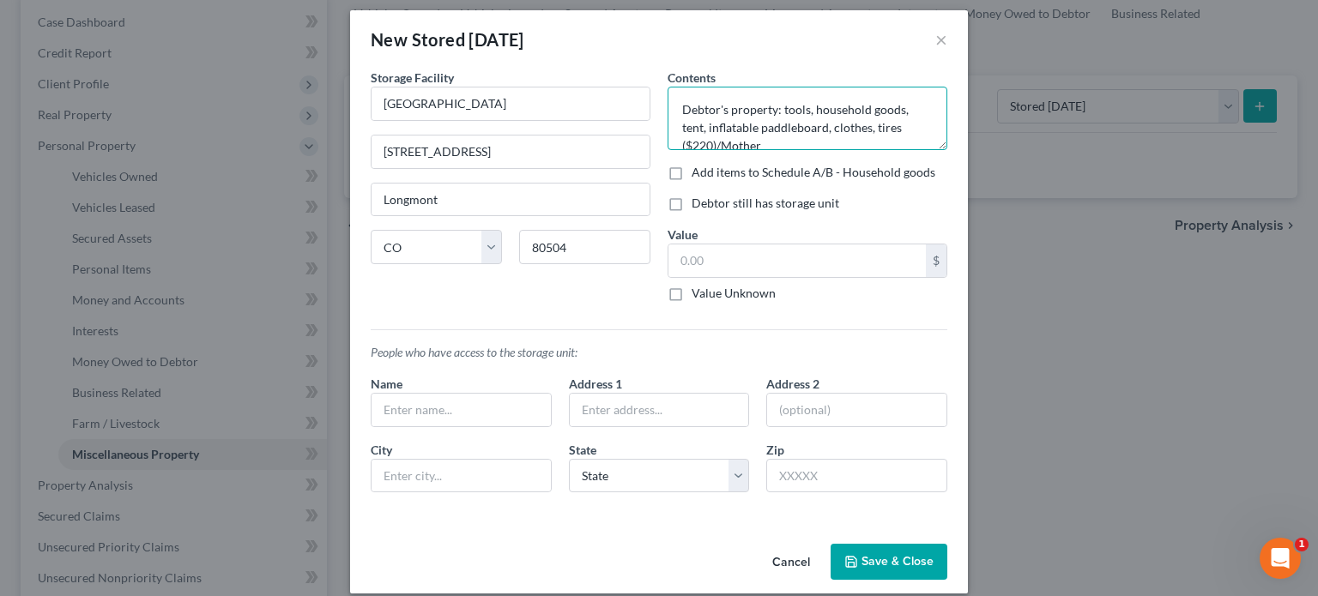
scroll to position [27, 0]
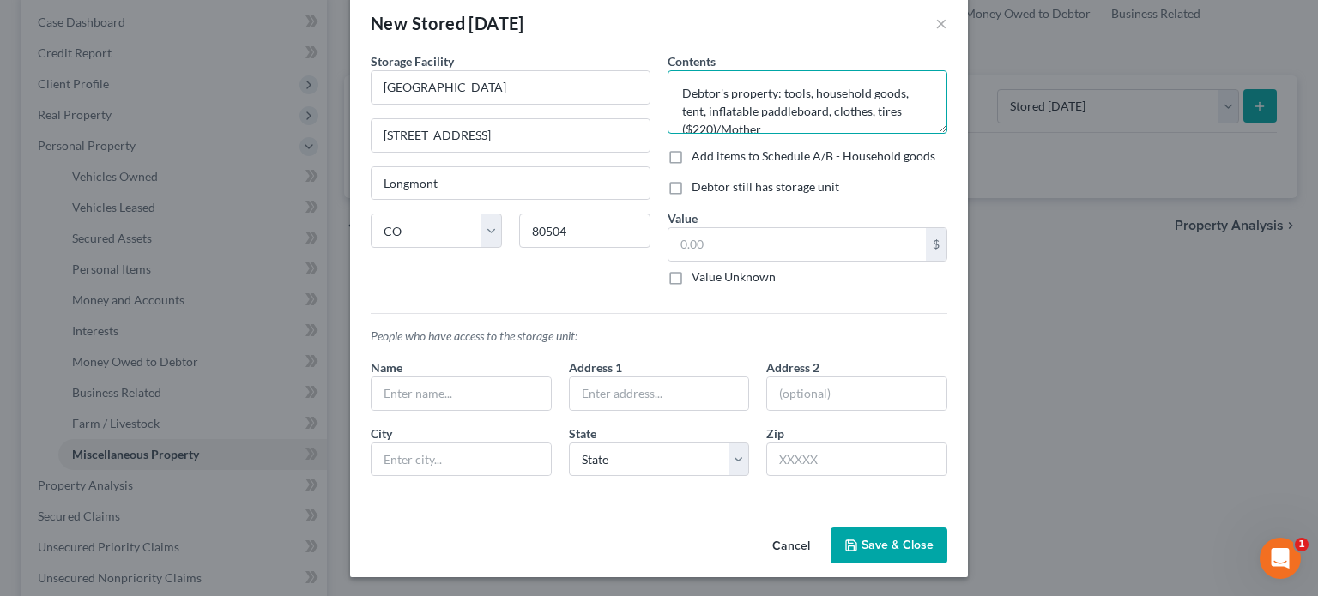
click at [768, 126] on textarea "Debtor's property: tools, household goods, tent, inflatable paddleboard, clothe…" at bounding box center [808, 102] width 280 height 64
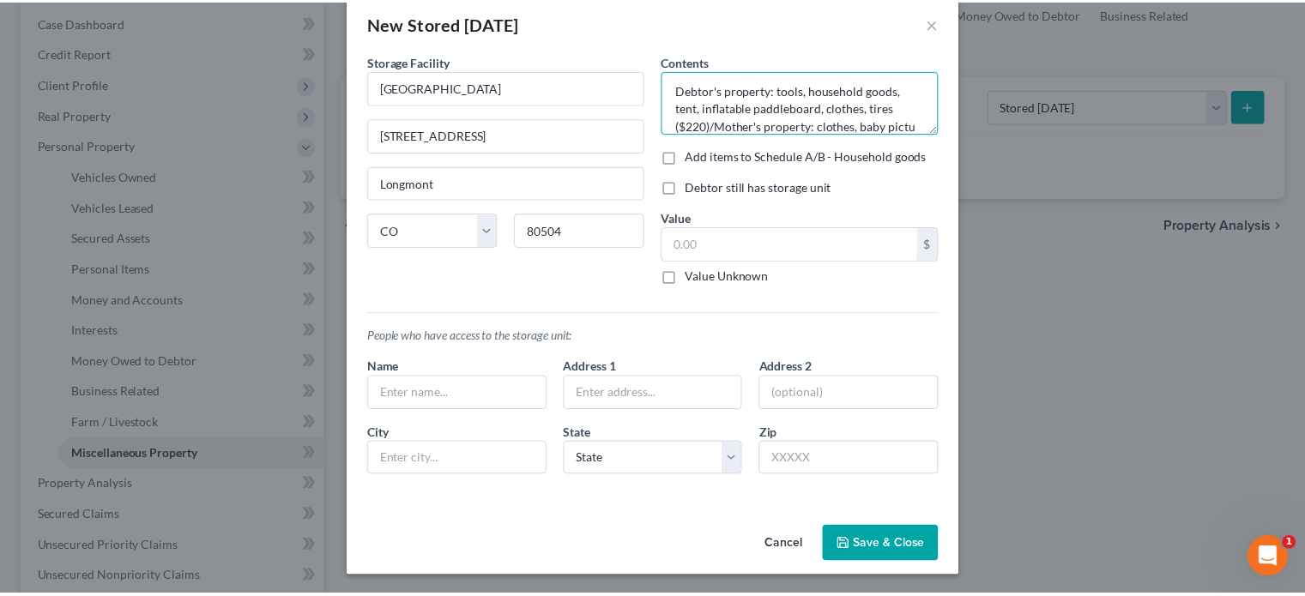
scroll to position [21, 0]
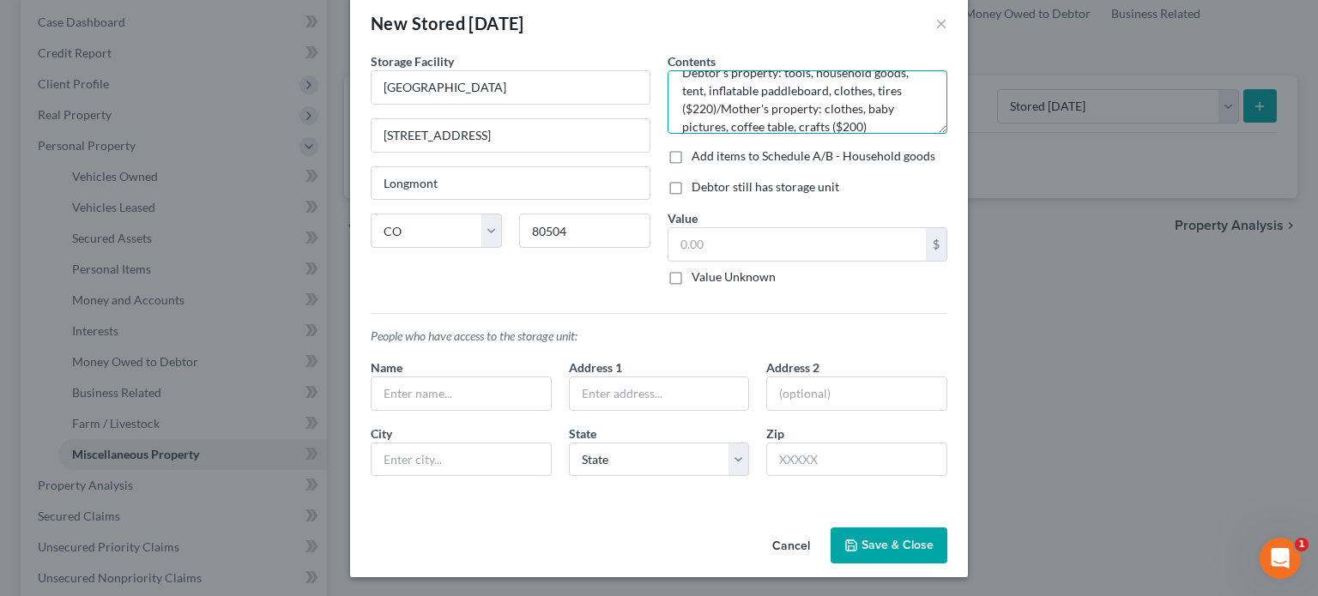
type textarea "Debtor's property: tools, household goods, tent, inflatable paddleboard, clothe…"
click at [692, 187] on label "Debtor still has storage unit" at bounding box center [766, 186] width 148 height 17
click at [699, 187] on input "Debtor still has storage unit" at bounding box center [704, 183] width 11 height 11
checkbox input "true"
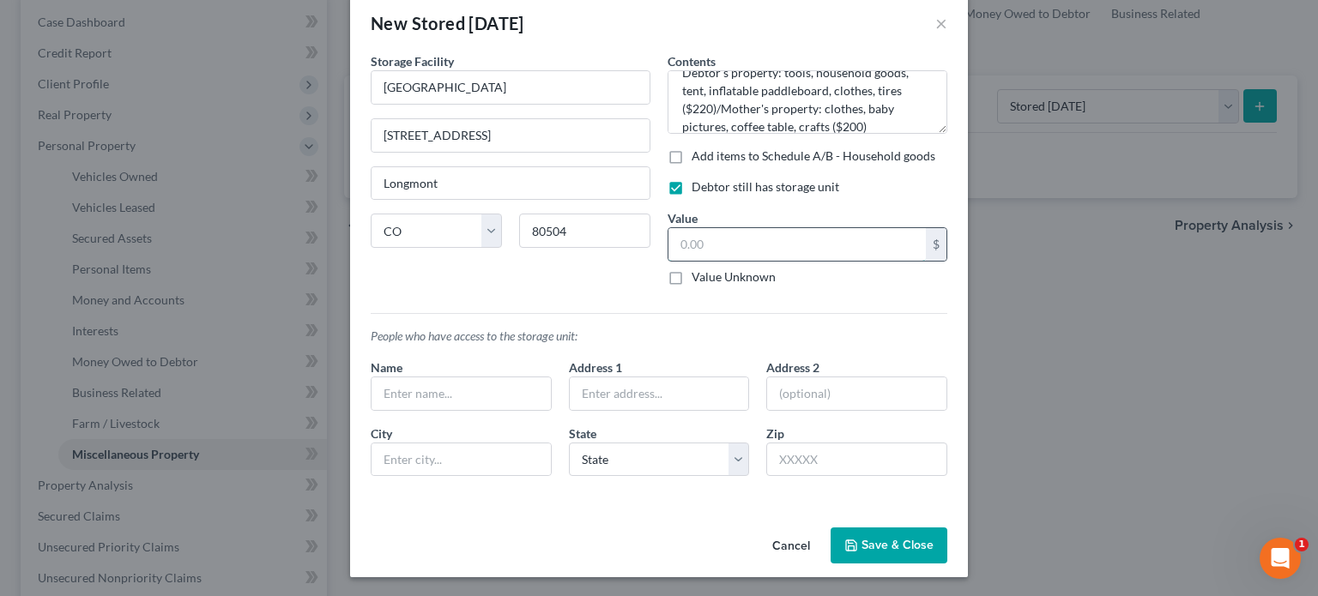
click at [669, 241] on input "text" at bounding box center [797, 244] width 257 height 33
type input "420"
click at [418, 387] on input "text" at bounding box center [461, 394] width 179 height 33
type input "Jessica Ortiz"
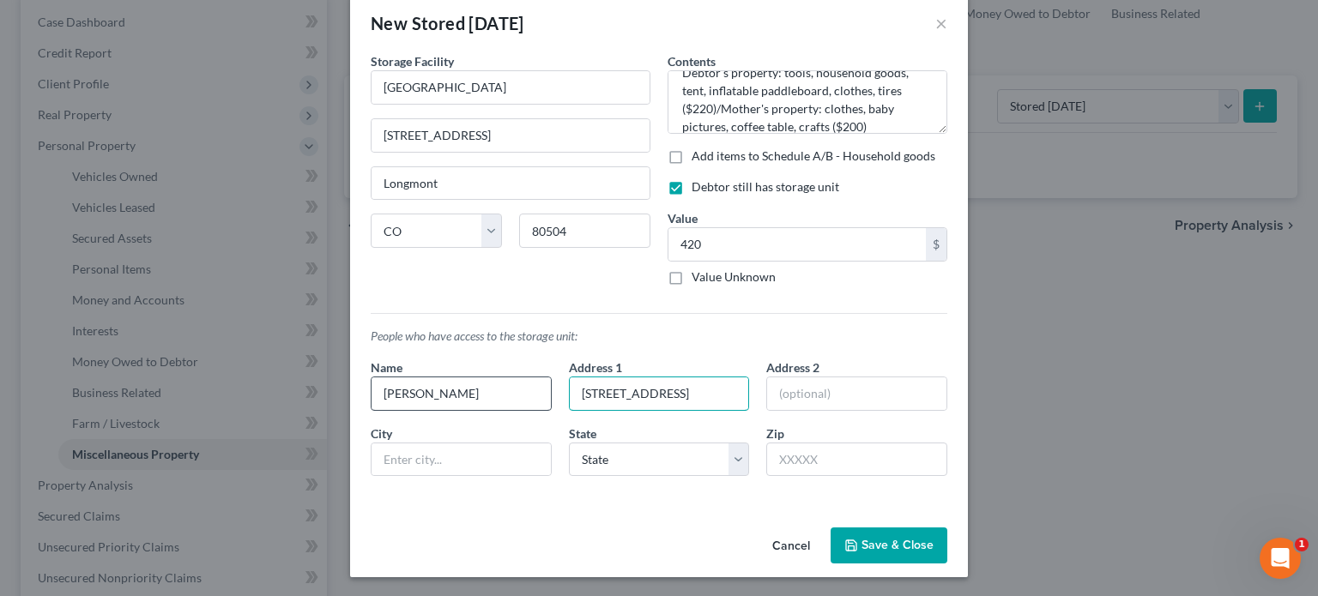
type input "31 Denver Way"
type input "Longmont"
click at [726, 455] on select "State AL AK AR AZ CA CO CT DE DC FL GA GU HI ID IL IN IA KS KY LA ME MD MA MI M…" at bounding box center [659, 460] width 181 height 34
select select "5"
click at [569, 443] on select "State AL AK AR AZ CA CO CT DE DC FL GA GU HI ID IL IN IA KS KY LA ME MD MA MI M…" at bounding box center [659, 460] width 181 height 34
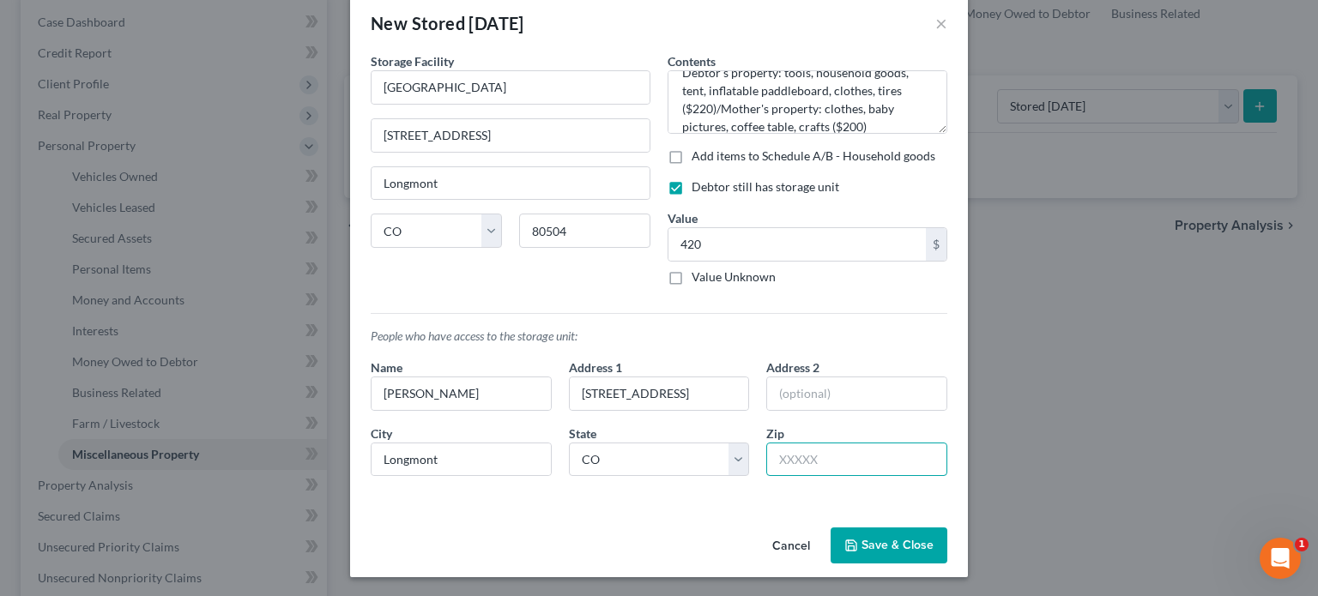
click at [780, 455] on input "text" at bounding box center [856, 460] width 181 height 34
type input "80503"
click at [876, 541] on button "Save & Close" at bounding box center [889, 546] width 117 height 36
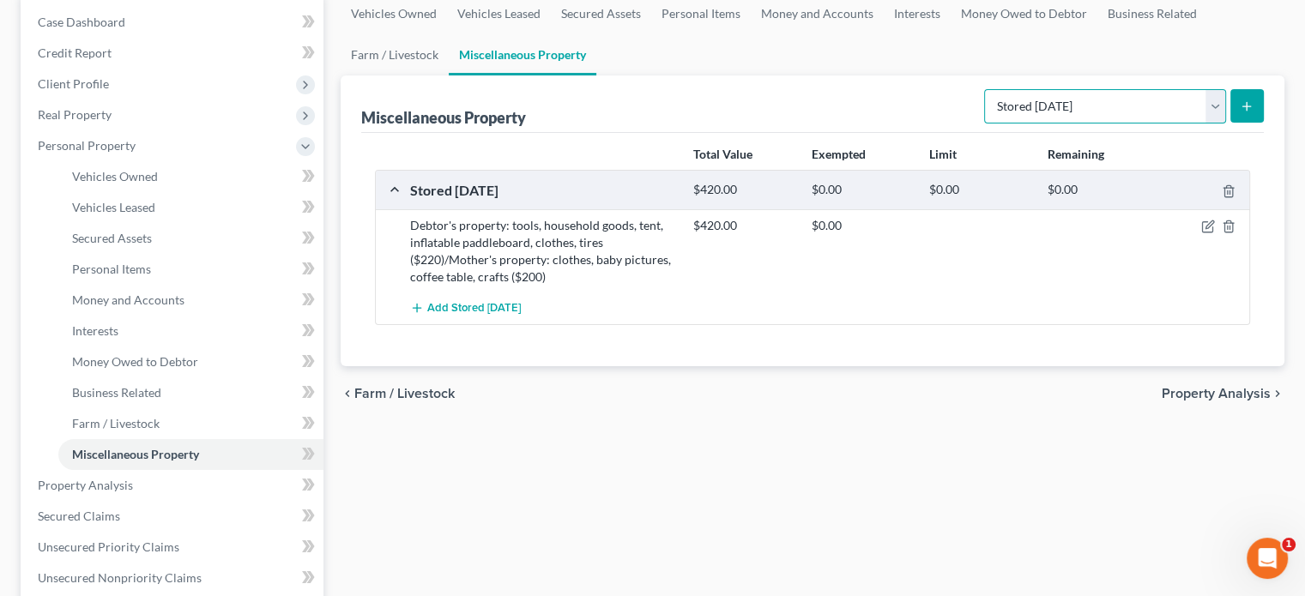
click at [1212, 106] on select "Select Property Type Assigned for Creditor Benefit Within 1 Year Holding for An…" at bounding box center [1105, 106] width 242 height 34
select select "holding_for_another"
click at [984, 89] on select "Select Property Type Assigned for Creditor Benefit Within 1 Year Holding for An…" at bounding box center [1105, 106] width 242 height 34
click at [1252, 112] on icon "submit" at bounding box center [1247, 107] width 14 height 14
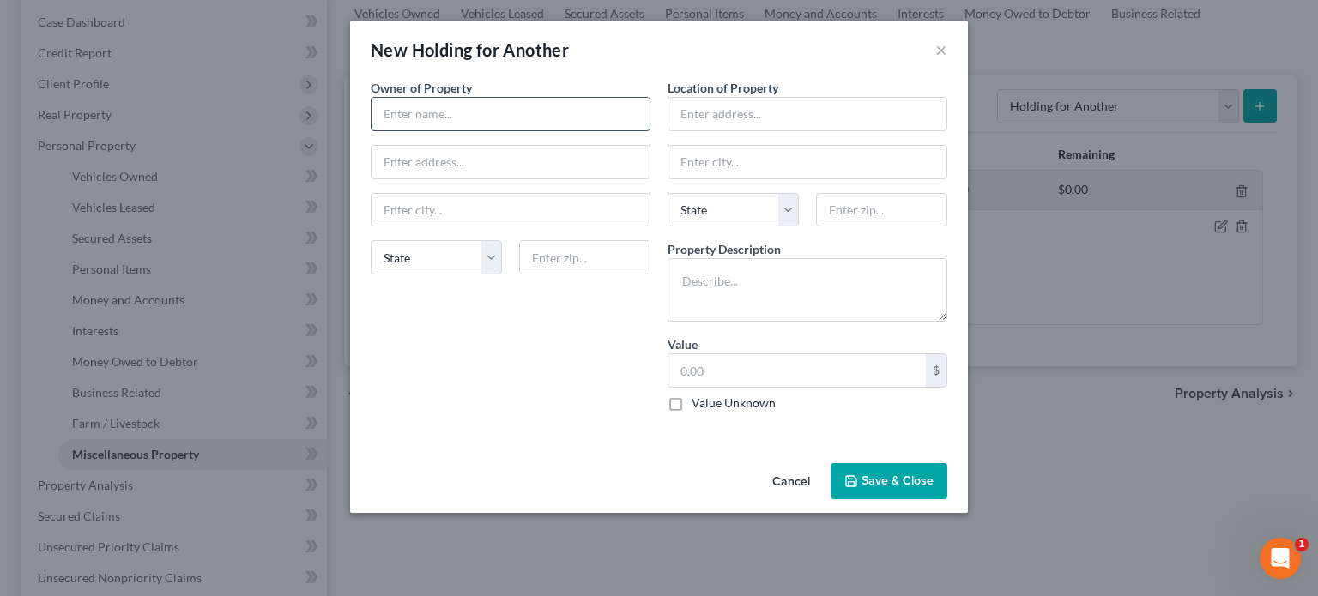
click at [429, 112] on input "text" at bounding box center [511, 114] width 278 height 33
type input "J"
type input "Jessica Ortiz"
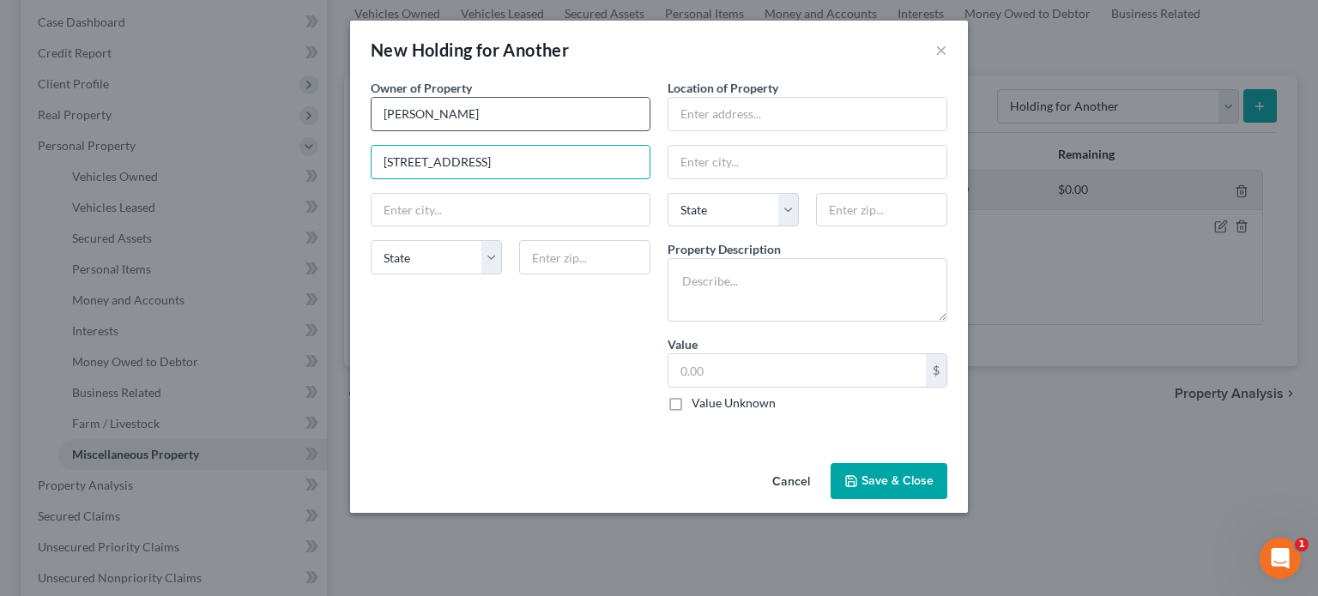
type input "31 Denver Way"
type input "Longmont"
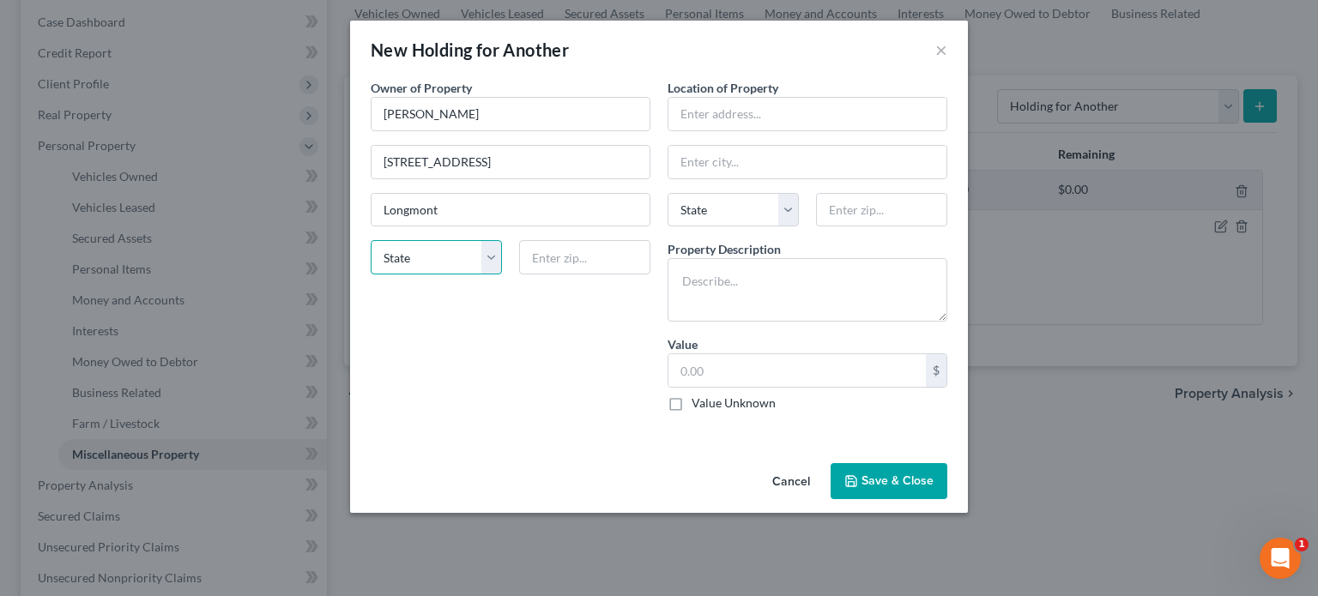
click at [485, 252] on select "State AL AK AR AZ CA CO CT DE DC FL GA GU HI ID IL IN IA KS KY LA ME MD MA MI M…" at bounding box center [436, 257] width 131 height 34
select select "5"
click at [371, 240] on select "State AL AK AR AZ CA CO CT DE DC FL GA GU HI ID IL IN IA KS KY LA ME MD MA MI M…" at bounding box center [436, 257] width 131 height 34
click at [573, 256] on input "text" at bounding box center [584, 257] width 131 height 34
type input "80503"
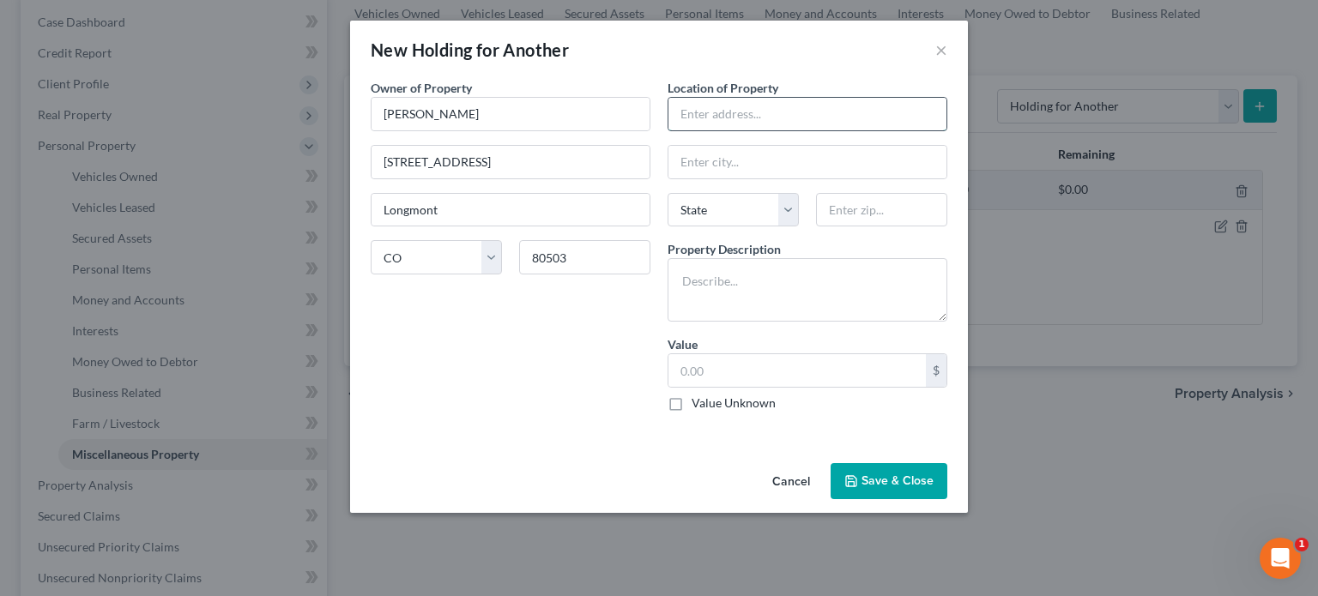
click at [728, 108] on input "text" at bounding box center [808, 114] width 278 height 33
type input "Ute Creek Apartments"
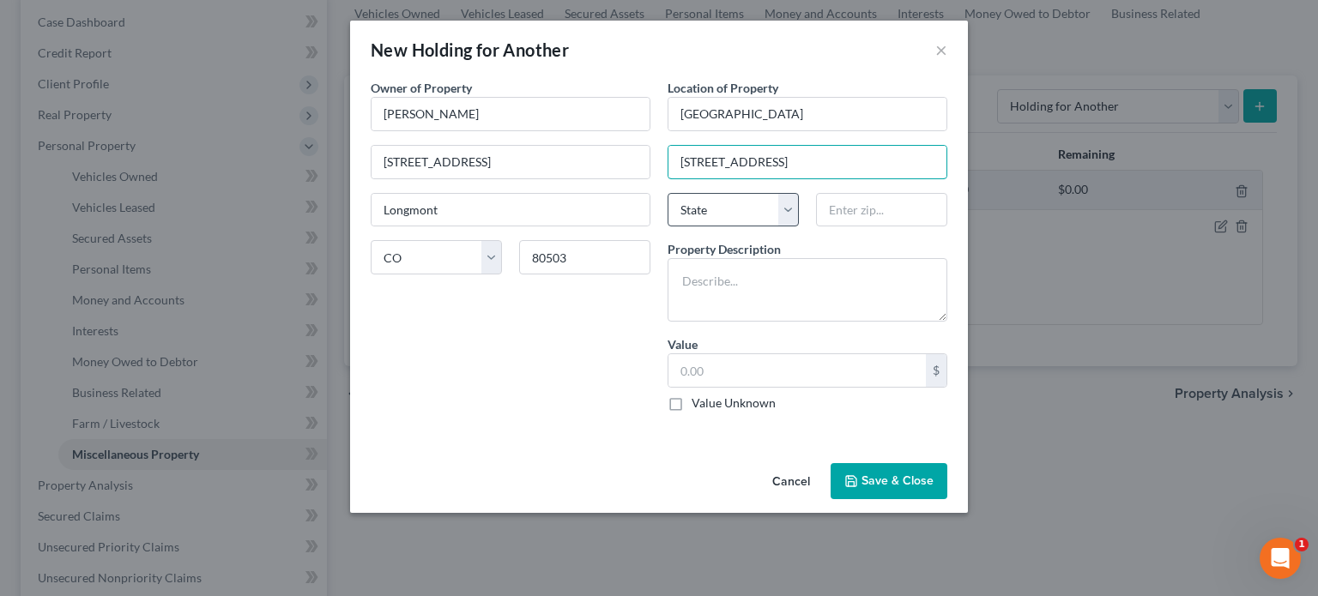
type input "1100 E. 17th Street"
click at [788, 209] on select "State AL AK AR AZ CA CO CT DE DC FL GA GU HI ID IL IN IA KS KY LA ME MD MA MI M…" at bounding box center [733, 210] width 131 height 34
select select "5"
click at [668, 193] on select "State AL AK AR AZ CA CO CT DE DC FL GA GU HI ID IL IN IA KS KY LA ME MD MA MI M…" at bounding box center [733, 210] width 131 height 34
click at [788, 158] on input "1100 E. 17th Street" at bounding box center [808, 162] width 278 height 33
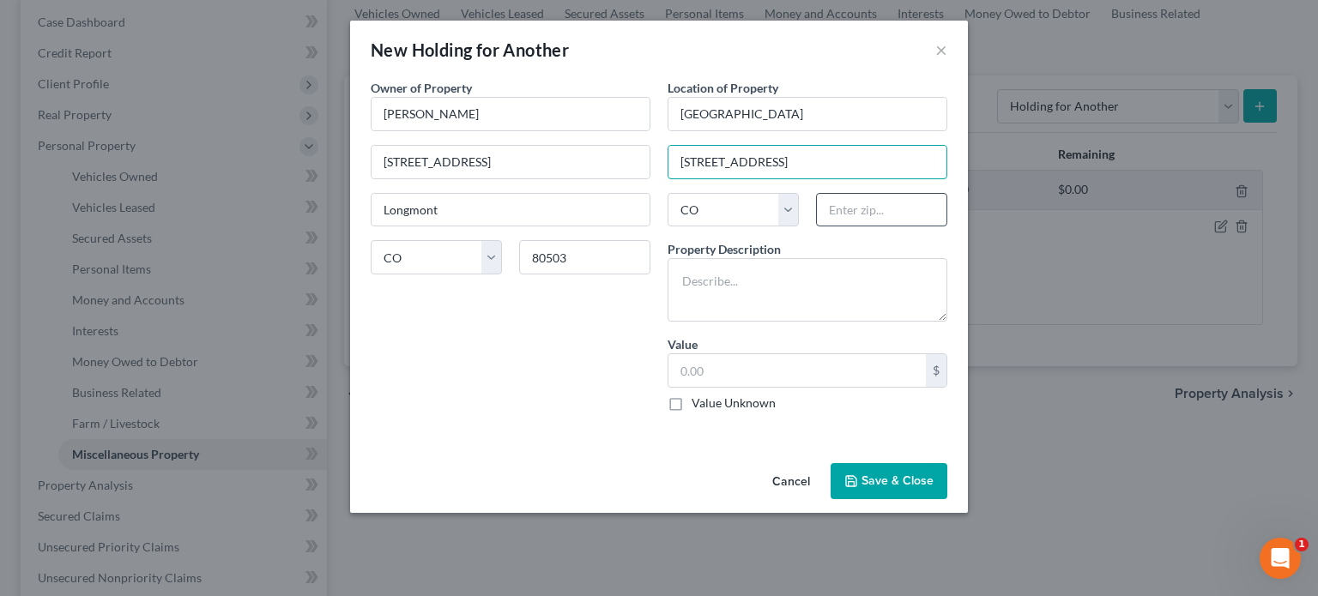
type input "1100 E. 17th Street, Longmont"
click at [834, 212] on input "text" at bounding box center [881, 210] width 131 height 34
type input "80504"
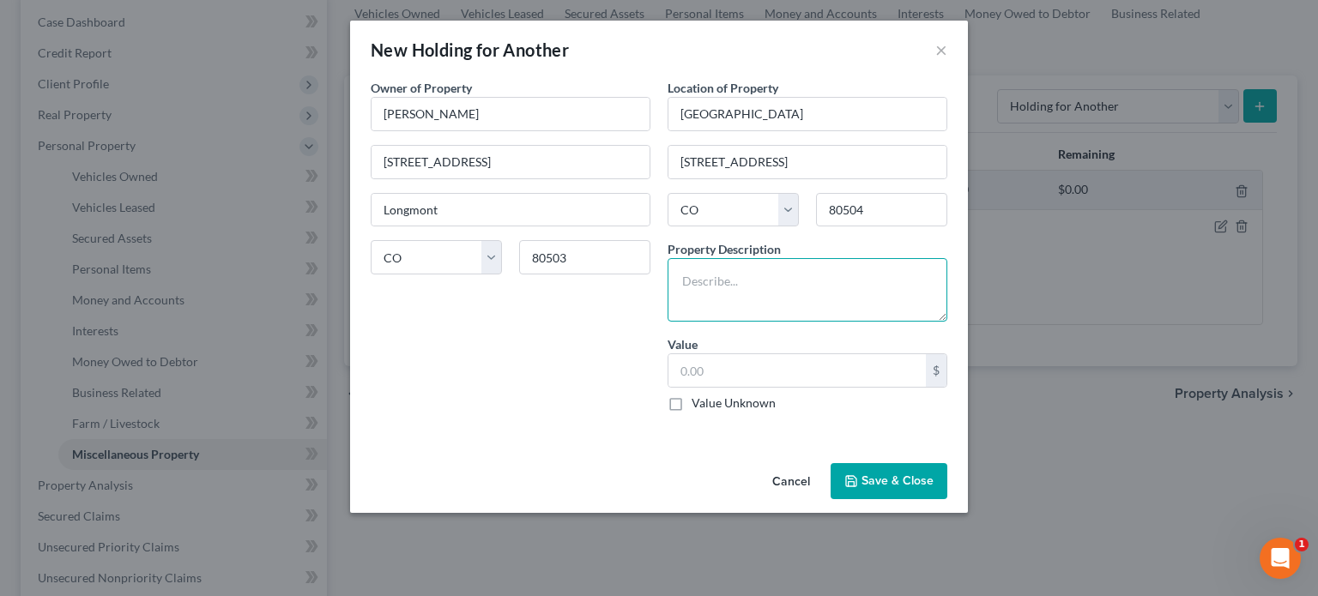
click at [755, 265] on textarea at bounding box center [808, 290] width 280 height 64
type input "Longmont"
type textarea "clothes, baby pictures, coffee table, crafts"
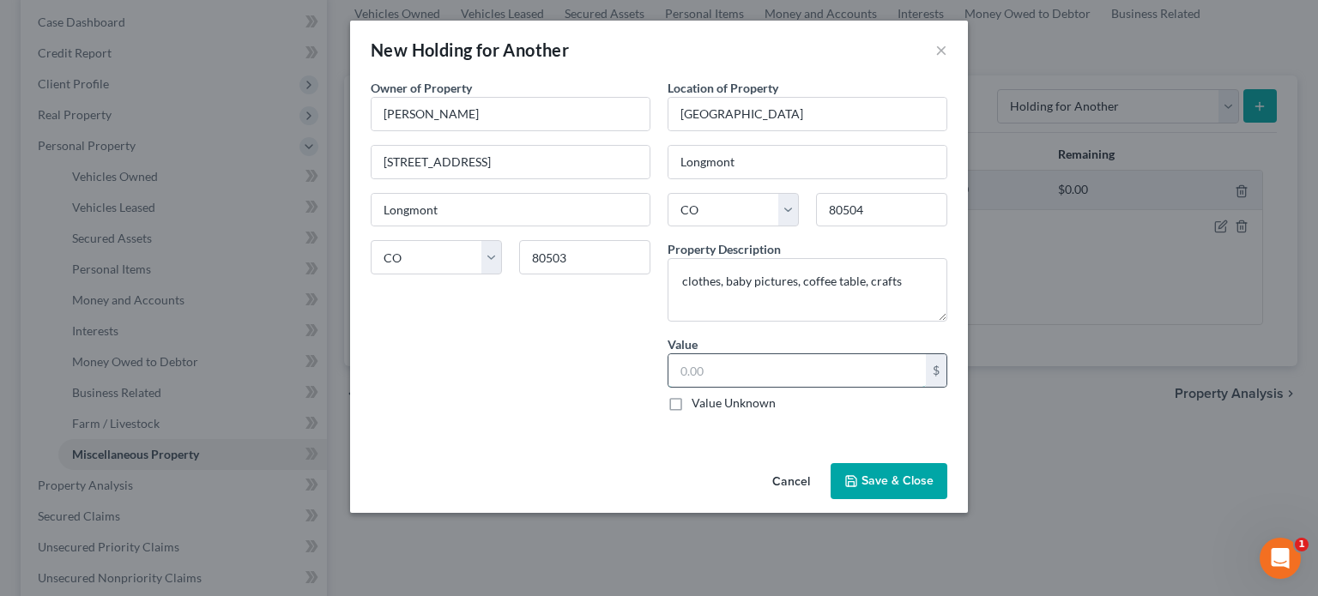
click at [687, 370] on input "text" at bounding box center [797, 370] width 257 height 33
type input "200"
click at [868, 469] on button "Save & Close" at bounding box center [889, 481] width 117 height 36
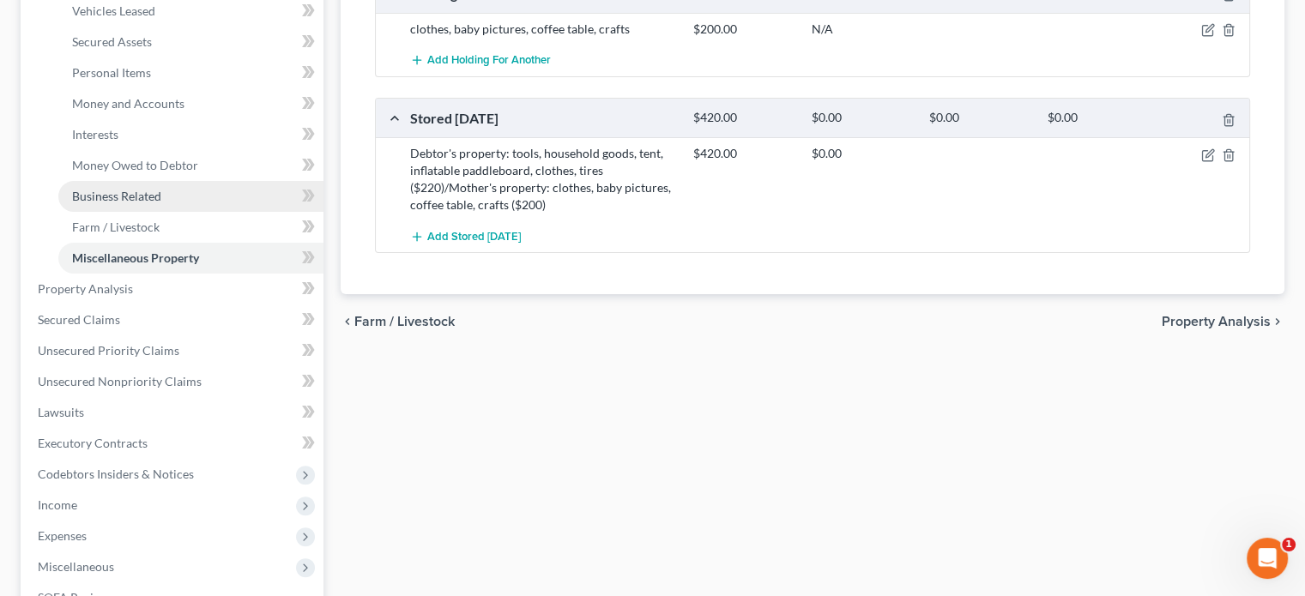
scroll to position [366, 0]
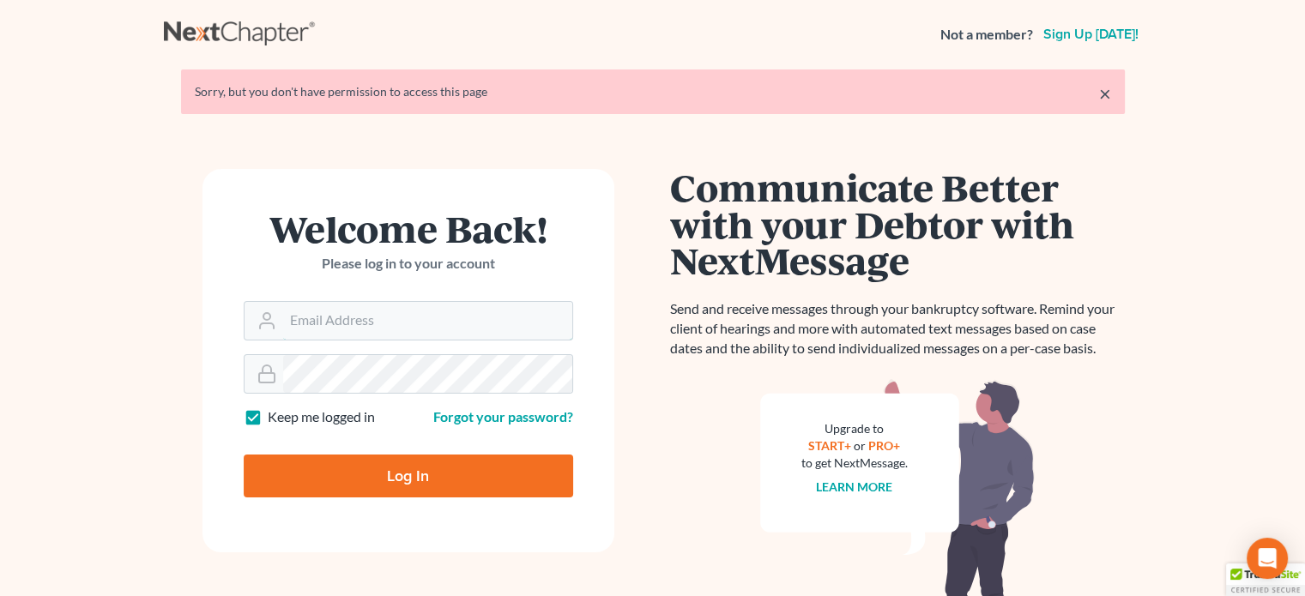
type input "[PERSON_NAME][EMAIL_ADDRESS][DOMAIN_NAME]"
click at [429, 473] on input "Log In" at bounding box center [409, 476] width 330 height 43
type input "Thinking..."
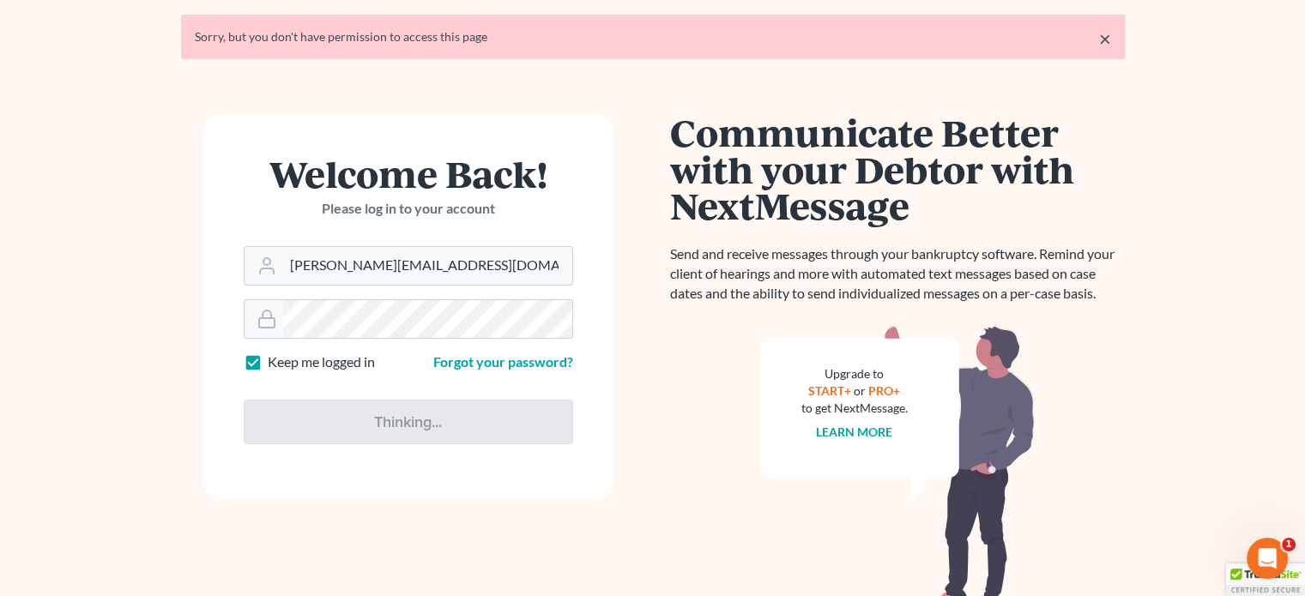
scroll to position [86, 0]
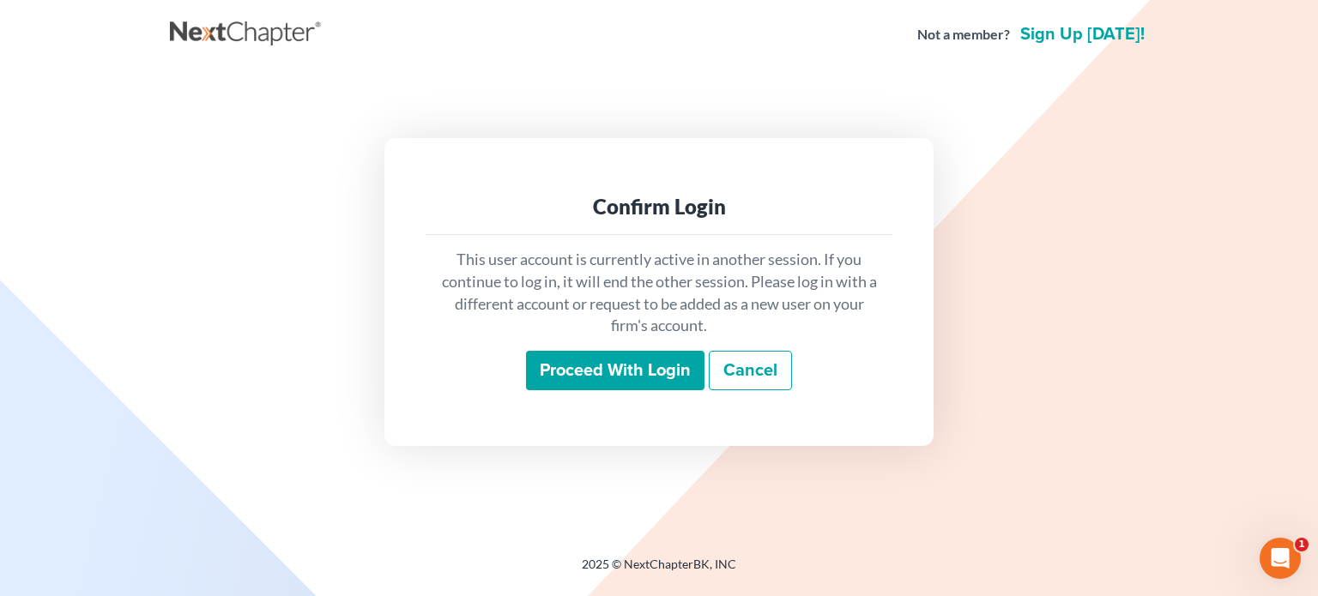
click at [631, 366] on input "Proceed with login" at bounding box center [615, 370] width 178 height 39
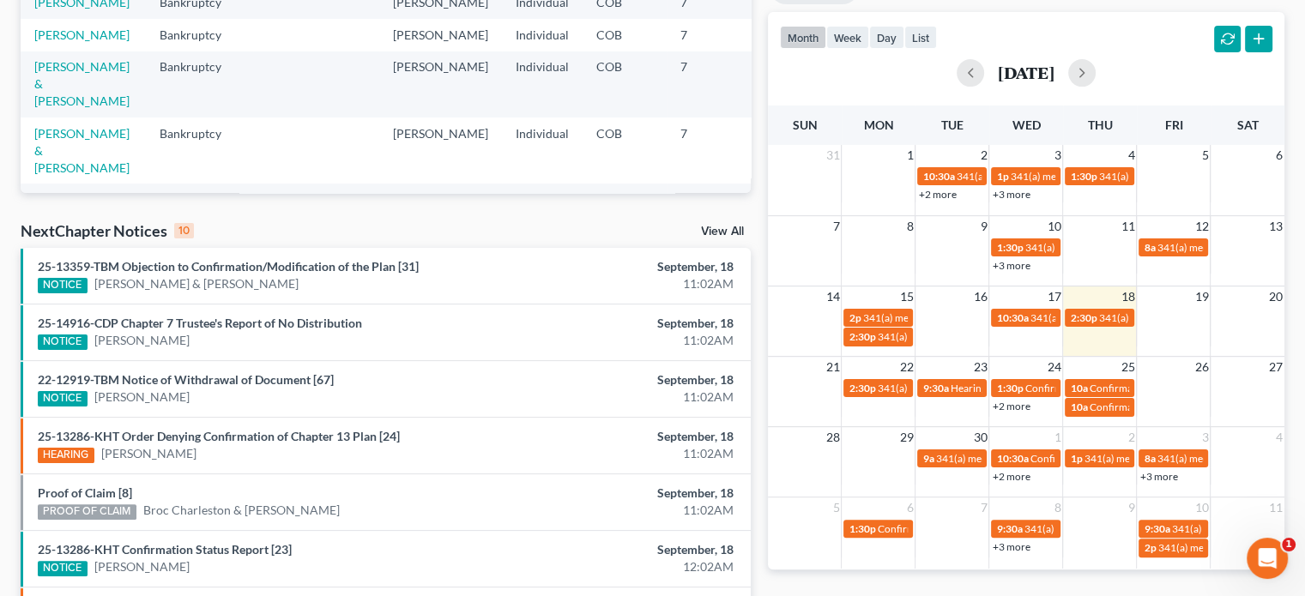
scroll to position [343, 0]
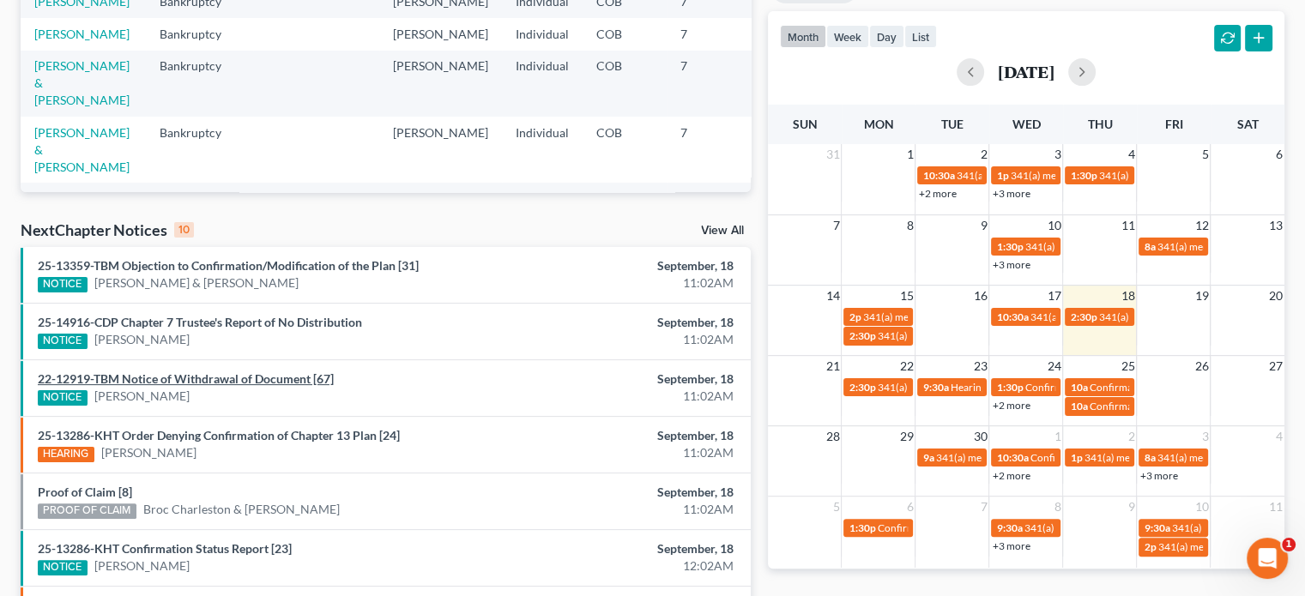
click at [292, 372] on link "22-12919-TBM Notice of Withdrawal of Document [67]" at bounding box center [186, 379] width 296 height 15
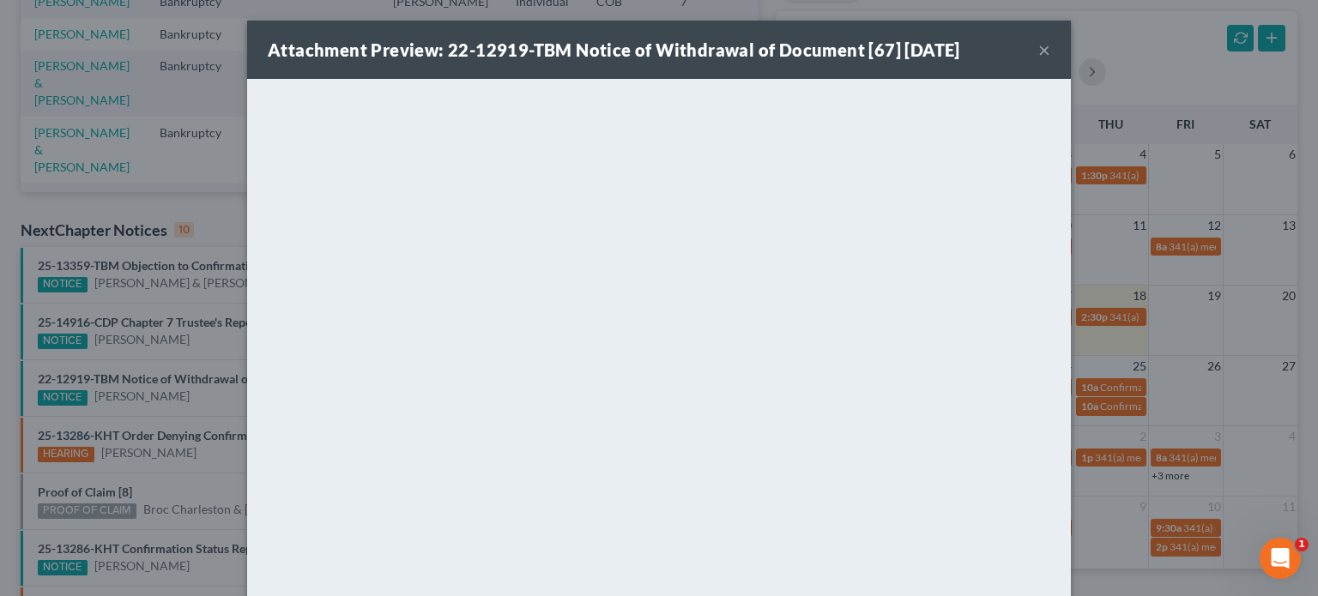
click at [1045, 49] on div "Attachment Preview: 22-12919-TBM Notice of Withdrawal of Document [67] 09/18/20…" at bounding box center [659, 50] width 824 height 58
click at [1038, 50] on button "×" at bounding box center [1044, 49] width 12 height 21
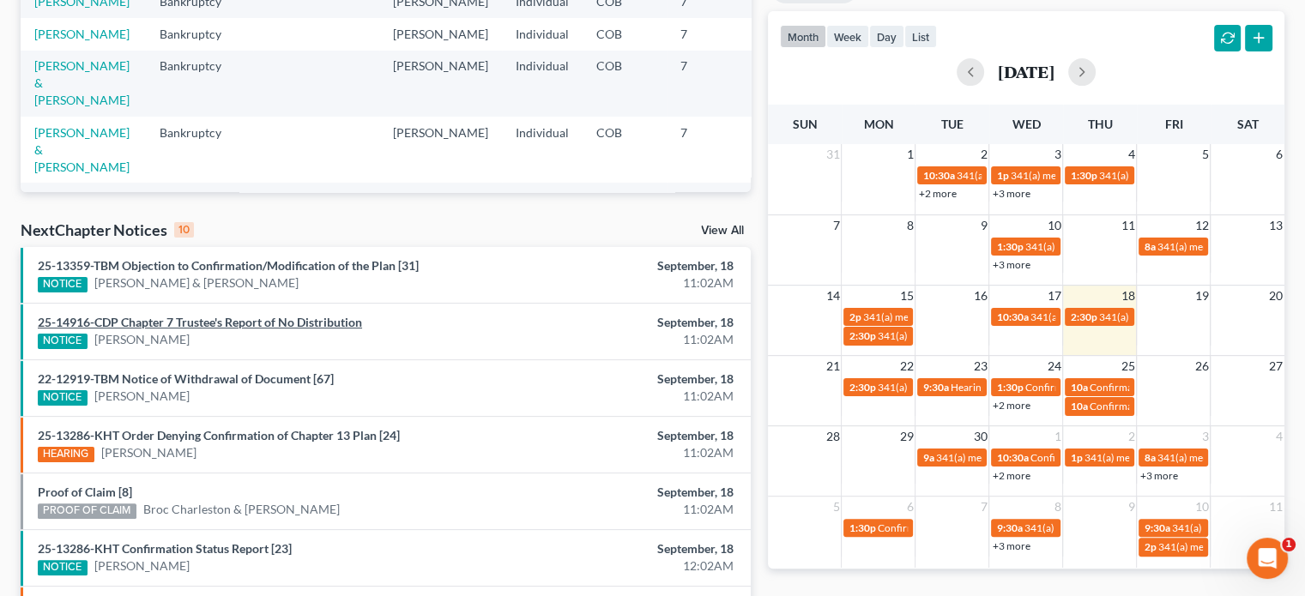
click at [300, 318] on link "25-14916-CDP Chapter 7 Trustee's Report of No Distribution" at bounding box center [200, 322] width 324 height 15
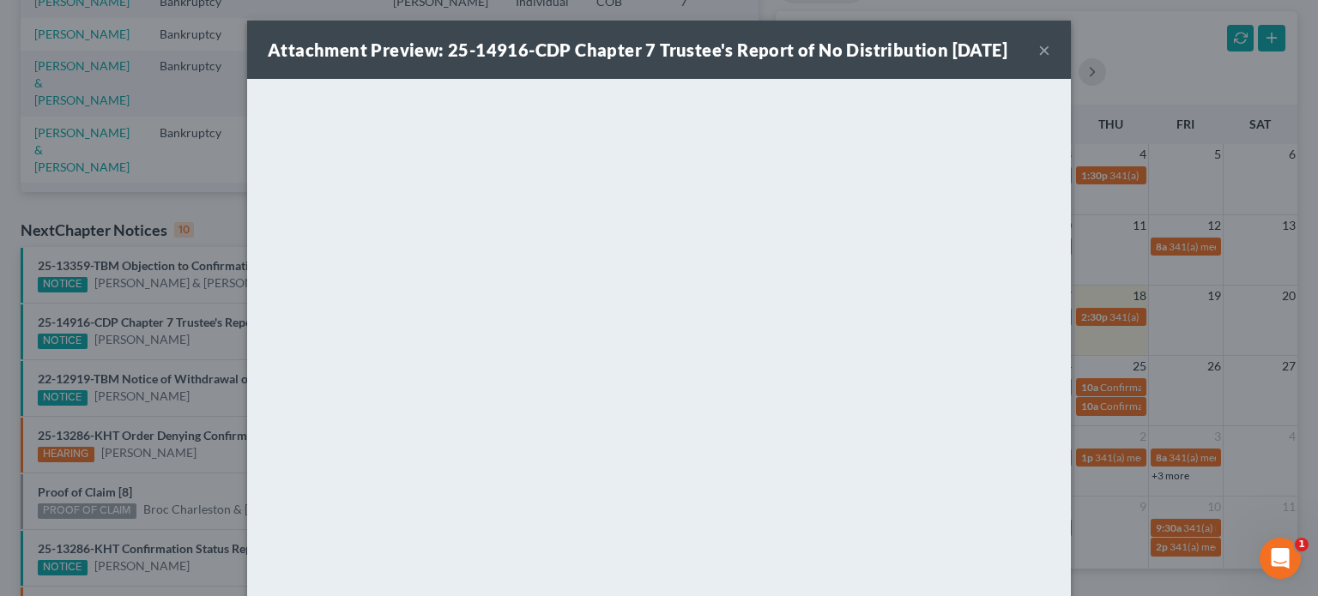
click at [1044, 61] on div "Attachment Preview: 25-14916-CDP Chapter 7 Trustee's Report of No Distribution …" at bounding box center [659, 50] width 824 height 58
click at [1038, 60] on button "×" at bounding box center [1044, 49] width 12 height 21
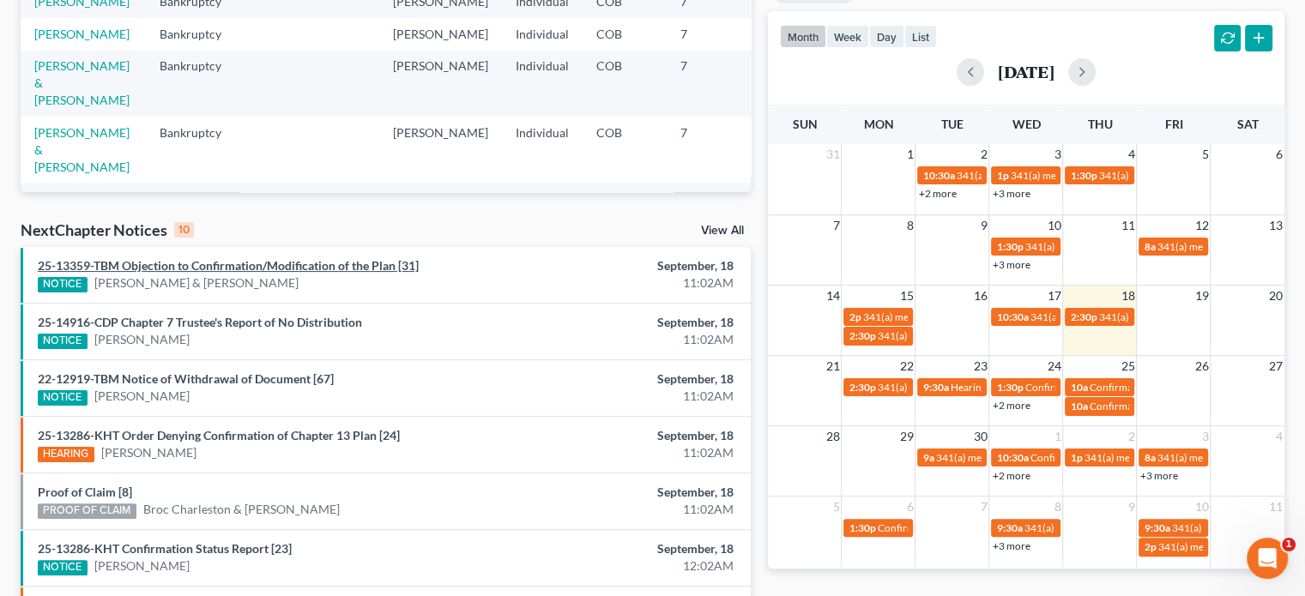
click at [257, 268] on link "25-13359-TBM Objection to Confirmation/Modification of the Plan [31]" at bounding box center [228, 265] width 381 height 15
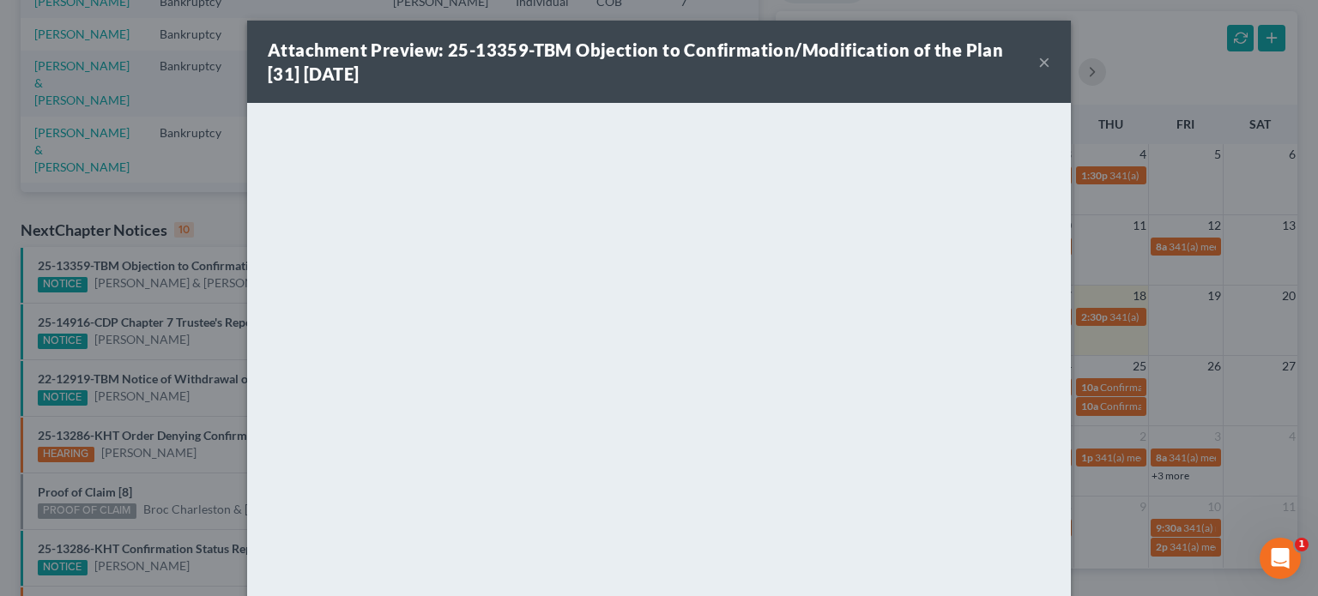
click at [1038, 64] on button "×" at bounding box center [1044, 61] width 12 height 21
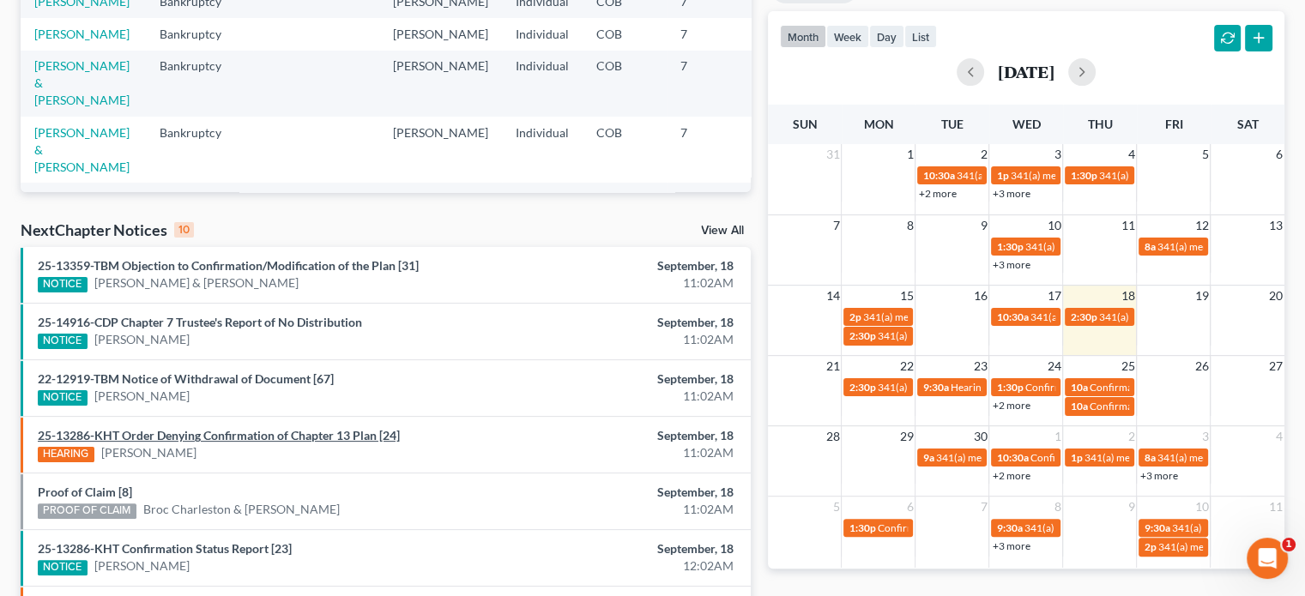
click at [182, 439] on link "25-13286-KHT Order Denying Confirmation of Chapter 13 Plan [24]" at bounding box center [219, 435] width 362 height 15
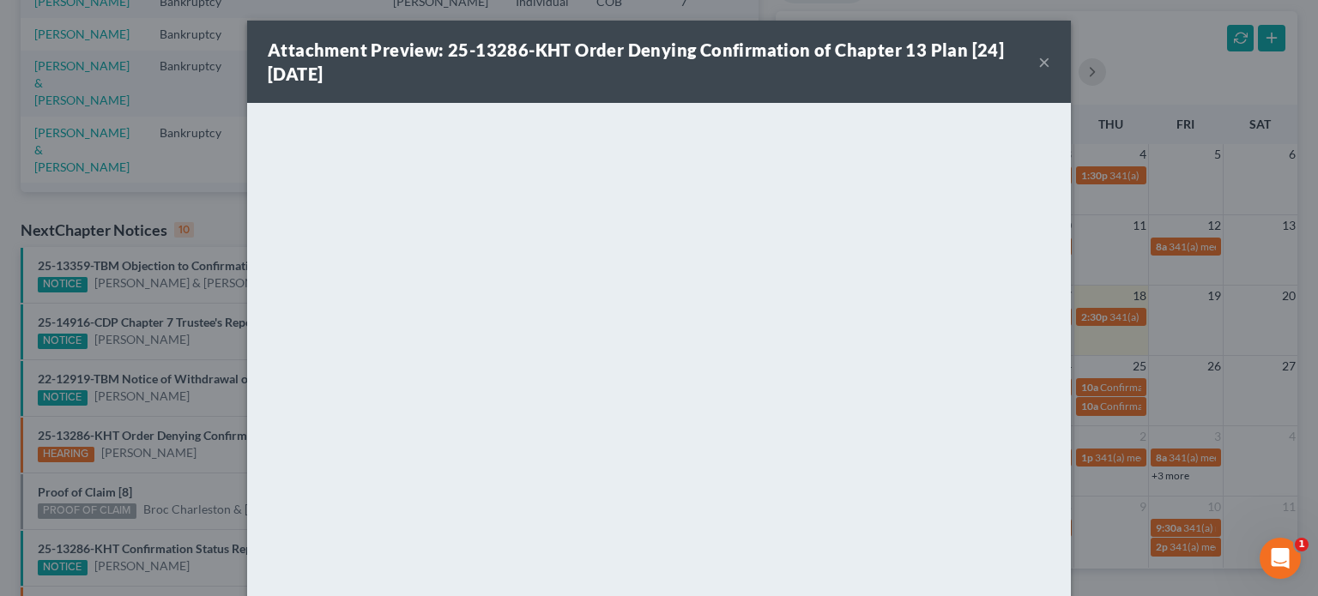
click at [1038, 63] on button "×" at bounding box center [1044, 61] width 12 height 21
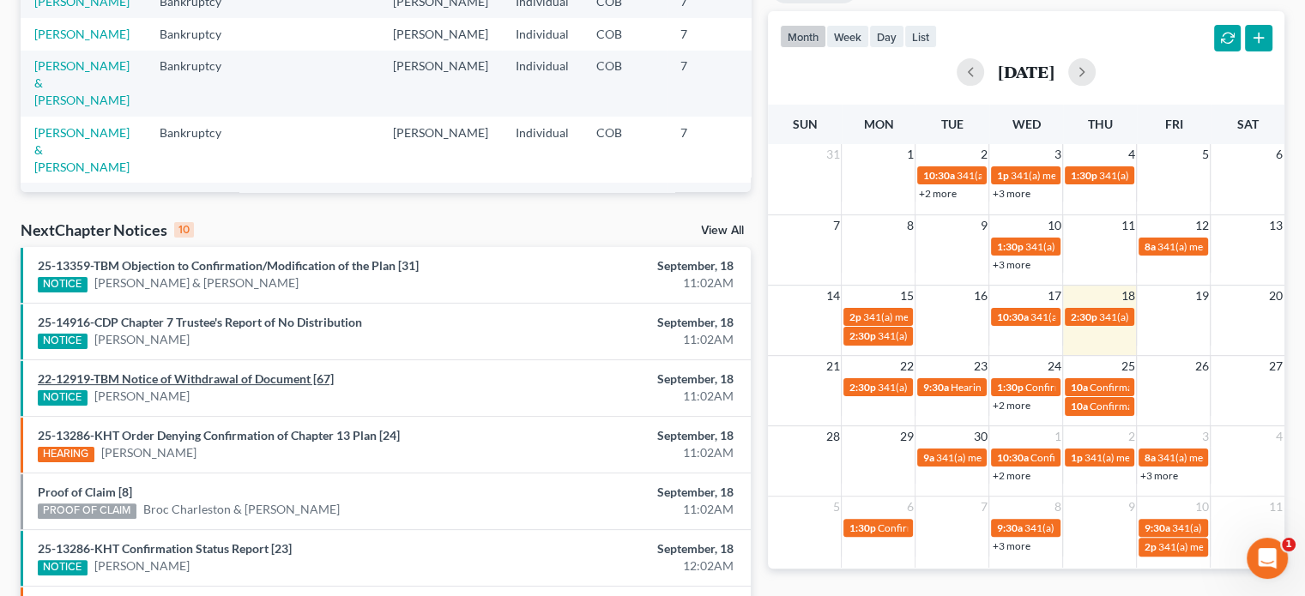
click at [279, 384] on link "22-12919-TBM Notice of Withdrawal of Document [67]" at bounding box center [186, 379] width 296 height 15
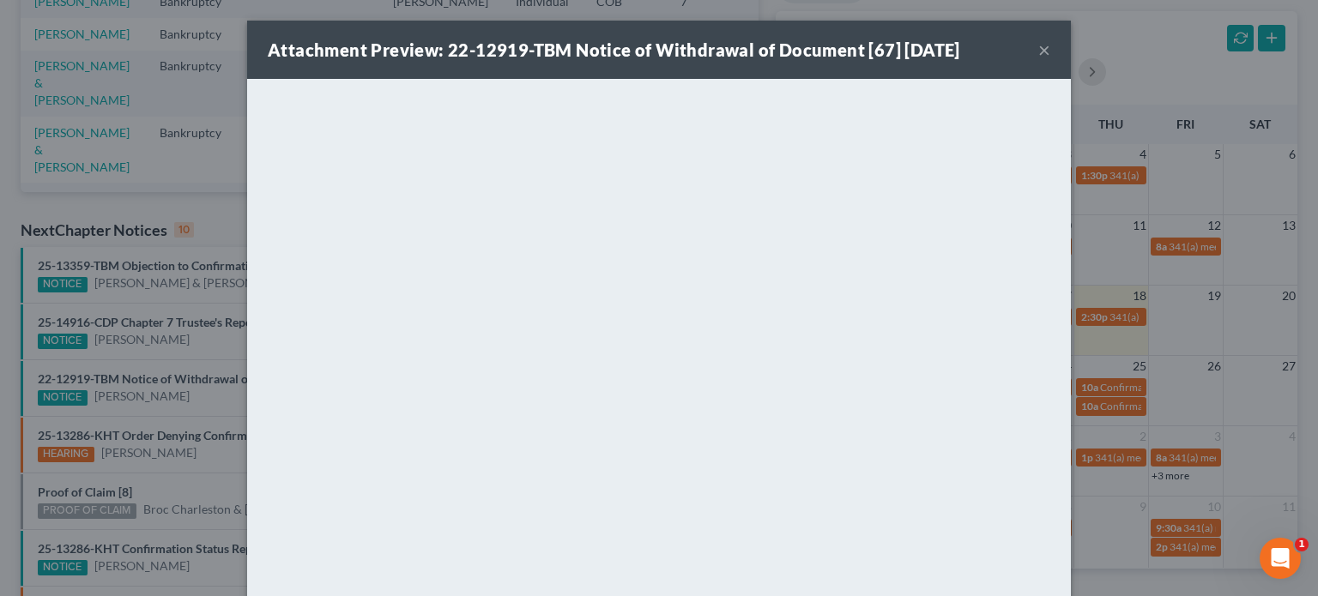
click at [1039, 47] on button "×" at bounding box center [1044, 49] width 12 height 21
